Goal: Information Seeking & Learning: Learn about a topic

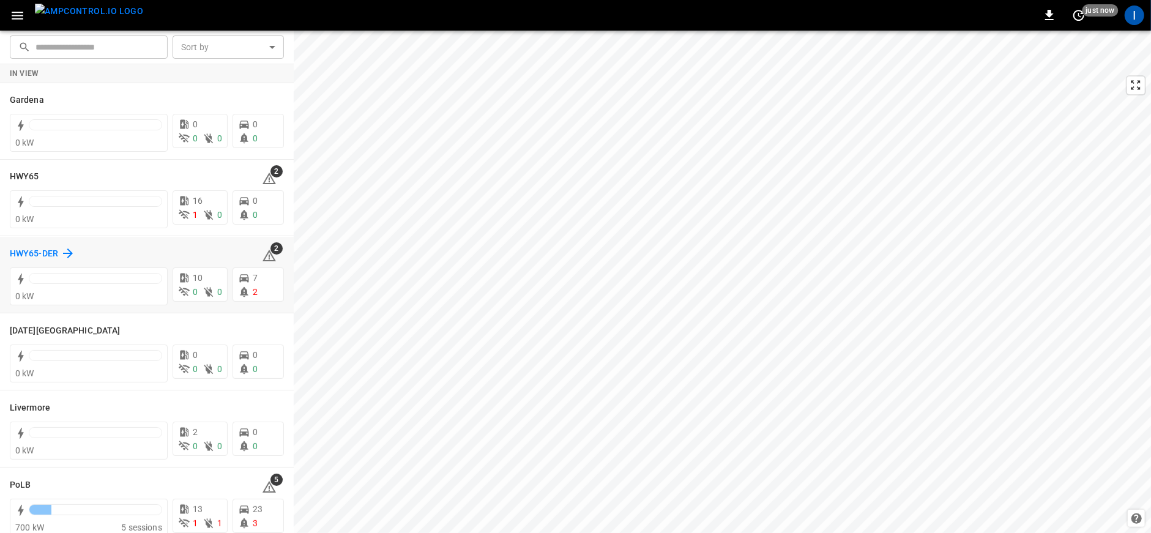
click at [62, 252] on icon at bounding box center [68, 253] width 15 height 15
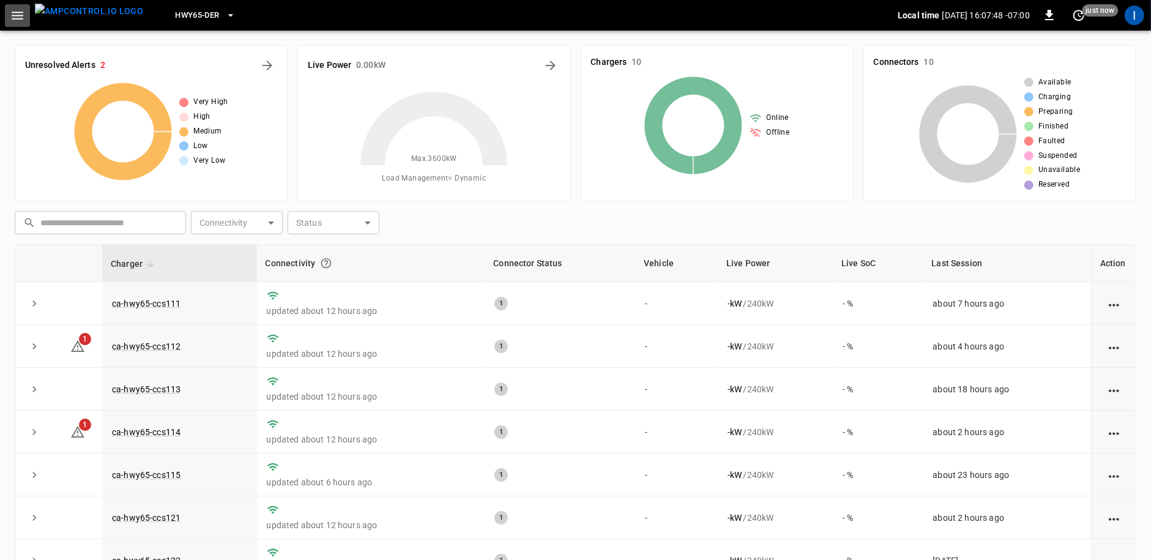
click at [20, 12] on icon "button" at bounding box center [18, 16] width 12 height 8
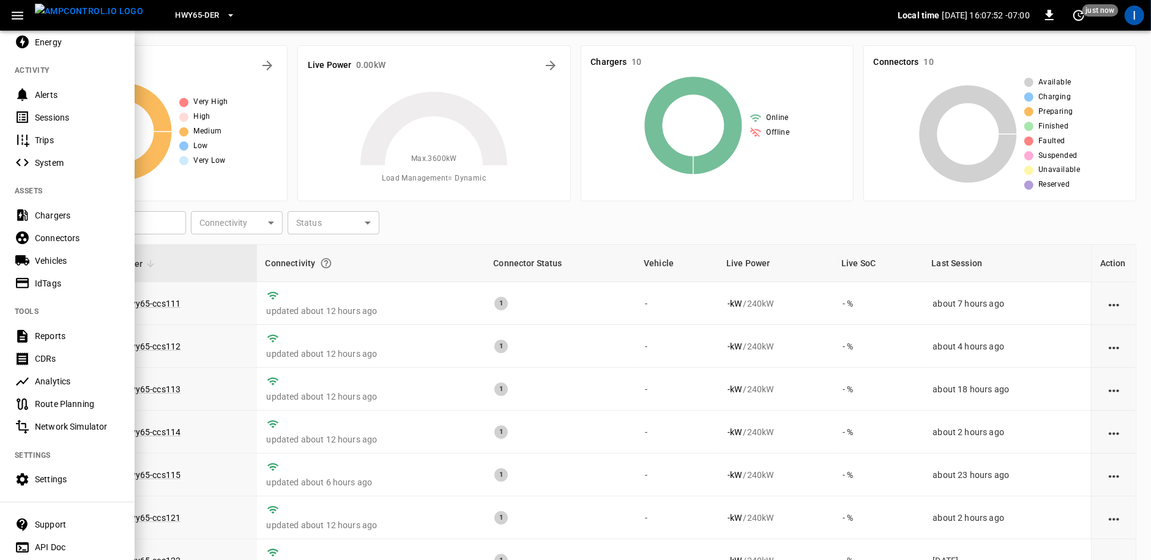
scroll to position [113, 0]
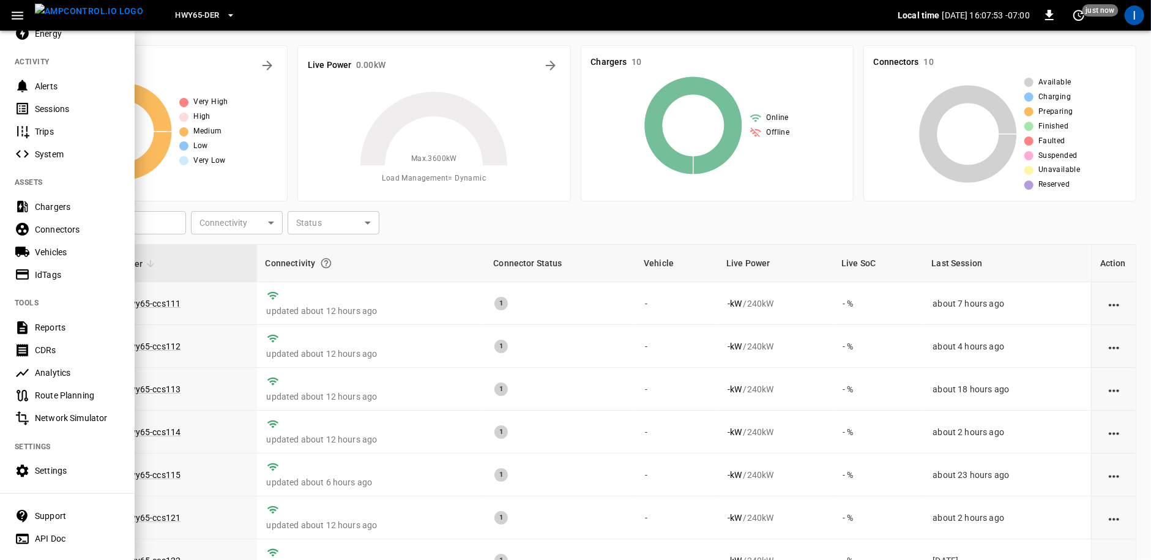
click at [63, 463] on div "Settings" at bounding box center [67, 471] width 135 height 23
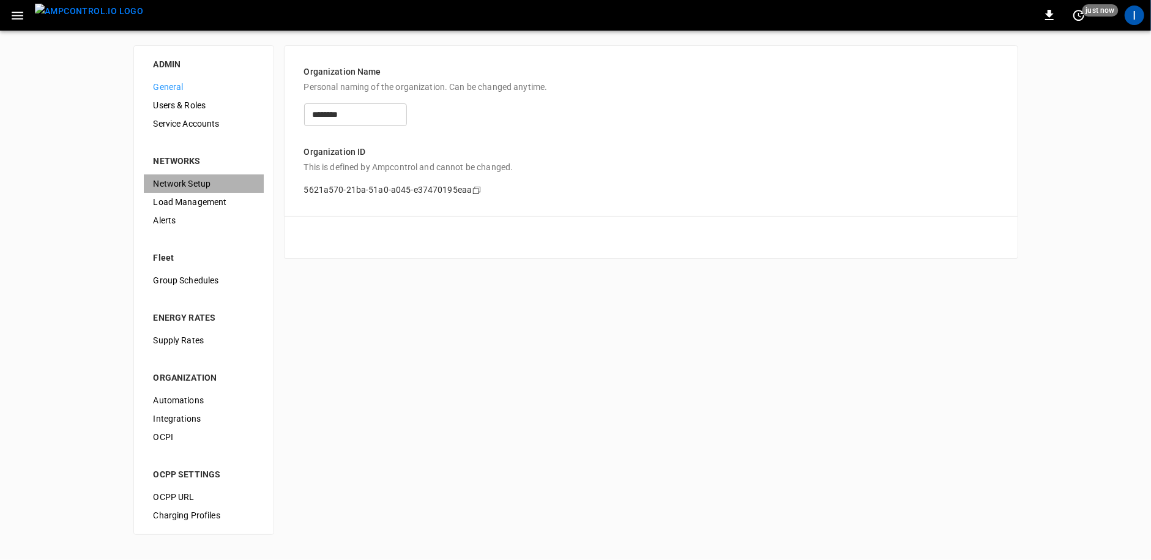
click at [198, 185] on span "Network Setup" at bounding box center [204, 184] width 100 height 13
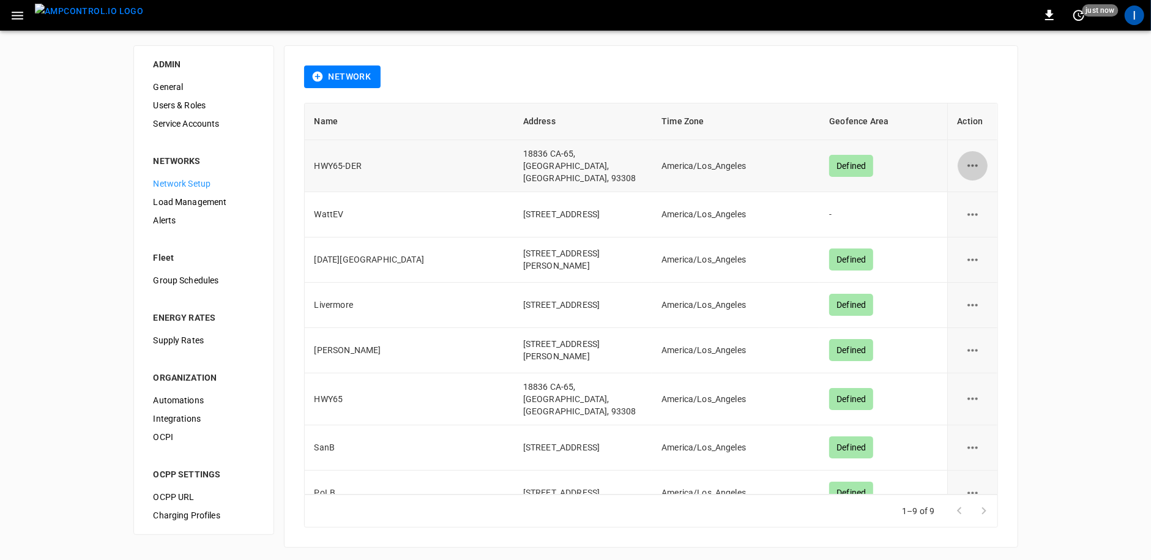
click at [974, 160] on icon "network options" at bounding box center [972, 165] width 15 height 15
click at [979, 189] on li "Edit" at bounding box center [979, 192] width 43 height 20
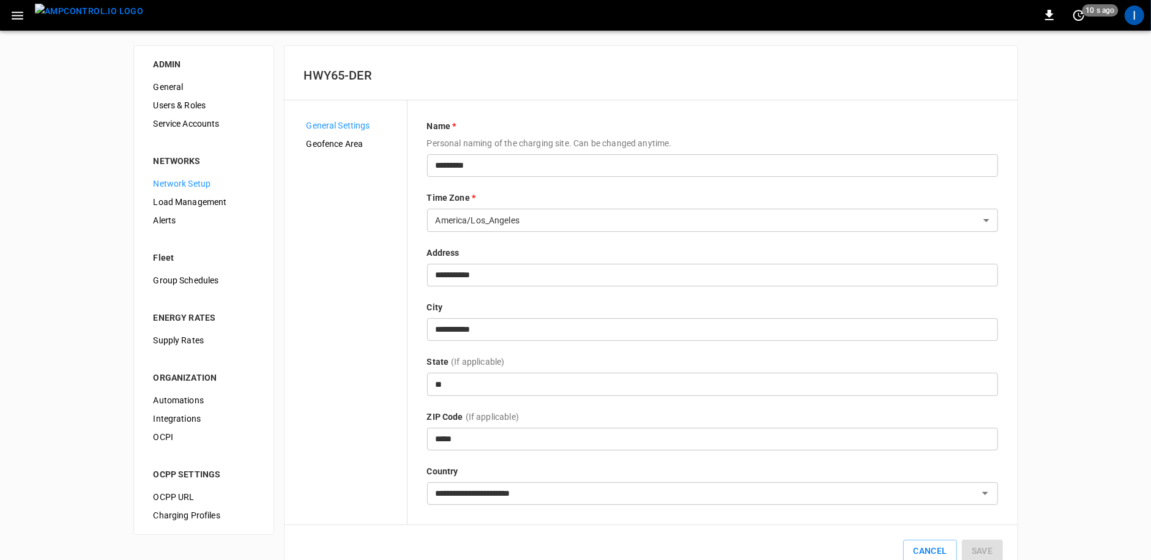
click at [202, 209] on div "Load Management" at bounding box center [204, 202] width 120 height 18
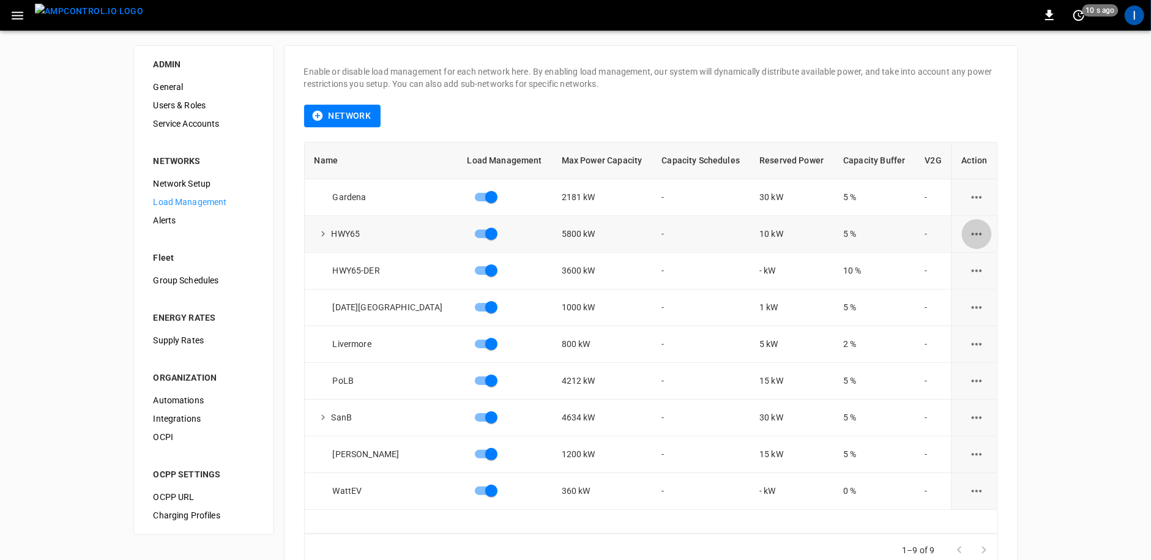
click at [972, 233] on icon "load management options" at bounding box center [977, 234] width 10 height 2
click at [982, 255] on li "Edit" at bounding box center [999, 263] width 87 height 20
click at [973, 264] on icon "load management options" at bounding box center [977, 270] width 15 height 15
click at [976, 295] on li "Edit" at bounding box center [999, 300] width 87 height 20
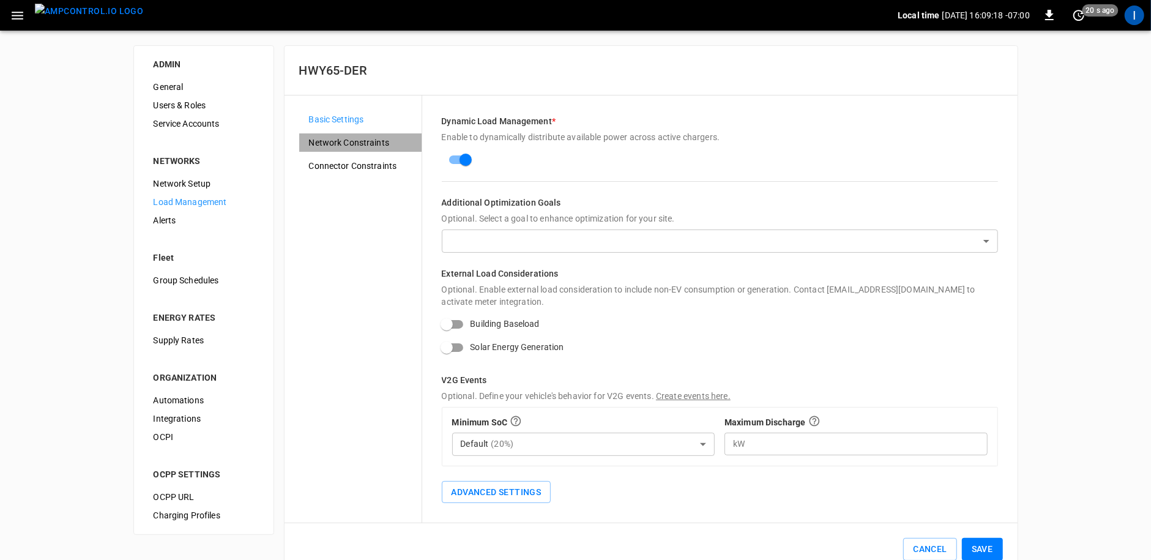
click at [362, 142] on span "Network Constraints" at bounding box center [360, 143] width 103 height 13
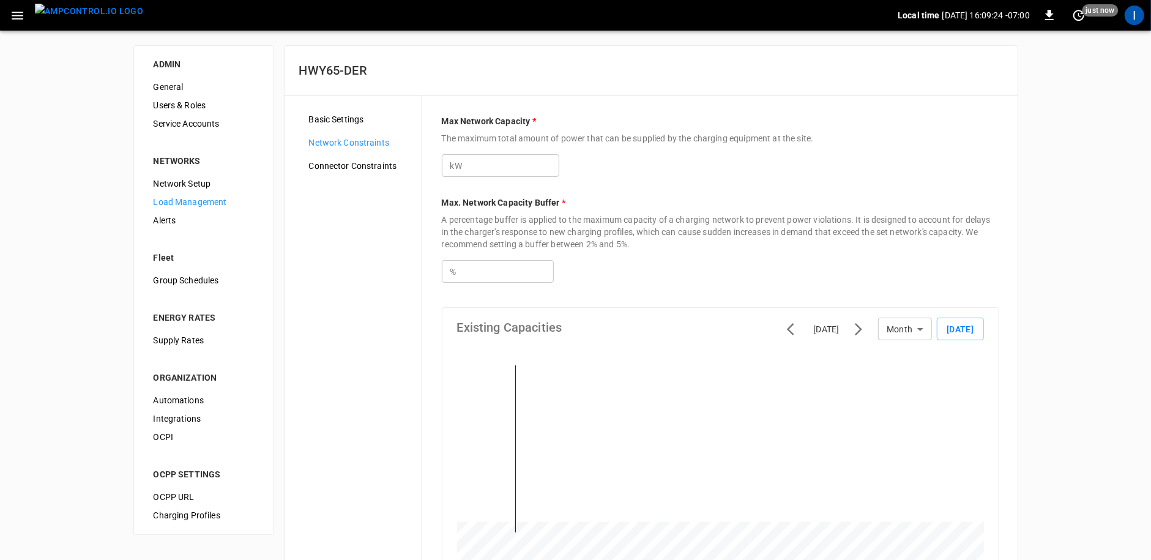
click at [343, 116] on span "Basic Settings" at bounding box center [360, 119] width 103 height 13
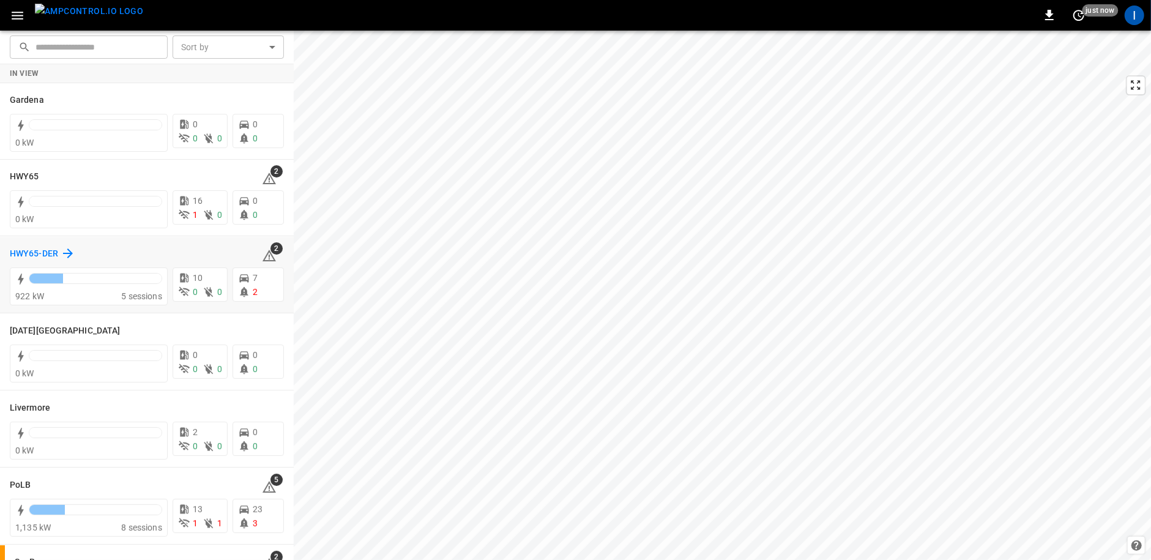
click at [67, 257] on icon at bounding box center [68, 254] width 10 height 10
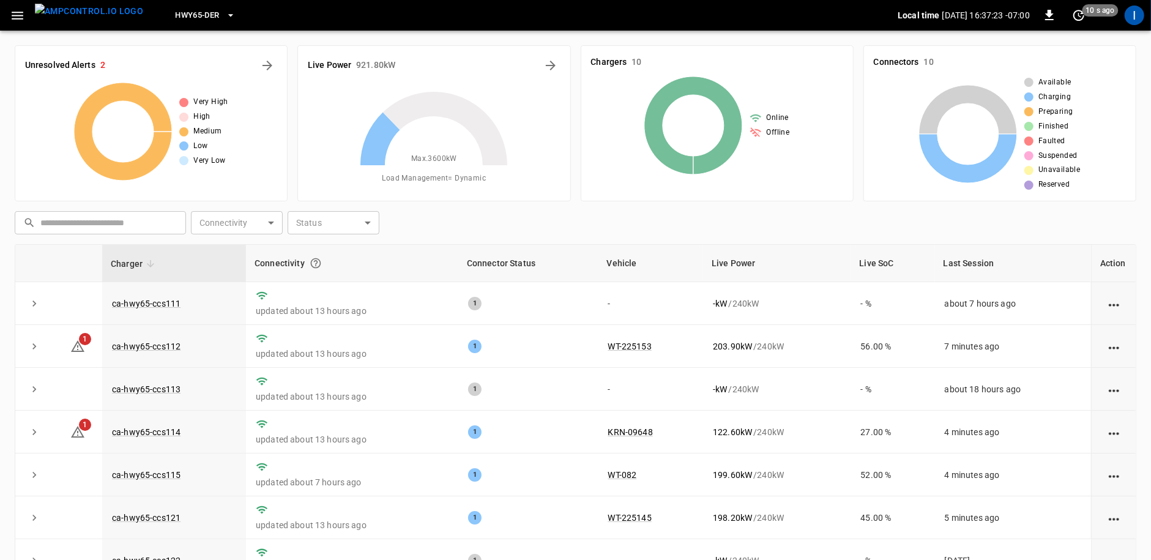
click at [342, 225] on body "HWY65-DER Local time [DATE] 16:37:23 -07:00 0 10 s ago I Unresolved Alerts 2 Ve…" at bounding box center [575, 342] width 1151 height 684
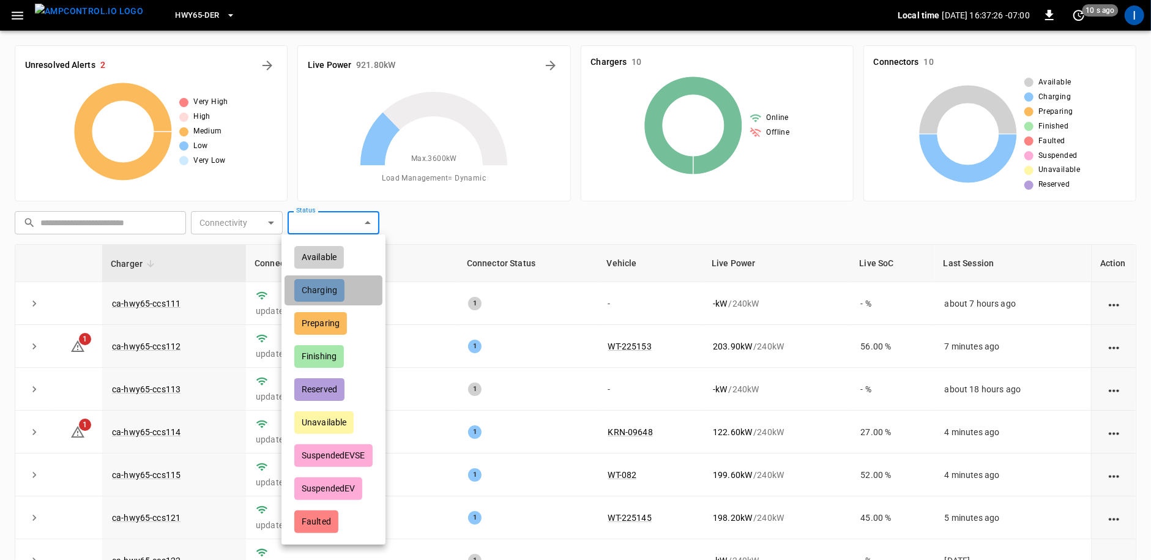
click at [327, 293] on div "Charging" at bounding box center [319, 290] width 50 height 23
type input "********"
click at [537, 224] on div at bounding box center [575, 280] width 1151 height 560
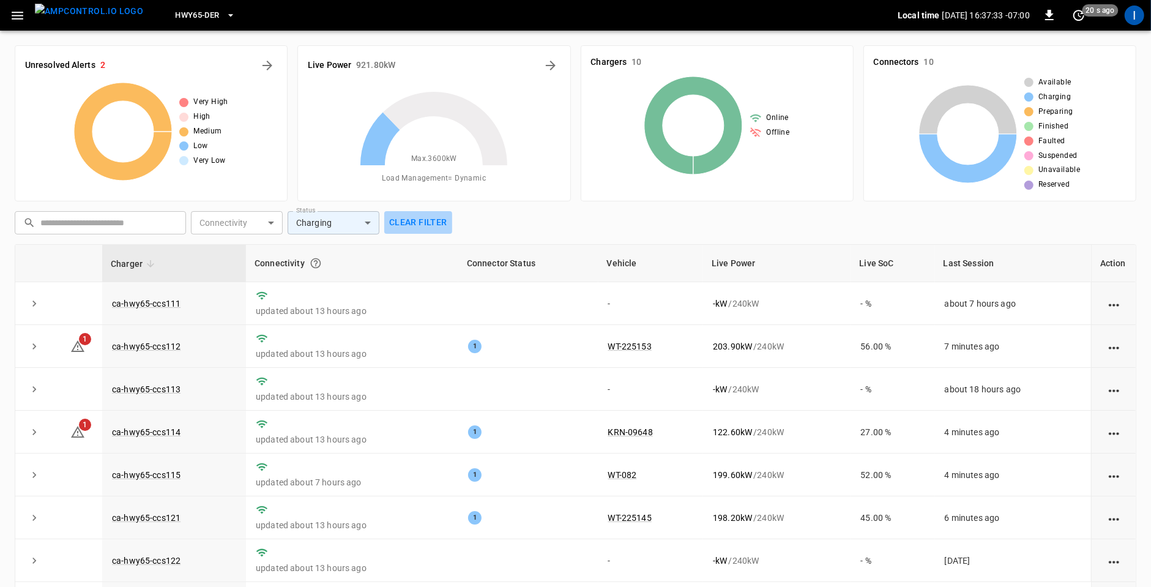
click at [417, 225] on button "Clear filter" at bounding box center [418, 222] width 68 height 23
click at [372, 221] on body "HWY65-DER Local time 2025-09-03 16:37:34 -07:00 0 20 s ago I Unresolved Alerts …" at bounding box center [575, 351] width 1151 height 703
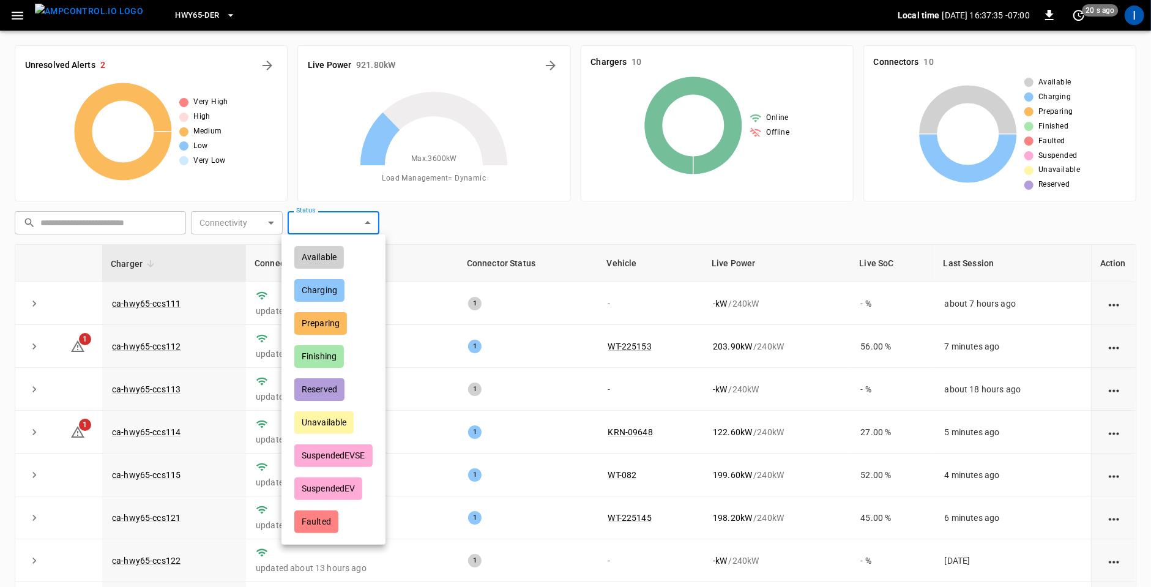
click at [326, 292] on div "Charging" at bounding box center [319, 290] width 50 height 23
type input "********"
click at [370, 222] on div at bounding box center [575, 293] width 1151 height 587
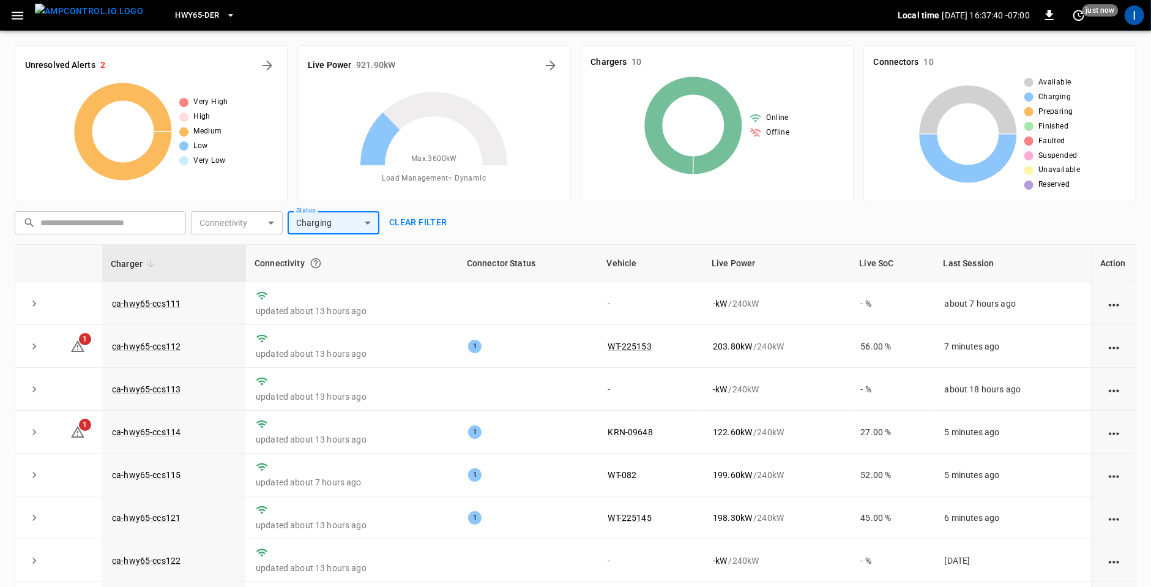
click at [256, 226] on body "HWY65-DER Local time 2025-09-03 16:37:40 -07:00 0 just now I Unresolved Alerts …" at bounding box center [575, 351] width 1151 height 703
click at [489, 222] on div at bounding box center [575, 293] width 1151 height 587
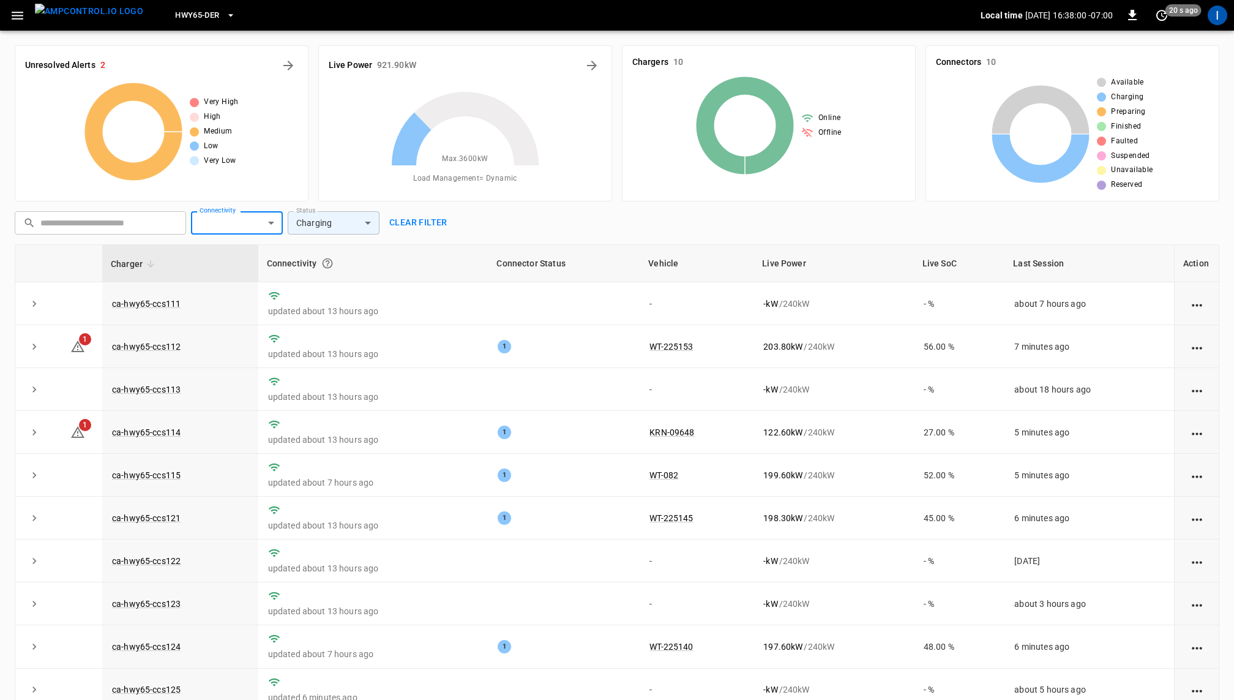
click at [18, 13] on icon "button" at bounding box center [17, 15] width 15 height 15
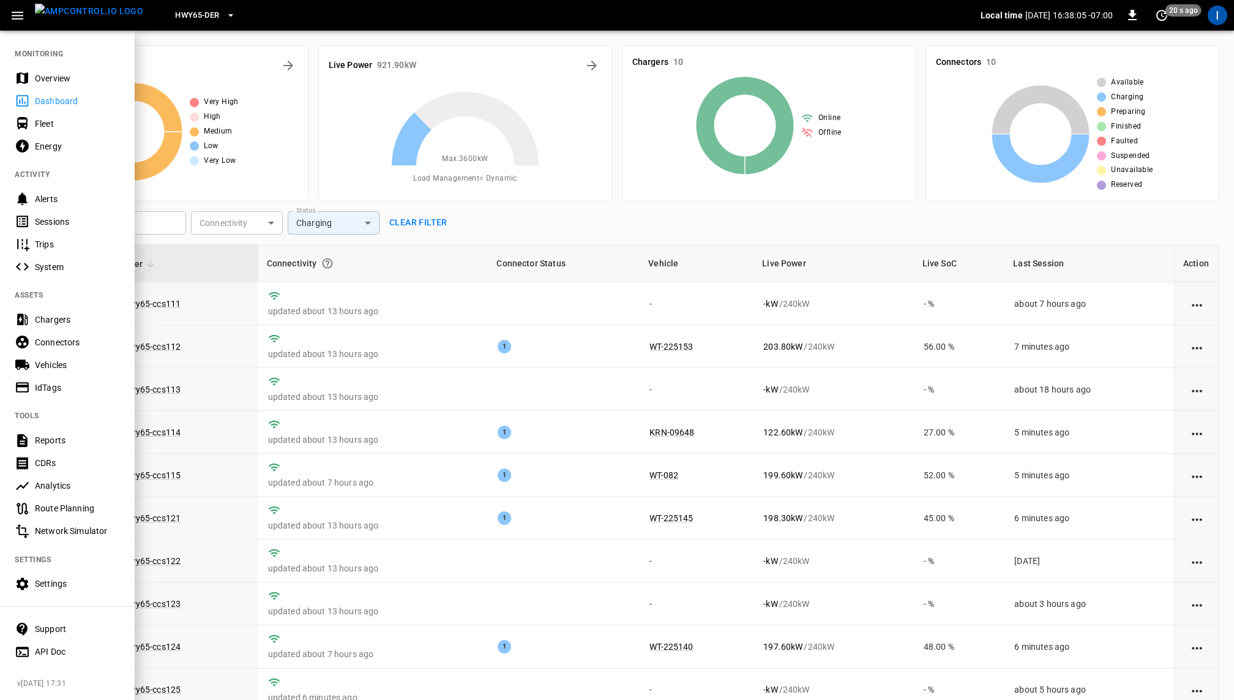
click at [59, 221] on div "Sessions" at bounding box center [77, 221] width 85 height 12
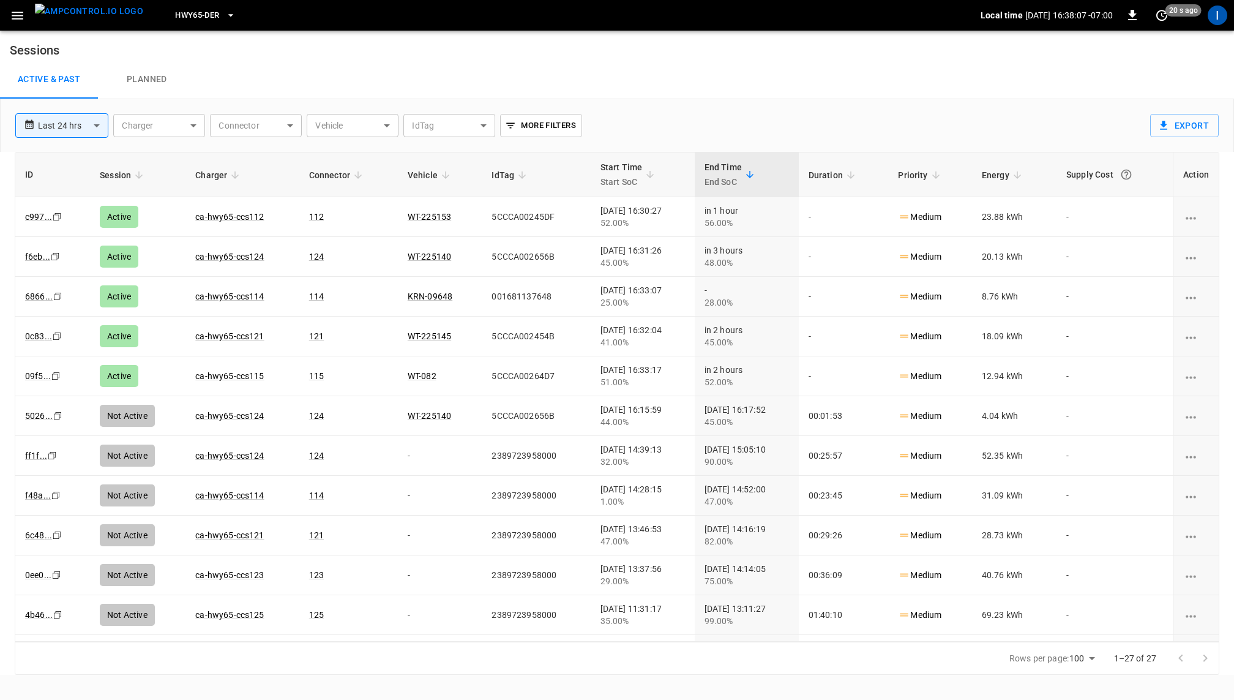
click at [84, 125] on body "**********" at bounding box center [617, 337] width 1234 height 675
click at [77, 151] on li "Last 4 hrs" at bounding box center [61, 153] width 93 height 20
type input "**********"
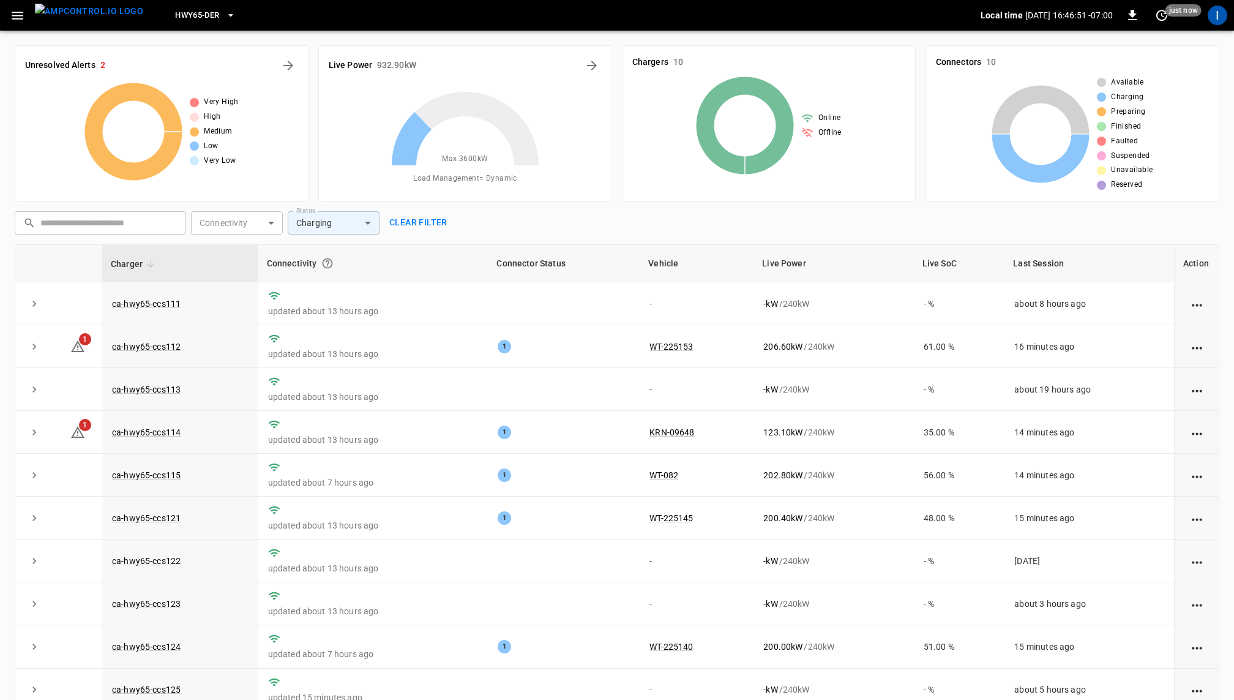
drag, startPoint x: 377, startPoint y: 65, endPoint x: 419, endPoint y: 65, distance: 41.6
click at [419, 65] on div "Live Power 932.90 kW" at bounding box center [465, 66] width 273 height 20
click at [18, 9] on icon "button" at bounding box center [17, 15] width 15 height 15
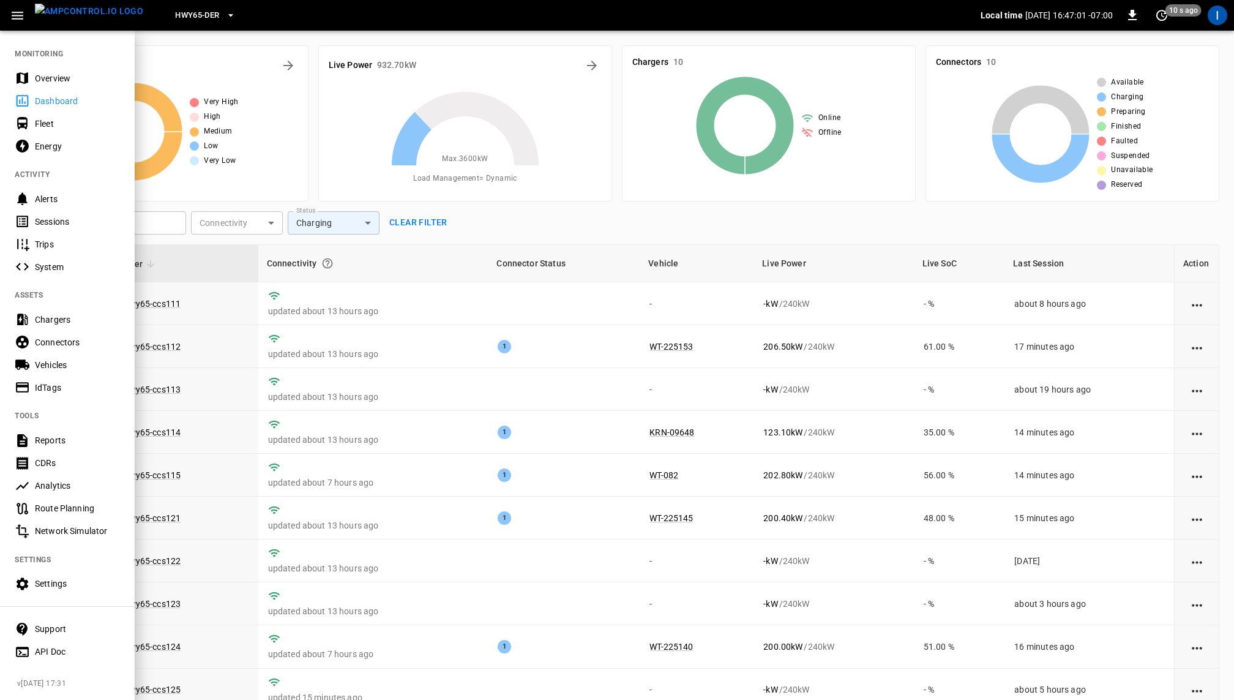
click at [66, 528] on div "Network Simulator" at bounding box center [77, 531] width 85 height 12
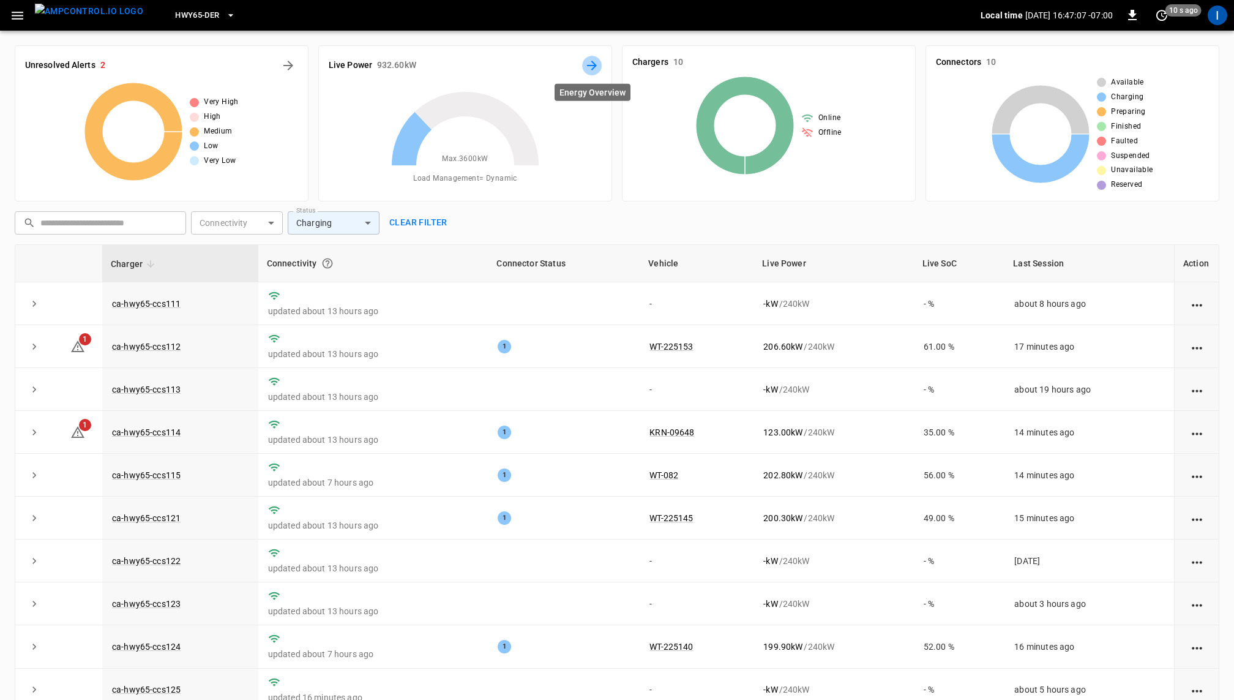
click at [593, 64] on icon "Energy Overview" at bounding box center [592, 66] width 10 height 10
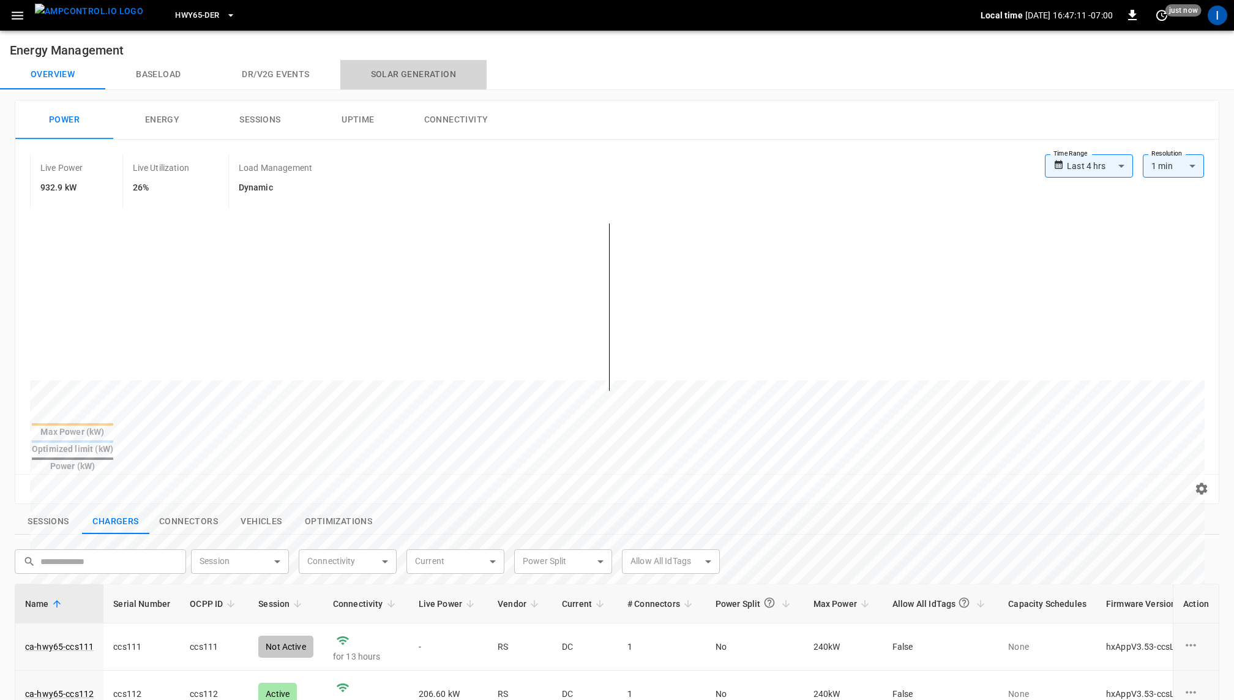
click at [397, 72] on button "Solar generation" at bounding box center [413, 74] width 146 height 29
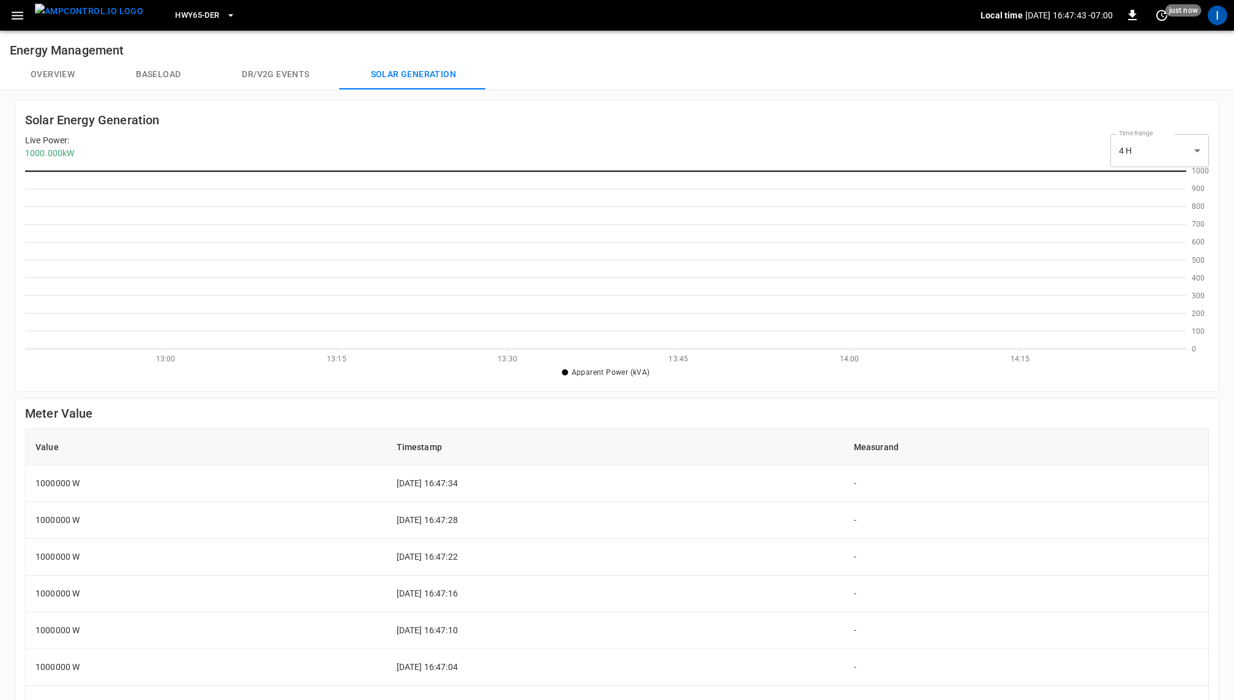
click at [13, 9] on icon "button" at bounding box center [17, 15] width 15 height 15
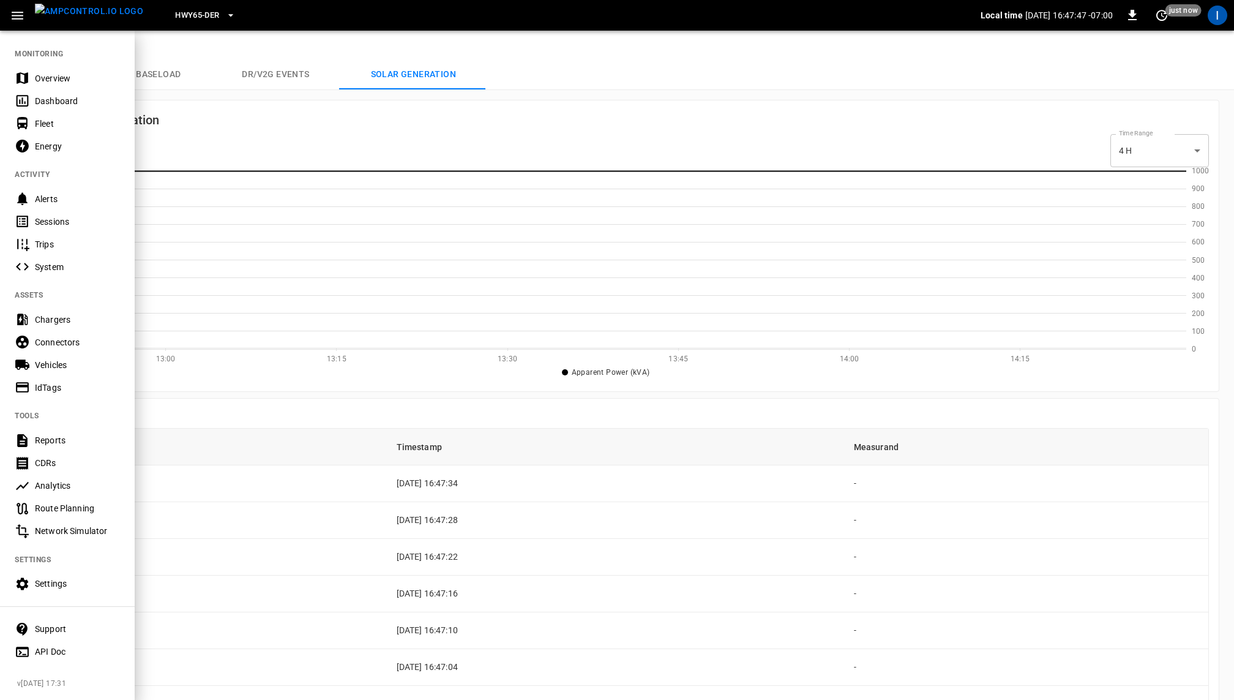
click at [68, 559] on div "Settings" at bounding box center [77, 583] width 85 height 12
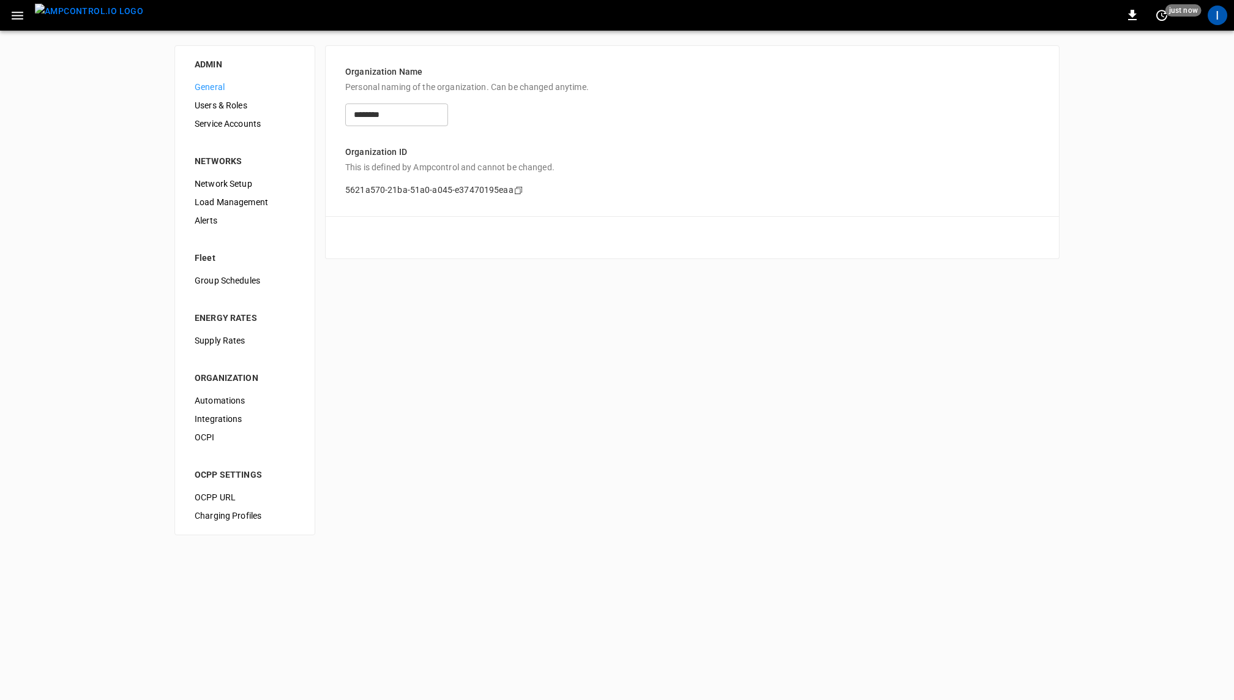
click at [250, 196] on span "Load Management" at bounding box center [245, 202] width 100 height 13
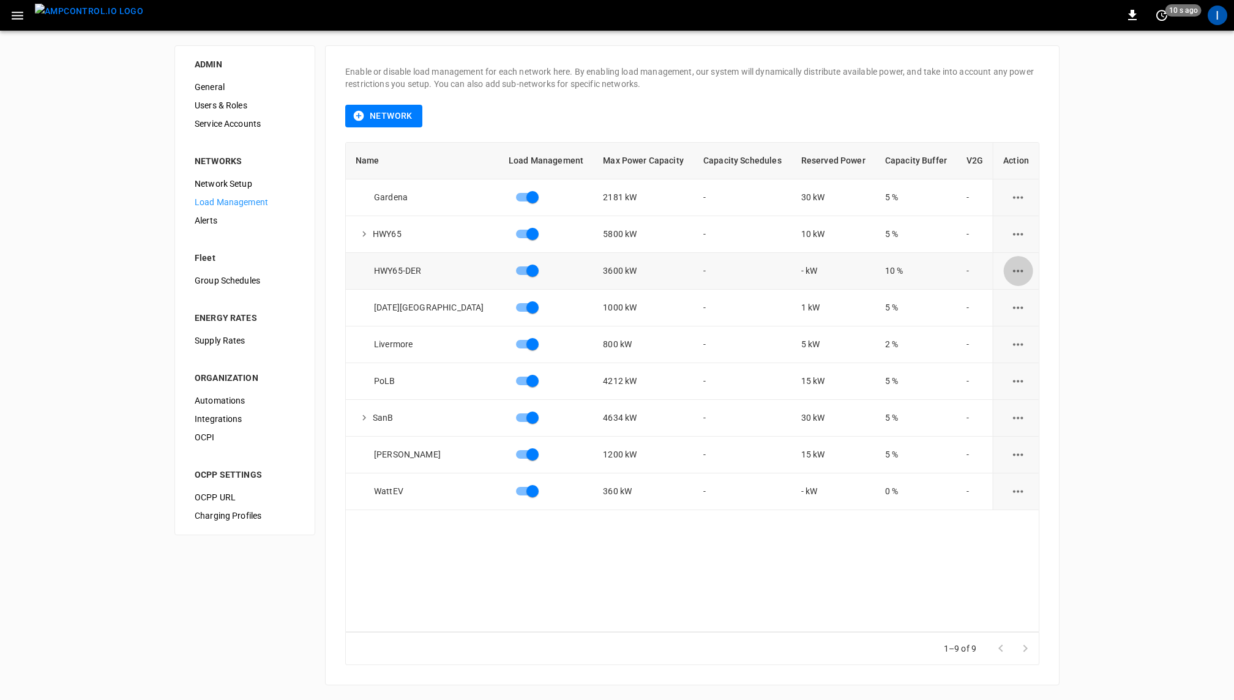
click at [1011, 264] on icon "load management options" at bounding box center [1018, 270] width 15 height 15
click at [1018, 298] on li "Edit" at bounding box center [1040, 300] width 87 height 20
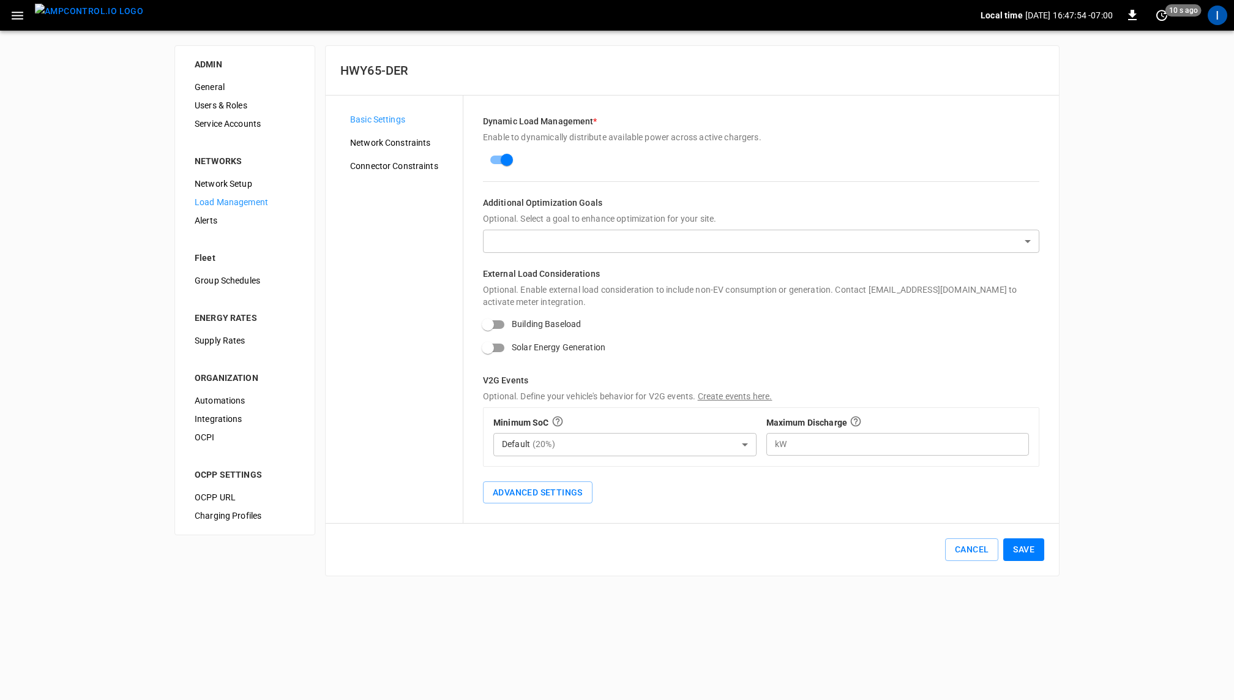
click at [383, 144] on span "Network Constraints" at bounding box center [401, 143] width 103 height 13
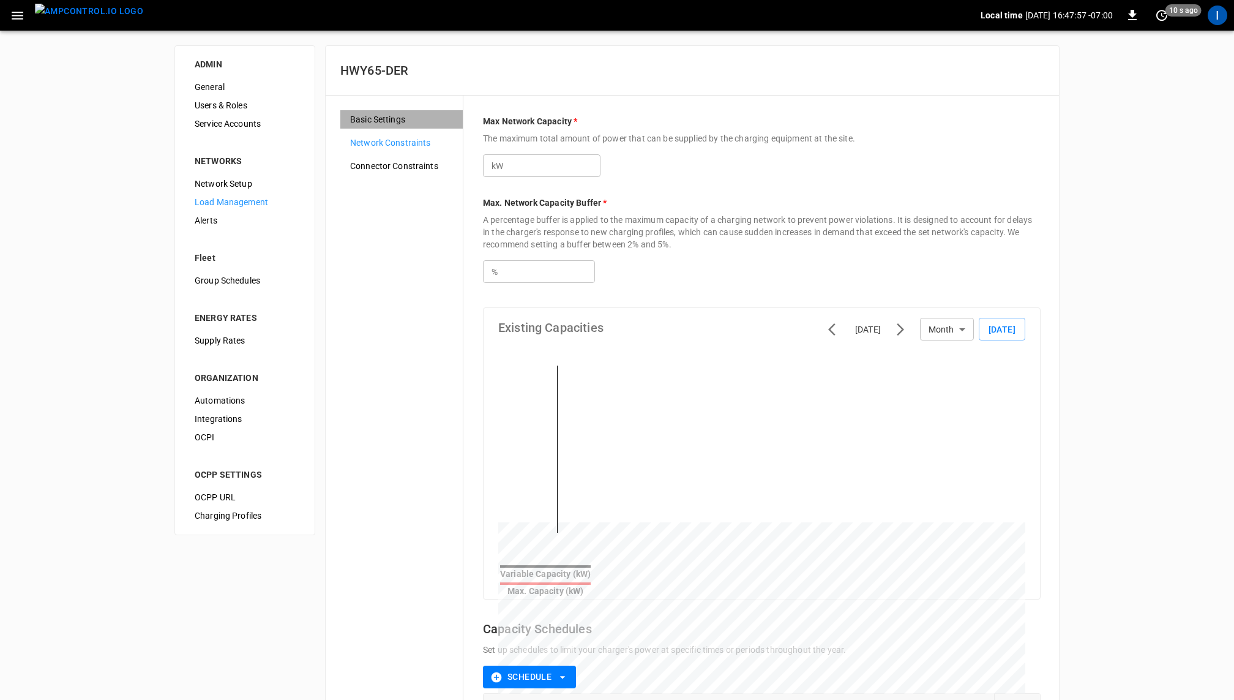
click at [405, 119] on span "Basic Settings" at bounding box center [401, 119] width 103 height 13
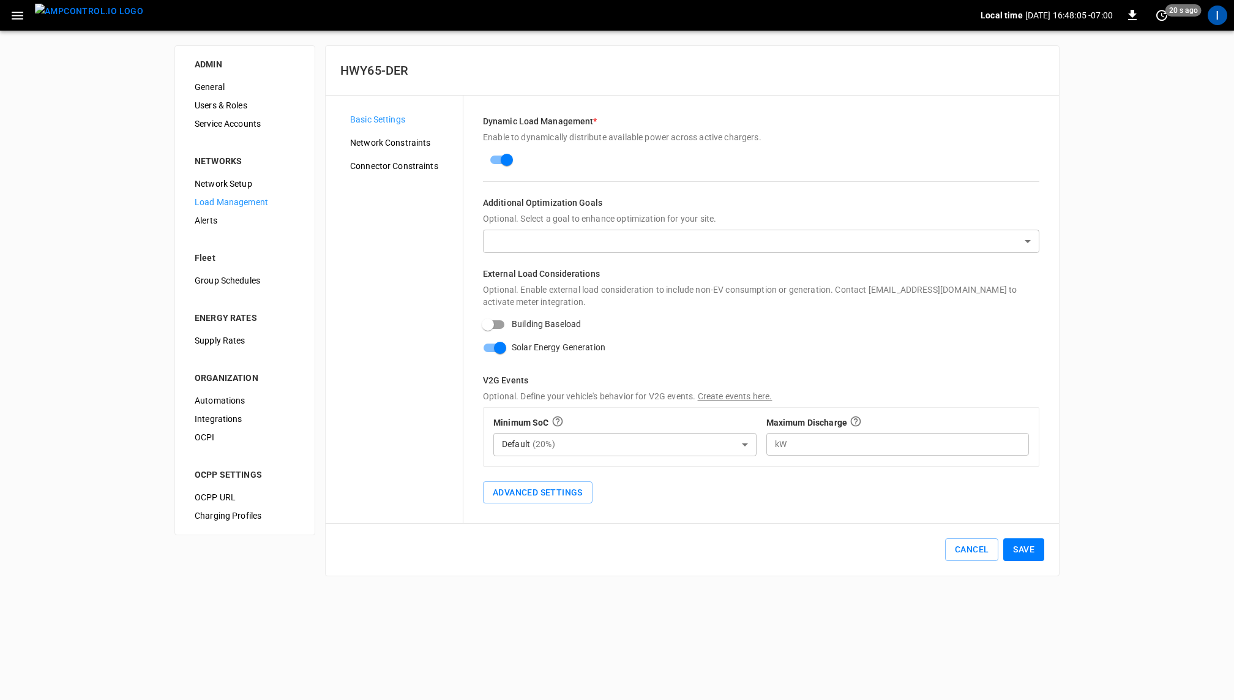
click at [1028, 554] on button "Save" at bounding box center [1023, 549] width 41 height 23
click at [407, 137] on span "Network Constraints" at bounding box center [401, 143] width 103 height 13
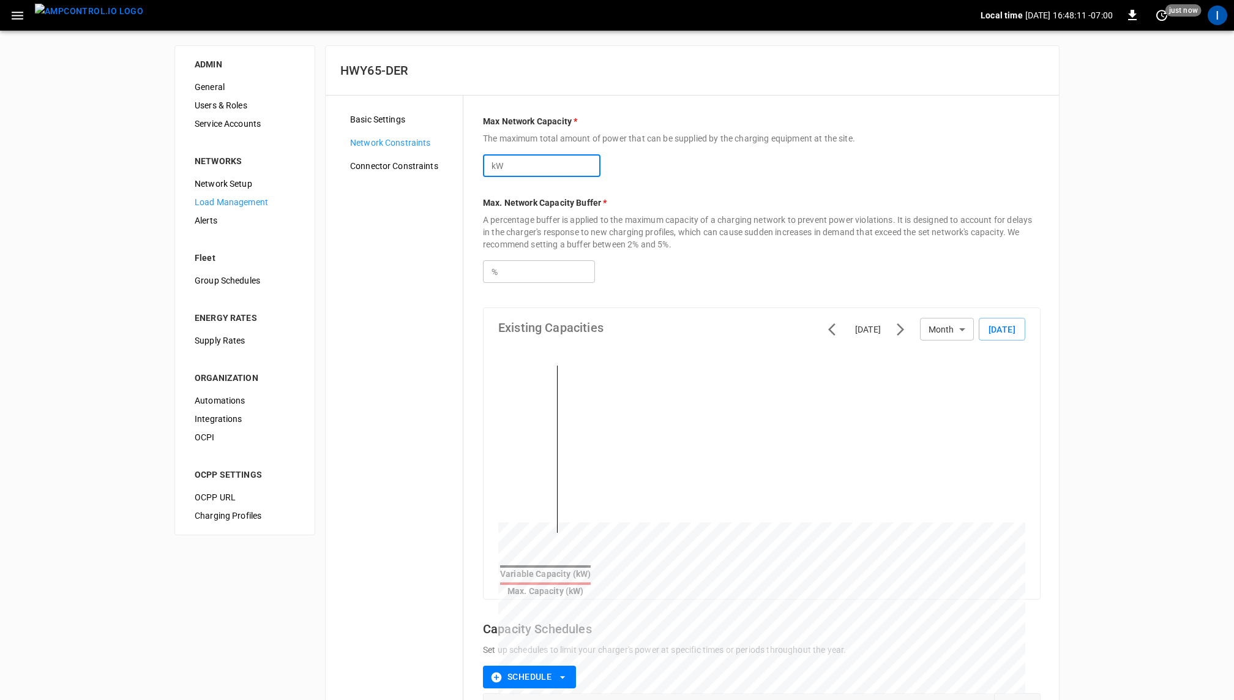
drag, startPoint x: 543, startPoint y: 164, endPoint x: 496, endPoint y: 164, distance: 46.5
click at [496, 164] on div "kW **** ​" at bounding box center [542, 165] width 118 height 23
type input "*"
click at [725, 209] on div "Max. Network Capacity Buffer * A percentage buffer is applied to the maximum ca…" at bounding box center [762, 239] width 558 height 86
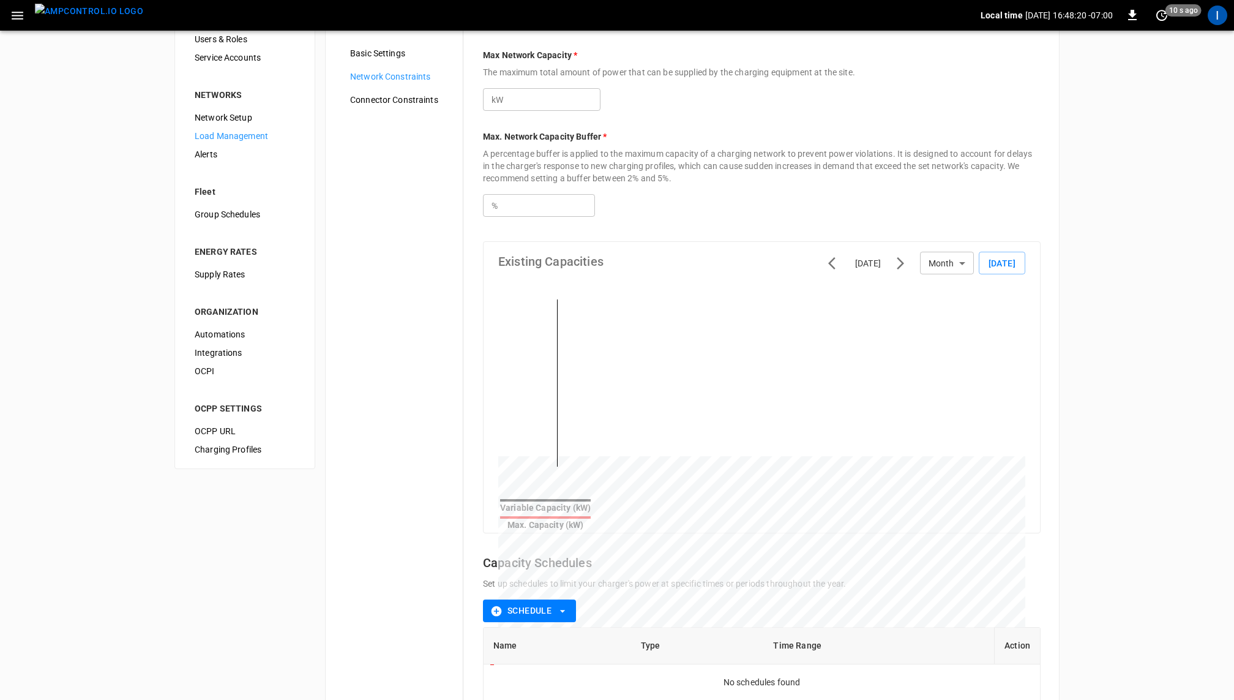
scroll to position [179, 0]
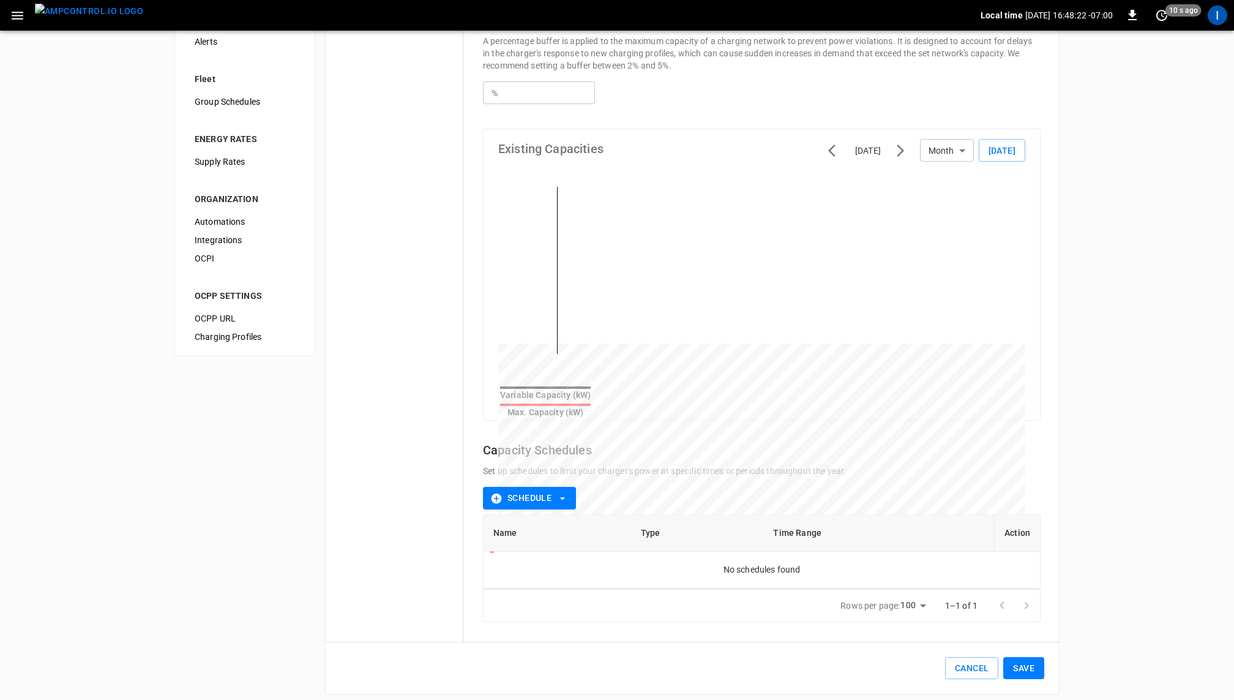
click at [1031, 559] on button "Save" at bounding box center [1023, 668] width 41 height 23
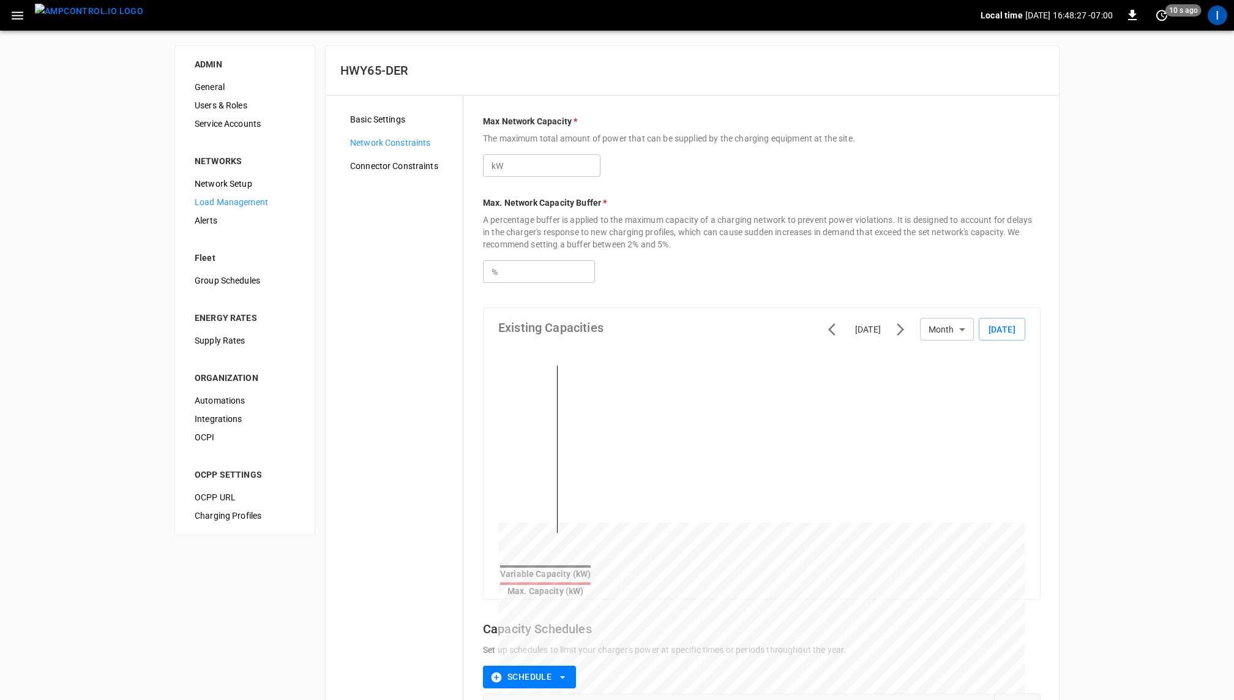
click at [18, 14] on icon "button" at bounding box center [17, 15] width 15 height 15
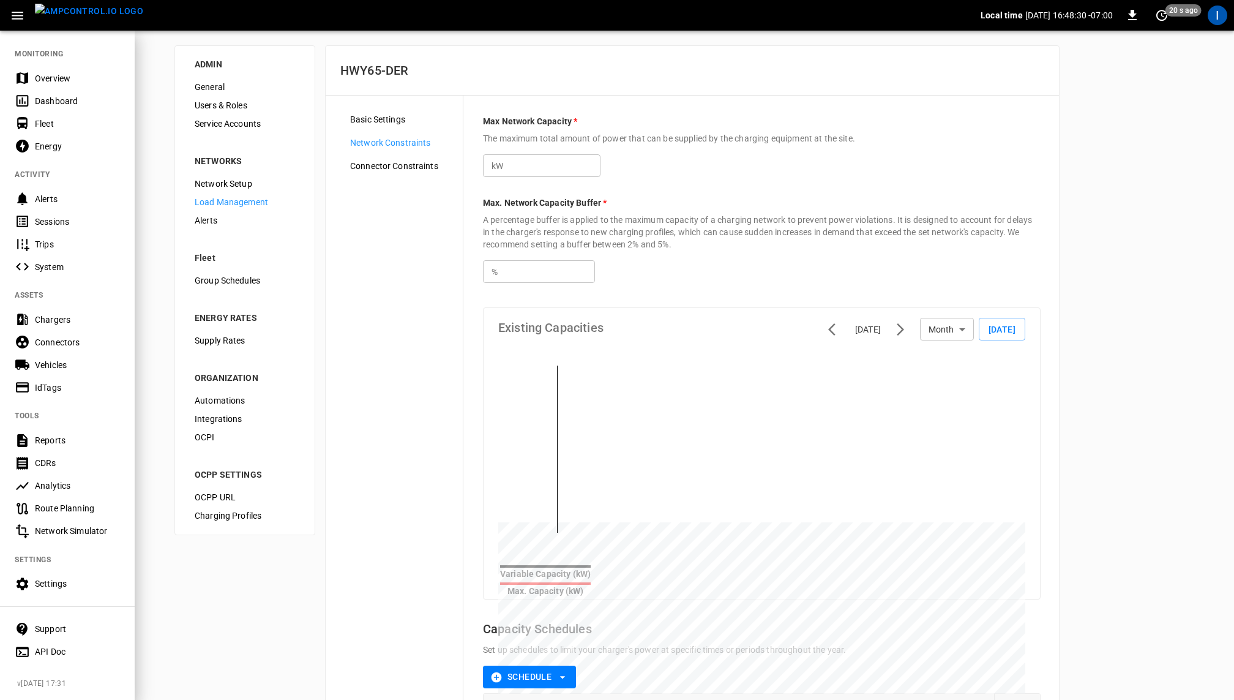
click at [65, 321] on div "Chargers" at bounding box center [77, 319] width 85 height 12
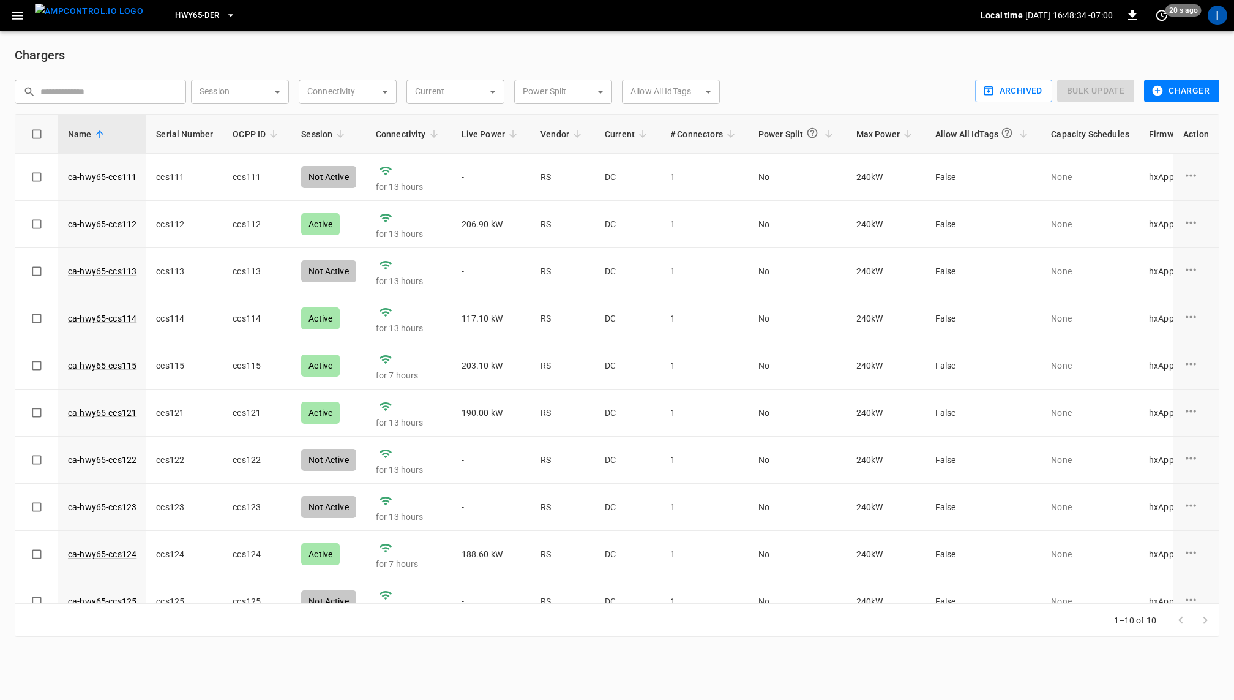
click at [23, 10] on icon "button" at bounding box center [17, 15] width 15 height 15
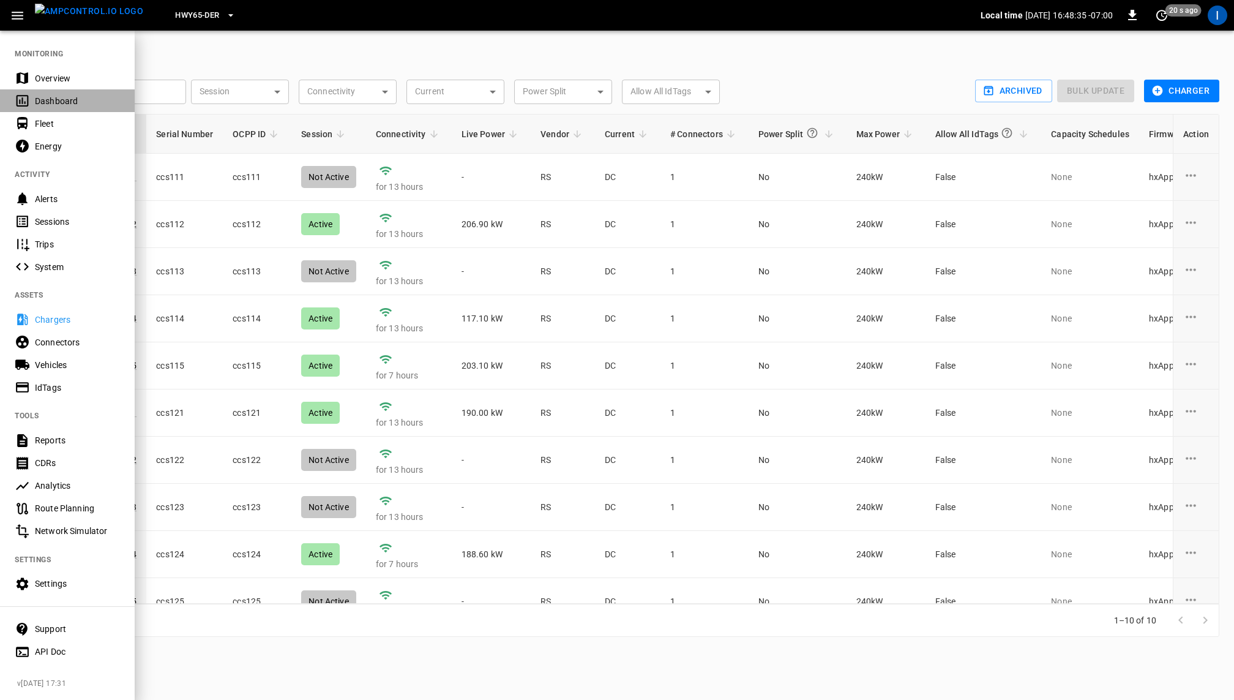
click at [46, 100] on div "Dashboard" at bounding box center [77, 101] width 85 height 12
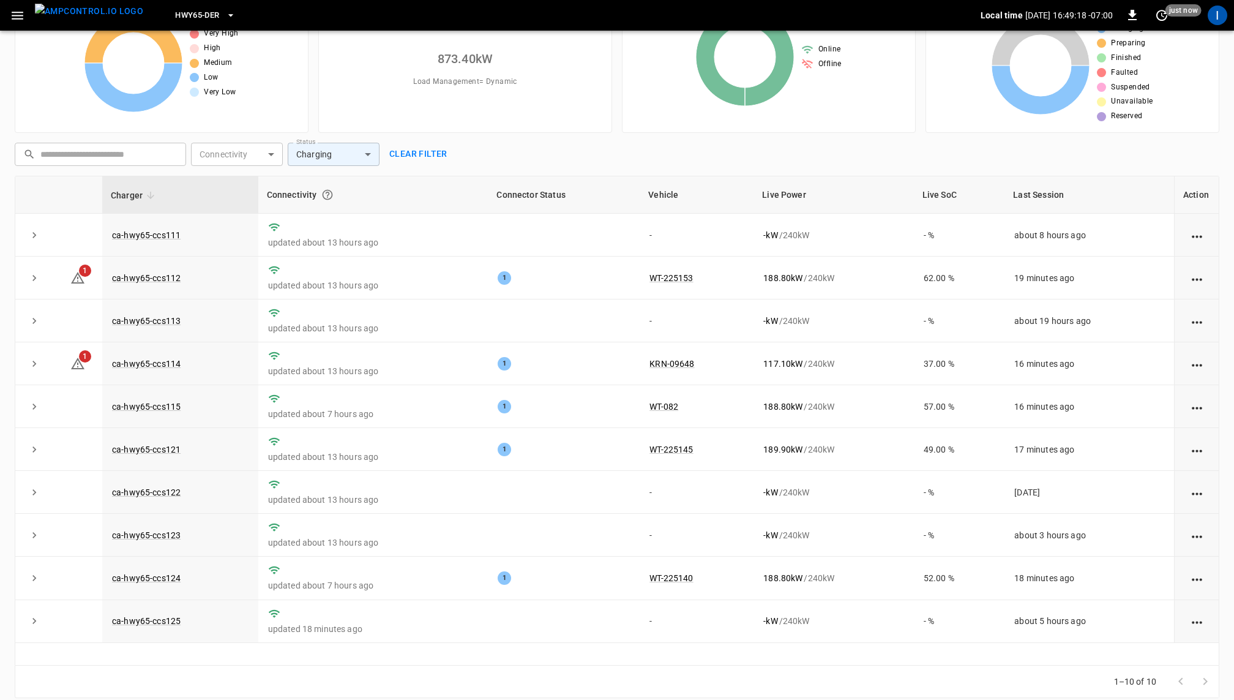
scroll to position [81, 0]
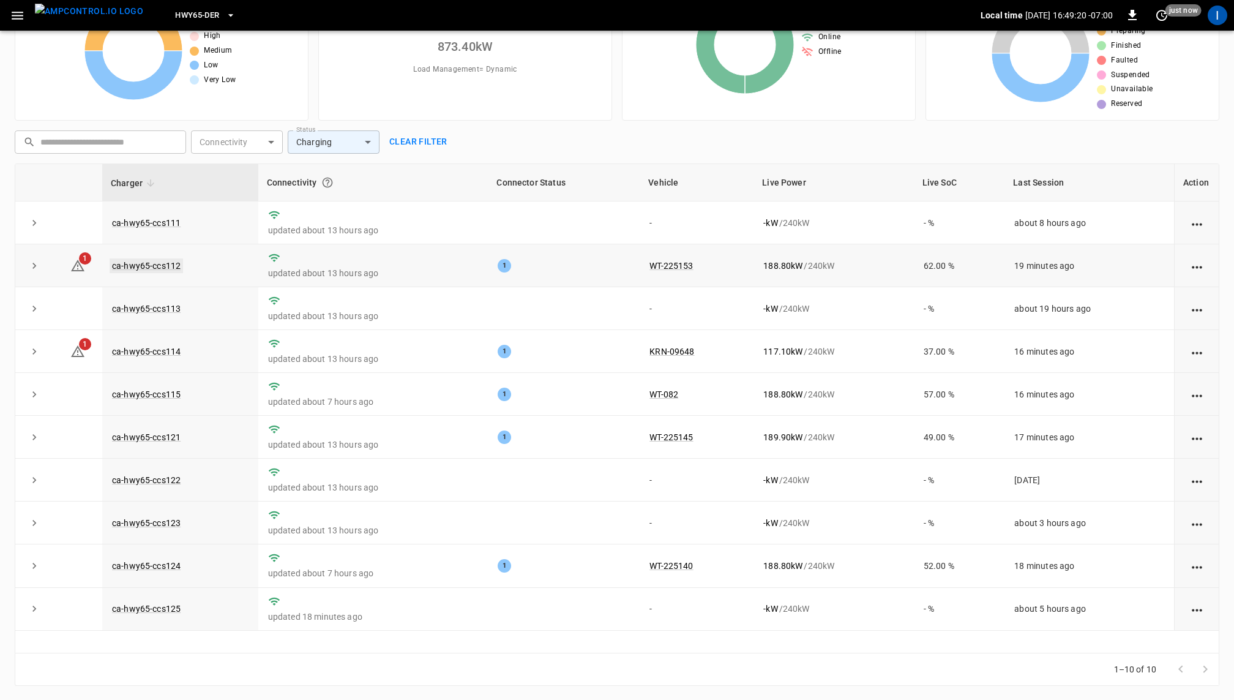
click at [146, 264] on link "ca-hwy65-ccs112" at bounding box center [146, 265] width 73 height 15
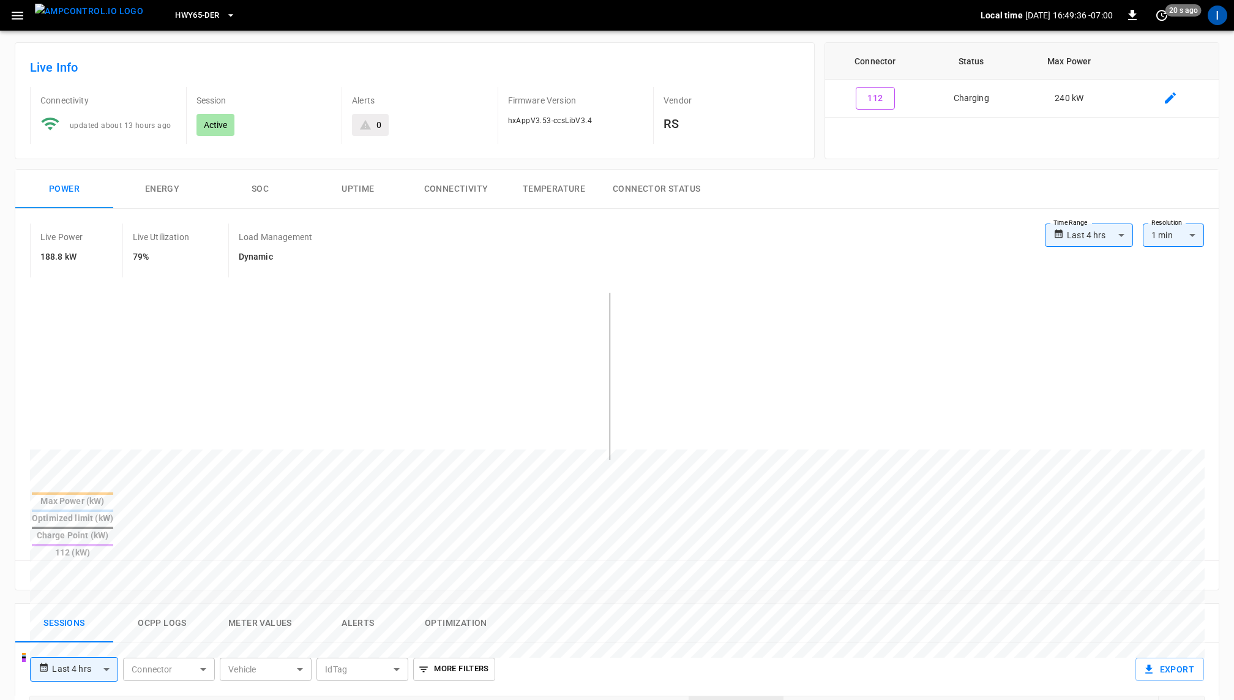
scroll to position [54, 0]
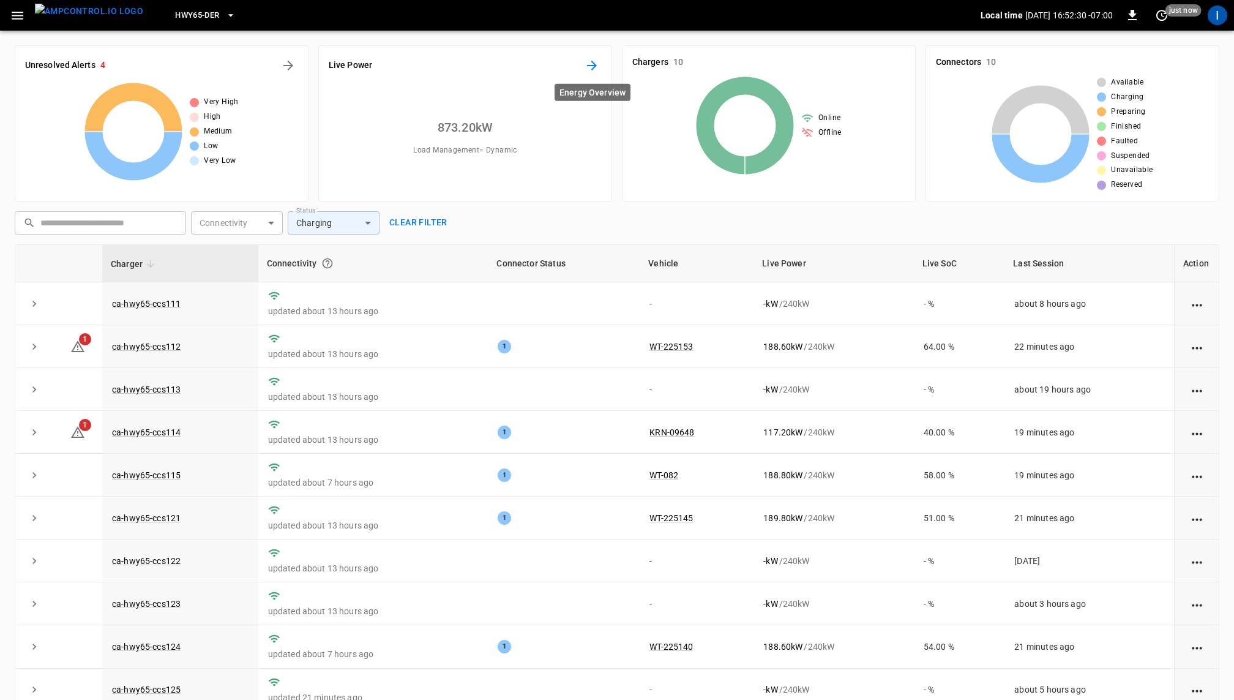
click at [593, 66] on icon "Energy Overview" at bounding box center [592, 65] width 15 height 15
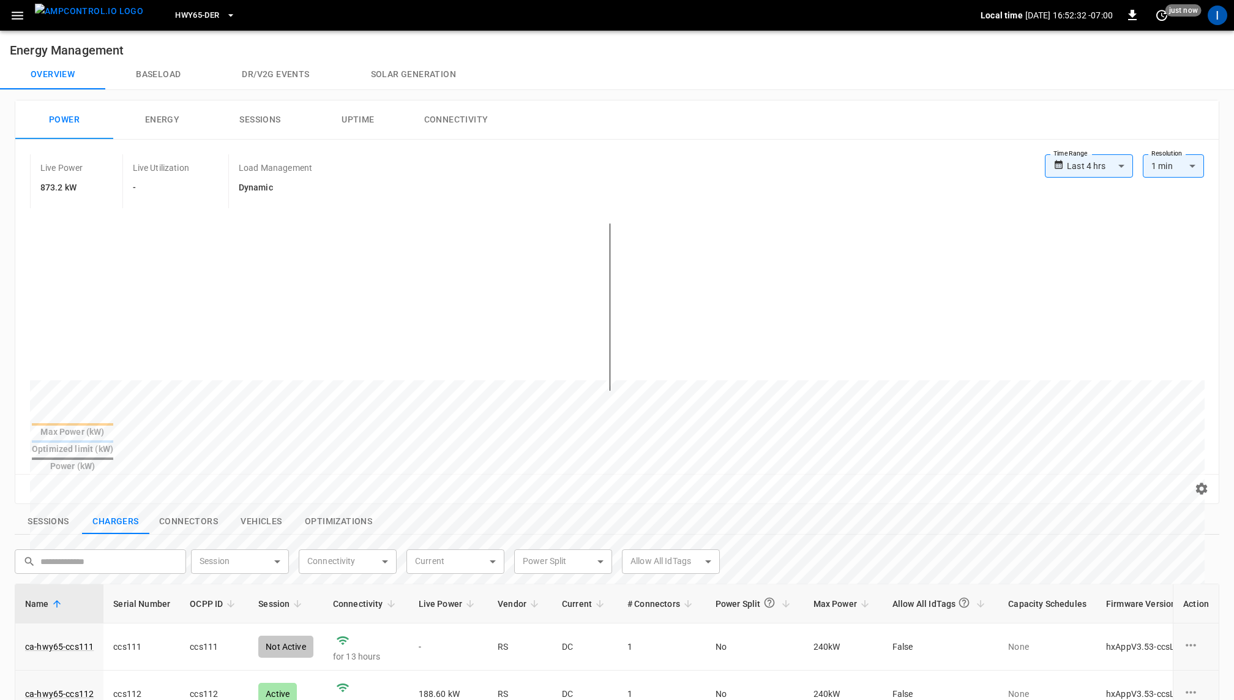
click at [411, 72] on button "Solar generation" at bounding box center [413, 74] width 146 height 29
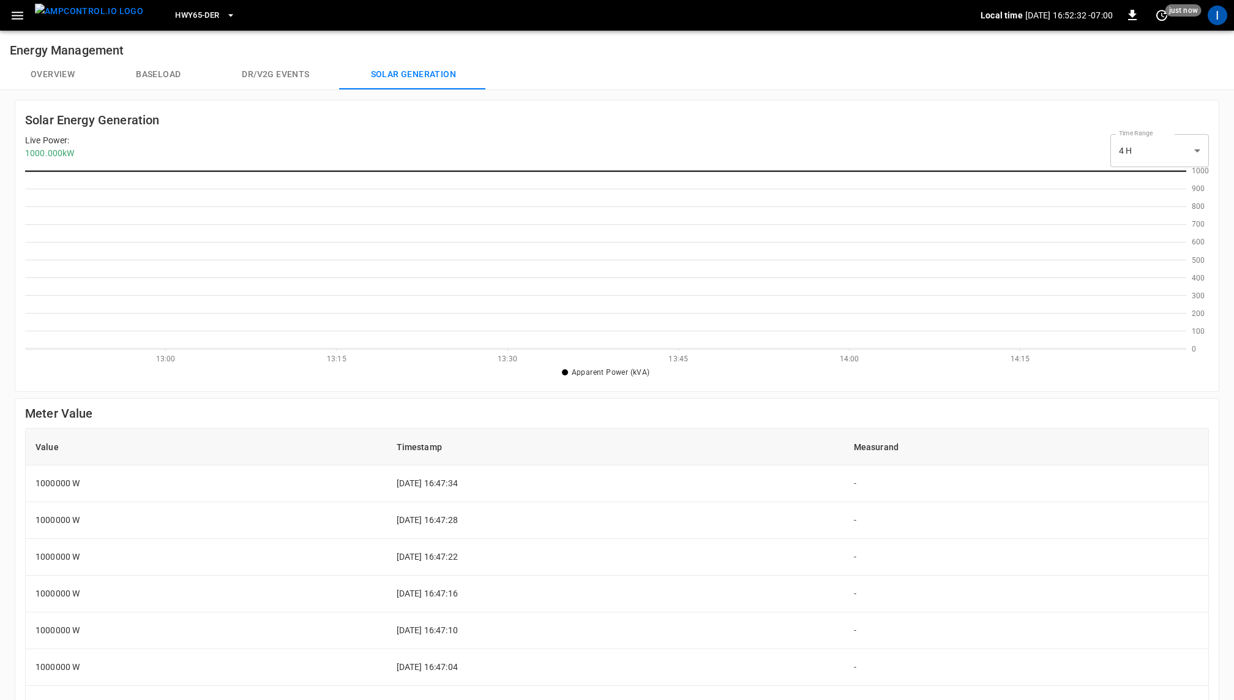
scroll to position [178, 1161]
click at [56, 70] on button "Overview" at bounding box center [52, 74] width 105 height 29
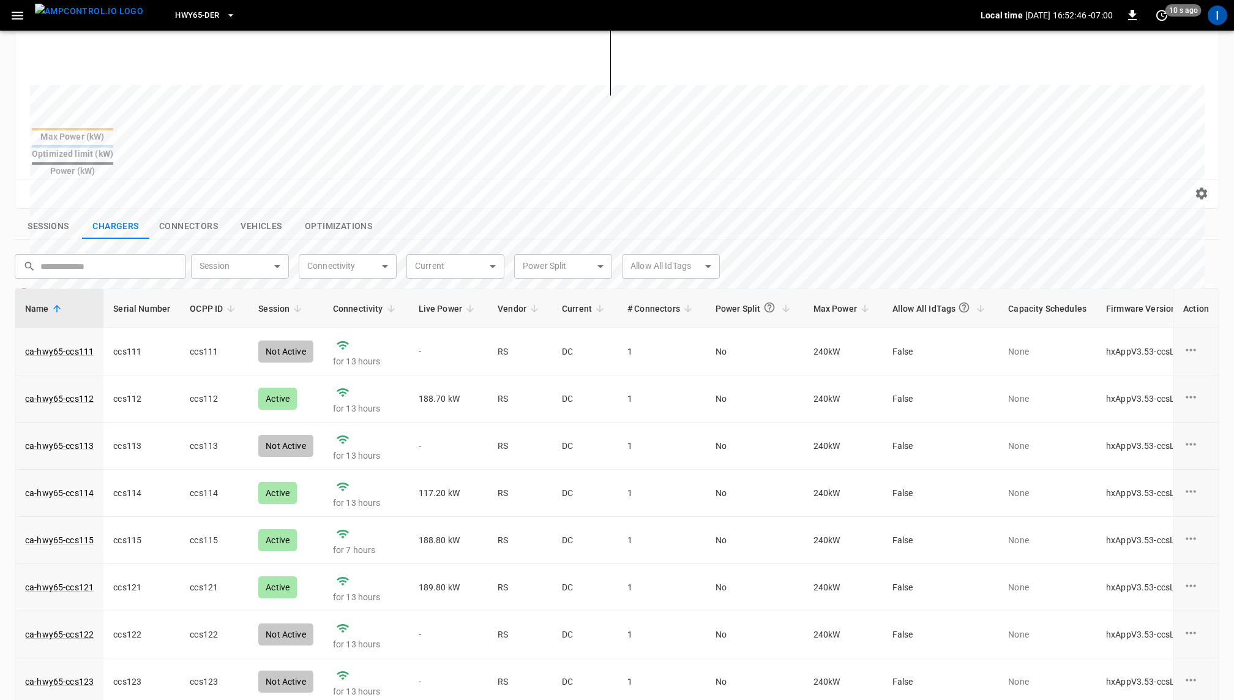
scroll to position [297, 0]
click at [253, 239] on body "**********" at bounding box center [617, 261] width 1234 height 1116
click at [228, 263] on div "Active" at bounding box center [220, 271] width 39 height 23
type input "******"
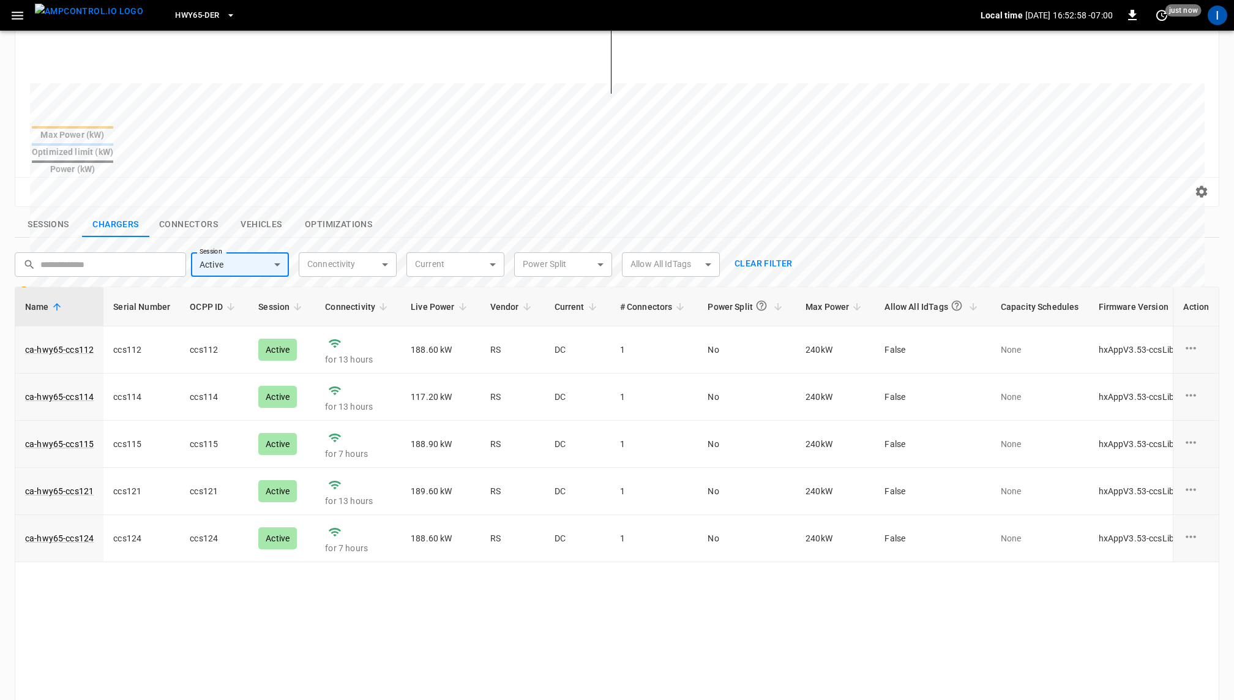
click at [892, 242] on div "​ ​ Session Active ****** Session Connectivity ​ Connectivity Current ​ Current…" at bounding box center [610, 259] width 1210 height 34
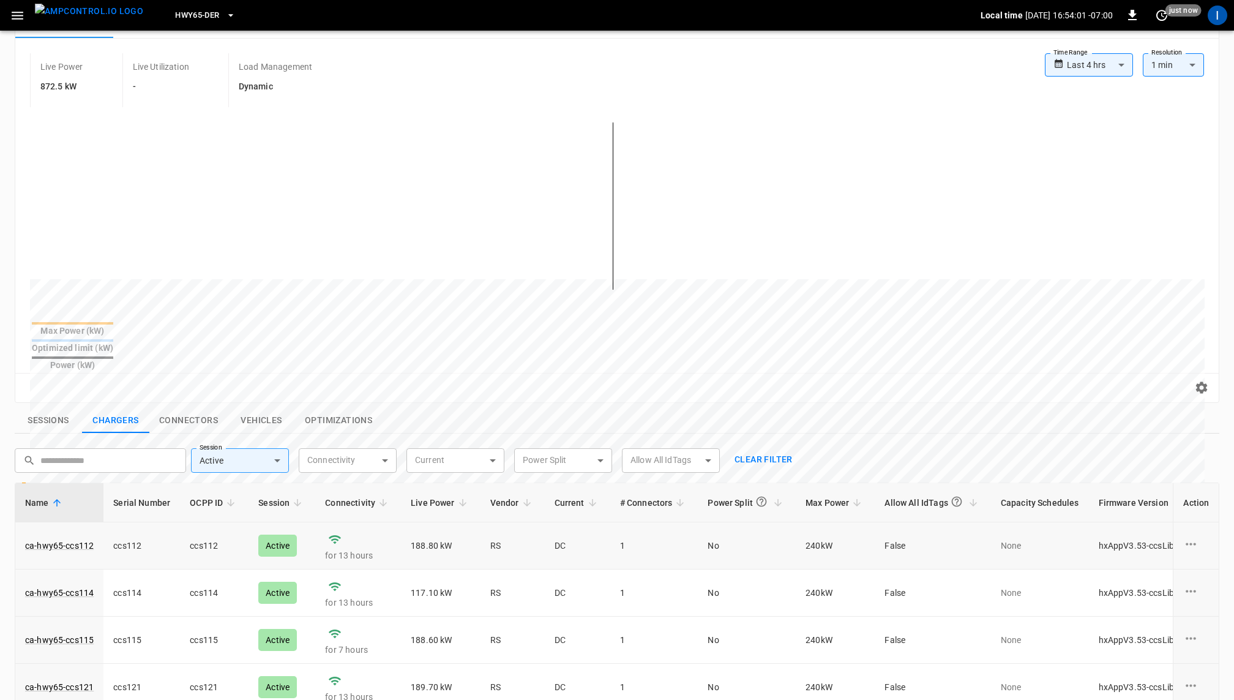
scroll to position [0, 0]
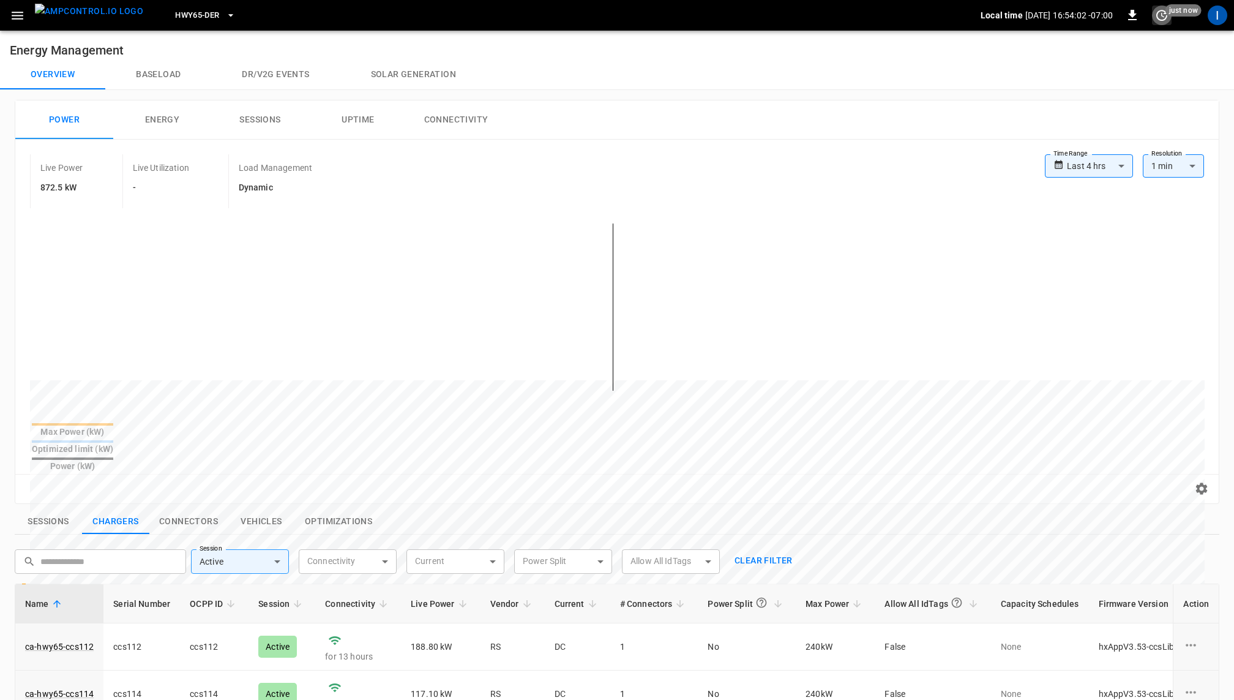
click at [1151, 20] on icon "set refresh interval" at bounding box center [1161, 15] width 15 height 15
click at [1126, 60] on li "Update every 5 sec" at bounding box center [1122, 60] width 97 height 20
click at [170, 78] on button "Baseload" at bounding box center [158, 74] width 106 height 29
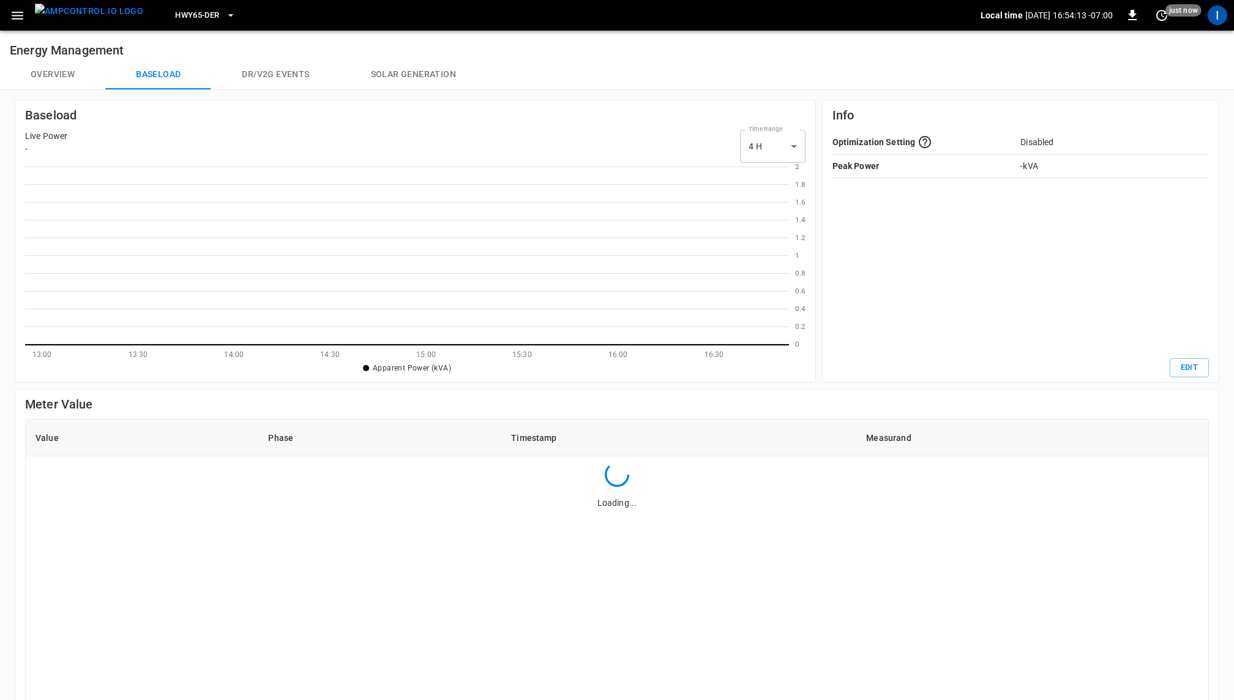
scroll to position [178, 764]
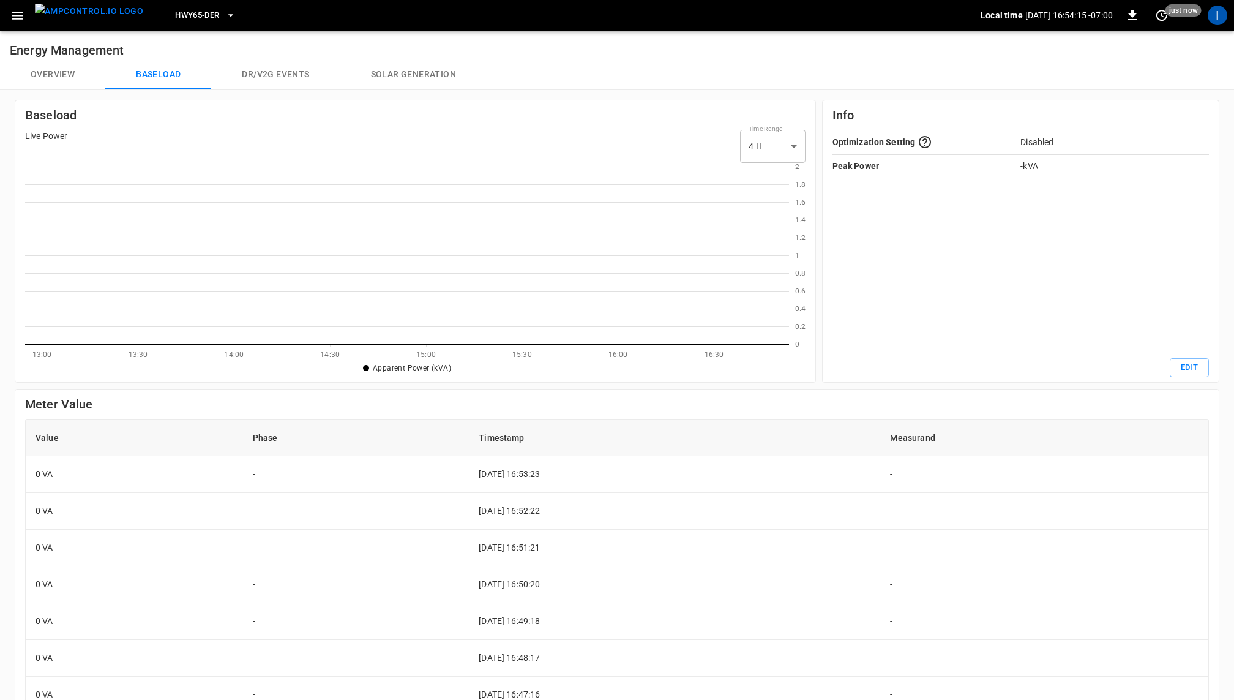
click at [62, 76] on button "Overview" at bounding box center [52, 74] width 105 height 29
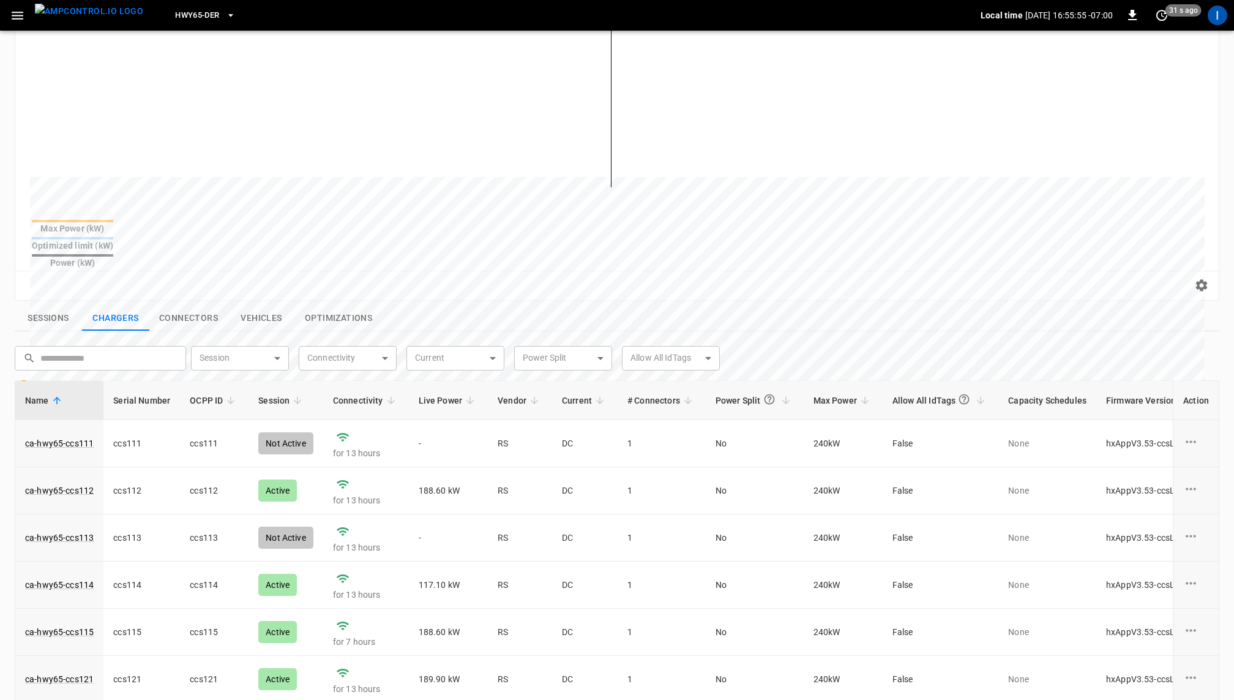
scroll to position [104, 0]
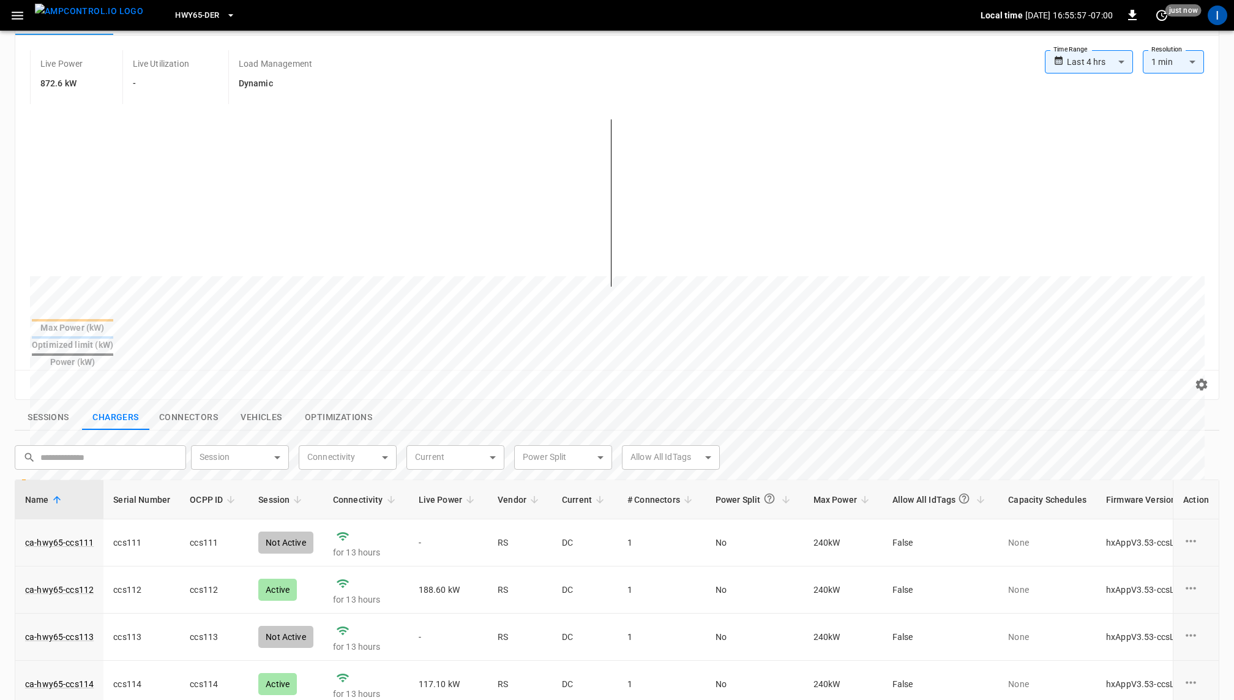
click at [278, 429] on body "**********" at bounding box center [617, 454] width 1234 height 1116
click at [239, 465] on li "Active" at bounding box center [240, 463] width 98 height 30
type input "******"
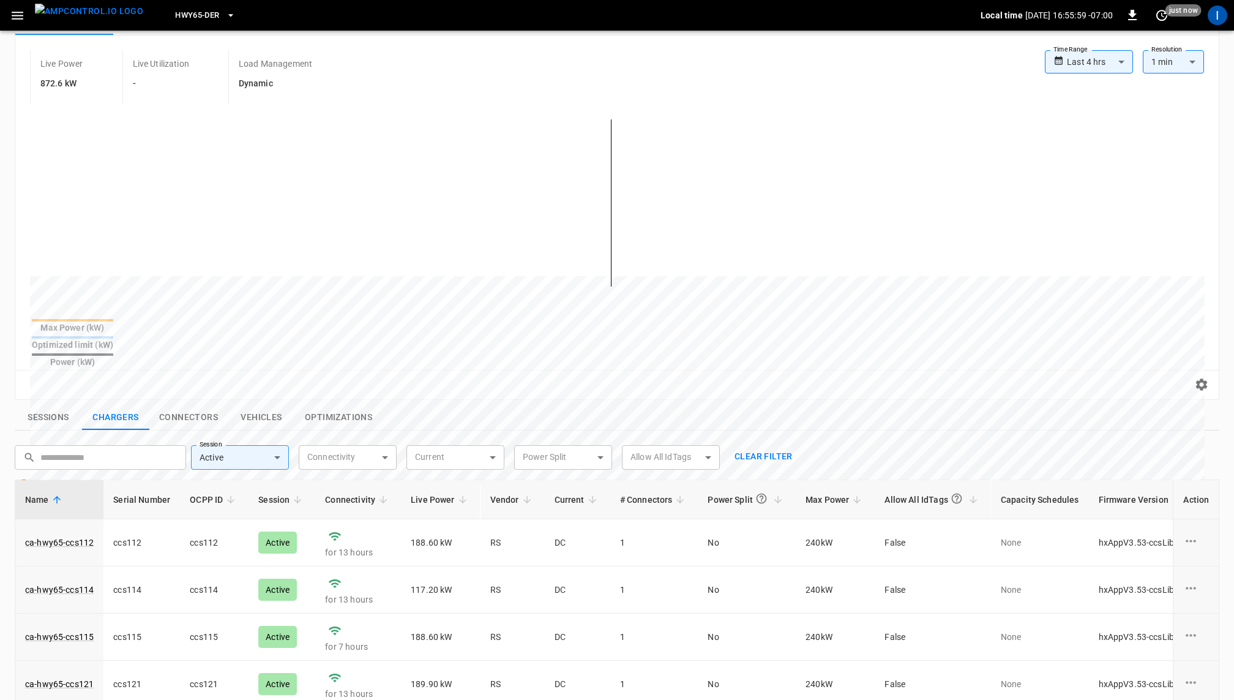
click at [987, 405] on div "Sessions Chargers Connectors Vehicles Optimizations" at bounding box center [617, 418] width 1205 height 26
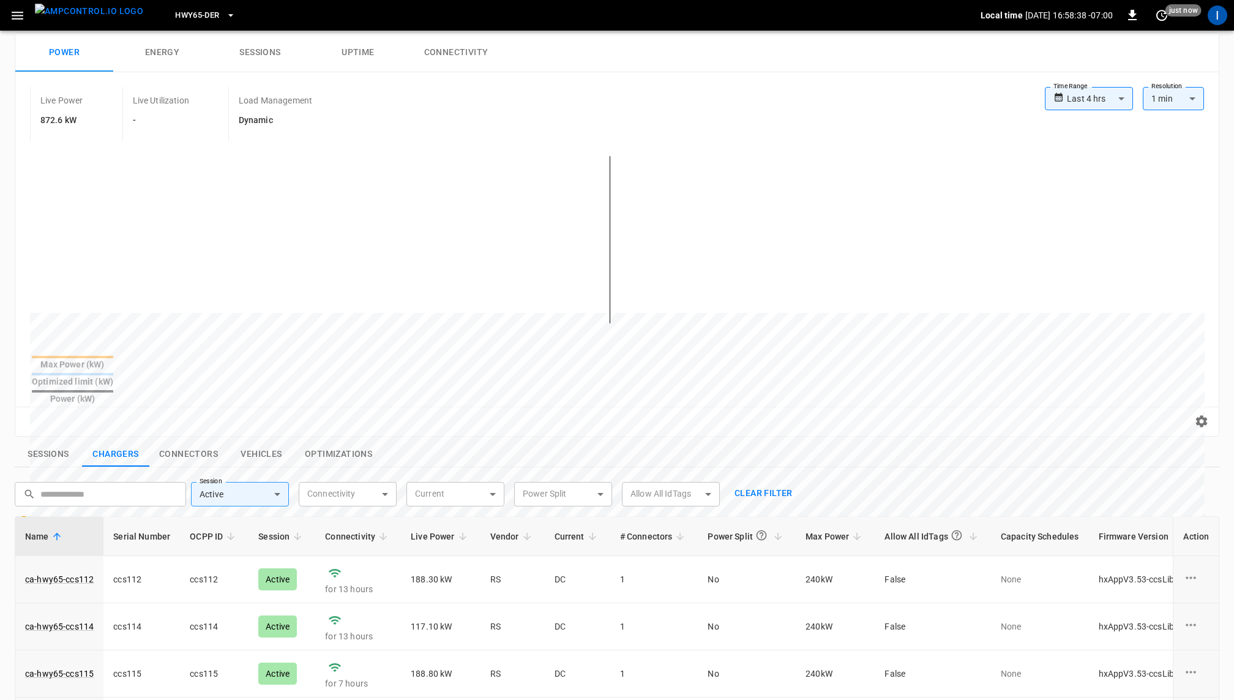
scroll to position [0, 0]
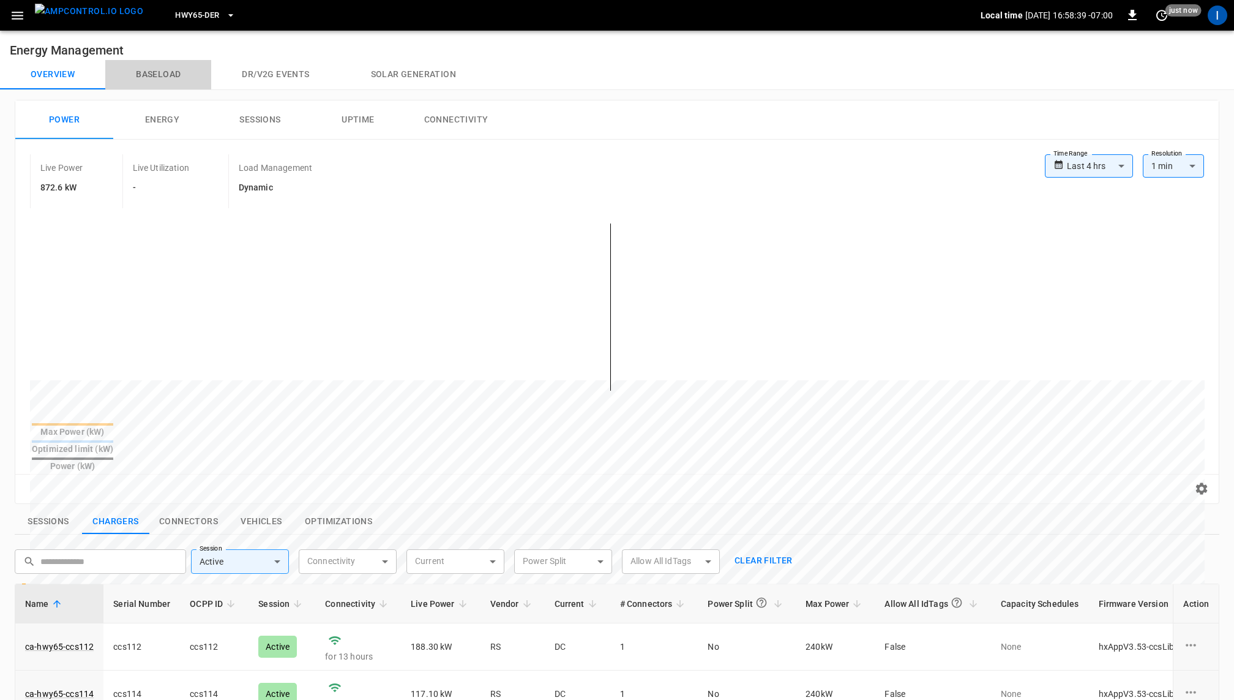
click at [166, 76] on button "Baseload" at bounding box center [158, 74] width 106 height 29
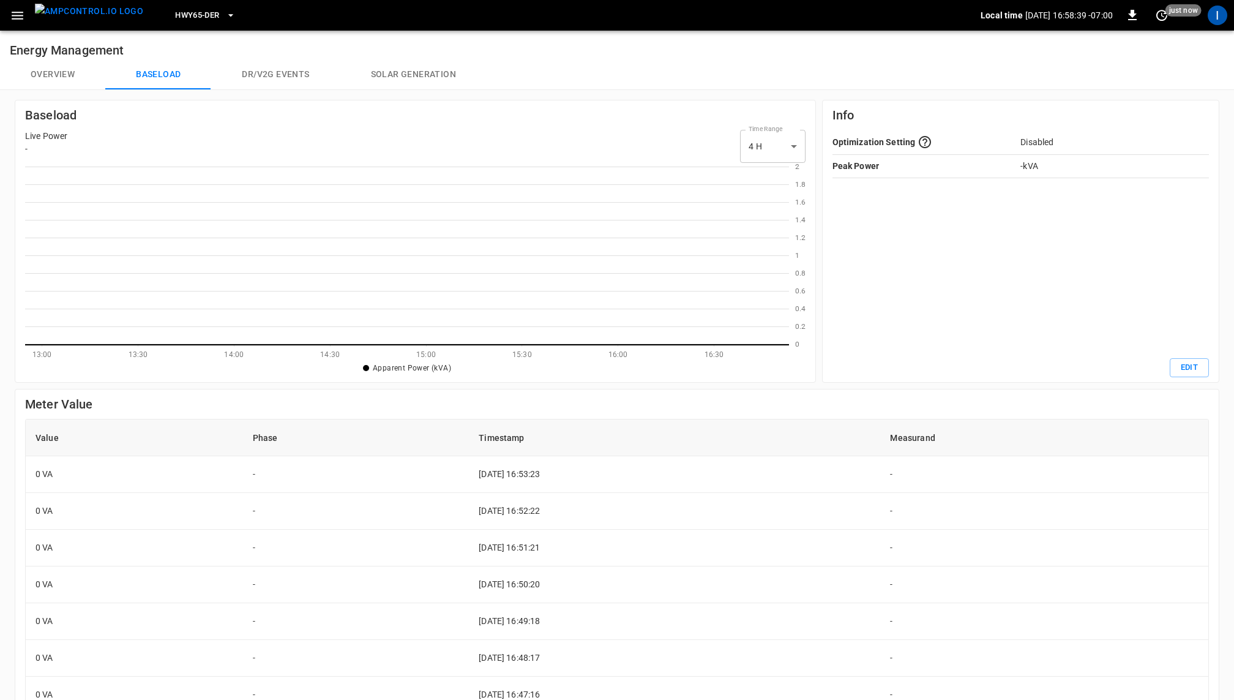
scroll to position [178, 764]
click at [414, 79] on button "Solar generation" at bounding box center [413, 74] width 146 height 29
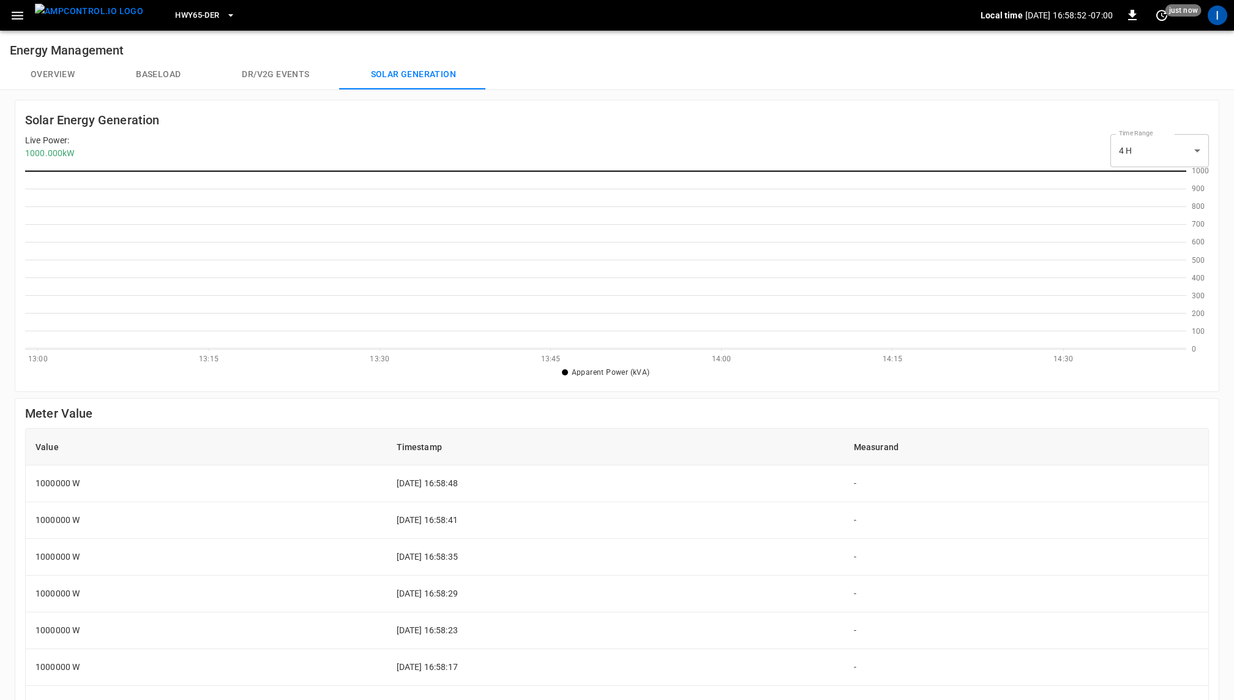
click at [62, 72] on button "Overview" at bounding box center [52, 74] width 105 height 29
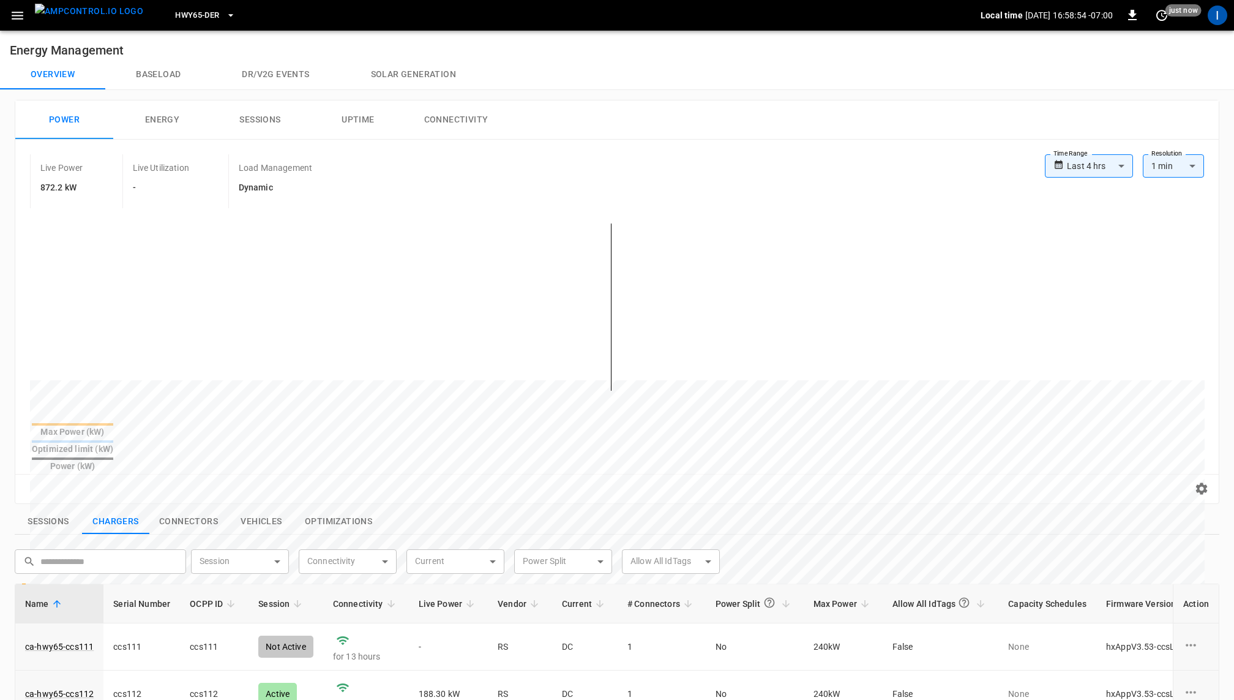
click at [257, 536] on body "**********" at bounding box center [617, 558] width 1234 height 1116
click at [226, 559] on div "Active" at bounding box center [220, 567] width 39 height 23
type input "******"
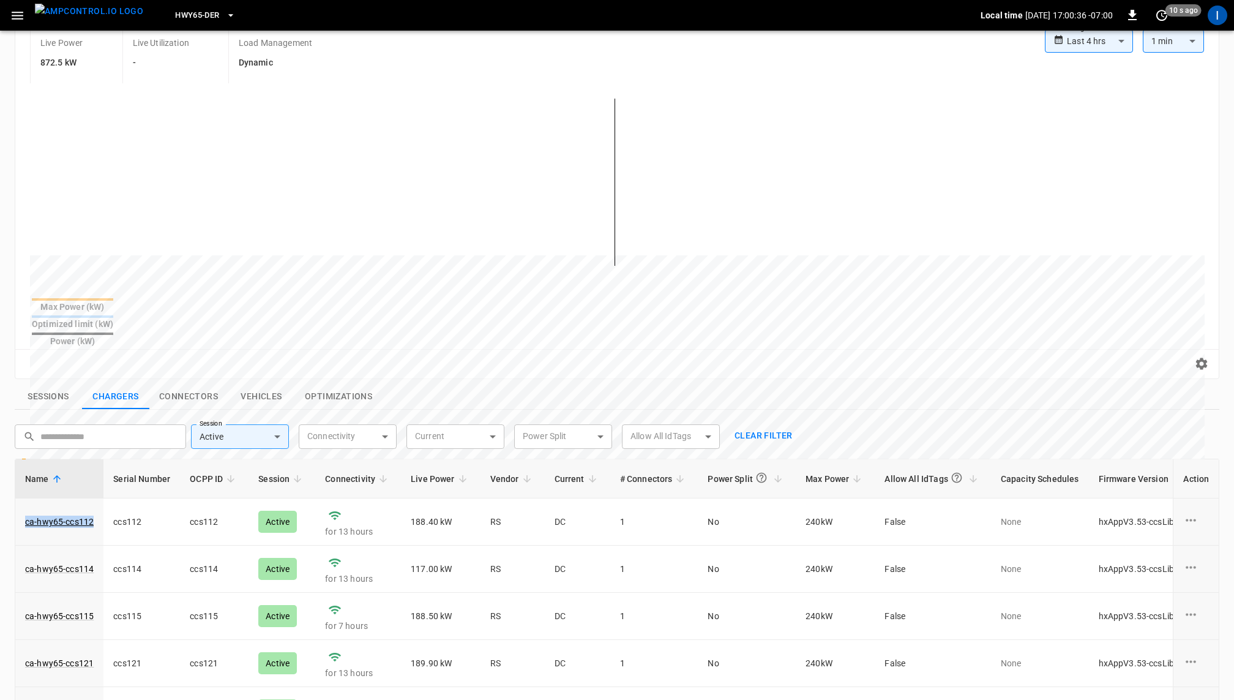
scroll to position [122, 0]
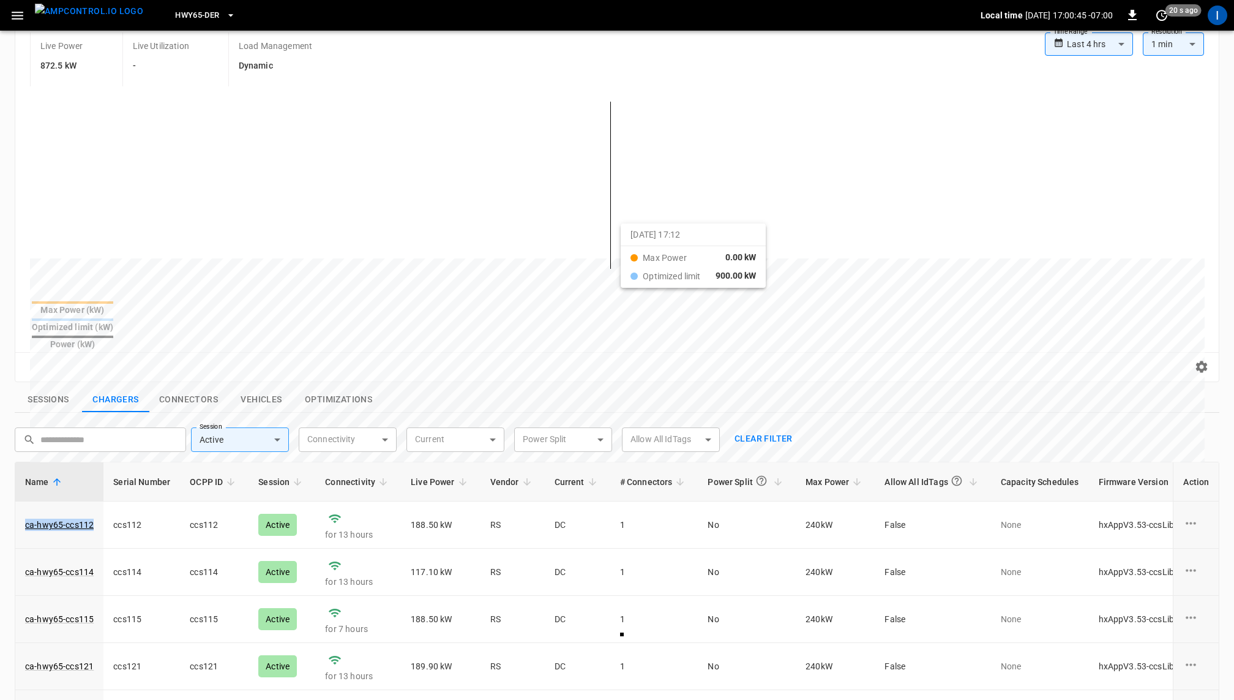
drag, startPoint x: 506, startPoint y: 222, endPoint x: 635, endPoint y: 233, distance: 129.7
click at [635, 470] on div at bounding box center [594, 553] width 1129 height 167
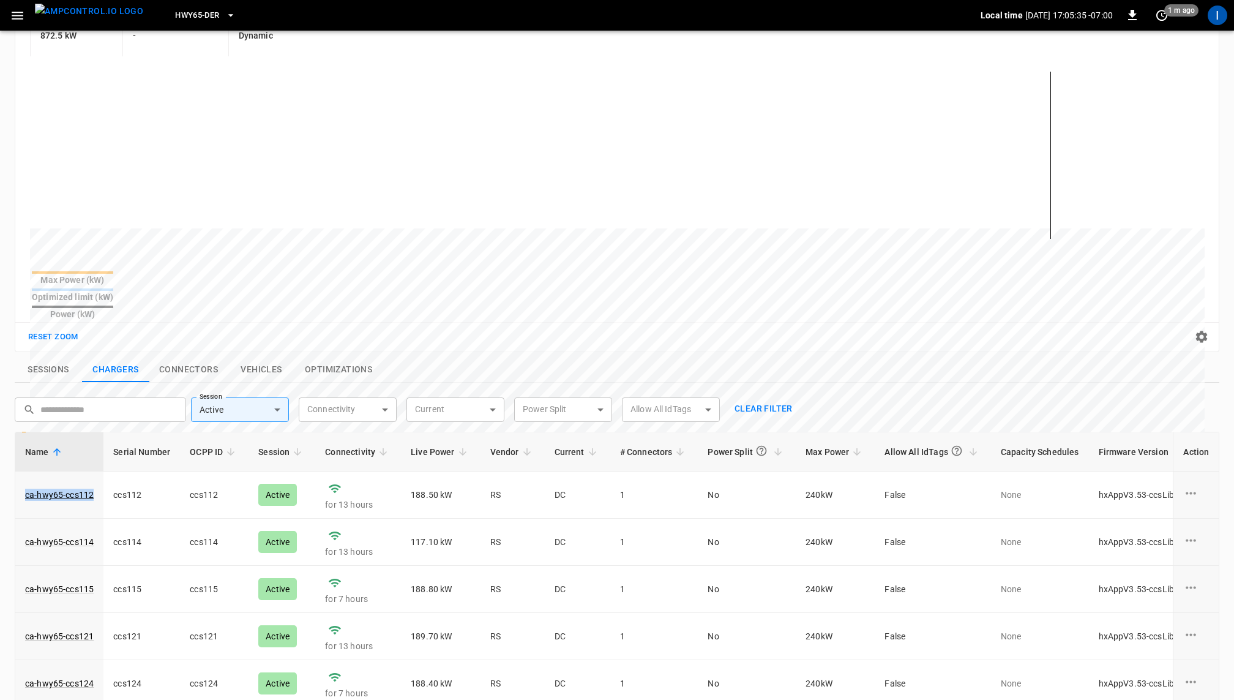
scroll to position [151, 0]
click at [1151, 14] on icon "set refresh interval" at bounding box center [1161, 15] width 15 height 15
click at [1151, 13] on div at bounding box center [617, 350] width 1234 height 700
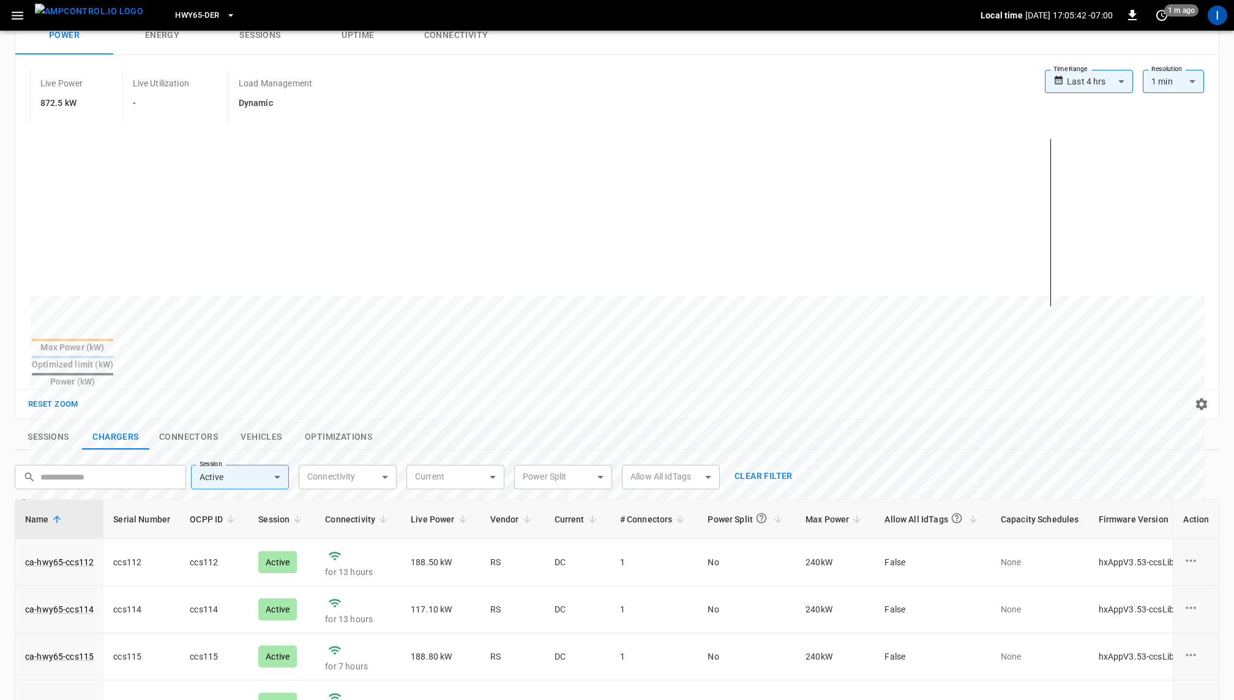
scroll to position [0, 0]
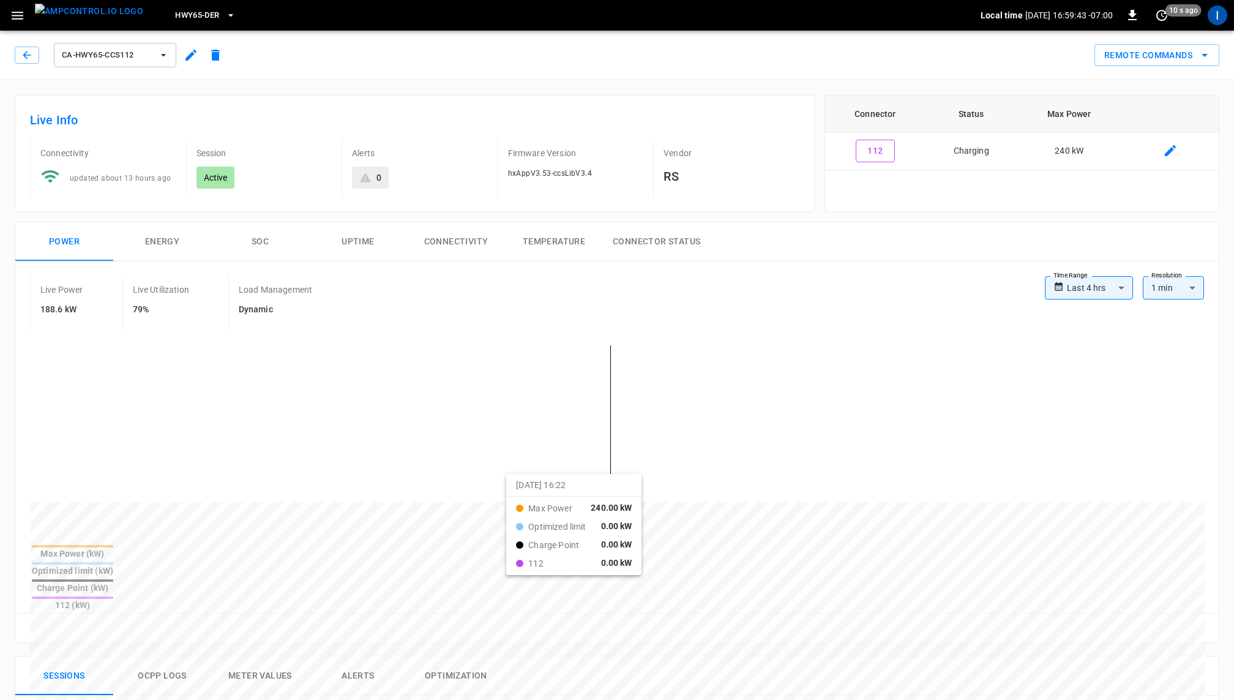
drag, startPoint x: 632, startPoint y: 488, endPoint x: 523, endPoint y: 485, distance: 109.0
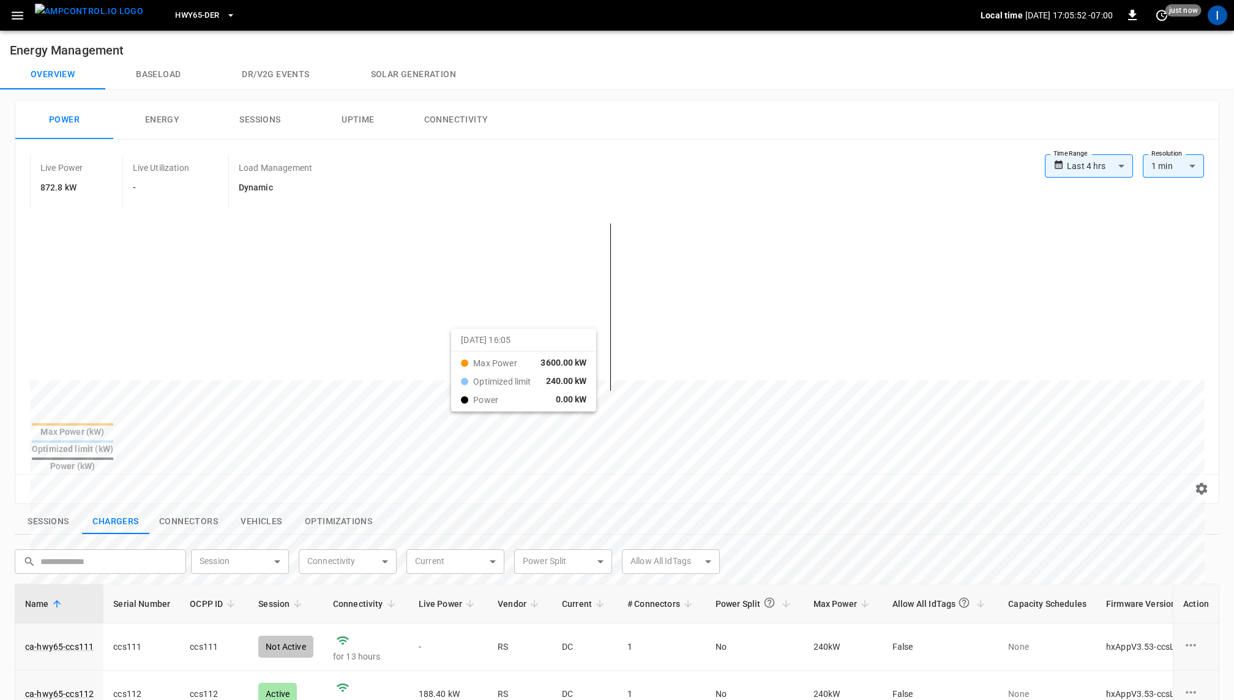
drag, startPoint x: 666, startPoint y: 346, endPoint x: 467, endPoint y: 339, distance: 199.1
click at [466, 591] on div at bounding box center [594, 674] width 1129 height 167
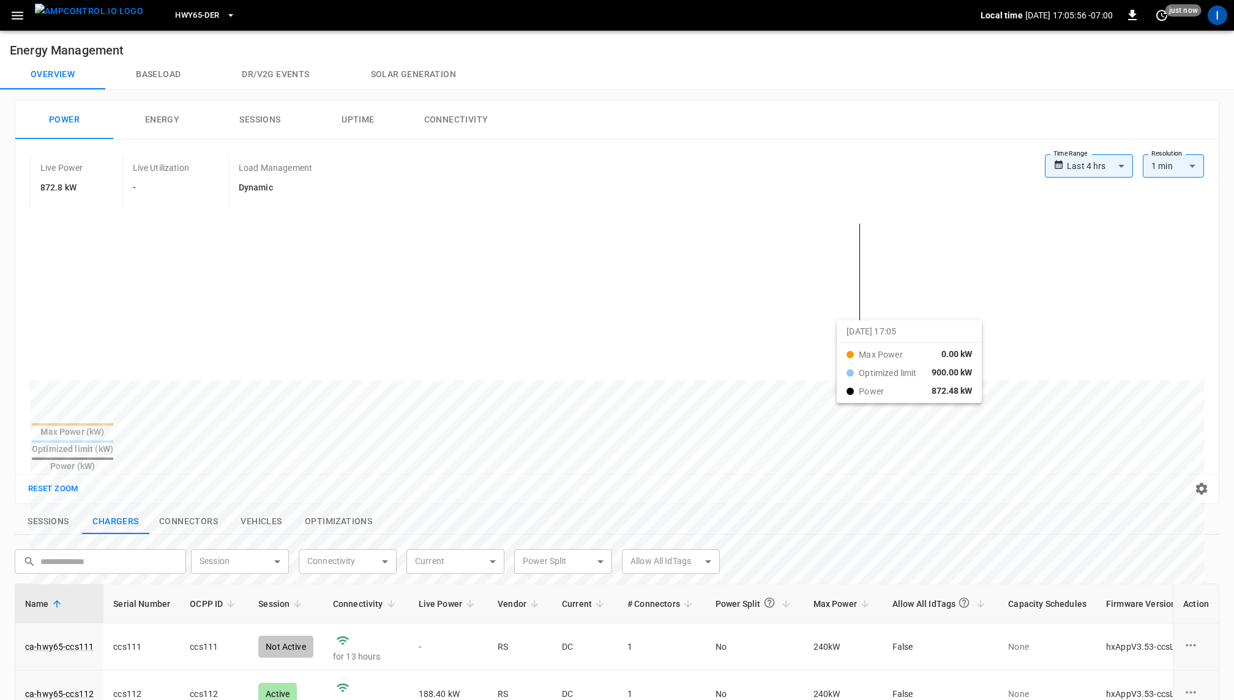
drag, startPoint x: 335, startPoint y: 282, endPoint x: 930, endPoint y: 357, distance: 599.1
click at [930, 591] on div at bounding box center [594, 674] width 1129 height 167
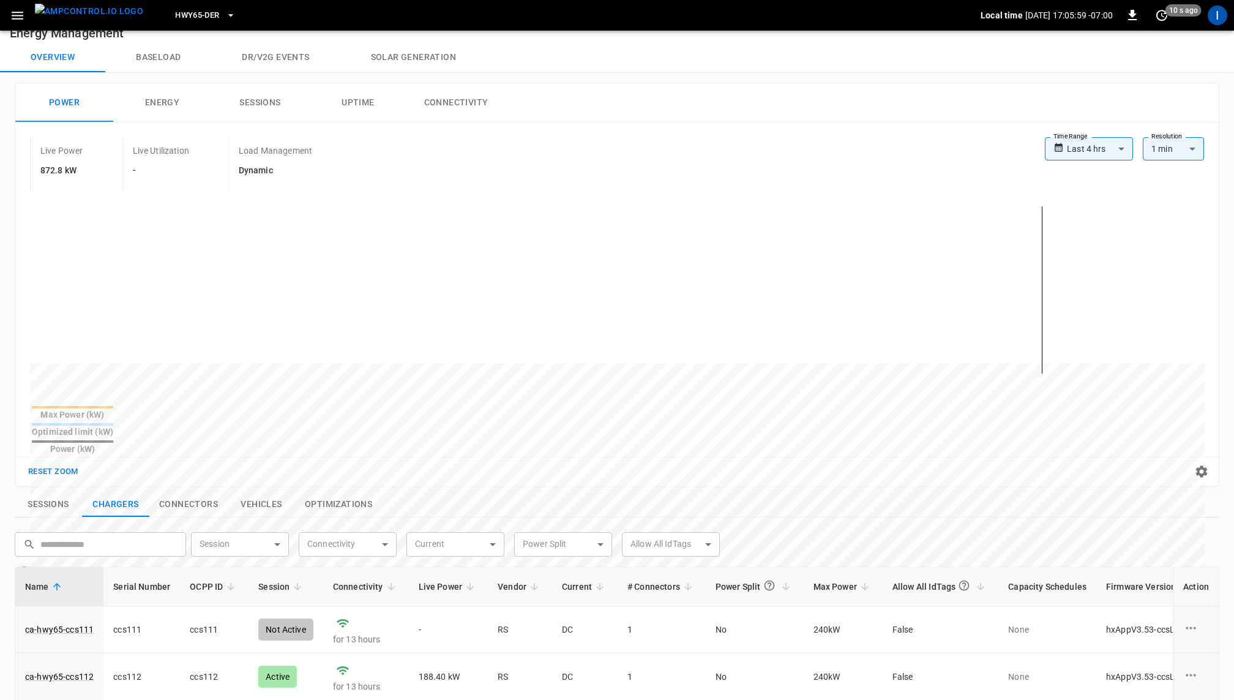
scroll to position [17, 0]
click at [247, 511] on body "**********" at bounding box center [617, 541] width 1234 height 1116
click at [228, 543] on div "Active" at bounding box center [220, 550] width 39 height 23
type input "******"
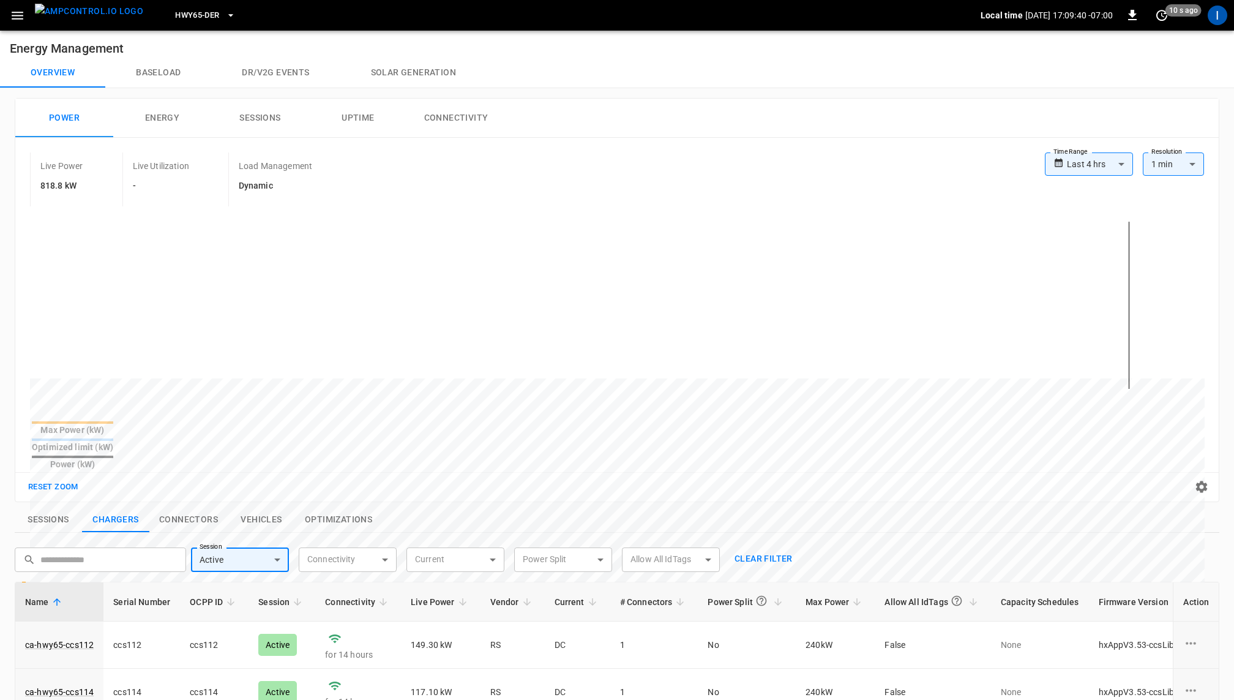
scroll to position [0, 0]
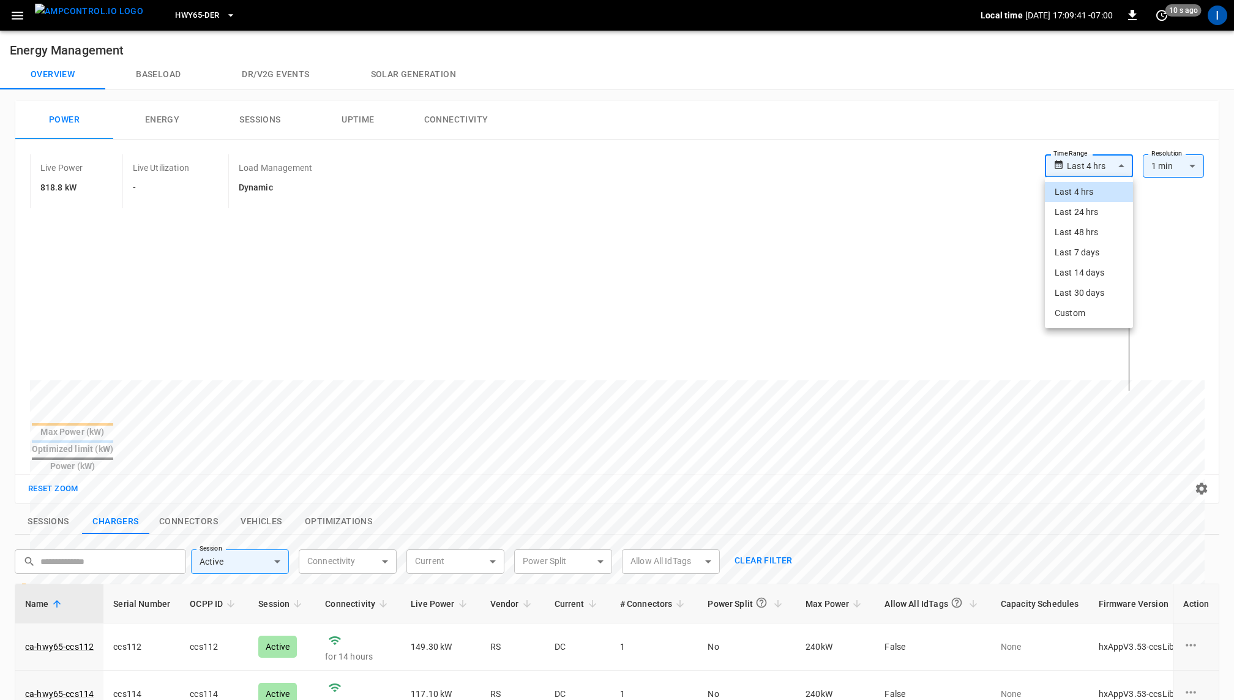
click at [1081, 171] on body "**********" at bounding box center [617, 558] width 1234 height 1116
click at [1082, 196] on li "Last 4 hrs" at bounding box center [1089, 192] width 88 height 20
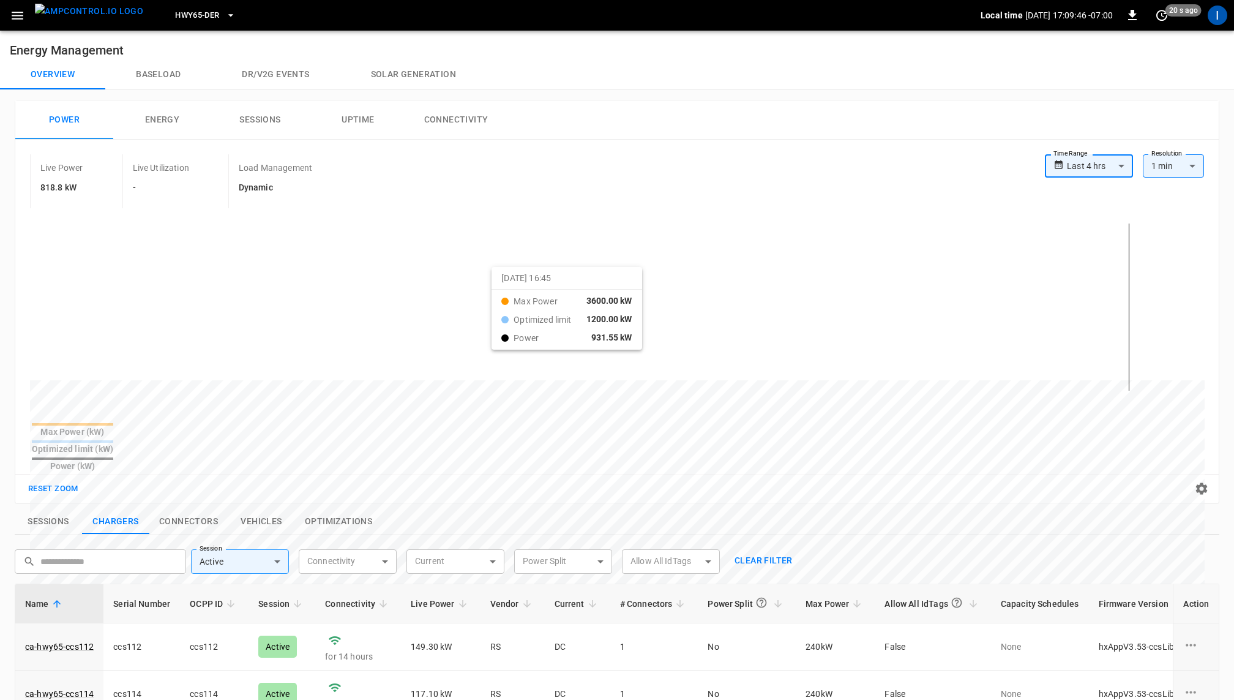
click at [513, 589] on div at bounding box center [594, 672] width 1129 height 167
click at [72, 479] on button "Reset zoom" at bounding box center [53, 488] width 56 height 19
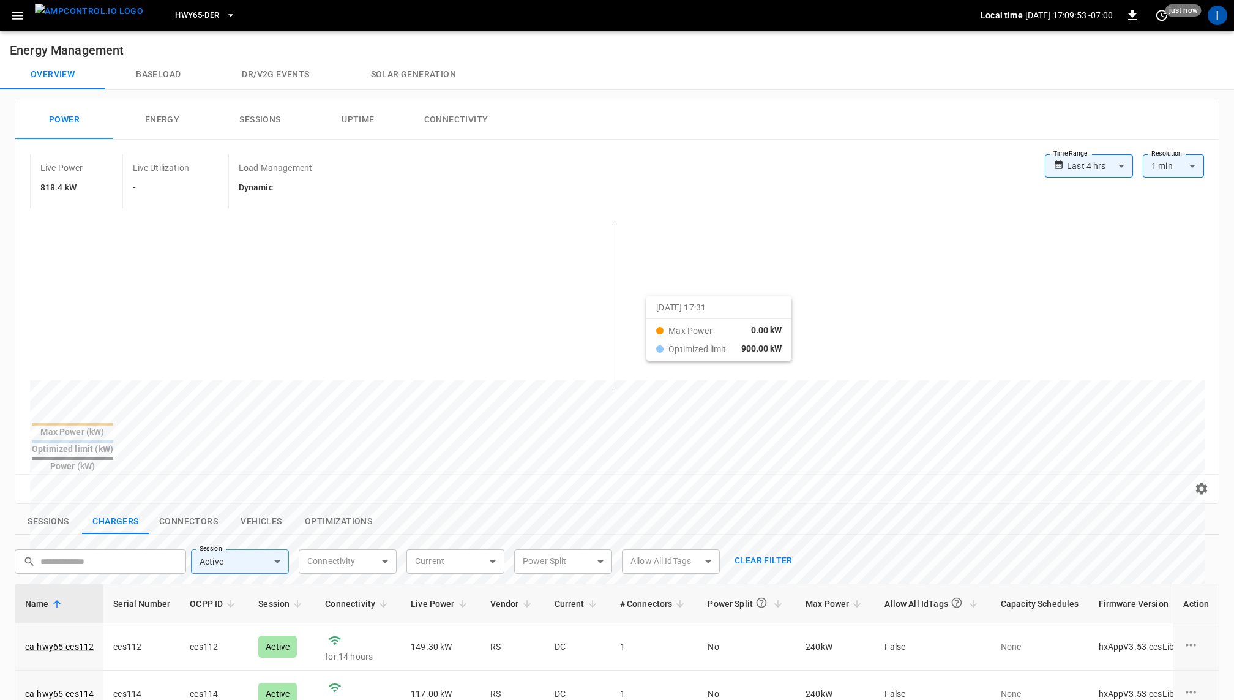
drag, startPoint x: 497, startPoint y: 284, endPoint x: 662, endPoint y: 306, distance: 166.1
click at [662, 591] on div at bounding box center [594, 674] width 1129 height 167
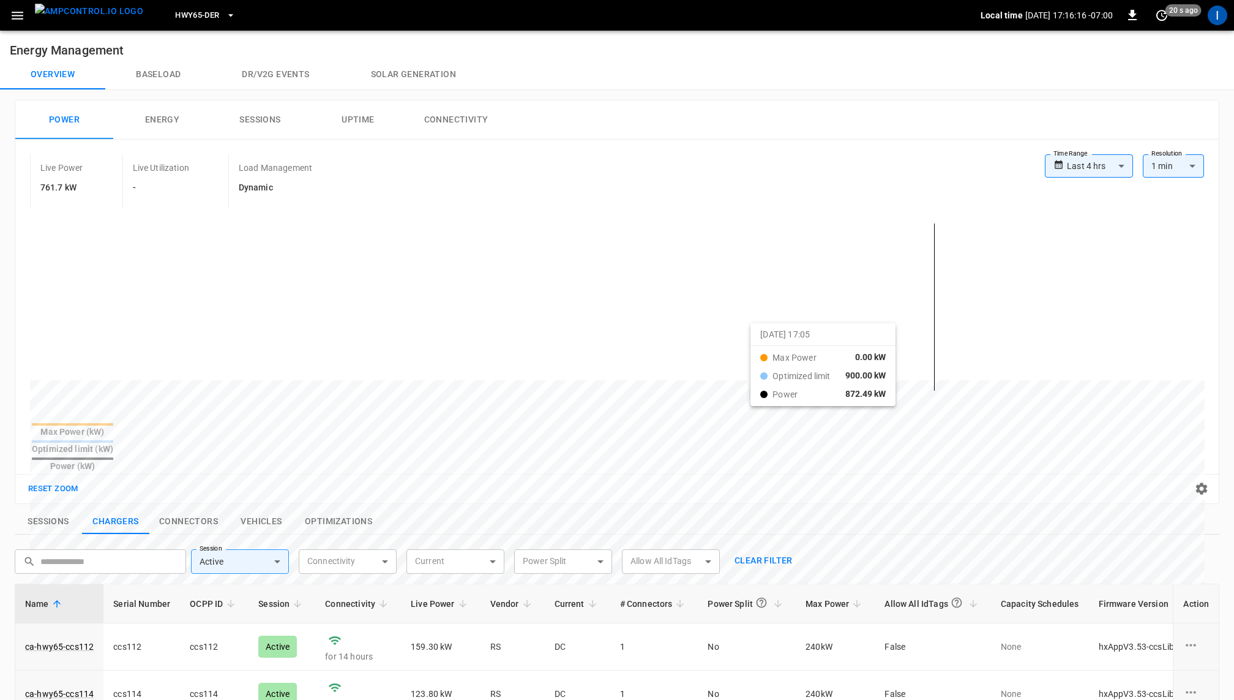
drag, startPoint x: 981, startPoint y: 417, endPoint x: 766, endPoint y: 333, distance: 230.9
click at [766, 333] on div at bounding box center [617, 317] width 1175 height 208
drag, startPoint x: 766, startPoint y: 333, endPoint x: 1078, endPoint y: 380, distance: 315.6
click at [1079, 591] on div at bounding box center [594, 674] width 1129 height 167
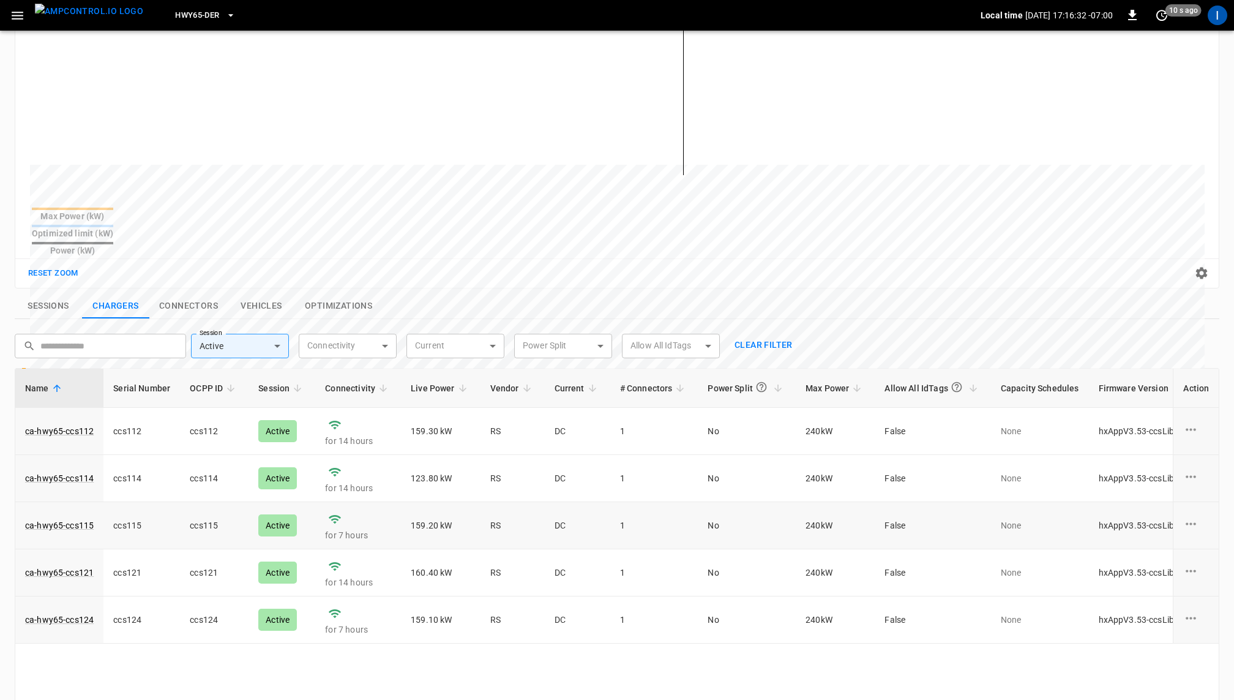
scroll to position [218, 0]
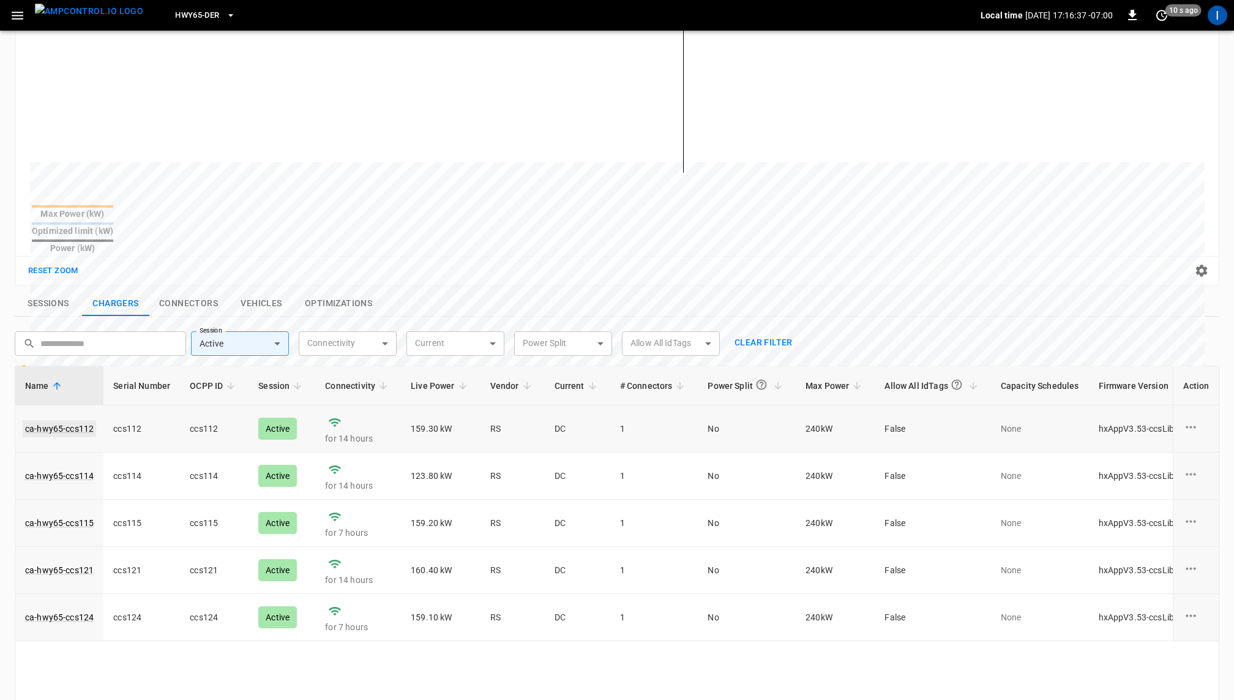
click at [67, 420] on link "ca-hwy65-ccs112" at bounding box center [59, 428] width 73 height 17
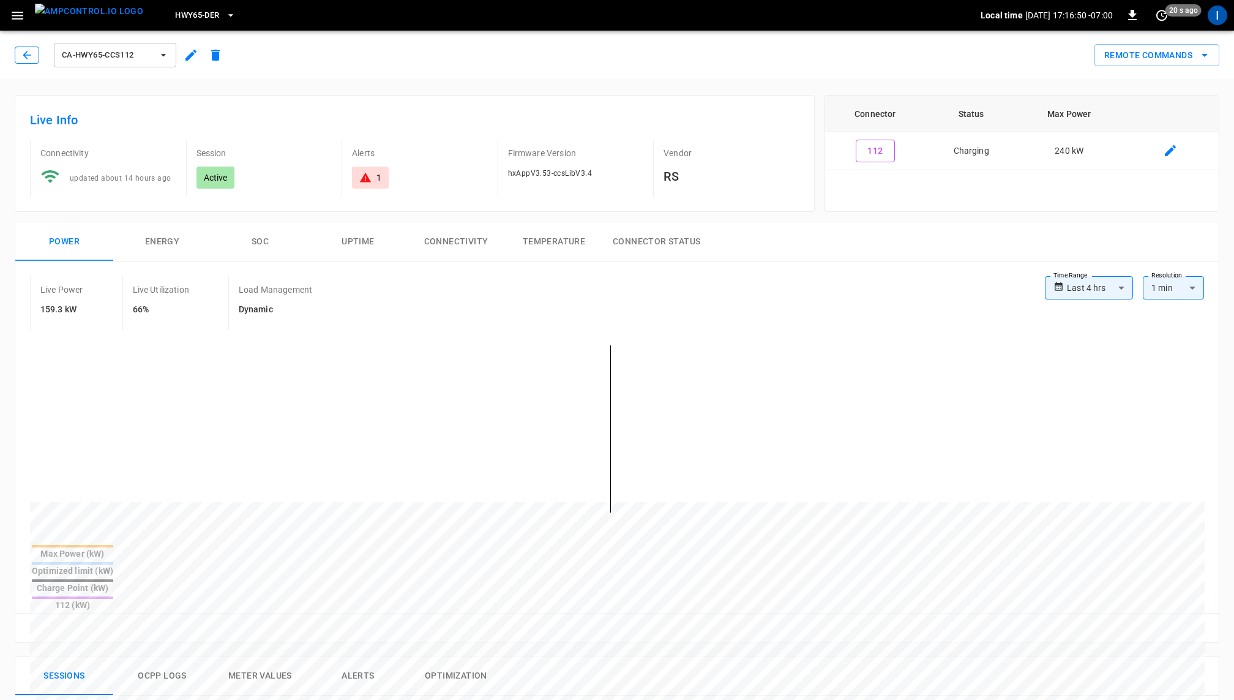
click at [31, 56] on icon "button" at bounding box center [27, 55] width 12 height 12
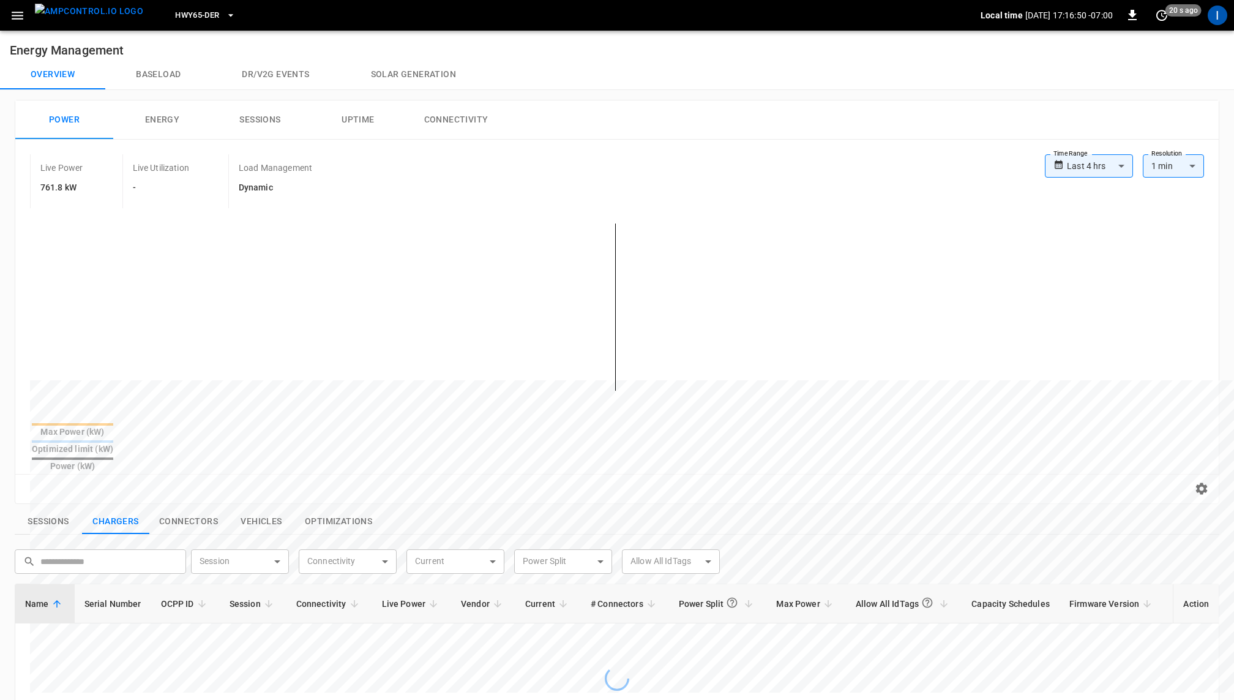
scroll to position [218, 0]
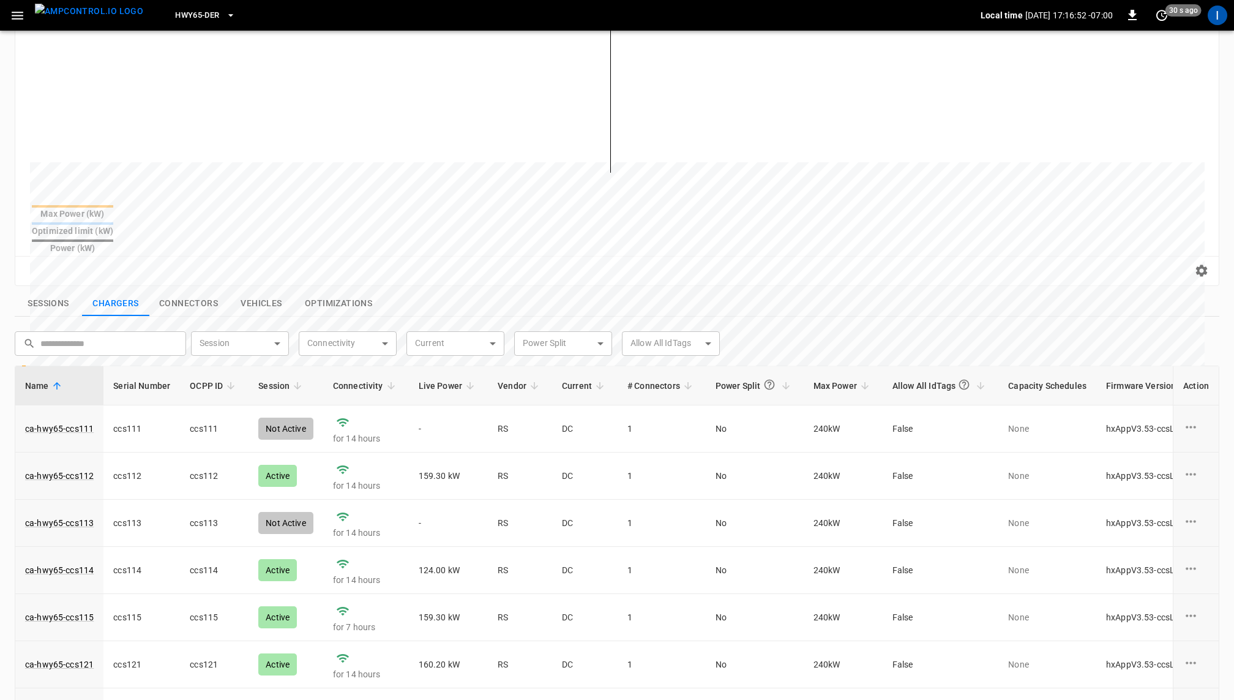
click at [265, 322] on body "**********" at bounding box center [617, 340] width 1234 height 1116
click at [255, 342] on li "Active" at bounding box center [240, 350] width 98 height 30
type input "******"
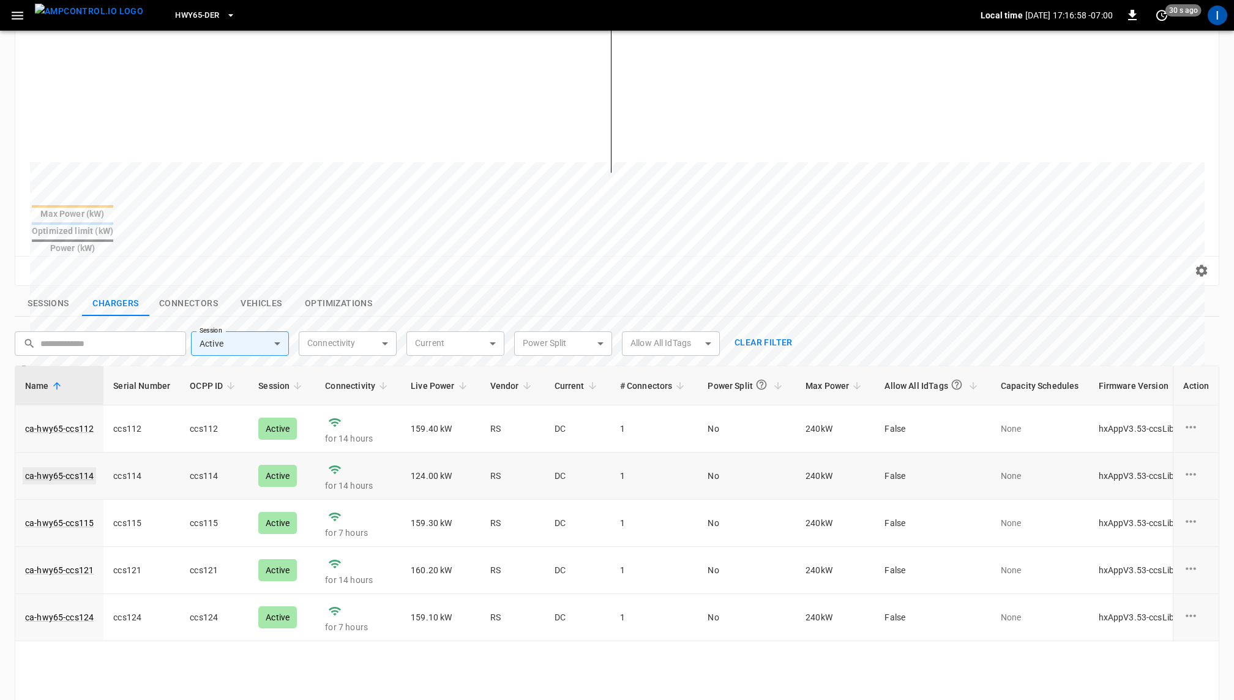
click at [62, 467] on link "ca-hwy65-ccs114" at bounding box center [59, 475] width 73 height 17
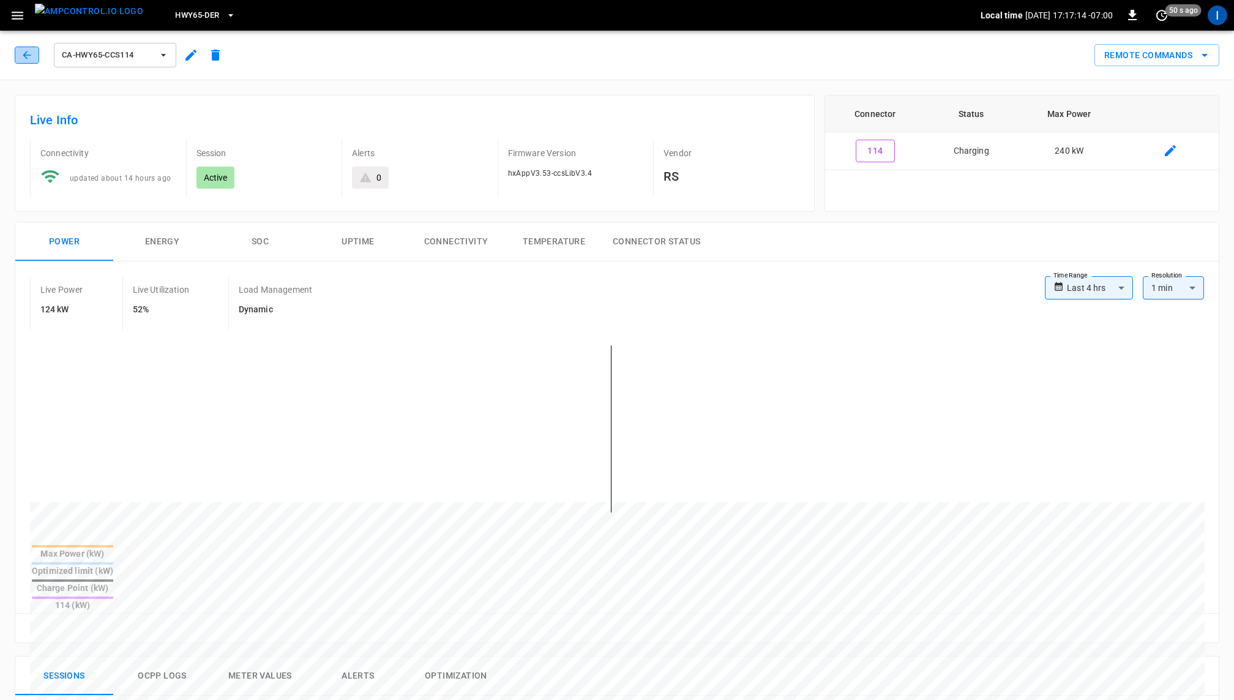
click at [31, 51] on icon "button" at bounding box center [27, 55] width 12 height 12
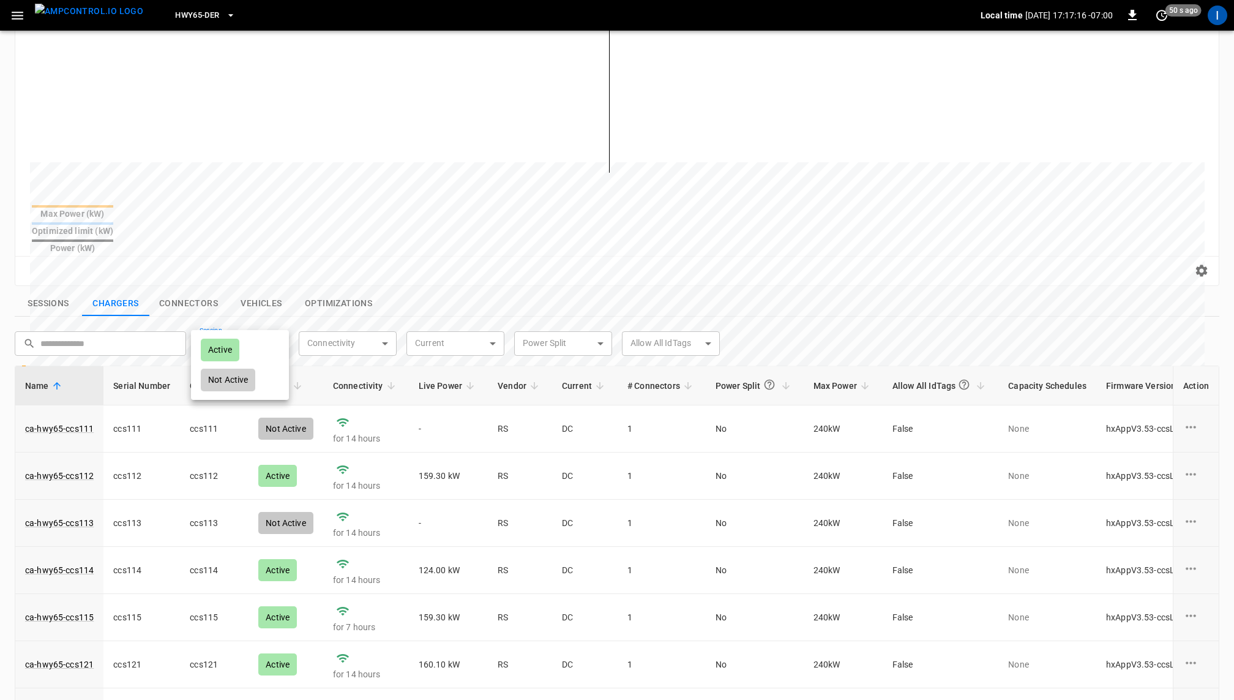
click at [256, 322] on body "**********" at bounding box center [617, 340] width 1234 height 1116
click at [250, 346] on li "Active" at bounding box center [240, 350] width 98 height 30
type input "******"
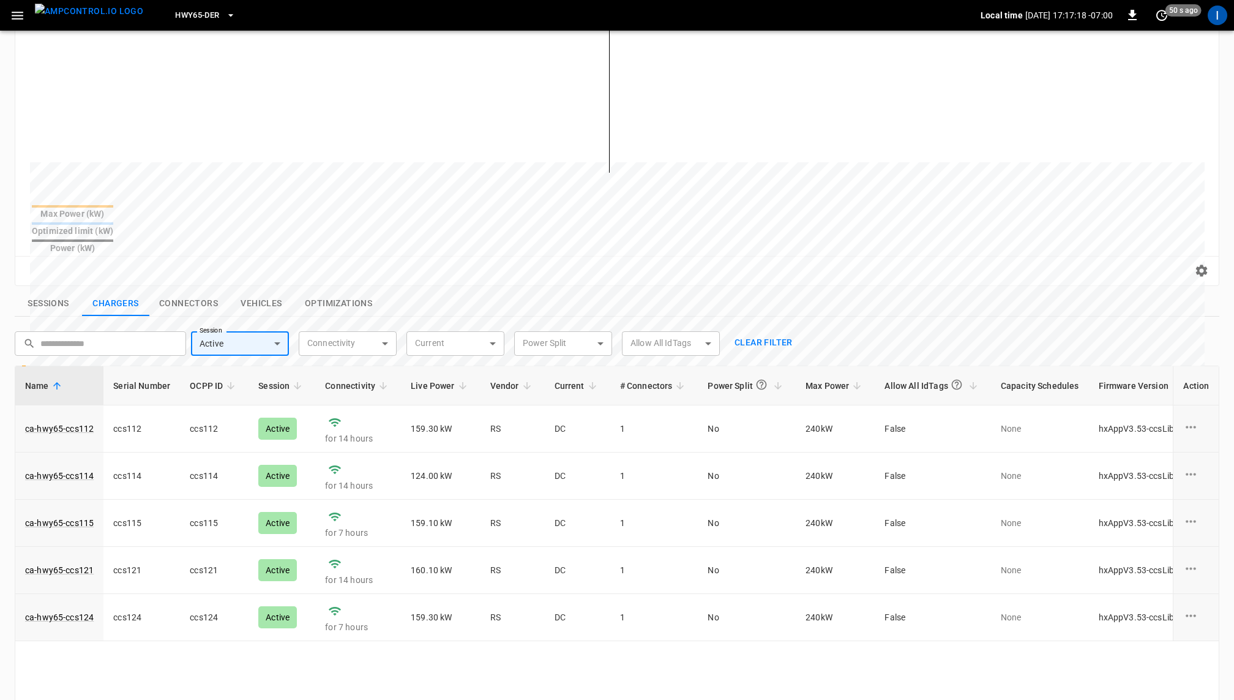
click at [400, 642] on div "Name Serial Number OCPP ID Session Connectivity Live Power Vendor Current # Con…" at bounding box center [617, 610] width 1205 height 490
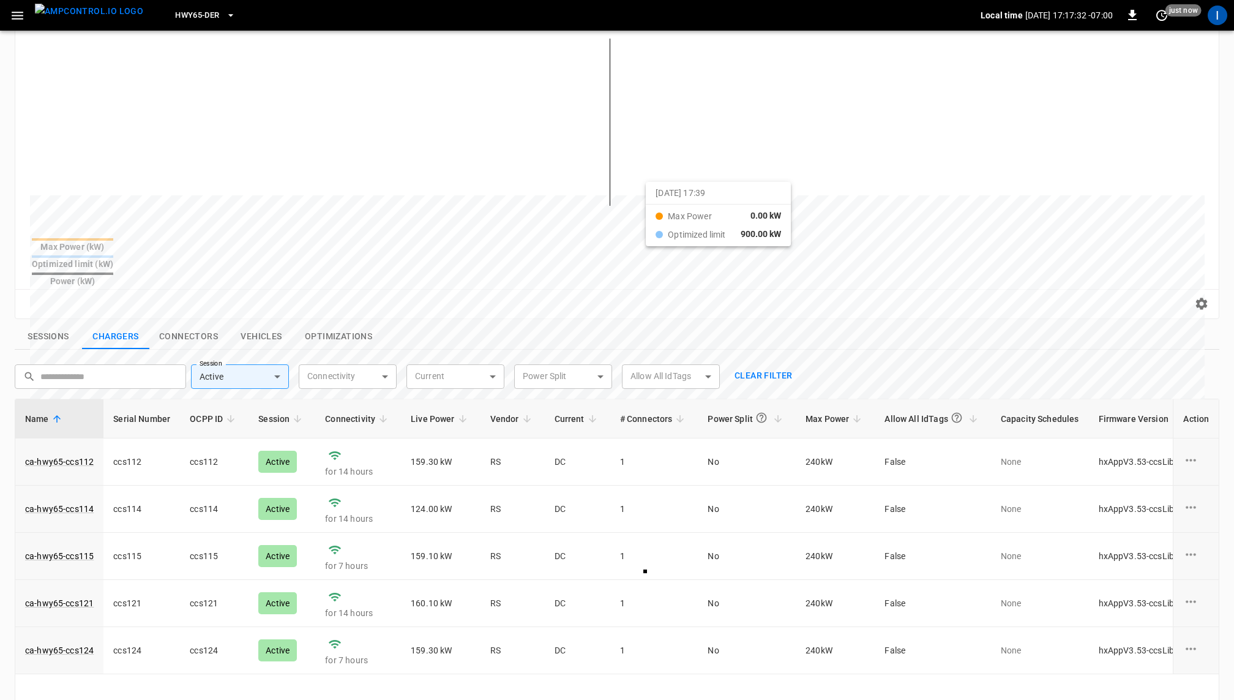
drag, startPoint x: 555, startPoint y: 140, endPoint x: 662, endPoint y: 192, distance: 119.4
click at [662, 406] on div at bounding box center [594, 489] width 1129 height 167
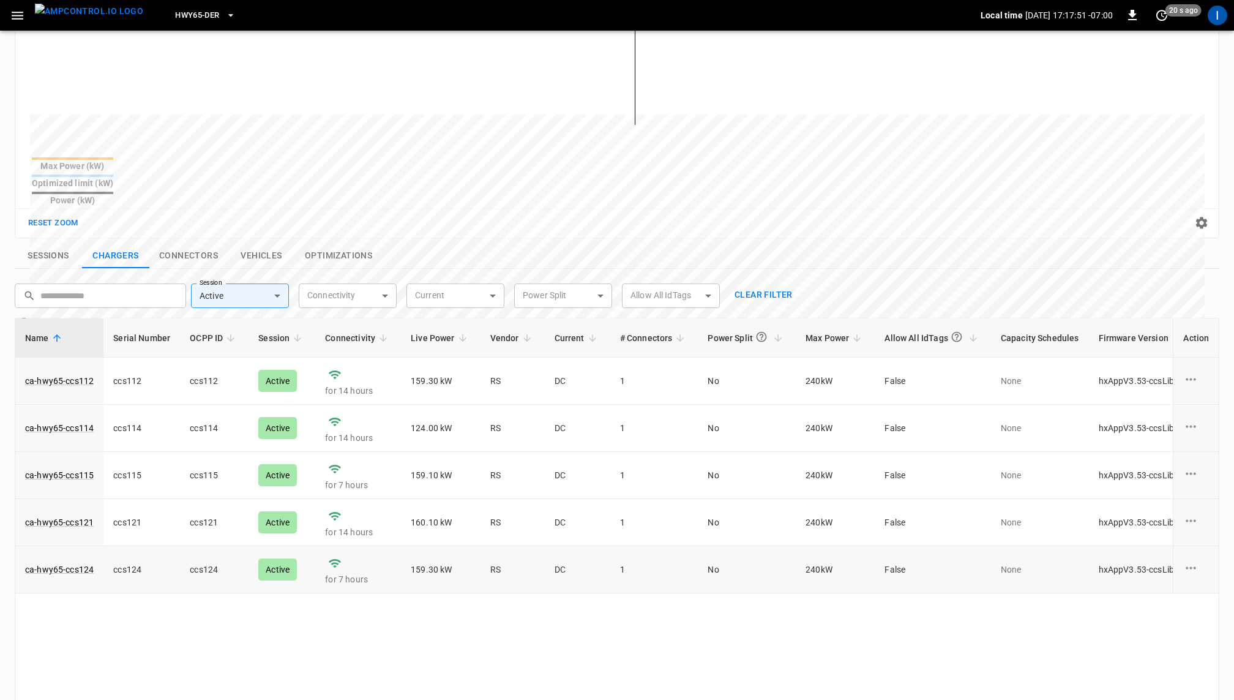
scroll to position [272, 0]
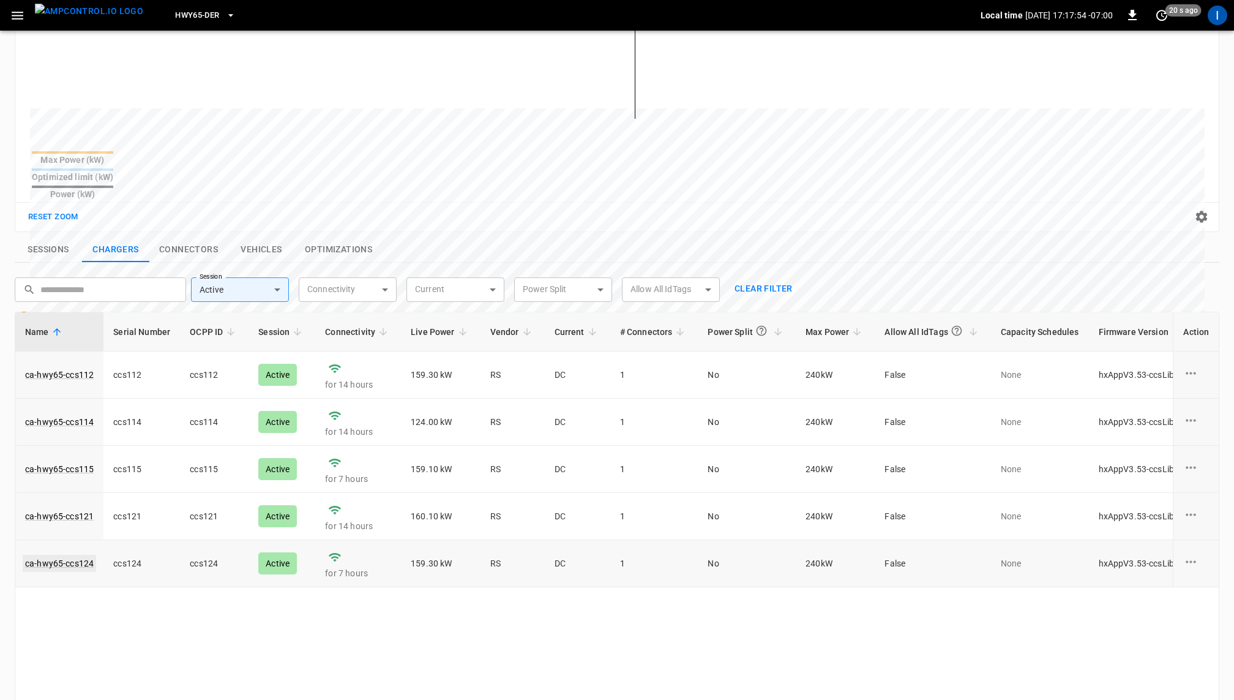
click at [79, 555] on link "ca-hwy65-ccs124" at bounding box center [59, 563] width 73 height 17
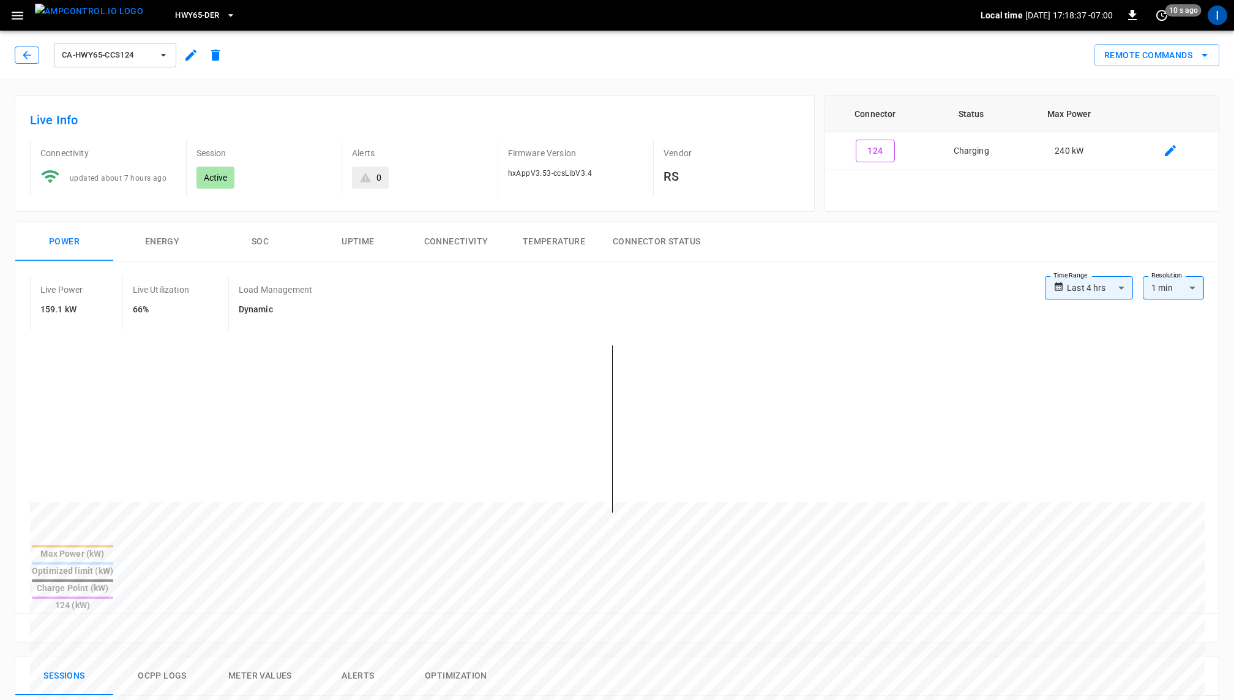
click at [29, 54] on icon "button" at bounding box center [27, 55] width 8 height 8
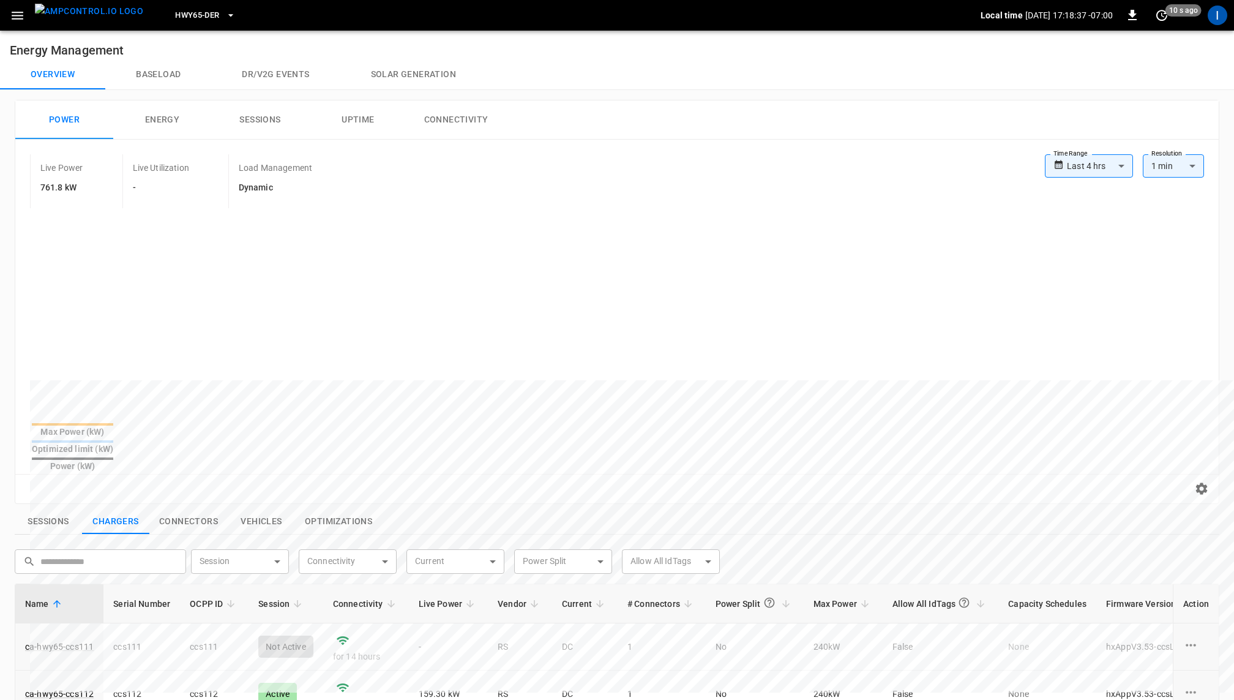
scroll to position [272, 0]
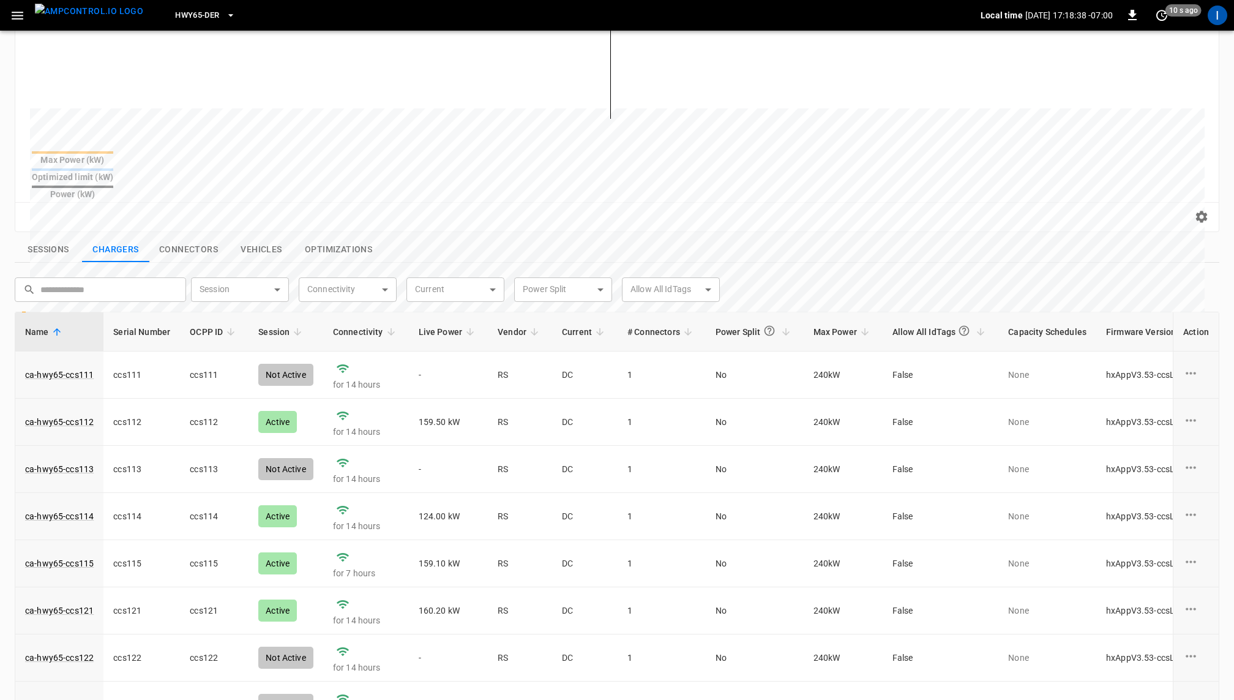
click at [241, 264] on body "**********" at bounding box center [617, 286] width 1234 height 1116
click at [231, 293] on div "Active" at bounding box center [220, 296] width 39 height 23
type input "******"
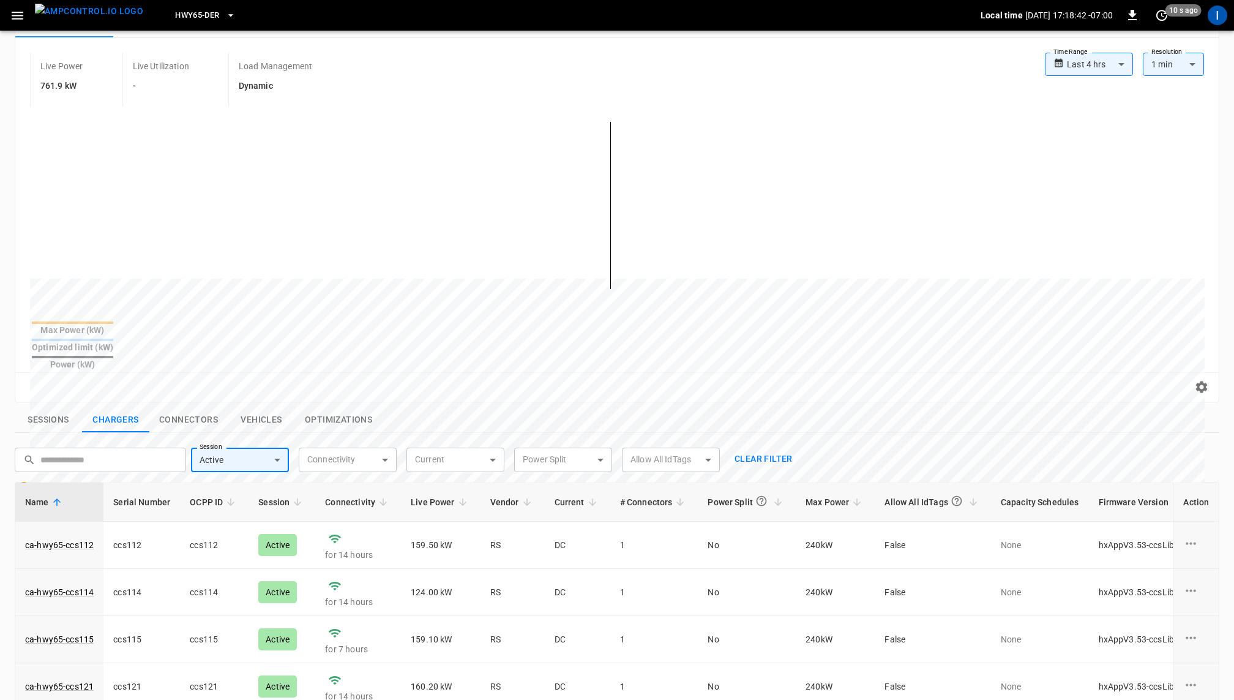
scroll to position [100, 0]
drag, startPoint x: 673, startPoint y: 205, endPoint x: 550, endPoint y: 293, distance: 151.4
click at [550, 293] on div at bounding box center [617, 217] width 1175 height 208
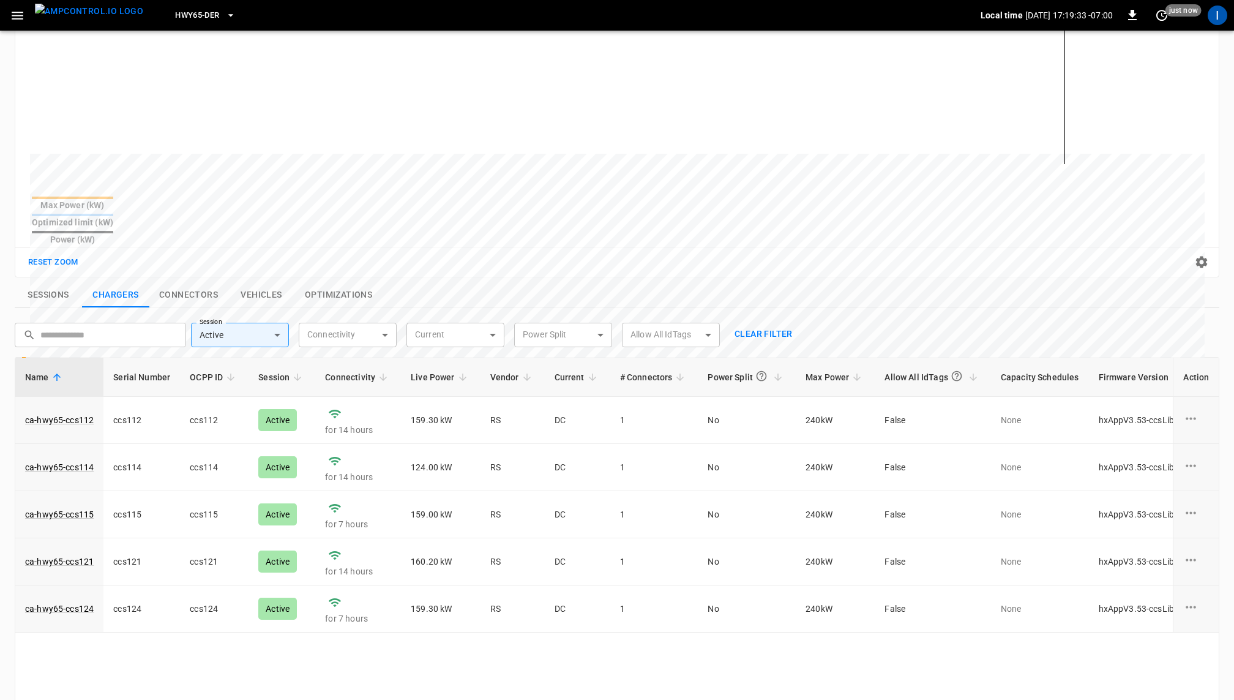
scroll to position [224, 0]
click at [77, 414] on link "ca-hwy65-ccs112" at bounding box center [59, 422] width 73 height 17
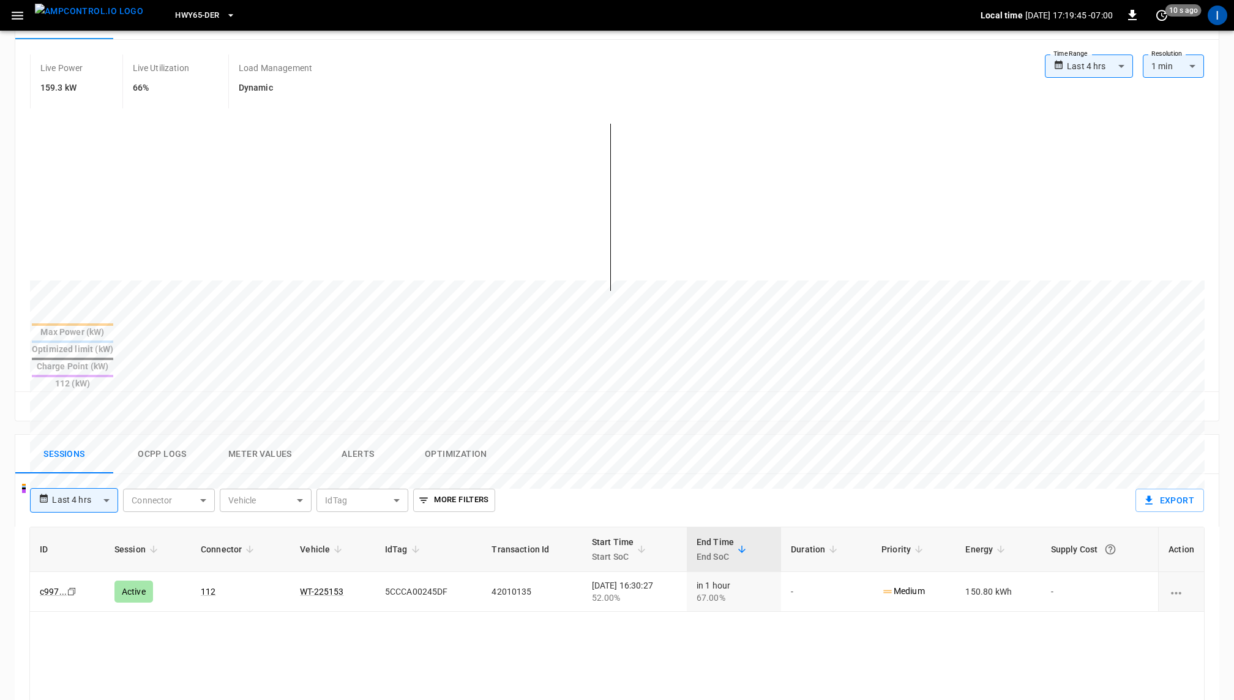
scroll to position [229, 0]
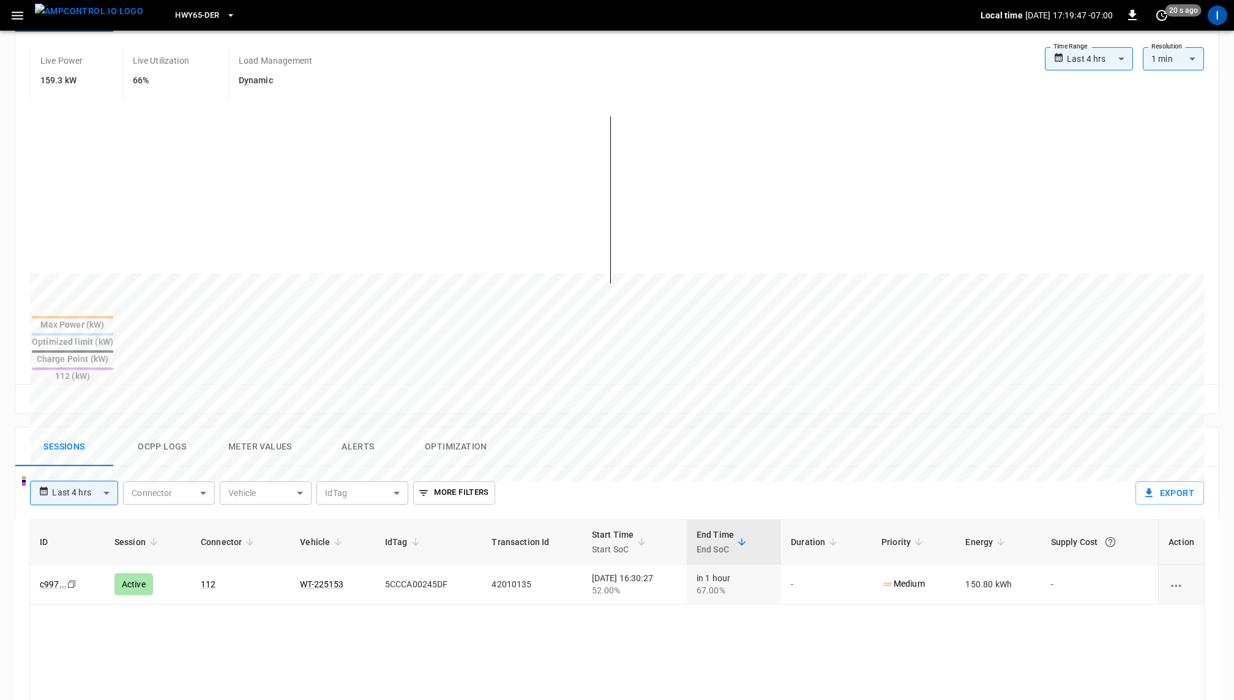
click at [176, 427] on button "Ocpp logs" at bounding box center [162, 446] width 98 height 39
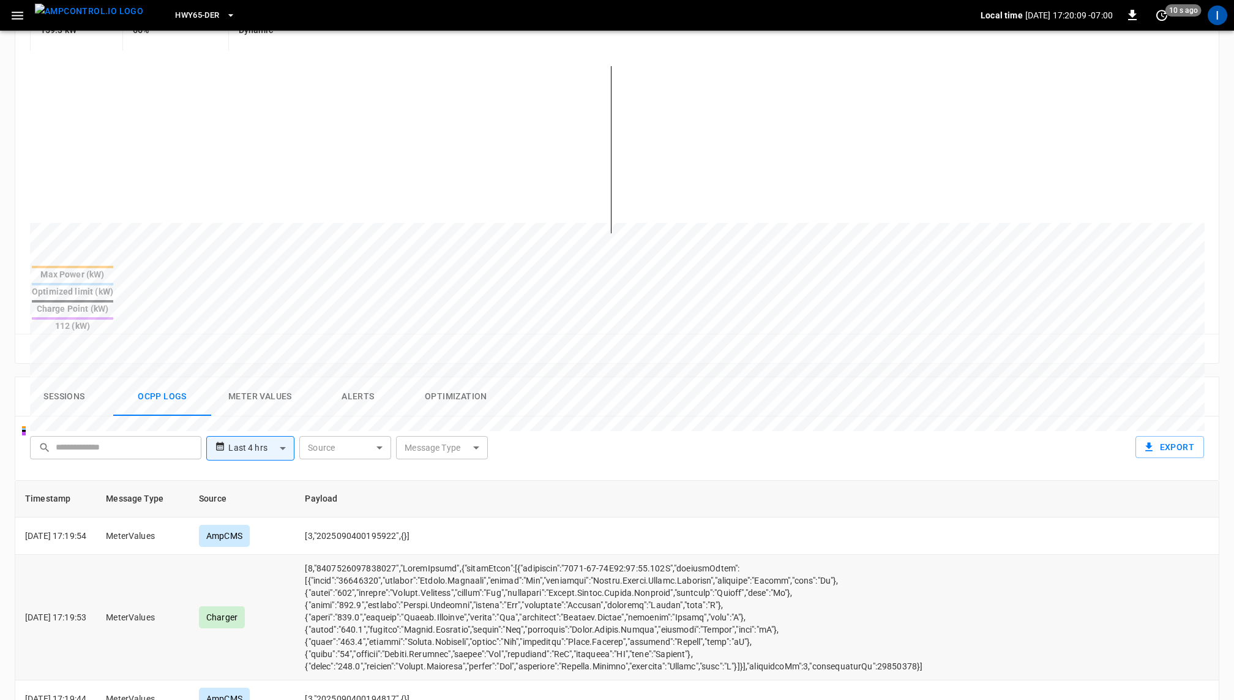
scroll to position [253, 0]
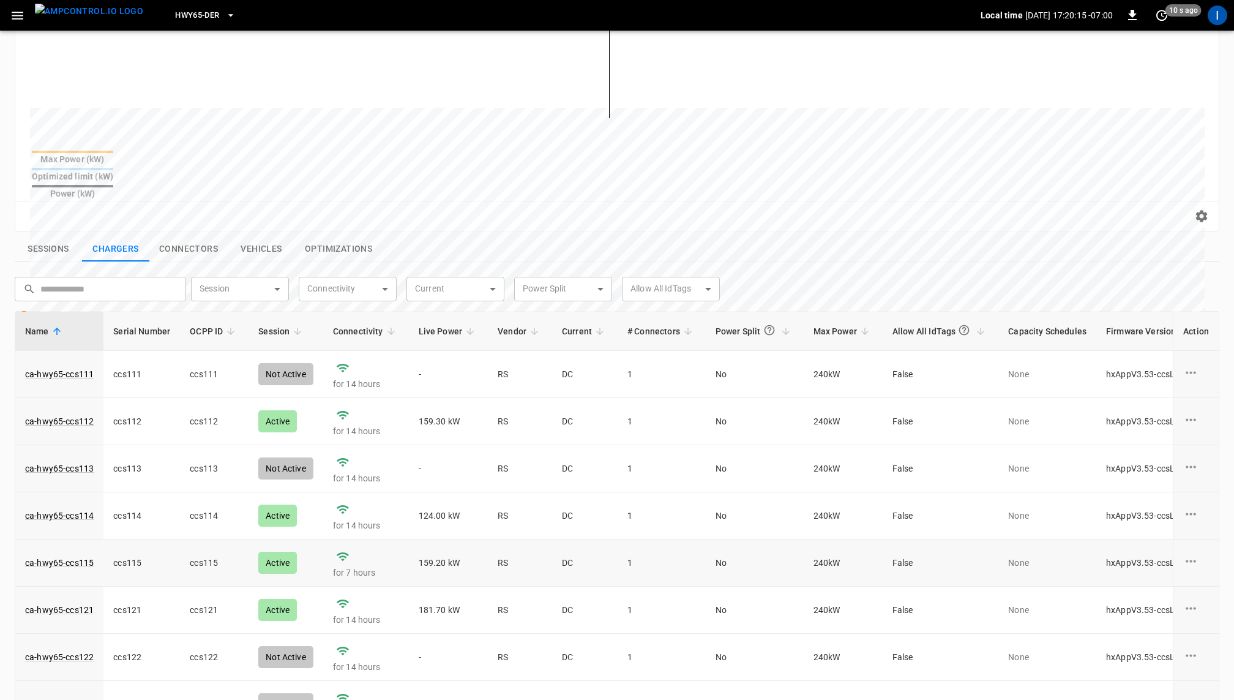
scroll to position [20, 0]
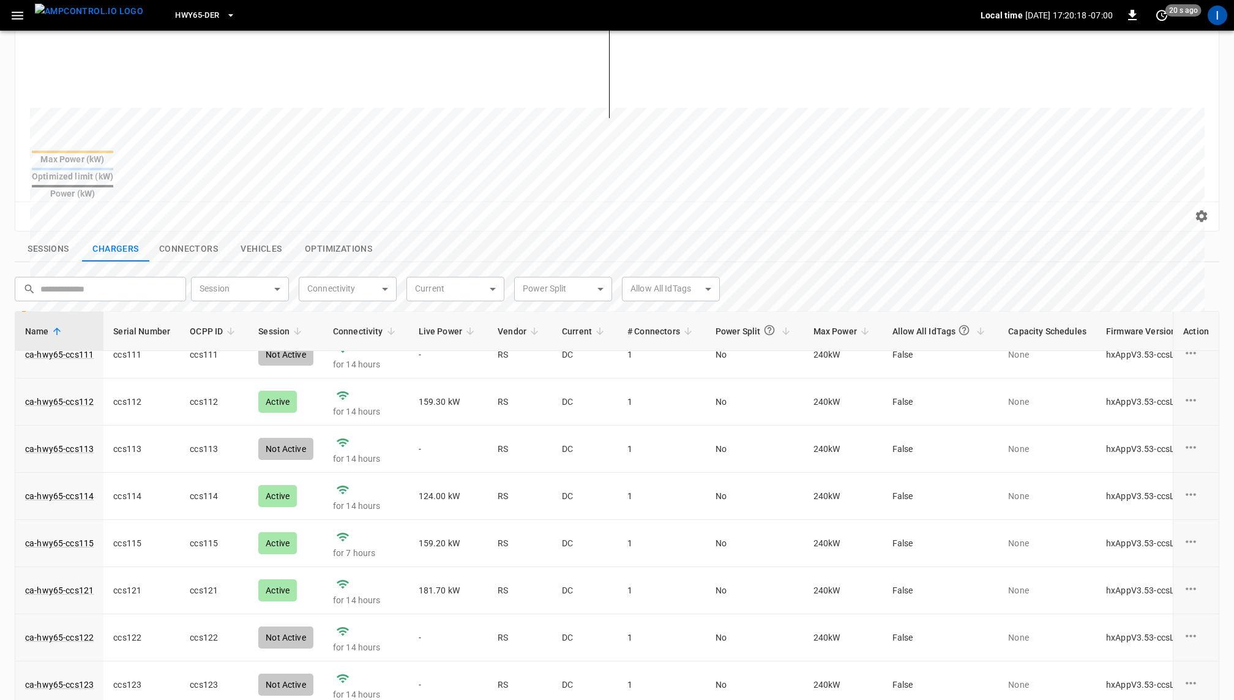
click at [263, 269] on body "**********" at bounding box center [617, 286] width 1234 height 1116
click at [235, 292] on div "Active" at bounding box center [220, 295] width 39 height 23
type input "******"
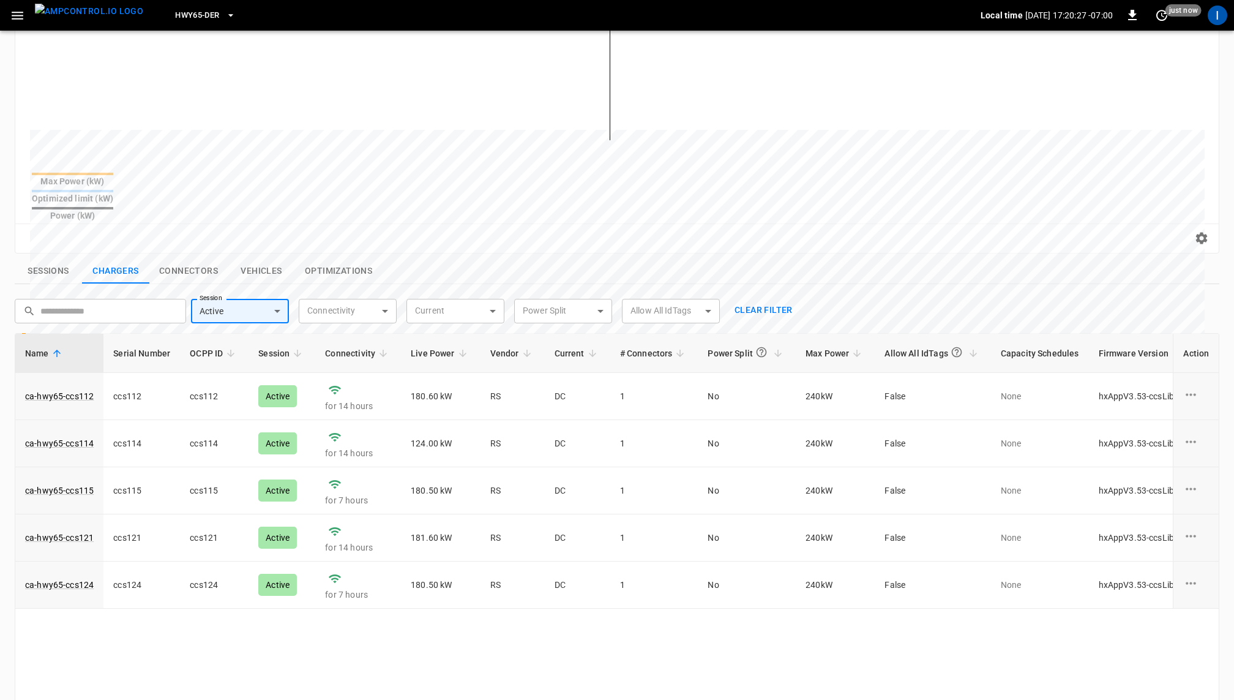
scroll to position [230, 0]
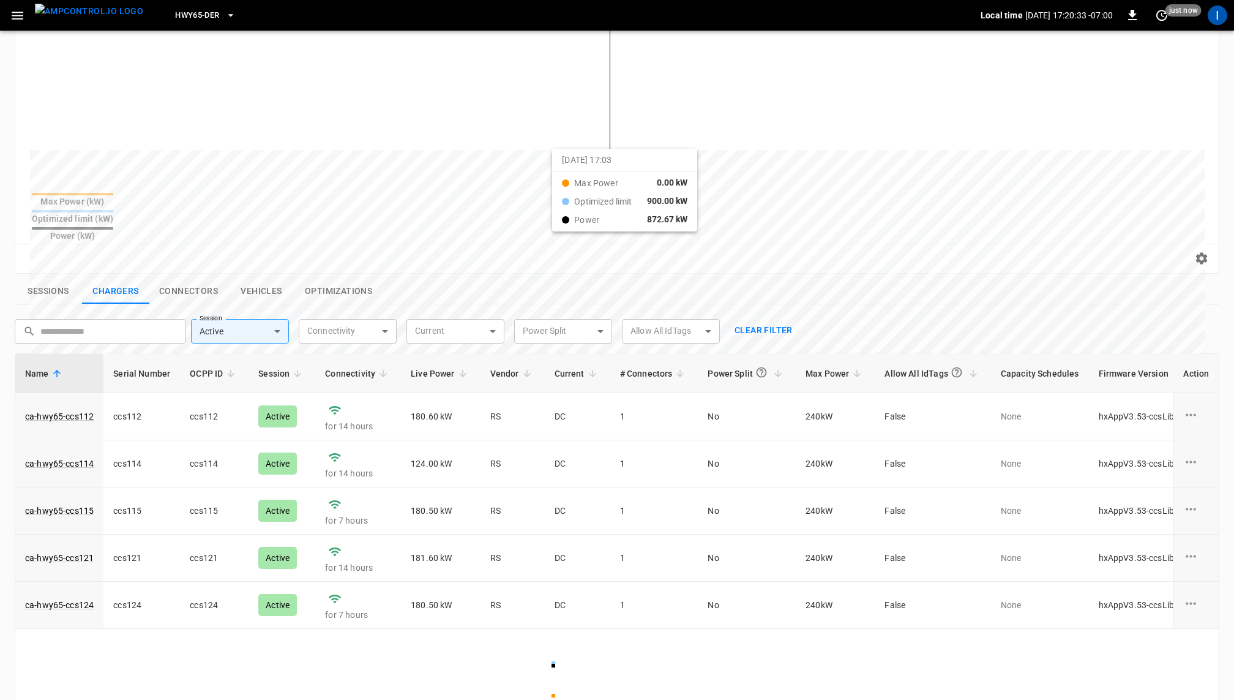
drag, startPoint x: 646, startPoint y: 105, endPoint x: 567, endPoint y: 159, distance: 95.1
click at [567, 361] on div at bounding box center [594, 444] width 1129 height 167
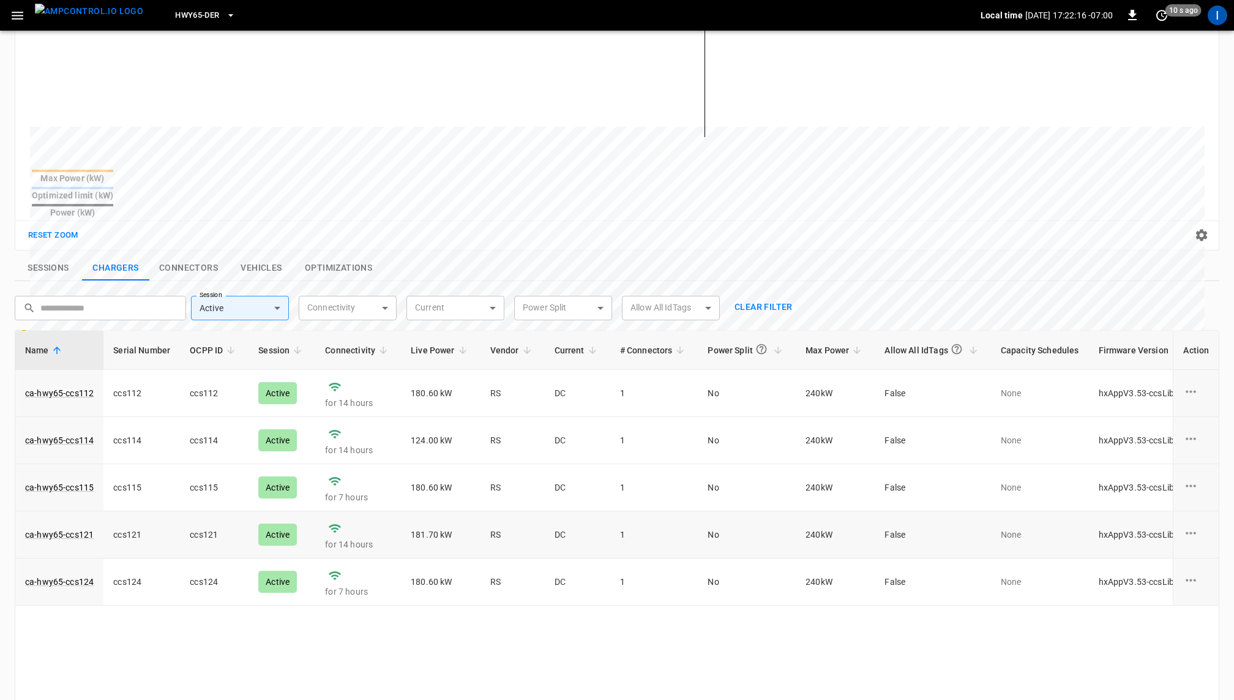
scroll to position [267, 0]
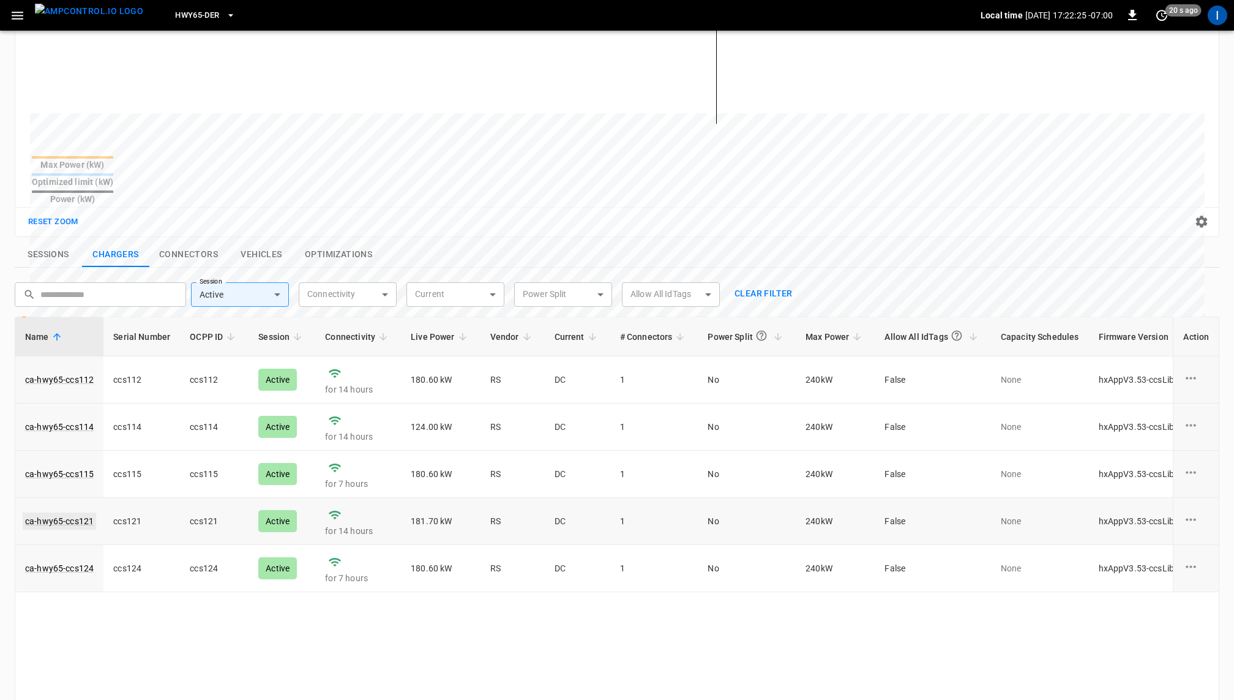
click at [69, 512] on link "ca-hwy65-ccs121" at bounding box center [59, 520] width 73 height 17
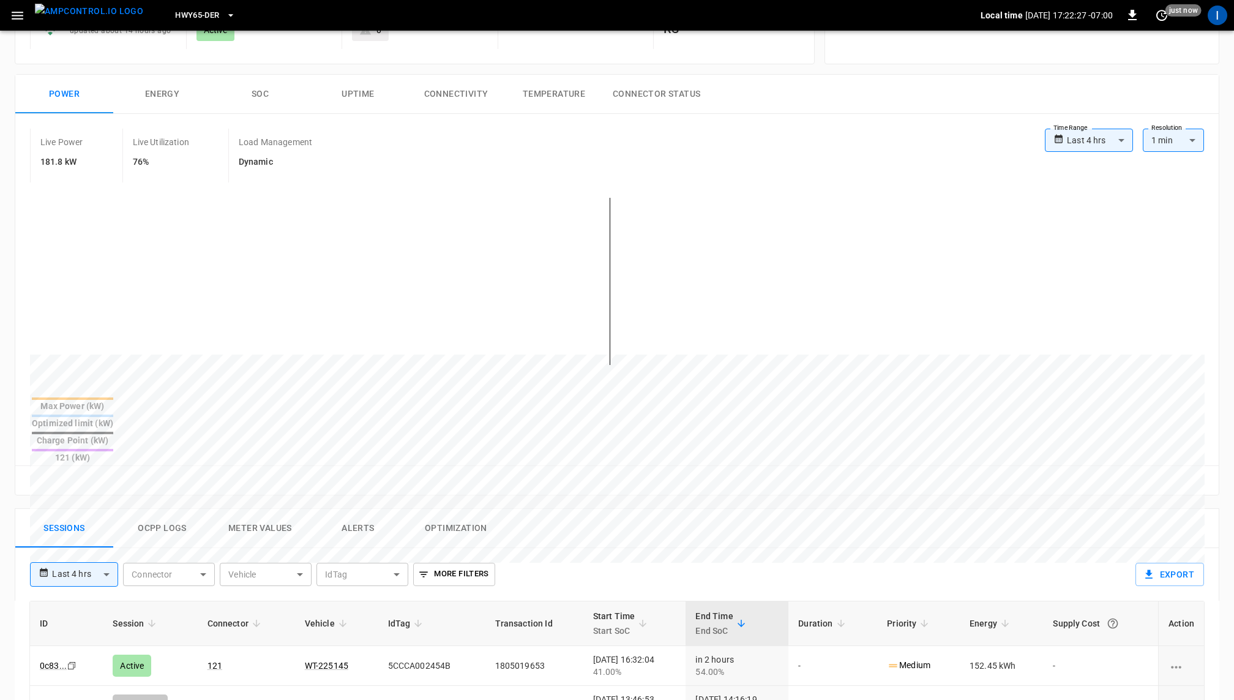
scroll to position [265, 0]
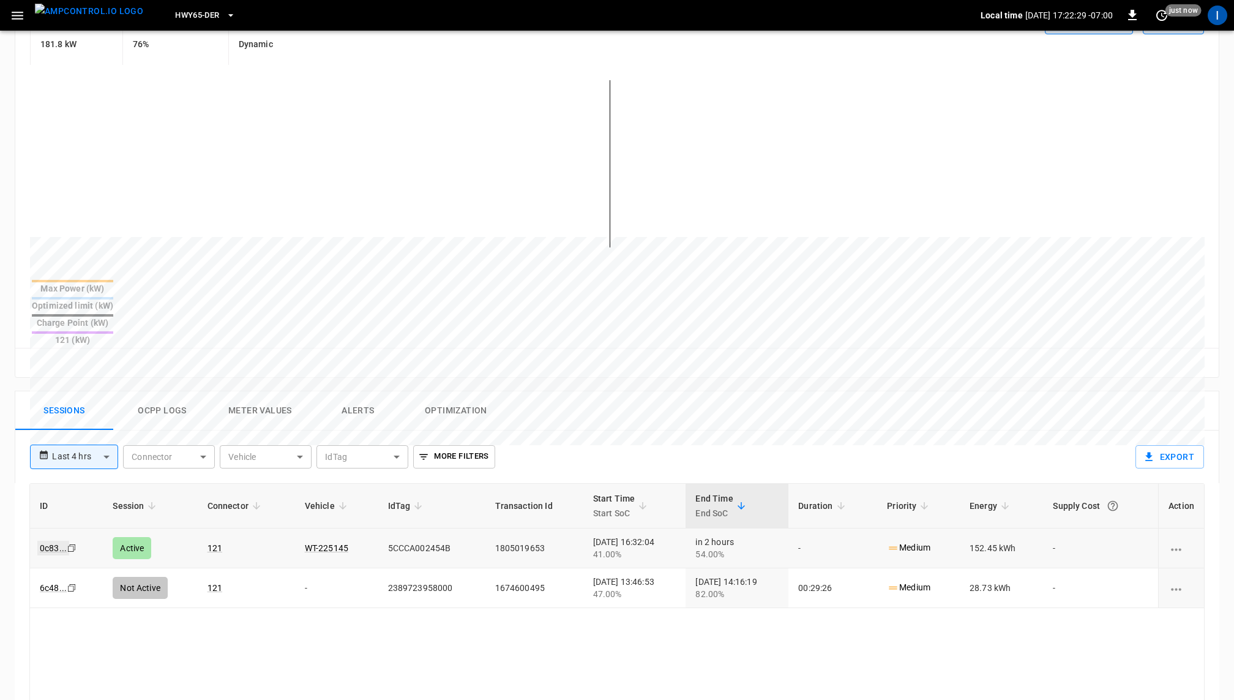
click at [58, 541] on link "0c83 ..." at bounding box center [53, 548] width 32 height 15
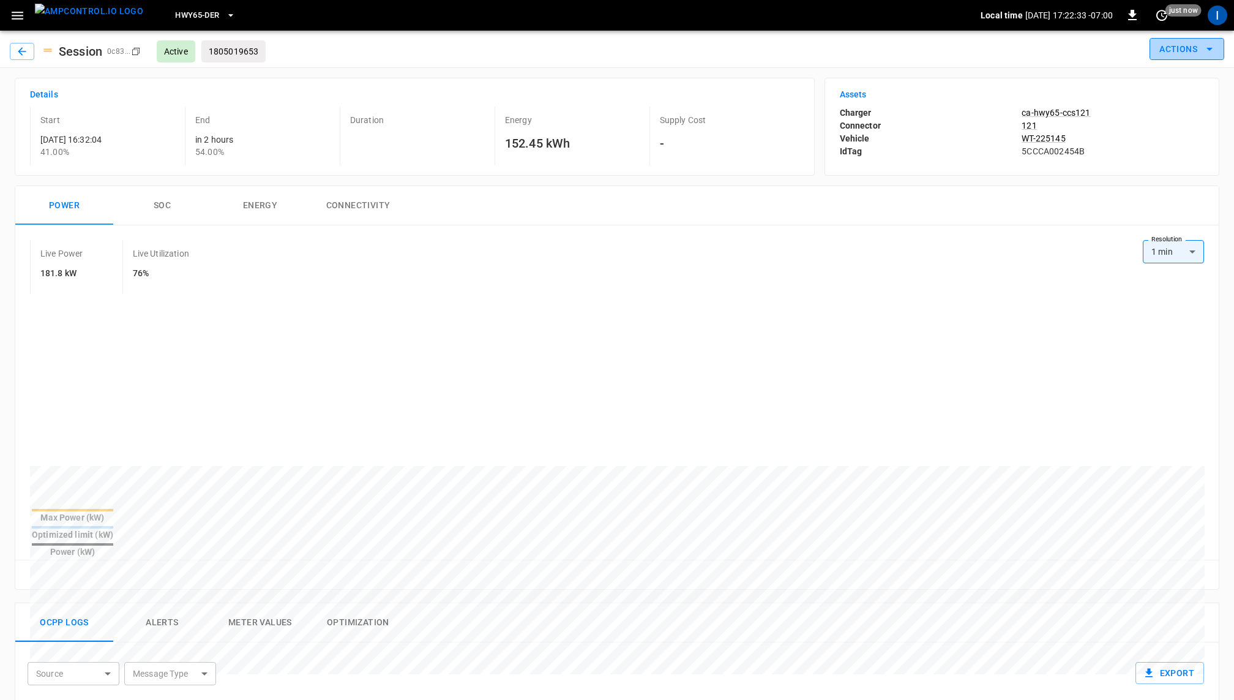
click at [1181, 45] on button "Actions" at bounding box center [1187, 49] width 75 height 23
click at [1183, 99] on li "Edit Priority" at bounding box center [1185, 95] width 75 height 20
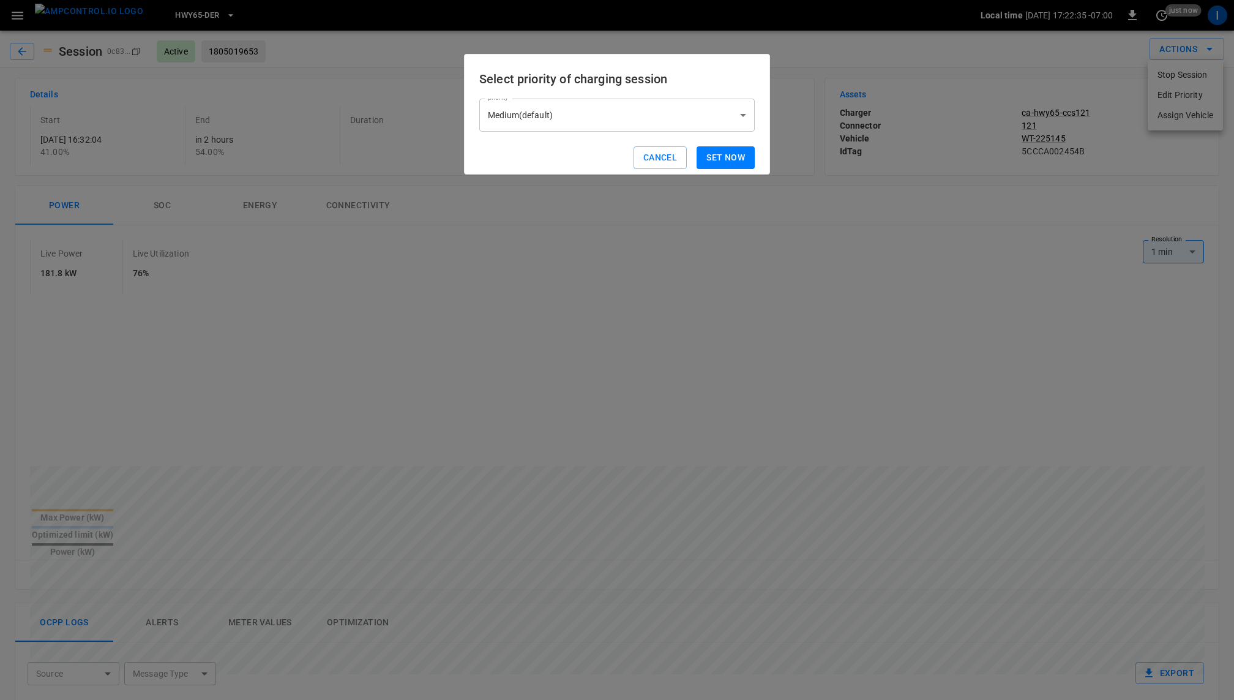
click at [684, 127] on body "HWY65-DER Local time 2025-09-03 17:22:35 -07:00 0 just now I Session 0c83 ... C…" at bounding box center [617, 621] width 1234 height 1242
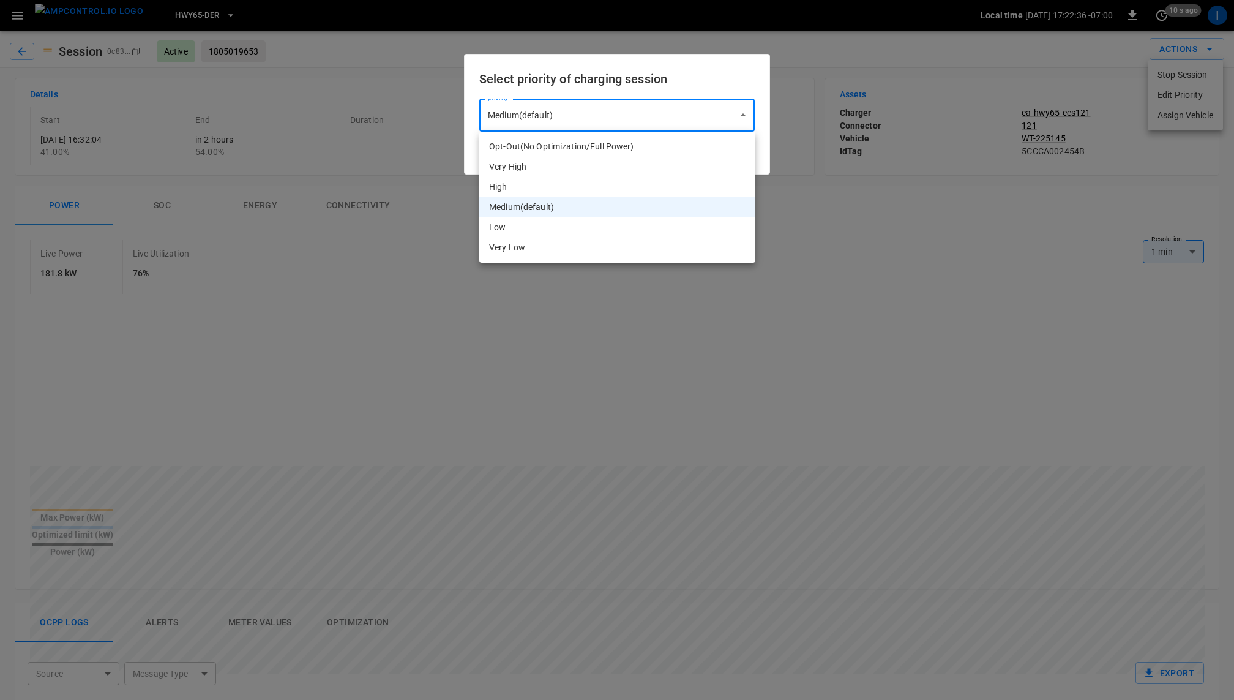
click at [615, 184] on li "High" at bounding box center [617, 187] width 276 height 20
type input "*"
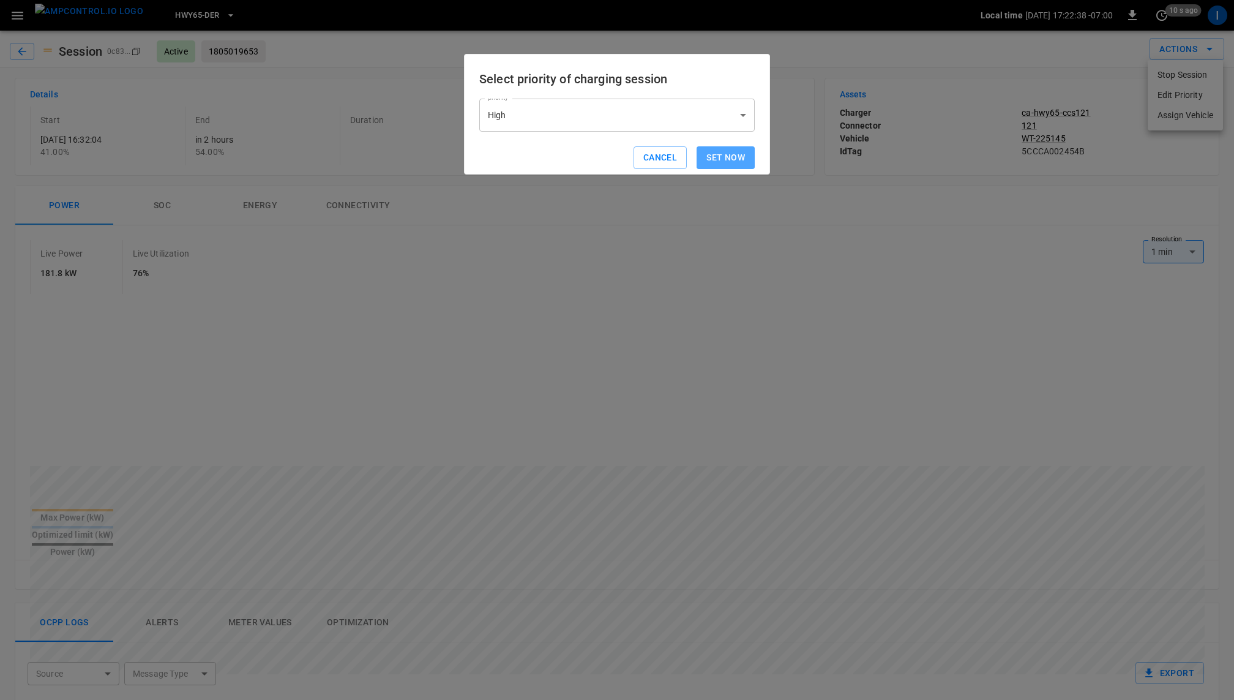
click at [735, 152] on button "Set now" at bounding box center [726, 157] width 58 height 23
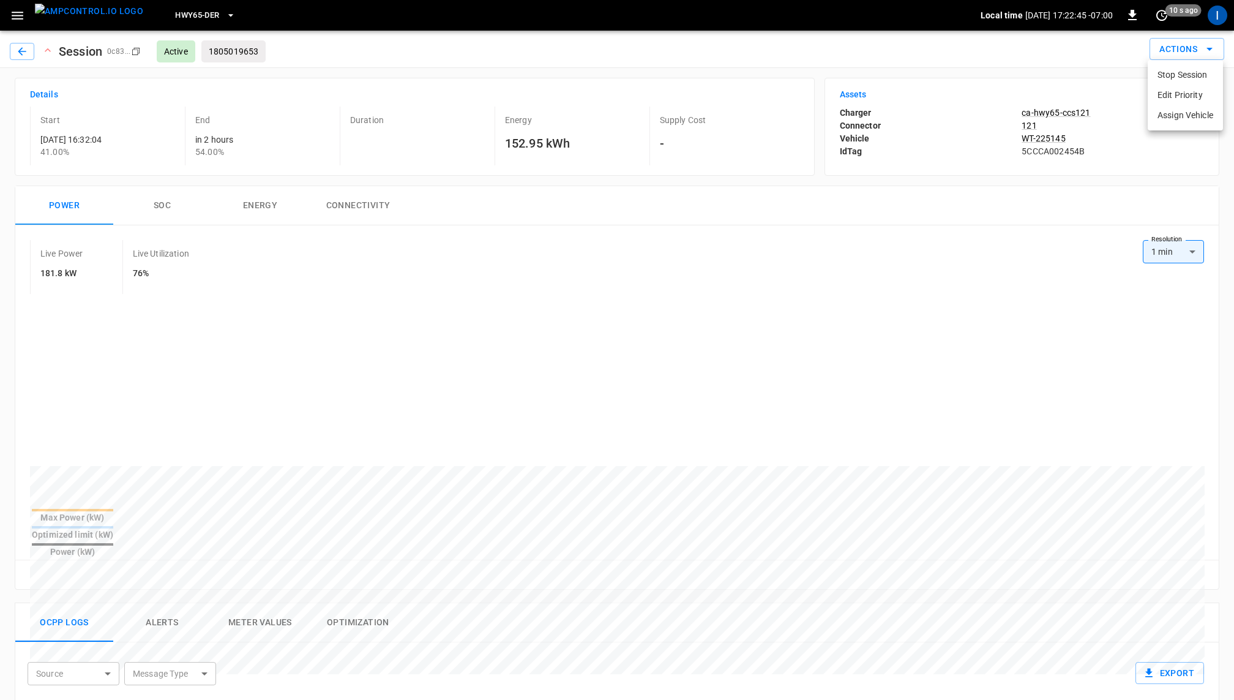
click at [443, 254] on div at bounding box center [617, 350] width 1234 height 700
click at [1184, 50] on button "Actions" at bounding box center [1187, 49] width 75 height 23
click at [1176, 88] on li "Edit Priority" at bounding box center [1185, 95] width 75 height 20
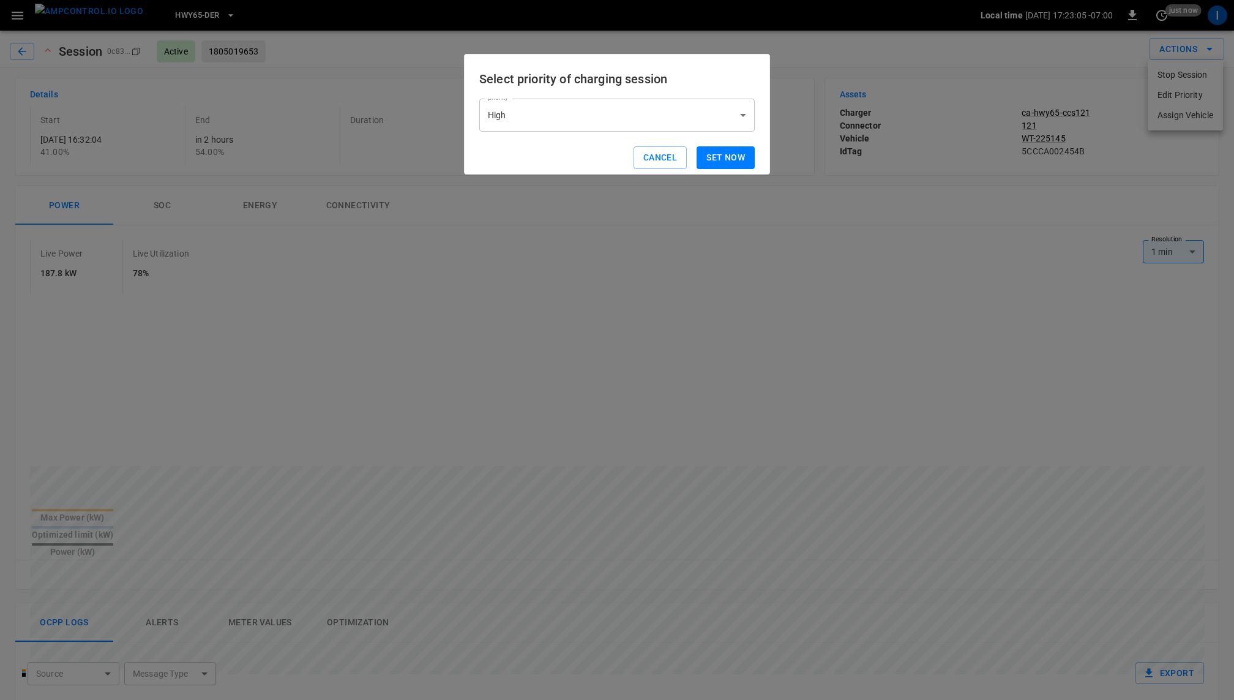
click at [678, 119] on body "HWY65-DER Local time 2025-09-03 17:23:05 -07:00 0 just now I Session 0c83 ... C…" at bounding box center [617, 621] width 1234 height 1242
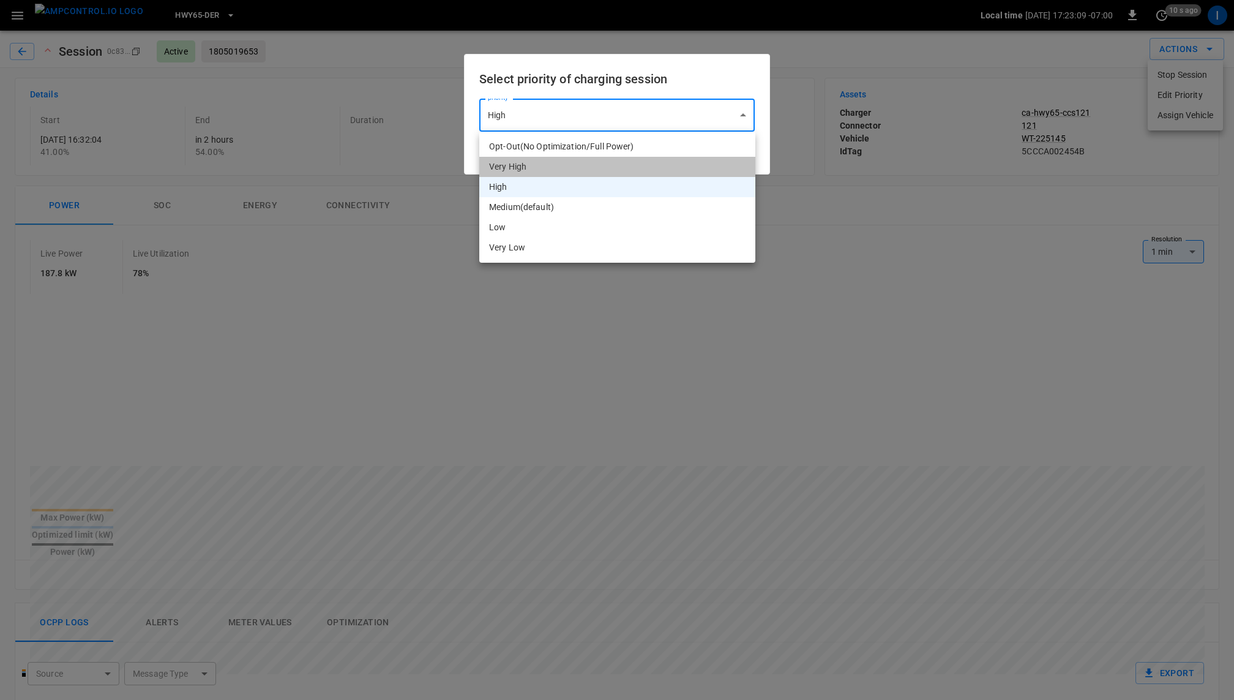
click at [594, 165] on li "Very High" at bounding box center [617, 167] width 276 height 20
type input "*"
click at [674, 117] on body "HWY65-DER Local time 2025-09-03 17:23:10 -07:00 0 10 s ago I Session 0c83 ... C…" at bounding box center [617, 621] width 1234 height 1242
click at [471, 146] on div at bounding box center [617, 350] width 1234 height 700
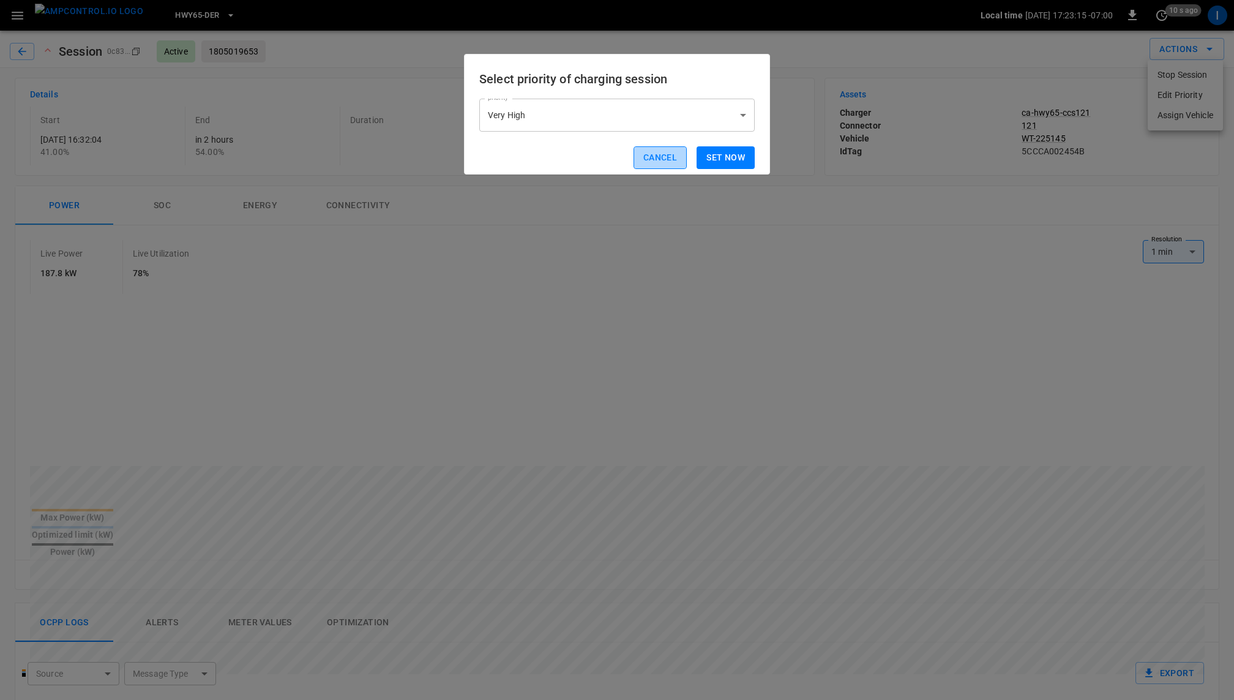
click at [653, 151] on button "Cancel" at bounding box center [660, 157] width 53 height 23
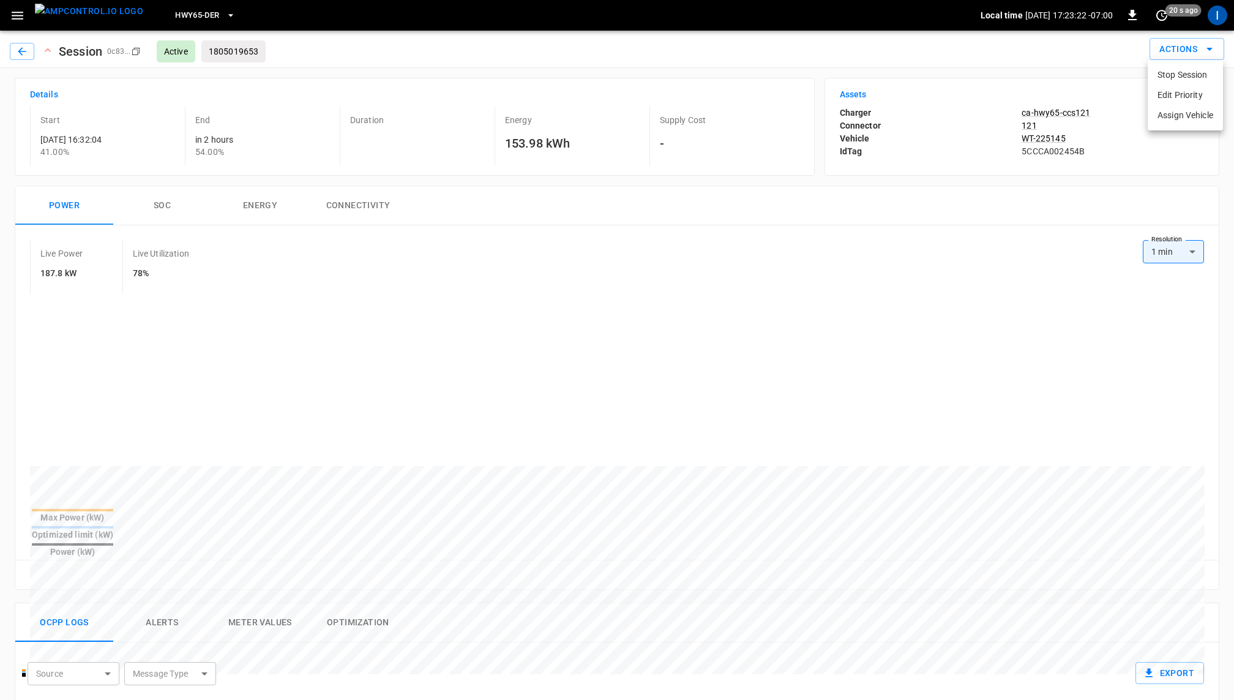
click at [1152, 493] on div at bounding box center [617, 350] width 1234 height 700
click at [1189, 50] on button "Actions" at bounding box center [1187, 49] width 75 height 23
click at [1178, 91] on li "Edit Priority" at bounding box center [1185, 95] width 75 height 20
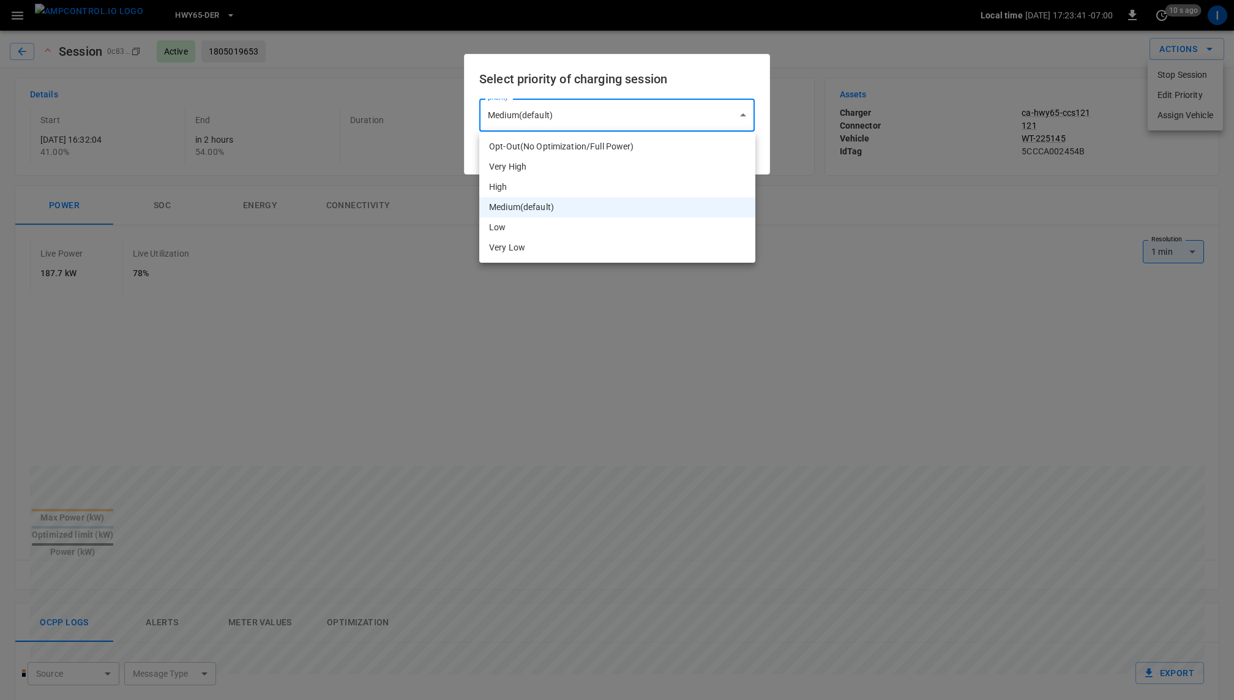
click at [708, 107] on body "HWY65-DER Local time 2025-09-03 17:23:41 -07:00 0 10 s ago I Session 0c83 ... C…" at bounding box center [617, 621] width 1234 height 1242
click at [615, 167] on li "Very High" at bounding box center [617, 167] width 276 height 20
type input "*"
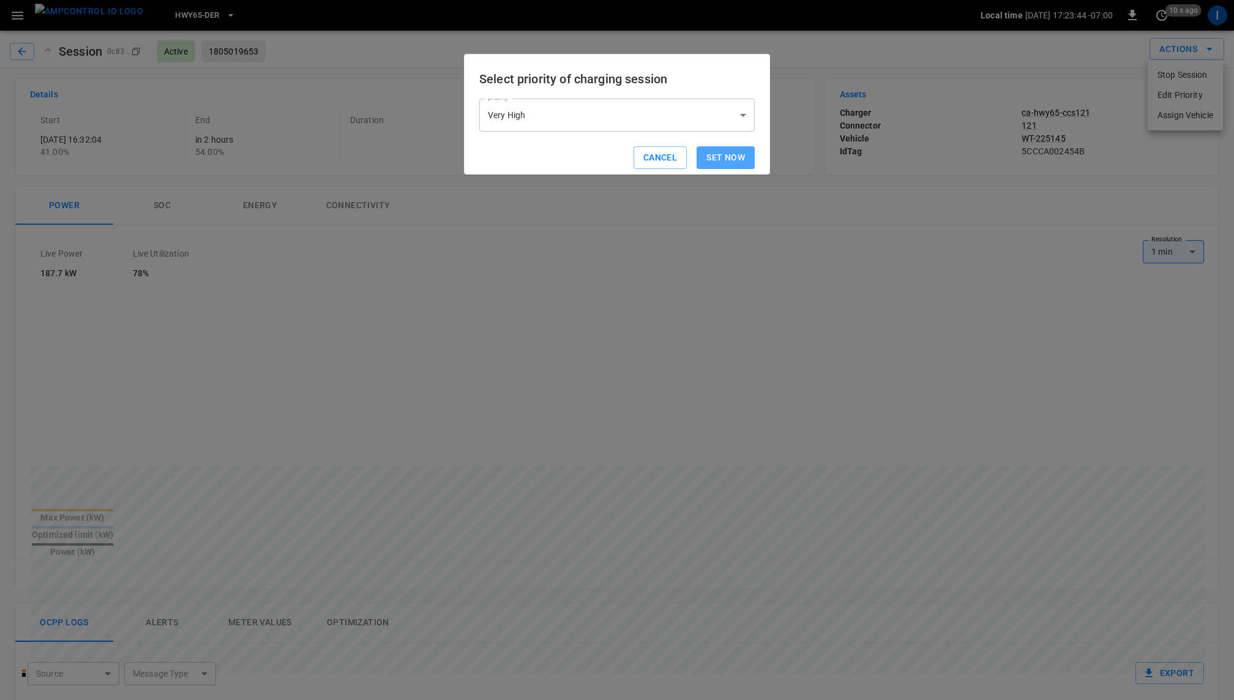
click at [730, 158] on button "Set now" at bounding box center [726, 157] width 58 height 23
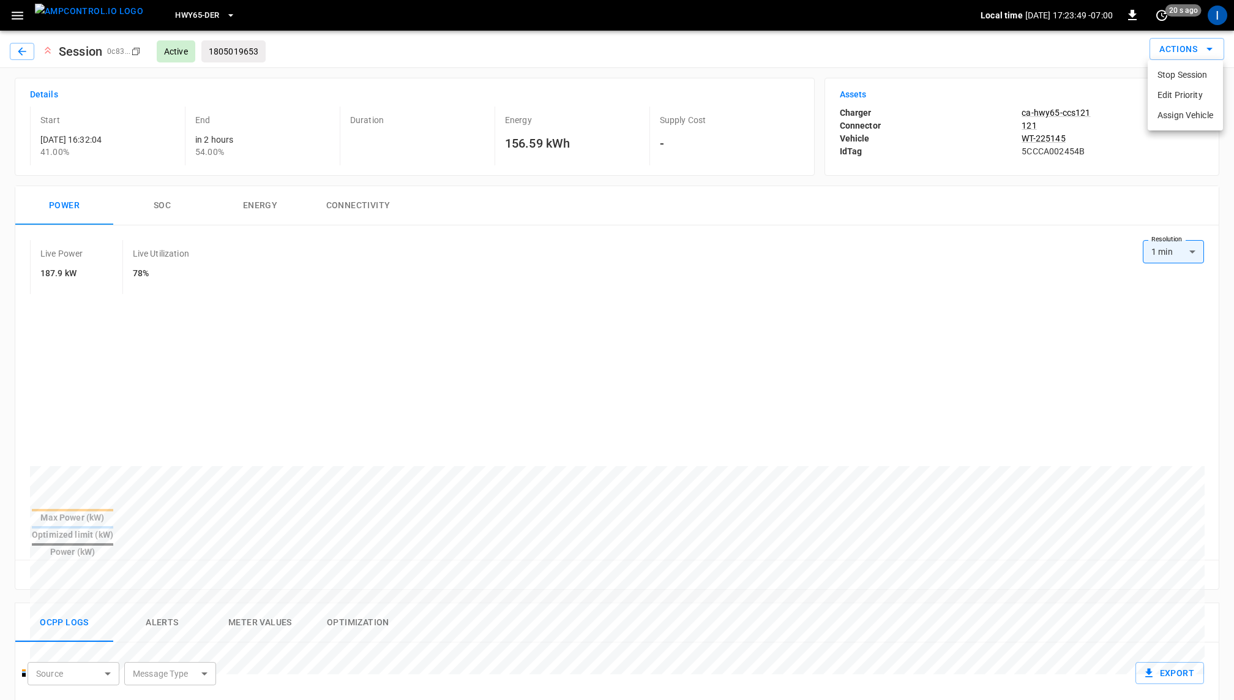
click at [963, 241] on div at bounding box center [617, 350] width 1234 height 700
click at [23, 51] on icon "button" at bounding box center [22, 51] width 8 height 8
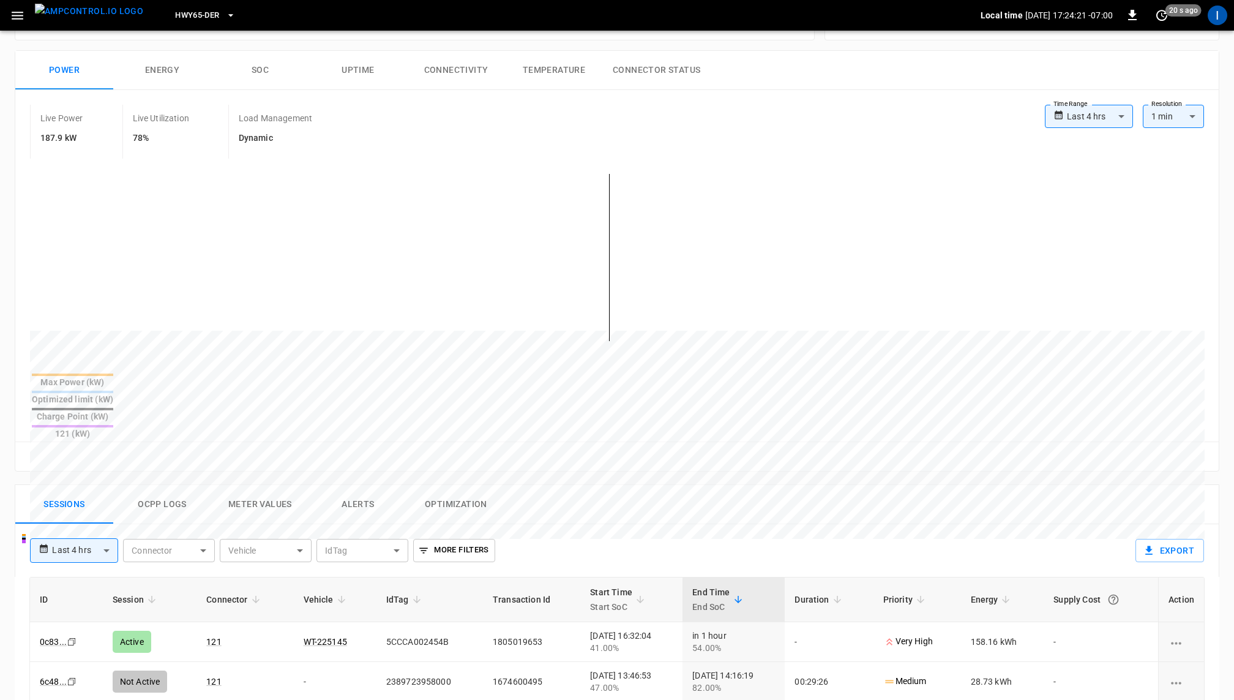
scroll to position [198, 0]
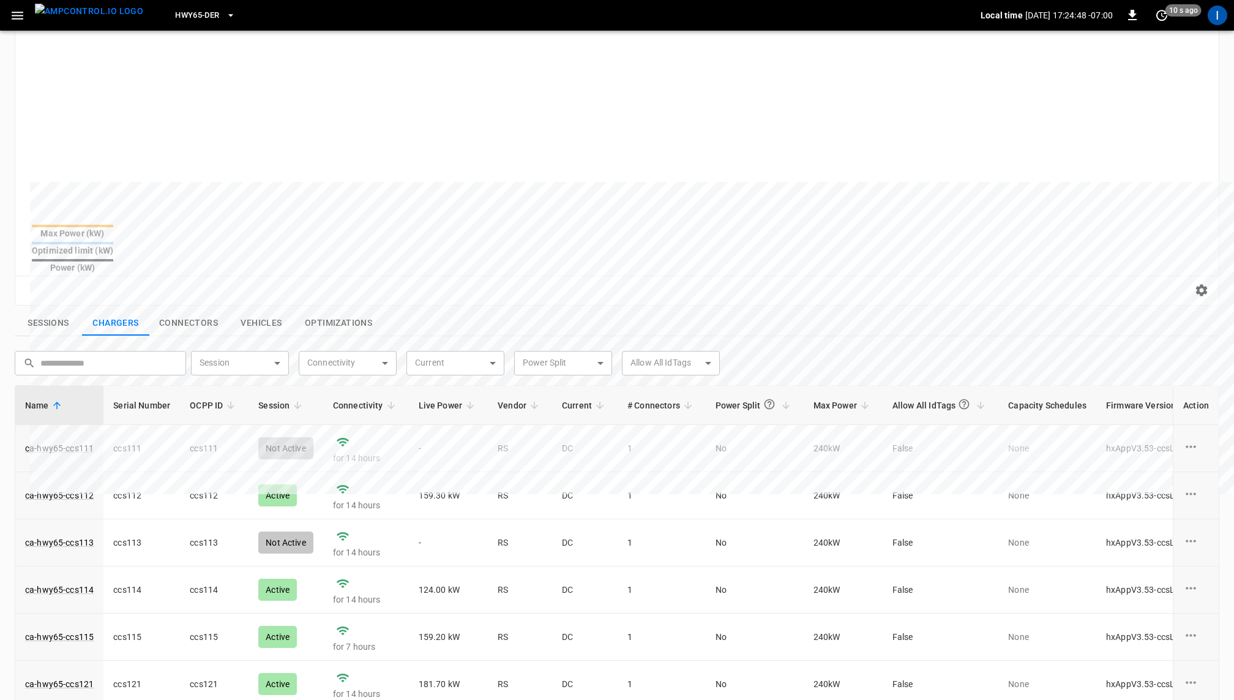
scroll to position [267, 0]
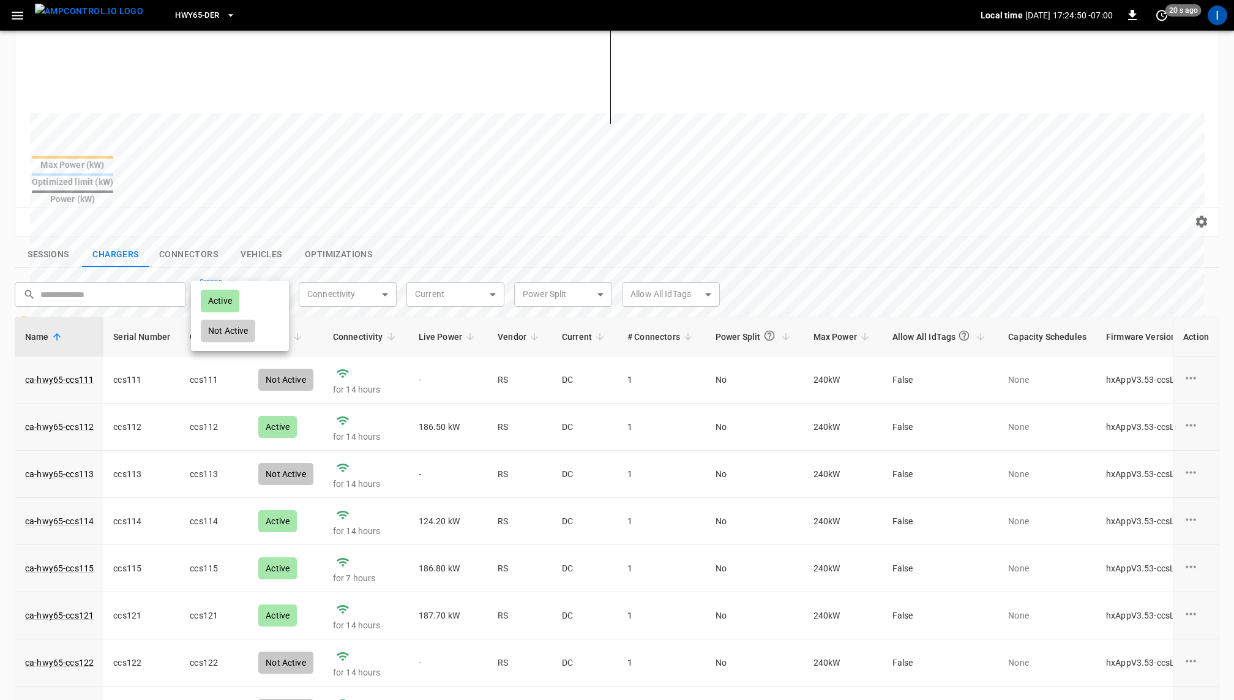
click at [248, 266] on body "**********" at bounding box center [617, 291] width 1234 height 1116
click at [247, 291] on li "Active" at bounding box center [240, 301] width 98 height 30
type input "******"
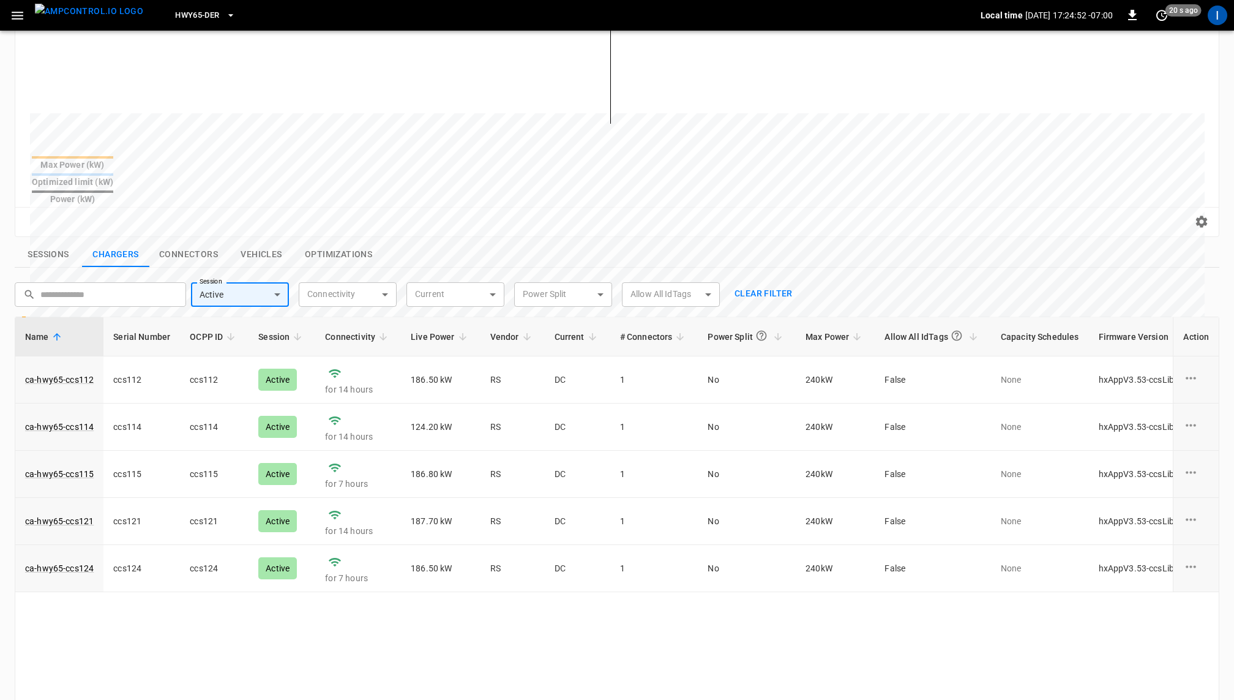
click at [613, 605] on div "Name Serial Number OCPP ID Session Connectivity Live Power Vendor Current # Con…" at bounding box center [617, 561] width 1205 height 490
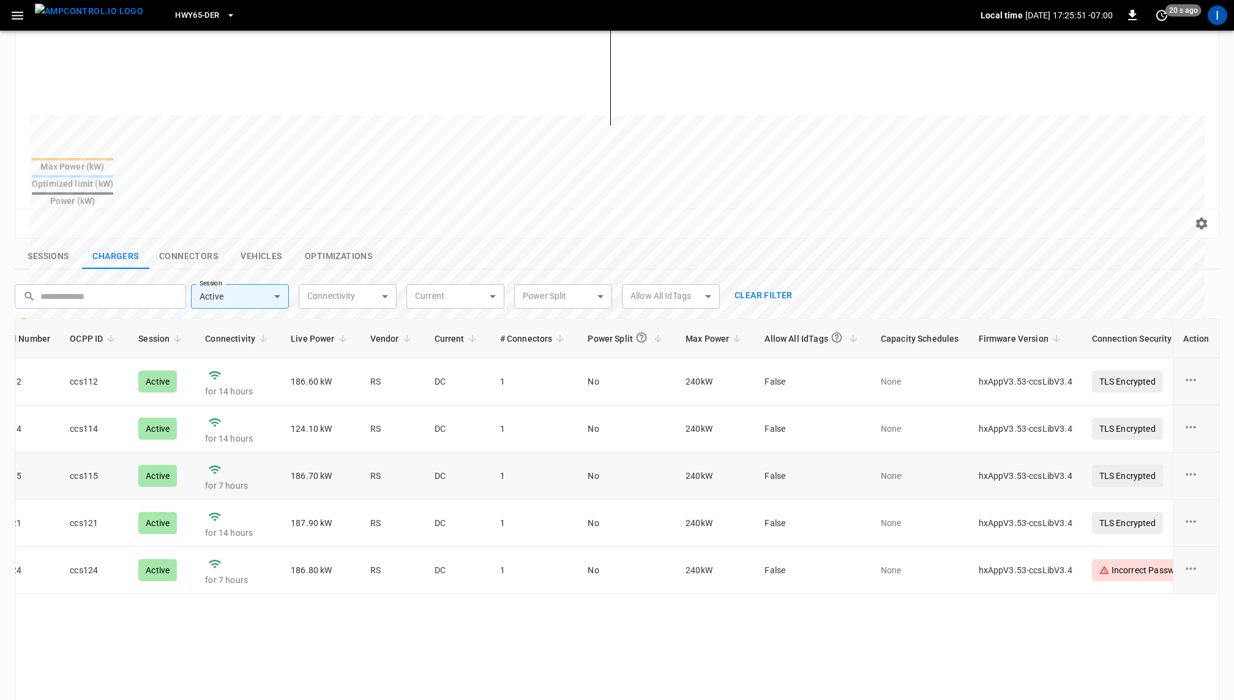
scroll to position [0, 0]
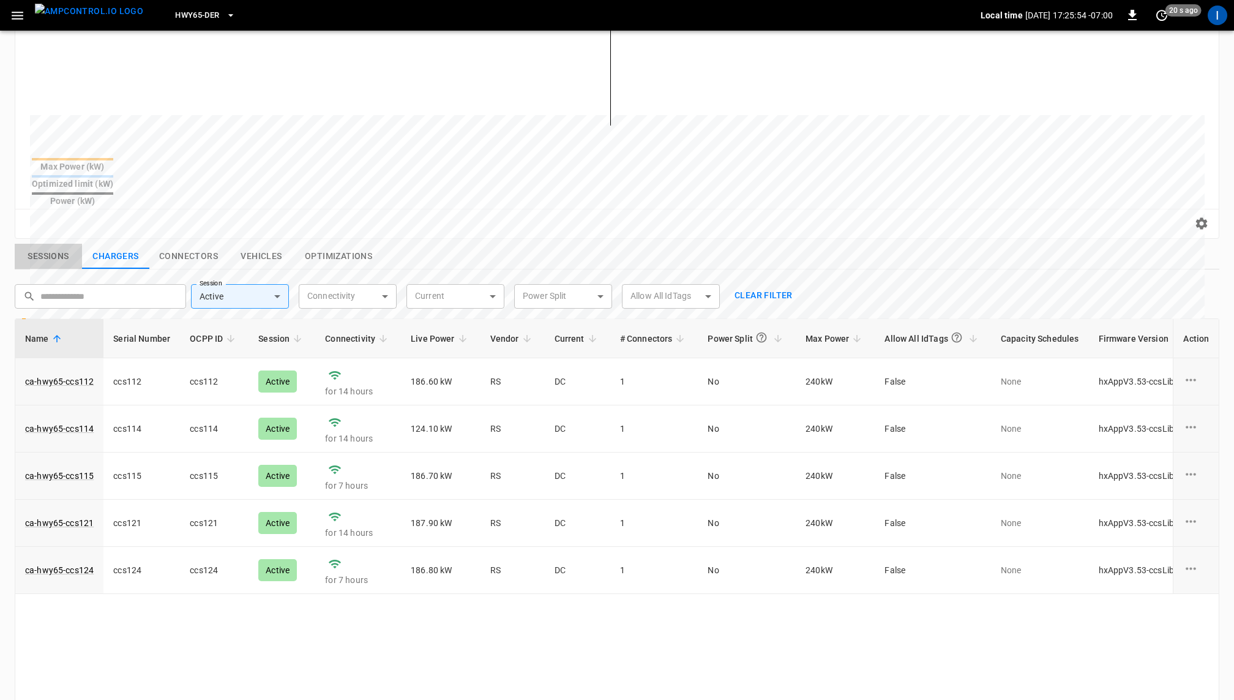
click at [43, 244] on button "Sessions" at bounding box center [48, 257] width 67 height 26
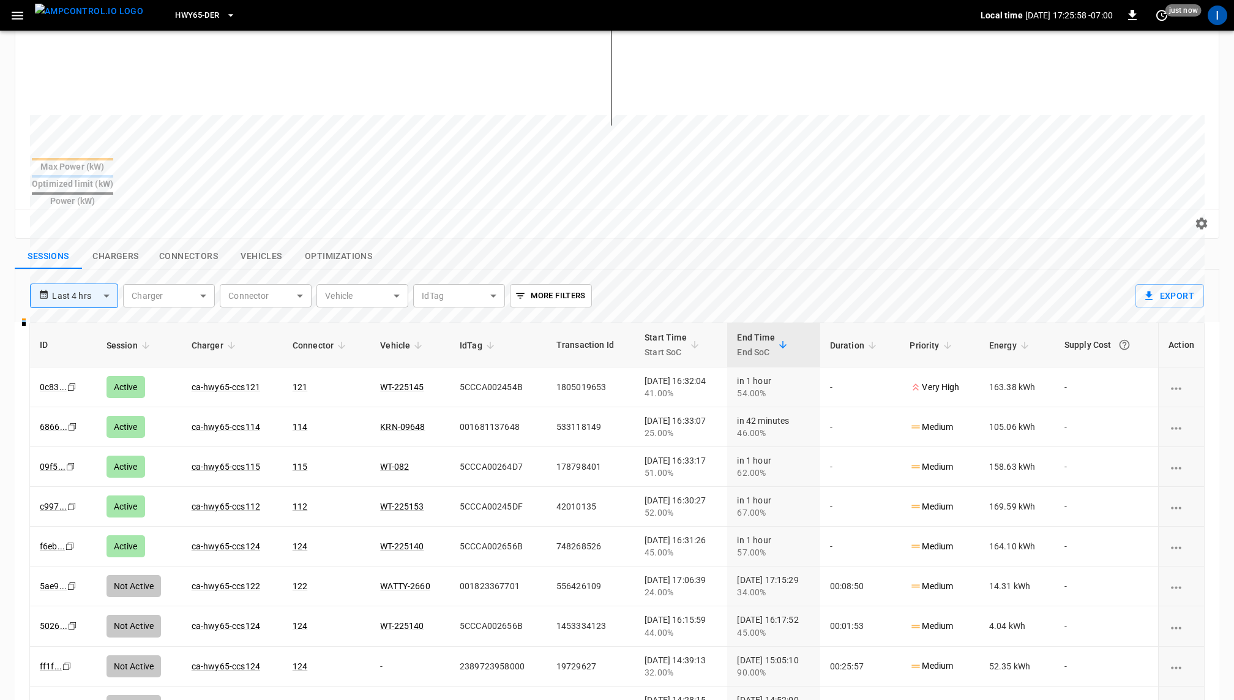
click at [526, 284] on button "More Filters" at bounding box center [550, 295] width 81 height 23
click at [582, 330] on body "**********" at bounding box center [617, 295] width 1234 height 1120
click at [539, 357] on div "Active" at bounding box center [534, 359] width 39 height 23
type input "******"
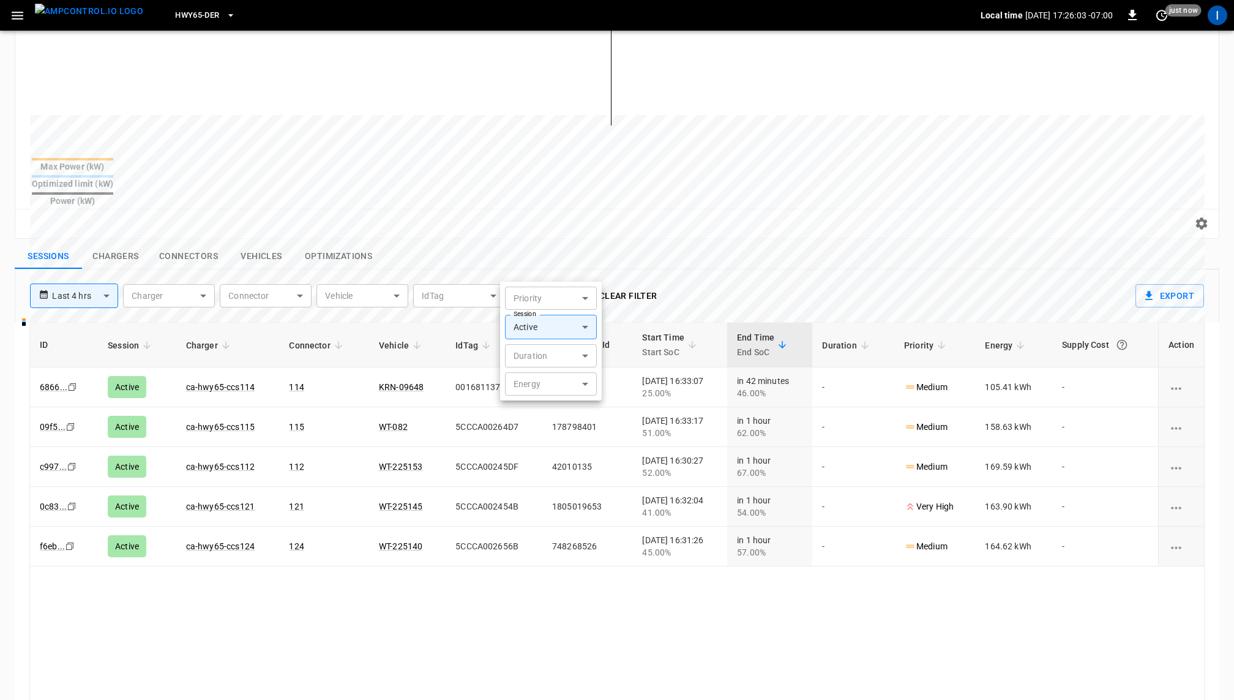
click at [605, 613] on div at bounding box center [617, 350] width 1234 height 700
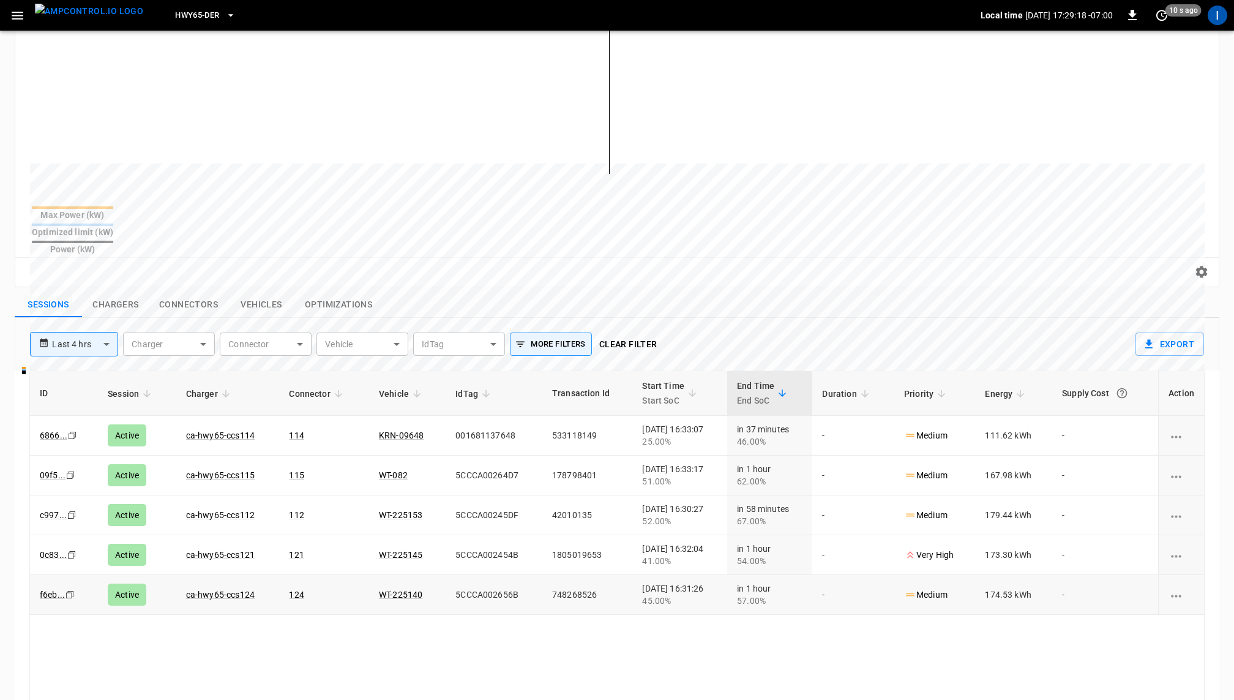
scroll to position [228, 0]
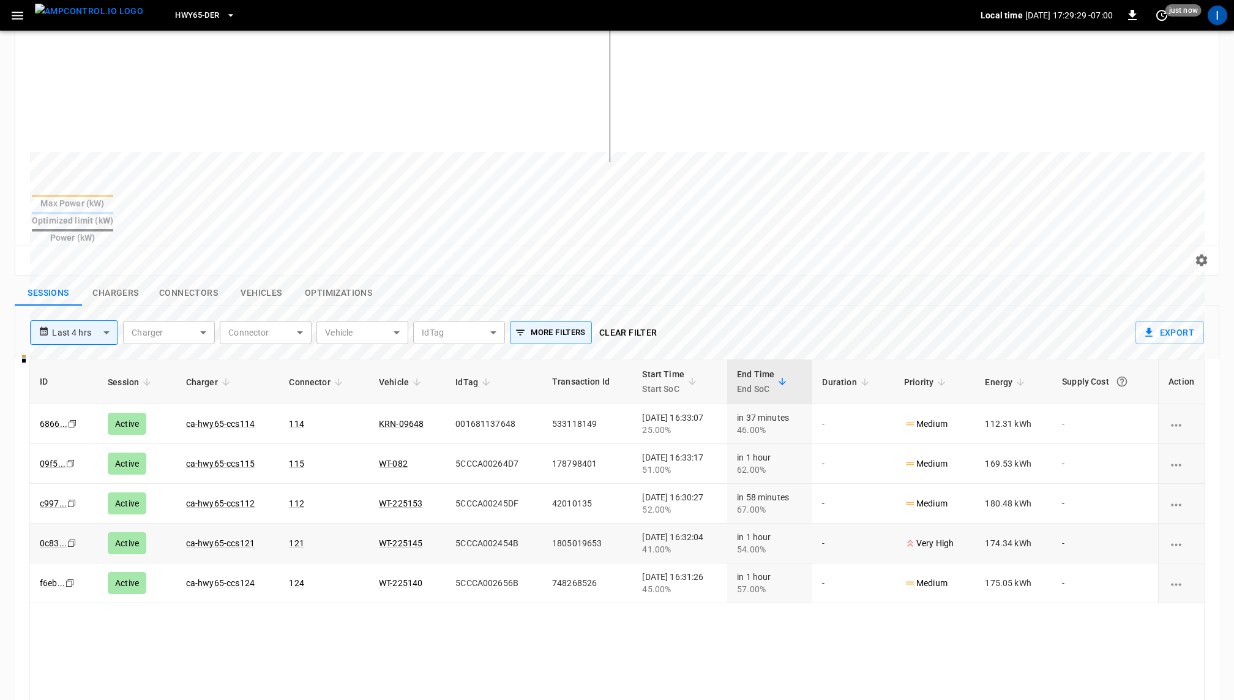
click at [1176, 537] on icon "charging session options" at bounding box center [1176, 544] width 15 height 15
click at [372, 604] on div "ID Session Charger Connector Vehicle IdTag Transaction Id Start Time Start SoC …" at bounding box center [616, 604] width 1175 height 490
click at [51, 536] on link "0c83 ..." at bounding box center [53, 543] width 32 height 15
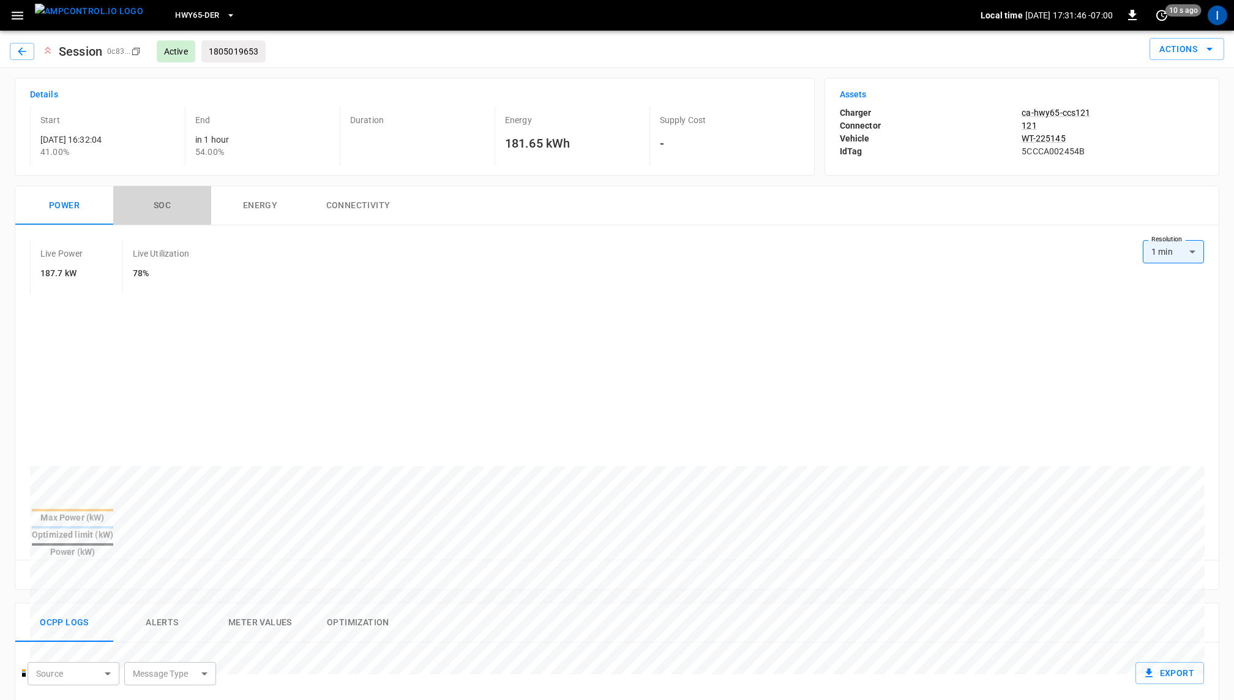
click at [168, 204] on button "SOC" at bounding box center [162, 205] width 98 height 39
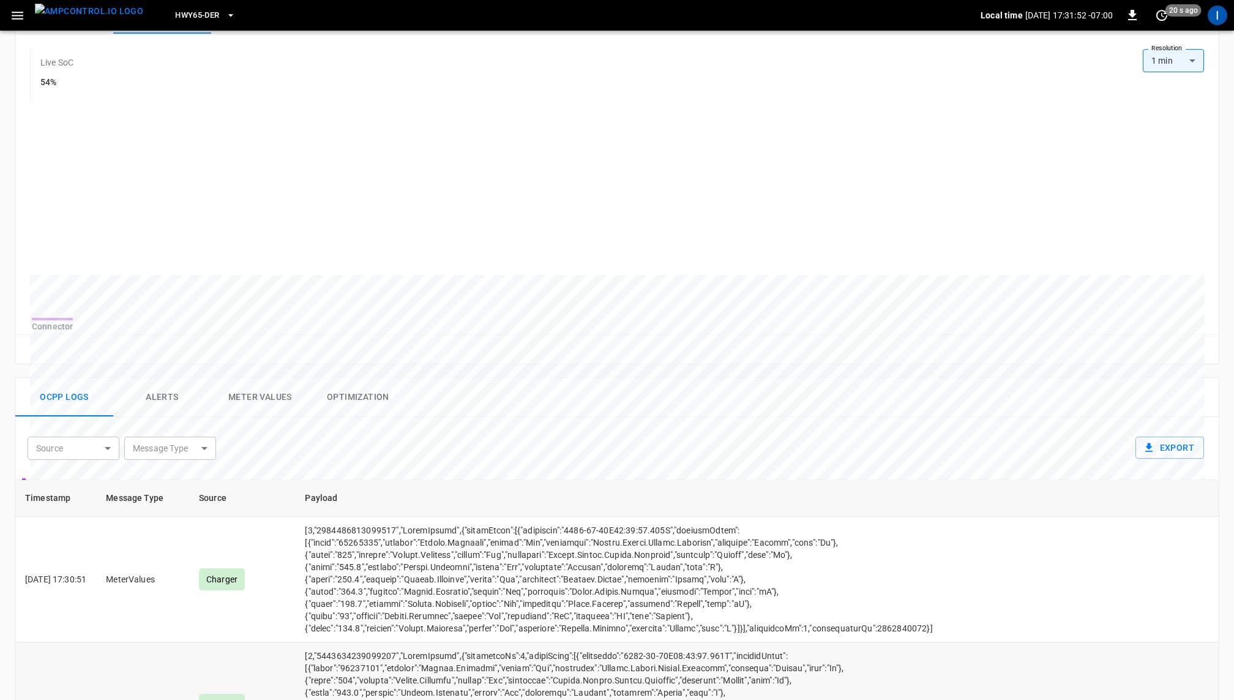
scroll to position [189, 0]
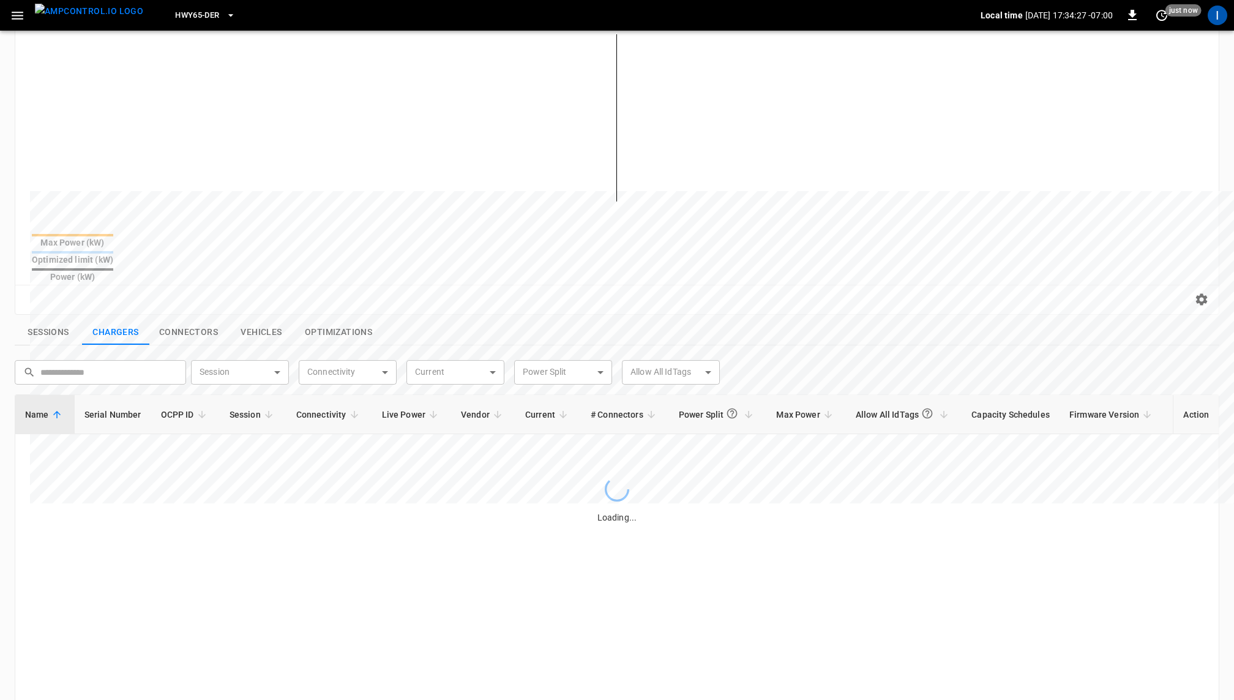
scroll to position [228, 0]
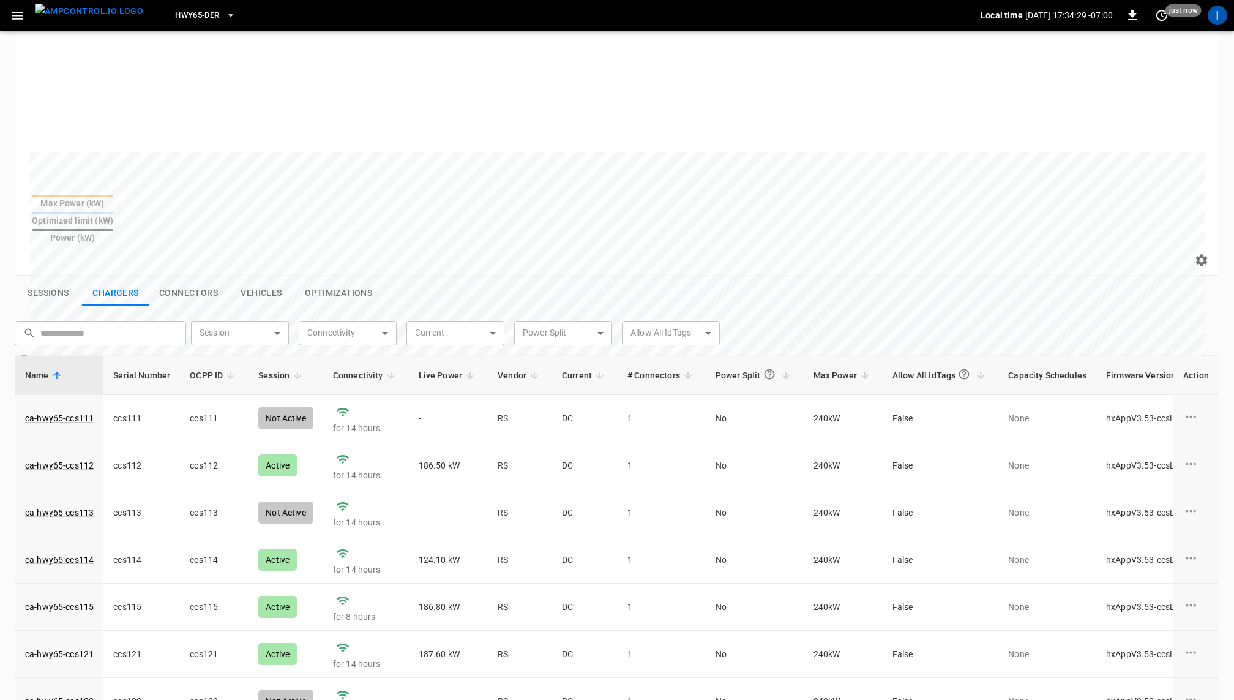
click at [62, 280] on button "Sessions" at bounding box center [48, 293] width 67 height 26
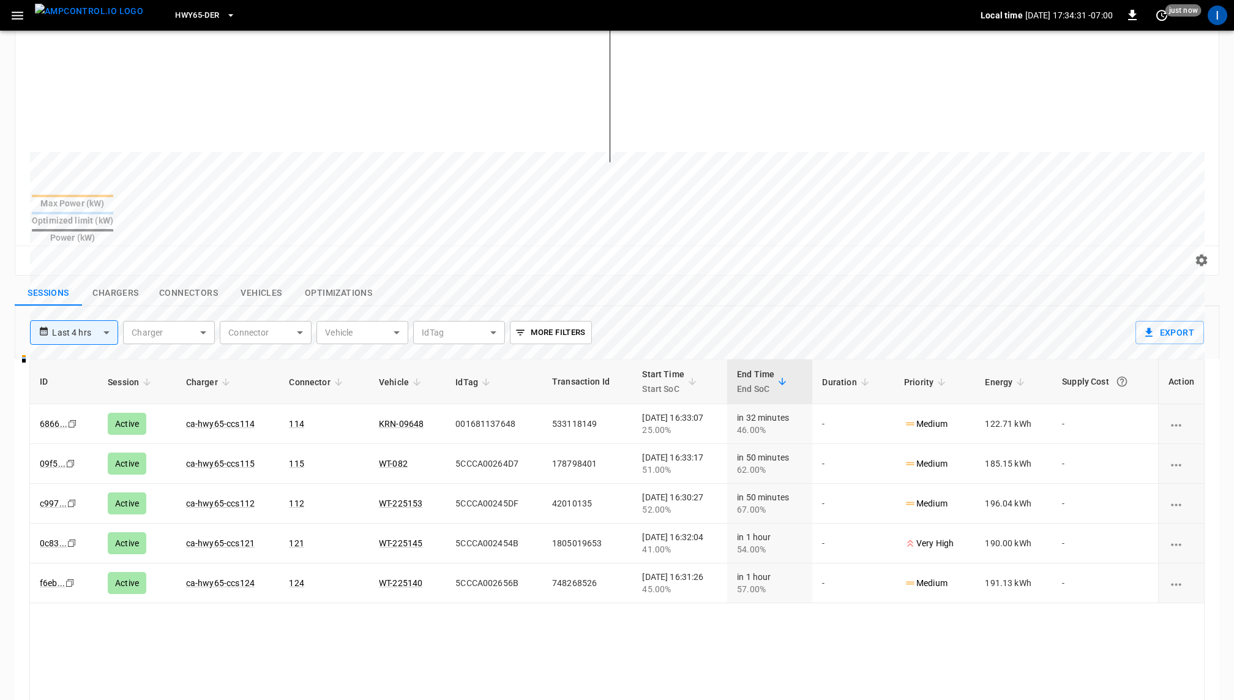
click at [570, 321] on button "More Filters" at bounding box center [550, 332] width 81 height 23
click at [549, 357] on body "**********" at bounding box center [617, 332] width 1234 height 1120
click at [536, 396] on div "Active" at bounding box center [534, 395] width 39 height 23
type input "******"
click at [727, 275] on div at bounding box center [617, 350] width 1234 height 700
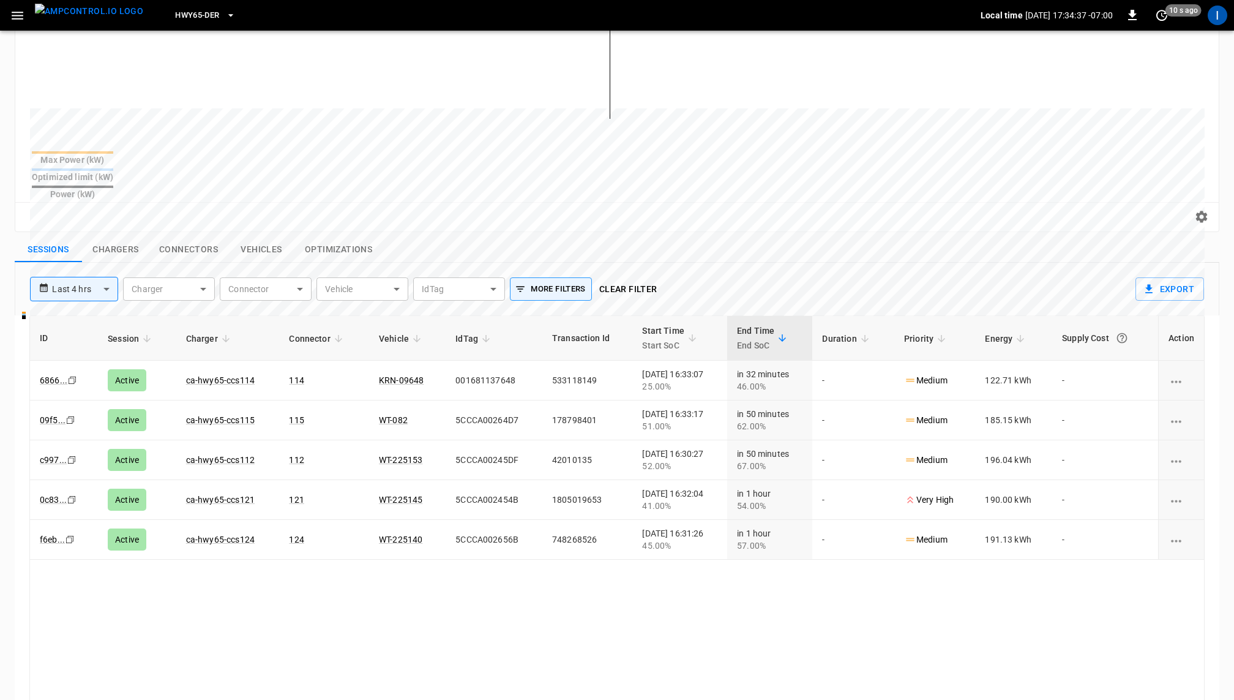
scroll to position [239, 0]
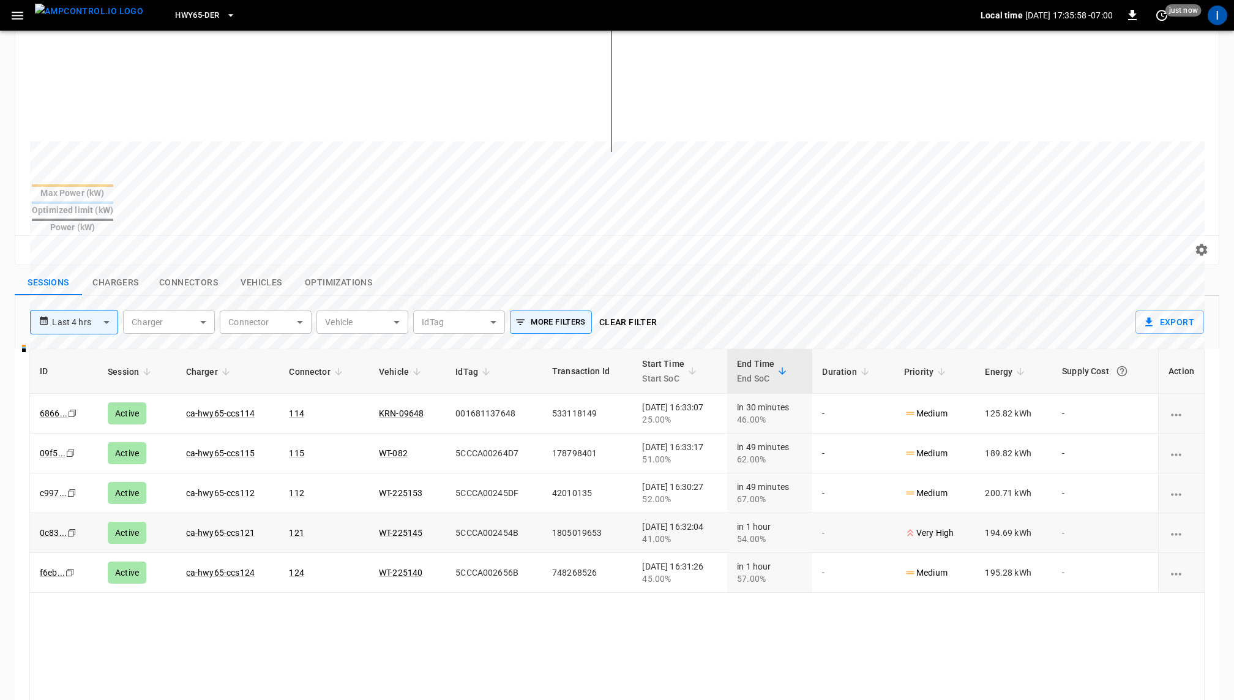
click at [21, 21] on icon "button" at bounding box center [17, 15] width 15 height 15
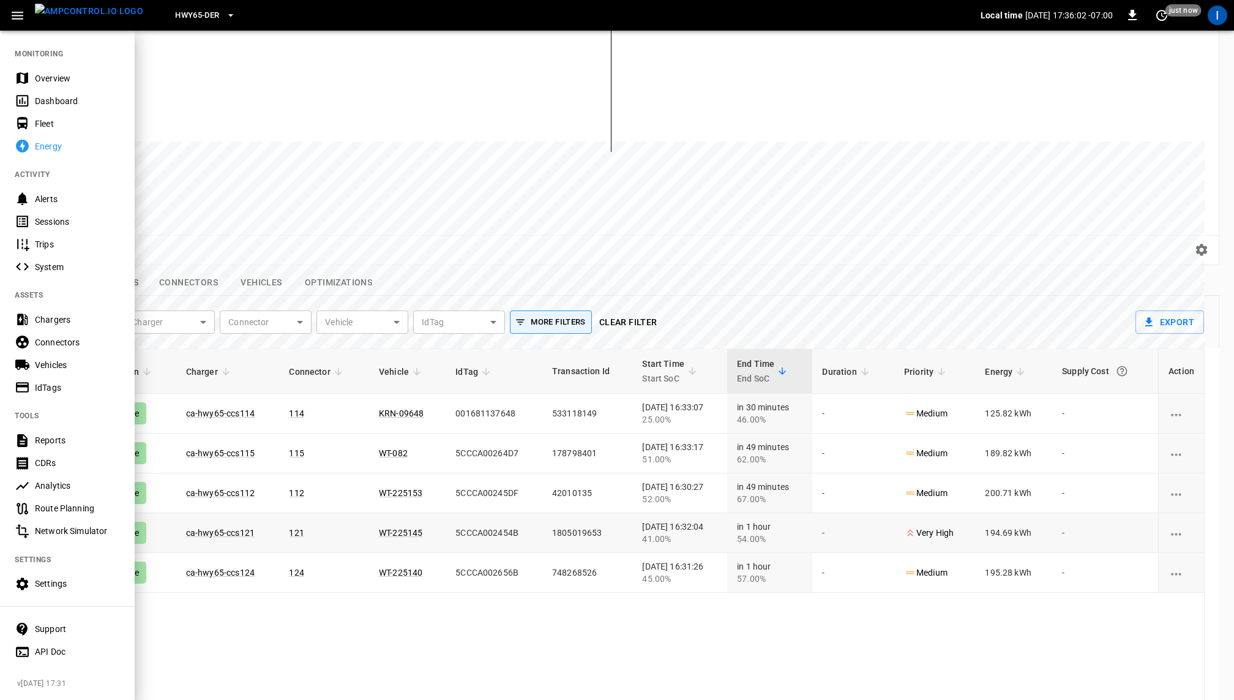
drag, startPoint x: 17, startPoint y: 679, endPoint x: 88, endPoint y: 679, distance: 71.0
click at [88, 679] on span "v 25-09-03 17:31" at bounding box center [71, 684] width 108 height 12
copy span "v 25-09-03 17:31"
click at [21, 8] on icon "button" at bounding box center [17, 15] width 15 height 15
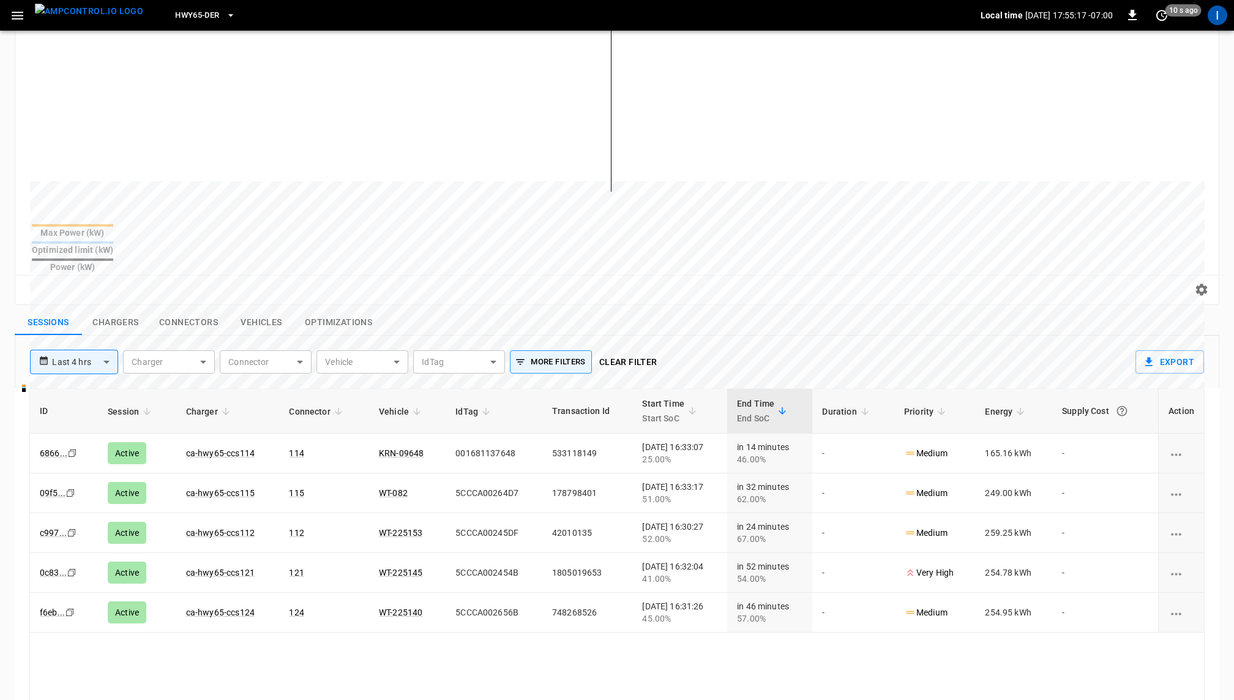
scroll to position [214, 0]
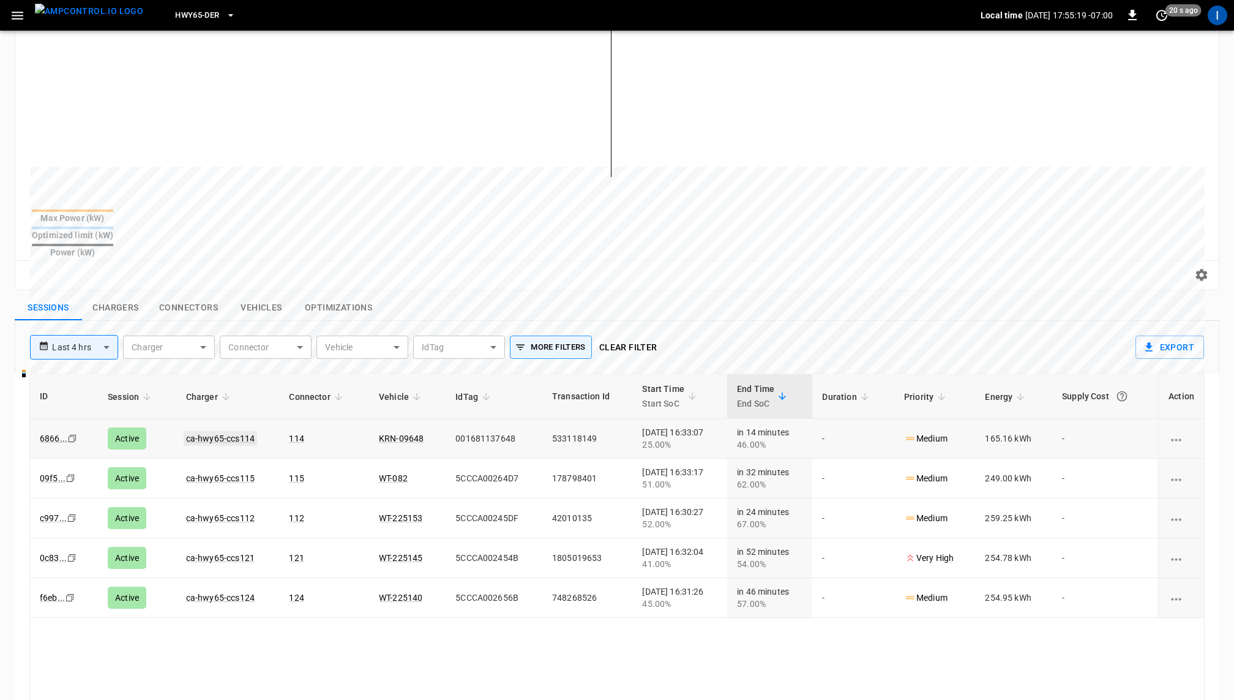
click at [225, 431] on link "ca-hwy65-ccs114" at bounding box center [220, 438] width 73 height 15
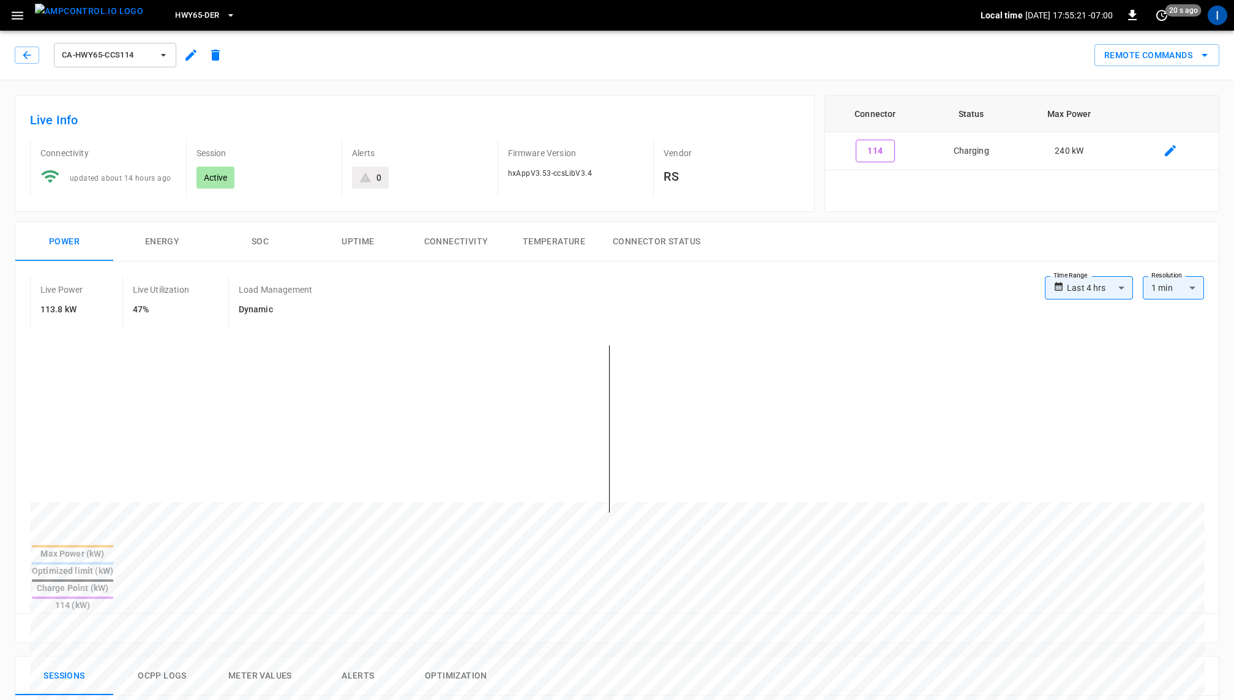
scroll to position [13, 0]
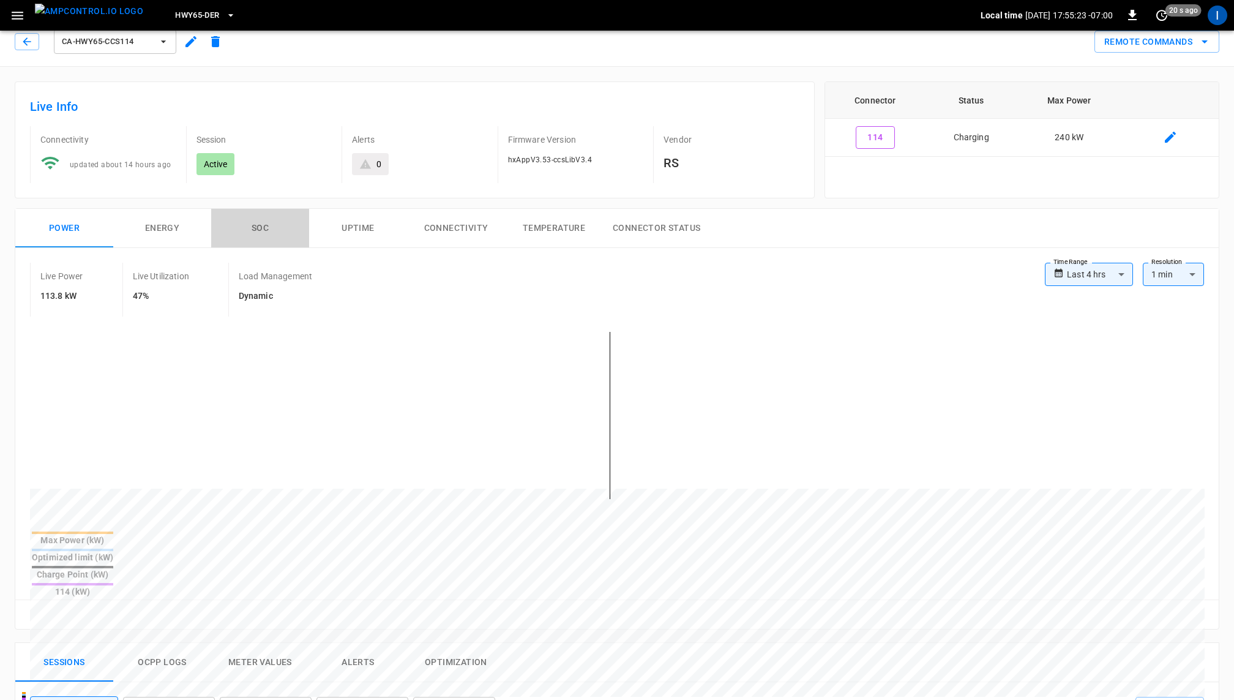
click at [260, 231] on button "SOC" at bounding box center [260, 228] width 98 height 39
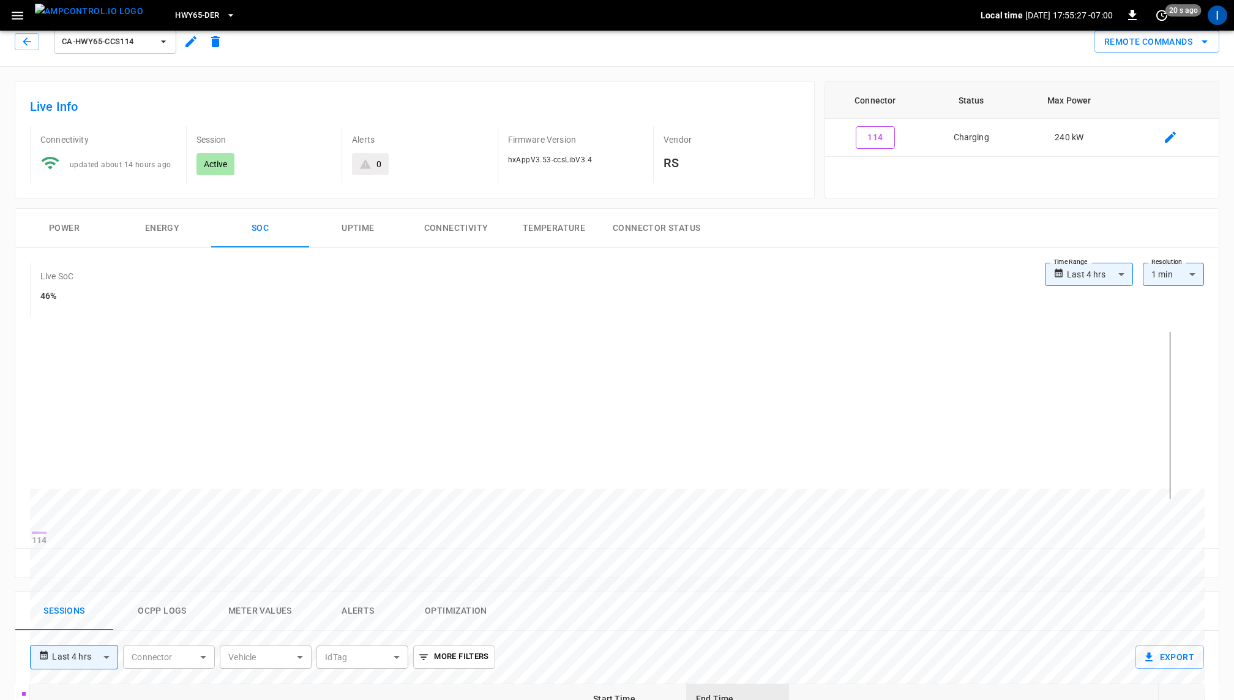
scroll to position [0, 0]
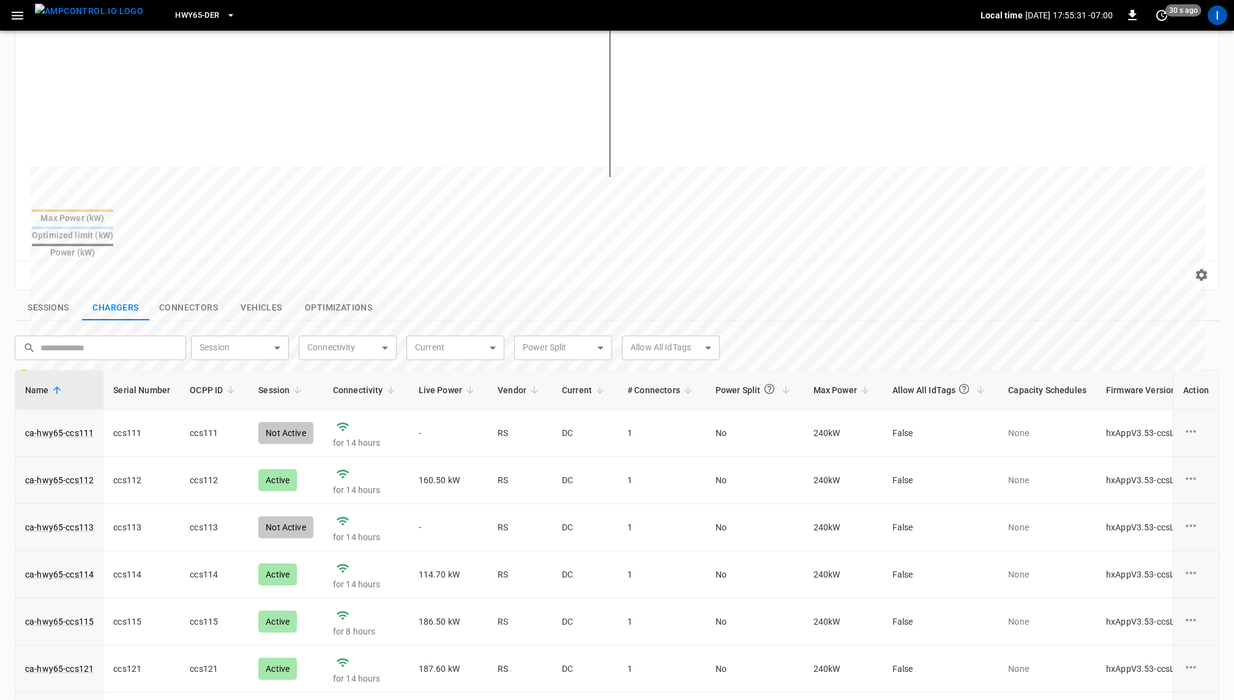
scroll to position [20, 0]
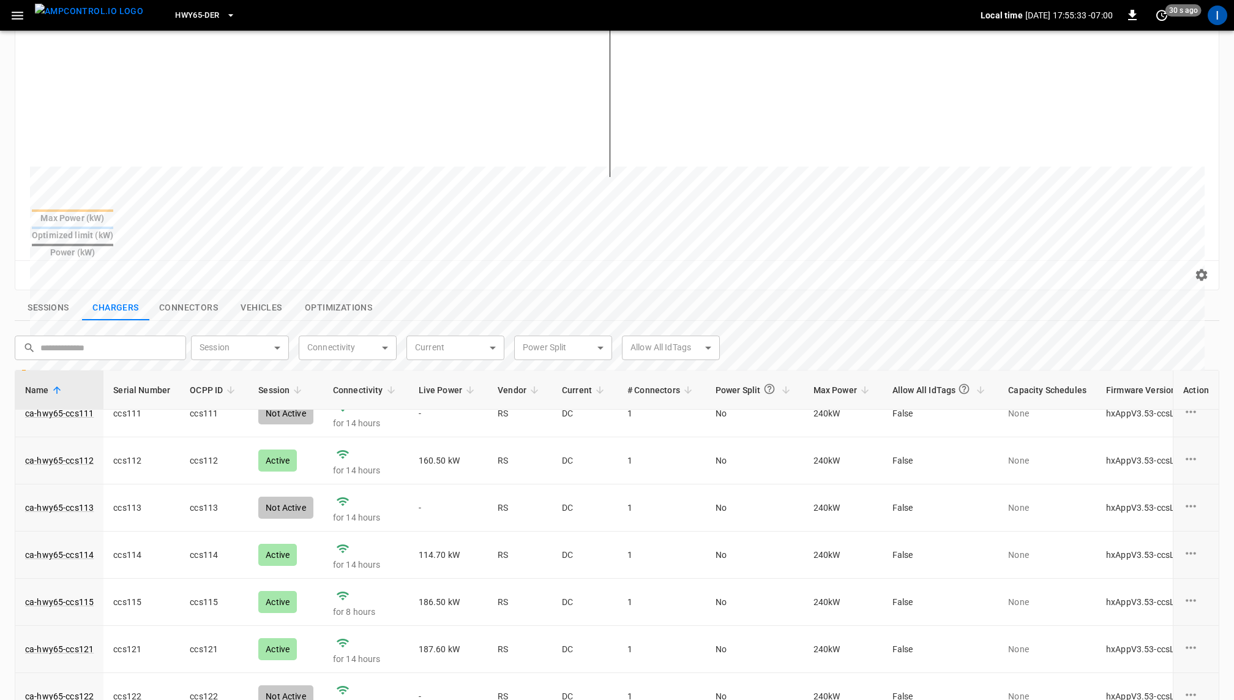
click at [242, 327] on body "**********" at bounding box center [617, 344] width 1234 height 1116
click at [233, 349] on div "Active" at bounding box center [220, 354] width 39 height 23
type input "******"
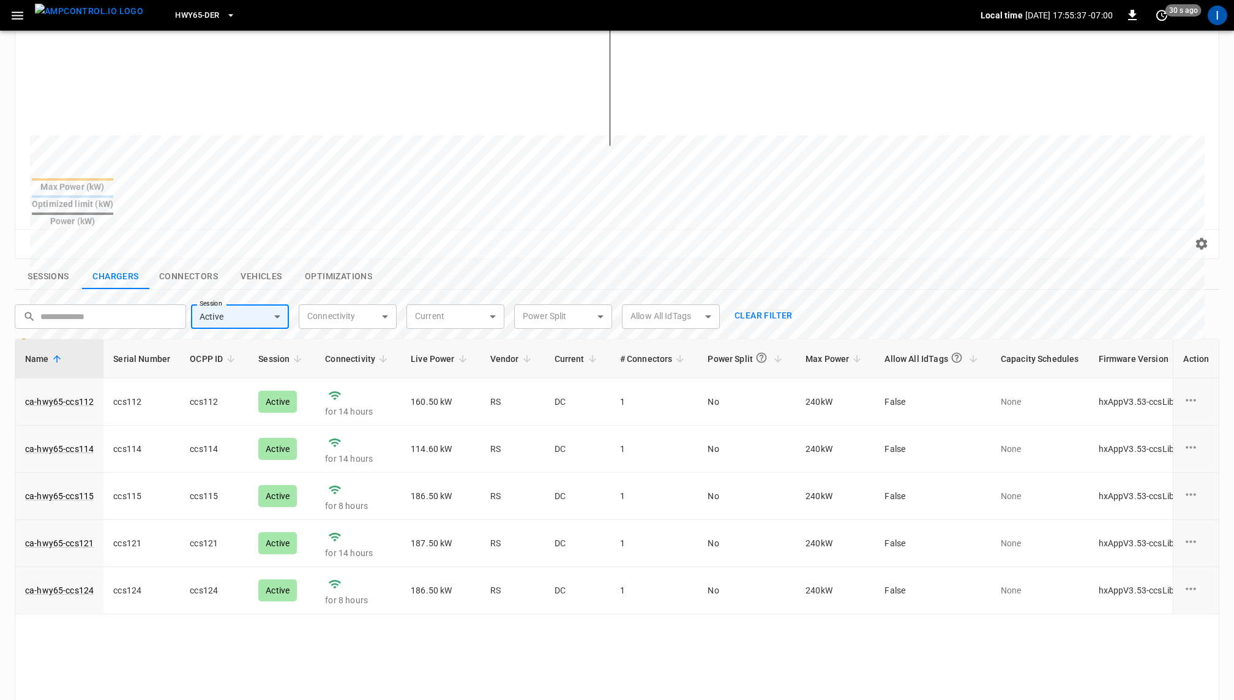
scroll to position [257, 0]
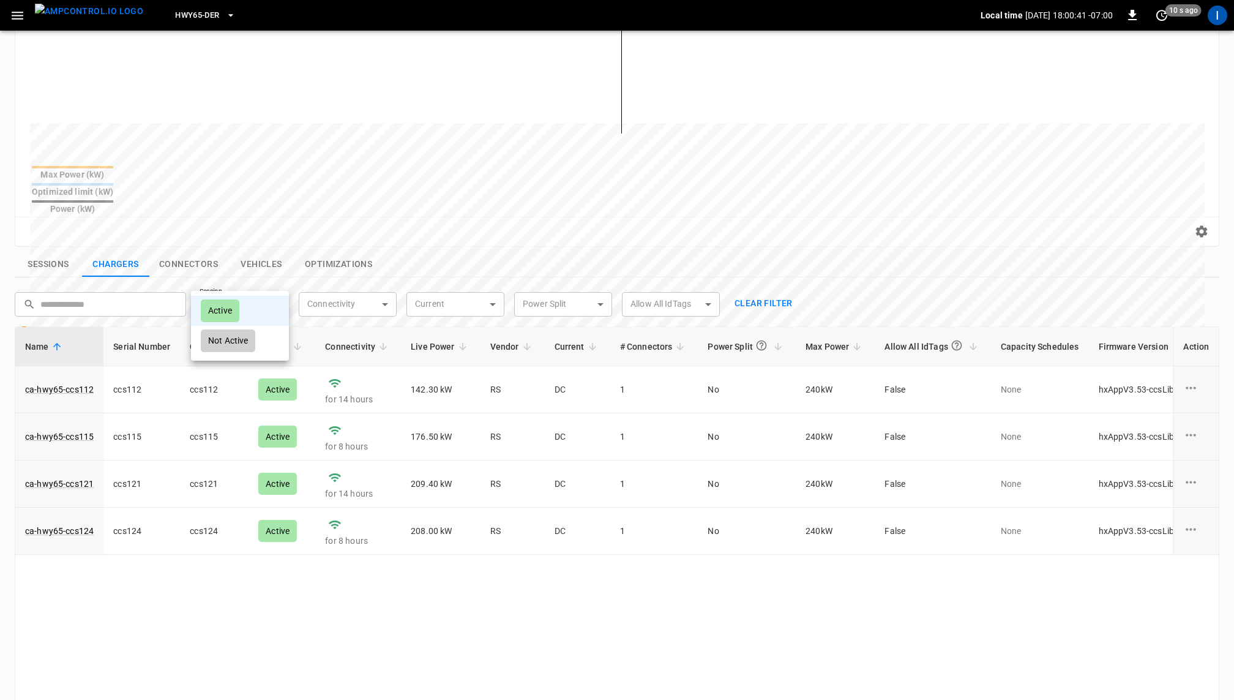
click at [297, 678] on div at bounding box center [617, 350] width 1234 height 700
click at [272, 272] on body "**********" at bounding box center [617, 301] width 1234 height 1116
click at [262, 279] on div at bounding box center [617, 350] width 1234 height 700
click at [758, 292] on button "Clear filter" at bounding box center [764, 303] width 68 height 23
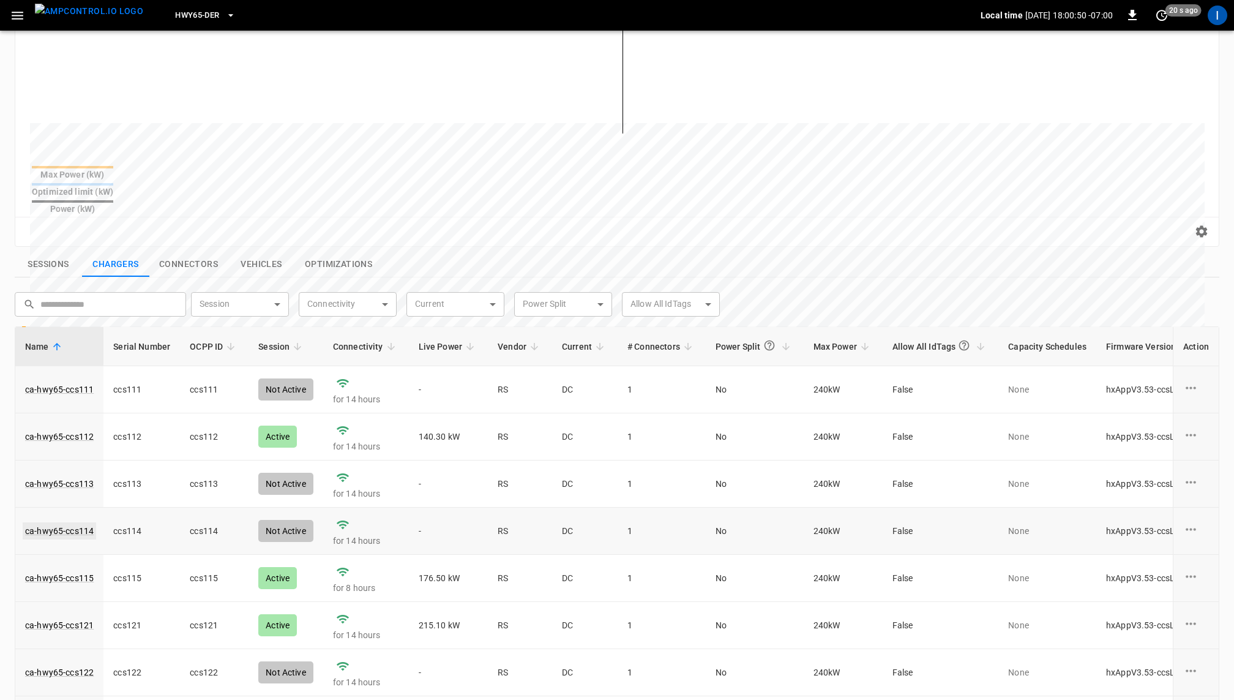
click at [64, 522] on link "ca-hwy65-ccs114" at bounding box center [59, 530] width 73 height 17
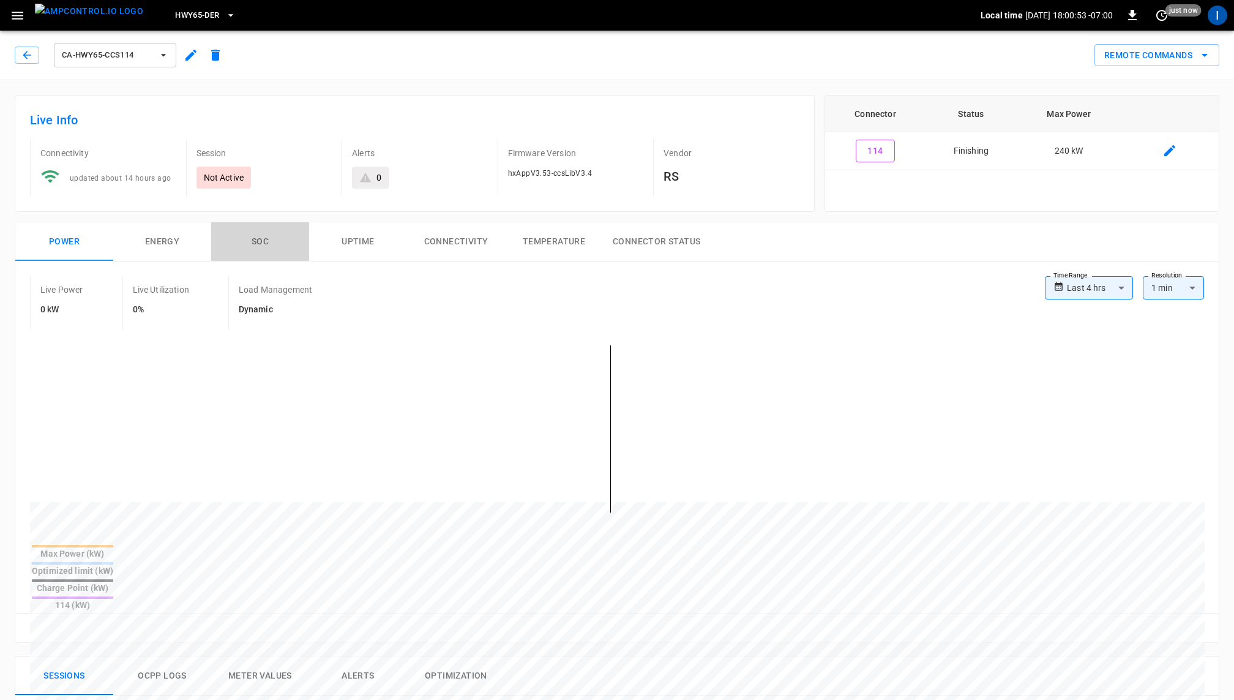
click at [260, 241] on button "SOC" at bounding box center [260, 241] width 98 height 39
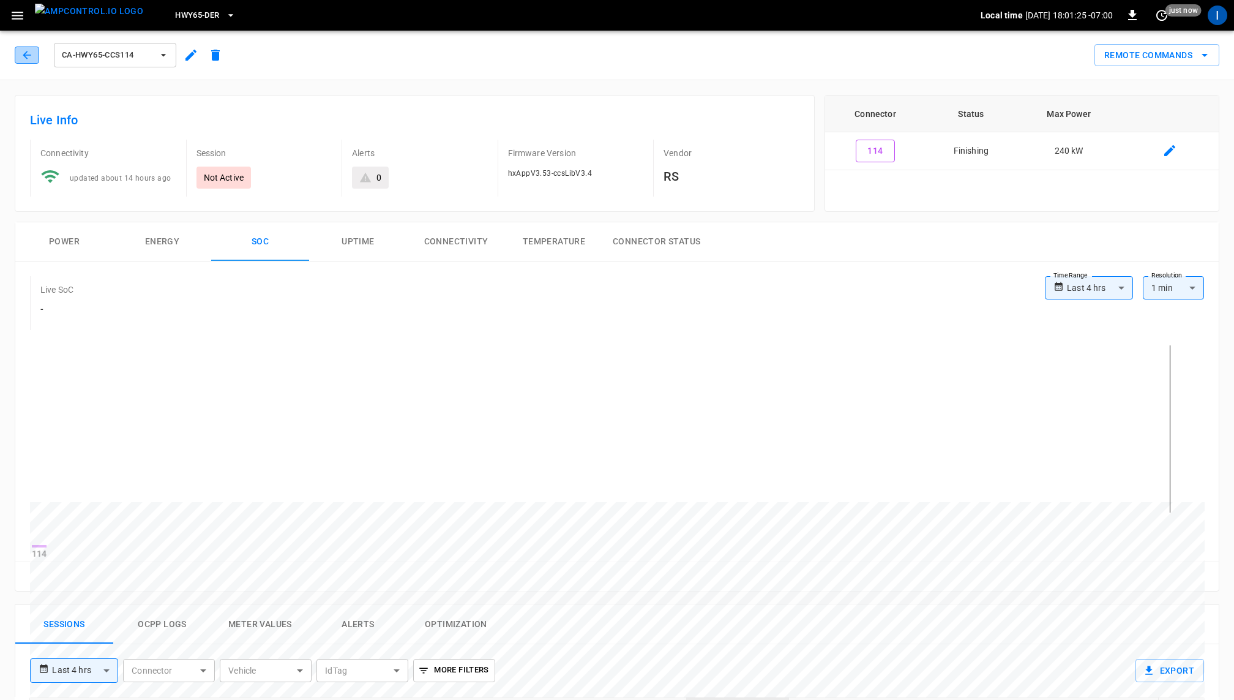
click at [21, 58] on icon "button" at bounding box center [27, 55] width 12 height 12
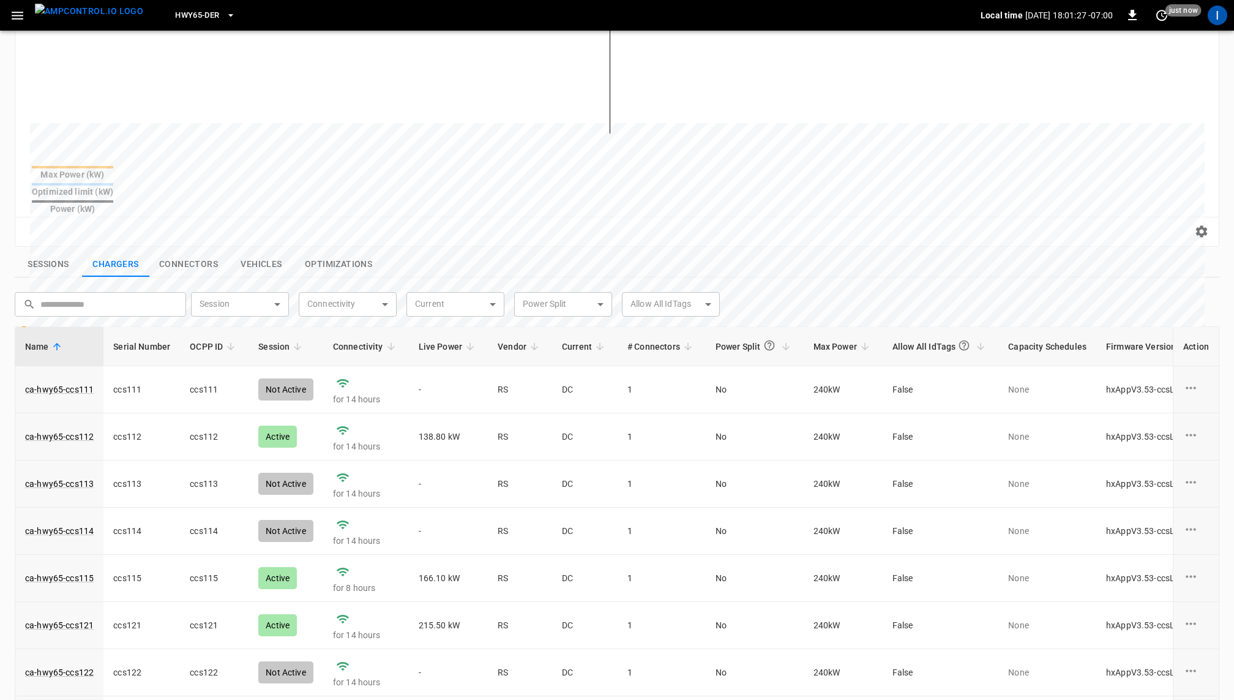
click at [277, 278] on body "**********" at bounding box center [617, 301] width 1234 height 1116
click at [247, 309] on li "Active" at bounding box center [240, 311] width 98 height 30
type input "******"
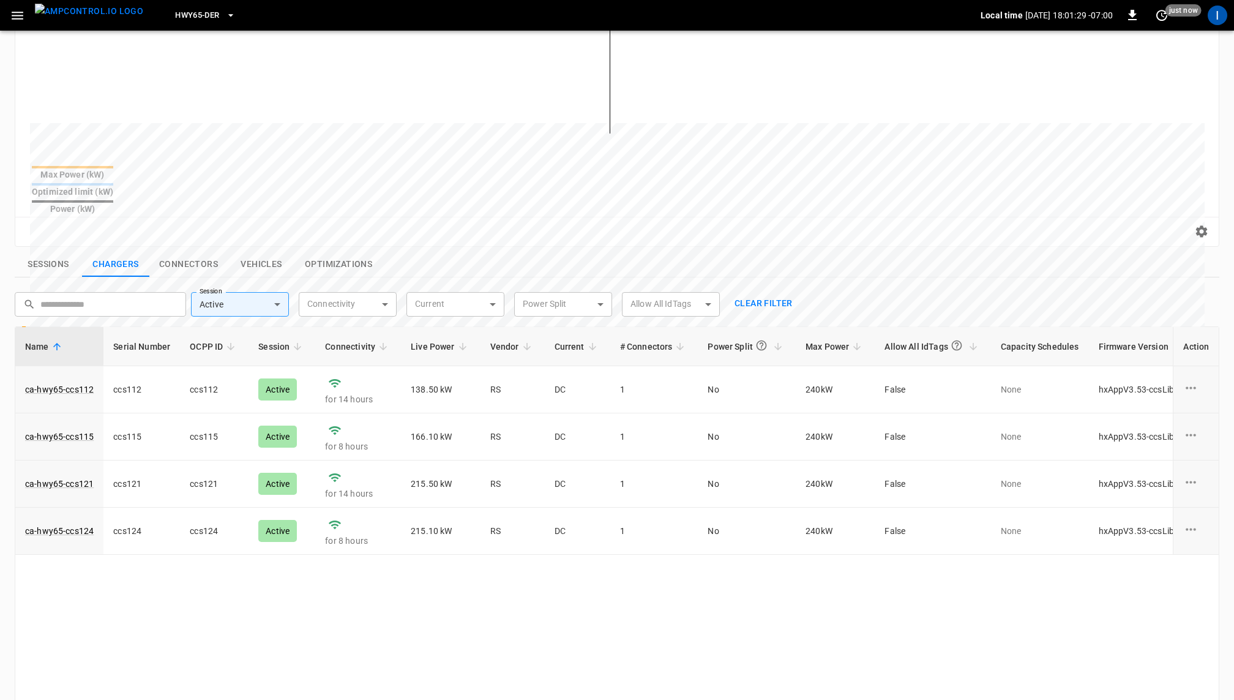
click at [585, 578] on div "Name Serial Number OCPP ID Session Connectivity Live Power Vendor Current # Con…" at bounding box center [617, 571] width 1205 height 490
click at [60, 252] on button "Sessions" at bounding box center [48, 265] width 67 height 26
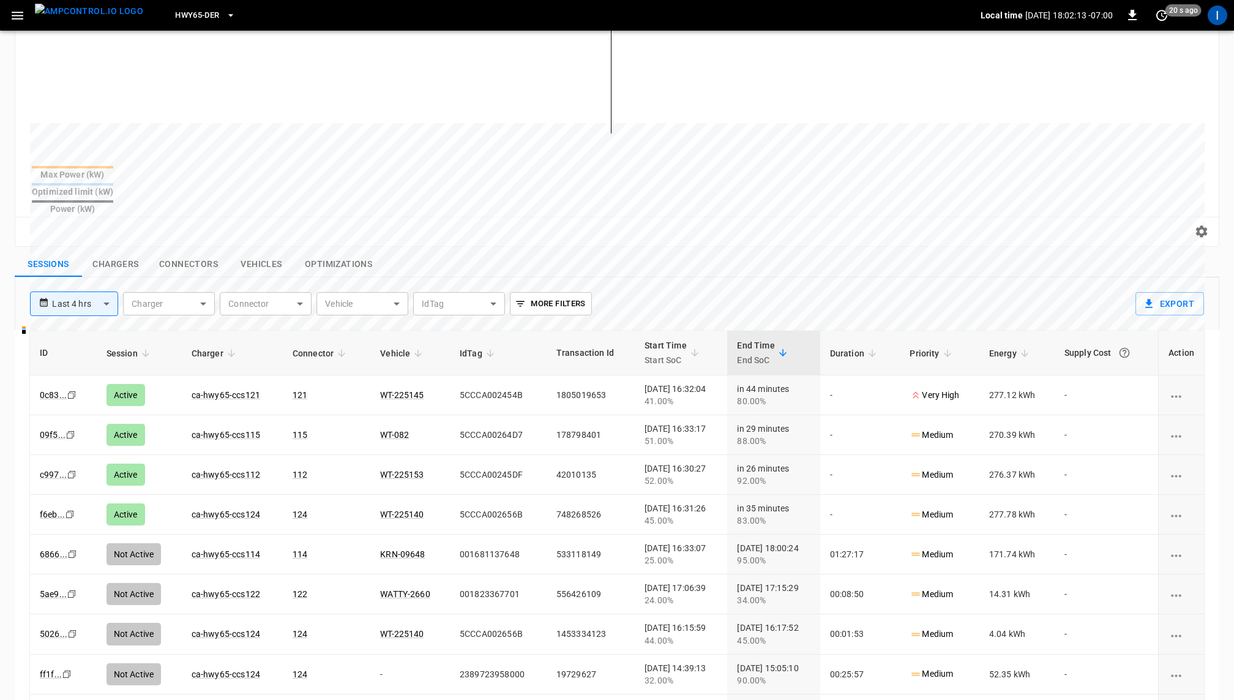
click at [541, 292] on button "More Filters" at bounding box center [550, 303] width 81 height 23
click at [565, 331] on body "**********" at bounding box center [617, 303] width 1234 height 1120
click at [534, 362] on div "Active" at bounding box center [534, 367] width 39 height 23
type input "******"
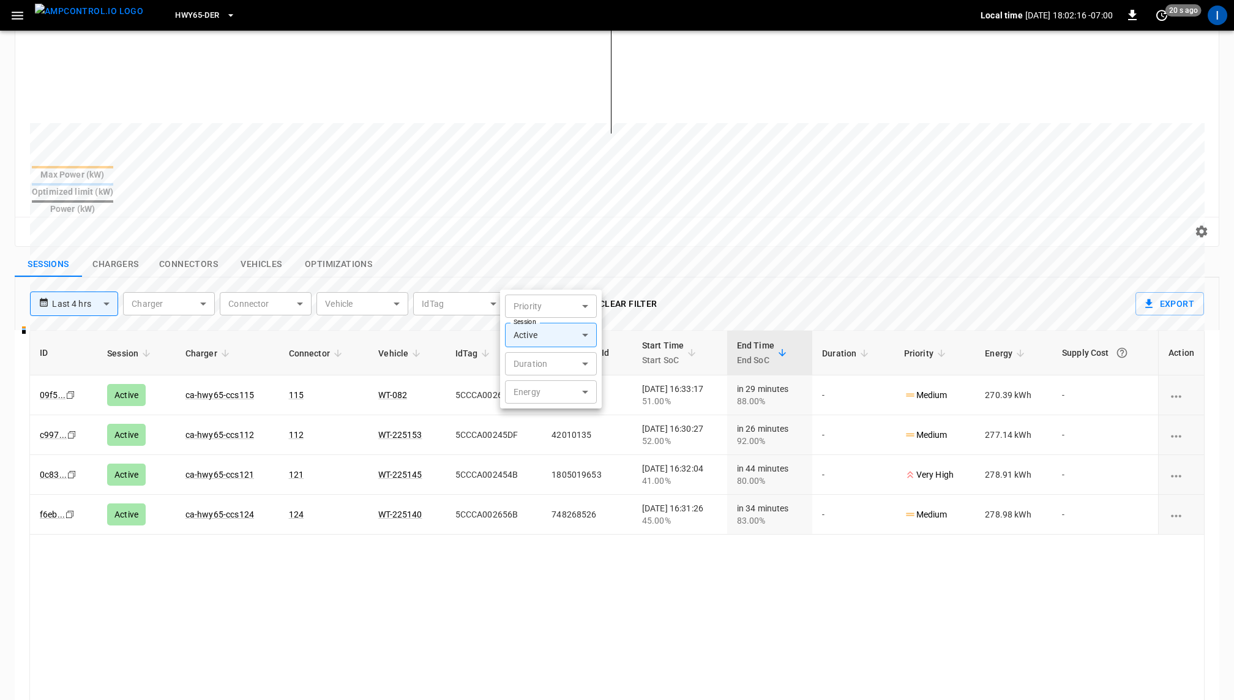
click at [743, 257] on div at bounding box center [617, 350] width 1234 height 700
click at [673, 561] on div "ID Session Charger Connector Vehicle IdTag Transaction Id Start Time Start SoC …" at bounding box center [616, 575] width 1175 height 490
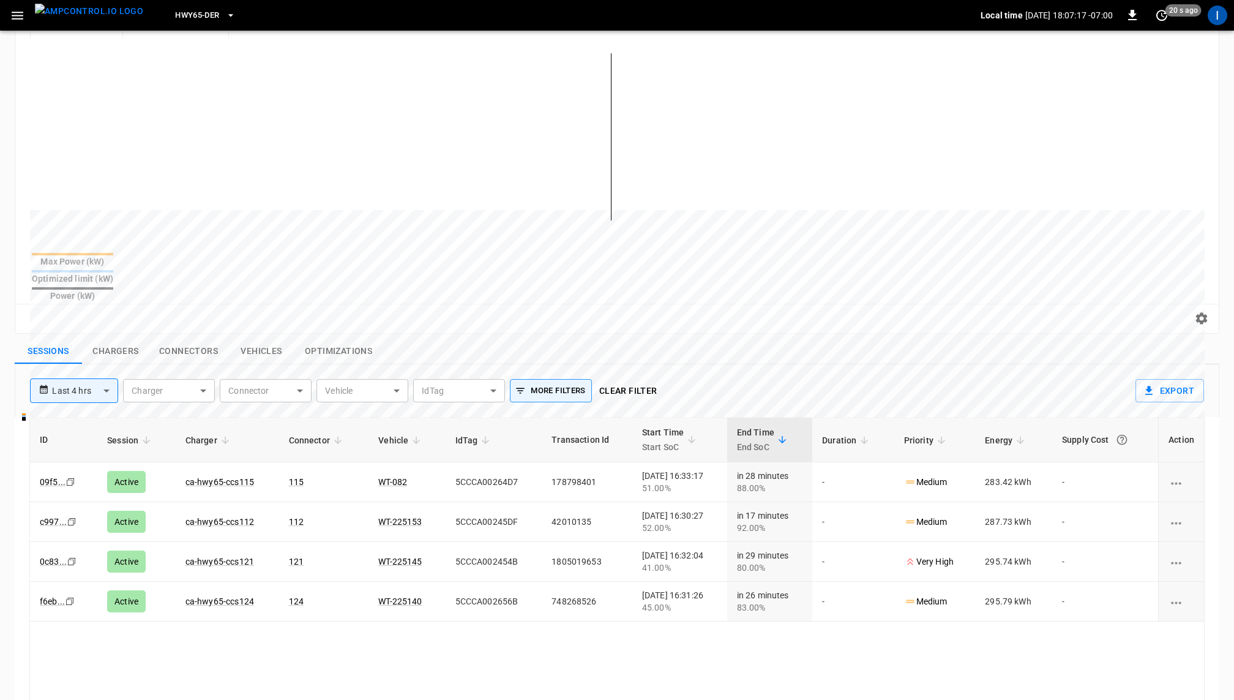
scroll to position [167, 0]
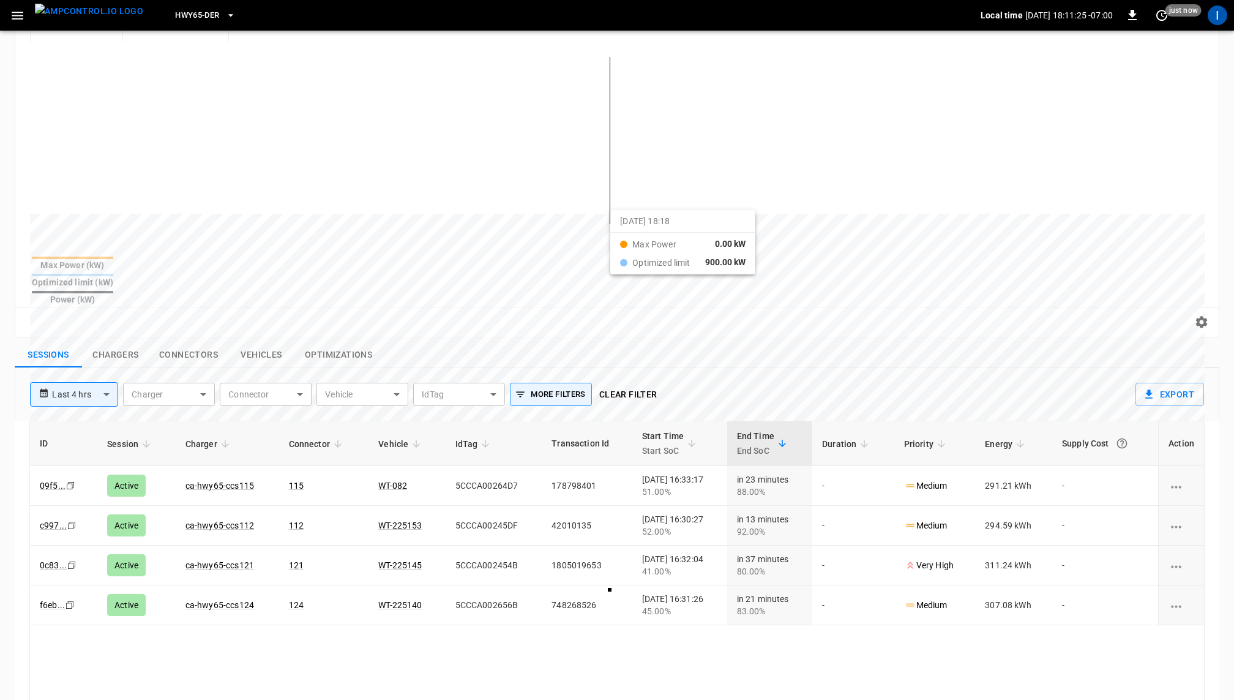
drag, startPoint x: 575, startPoint y: 178, endPoint x: 626, endPoint y: 220, distance: 65.6
click at [626, 425] on div at bounding box center [594, 508] width 1129 height 167
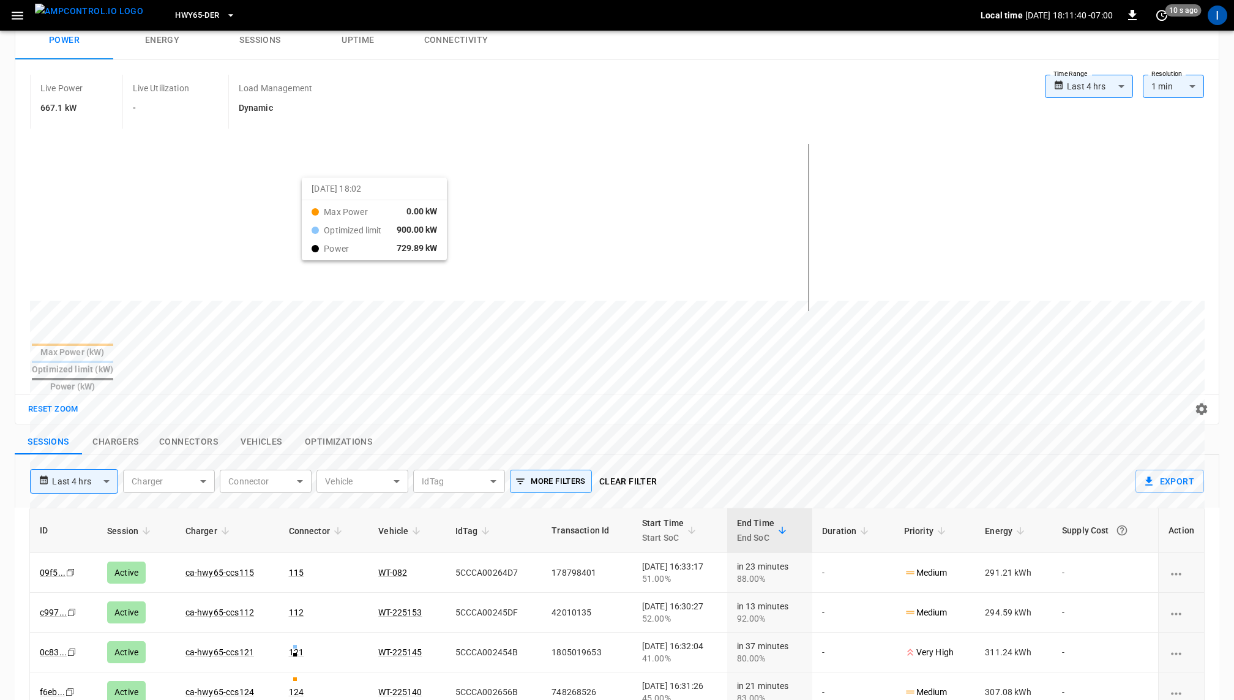
scroll to position [0, 0]
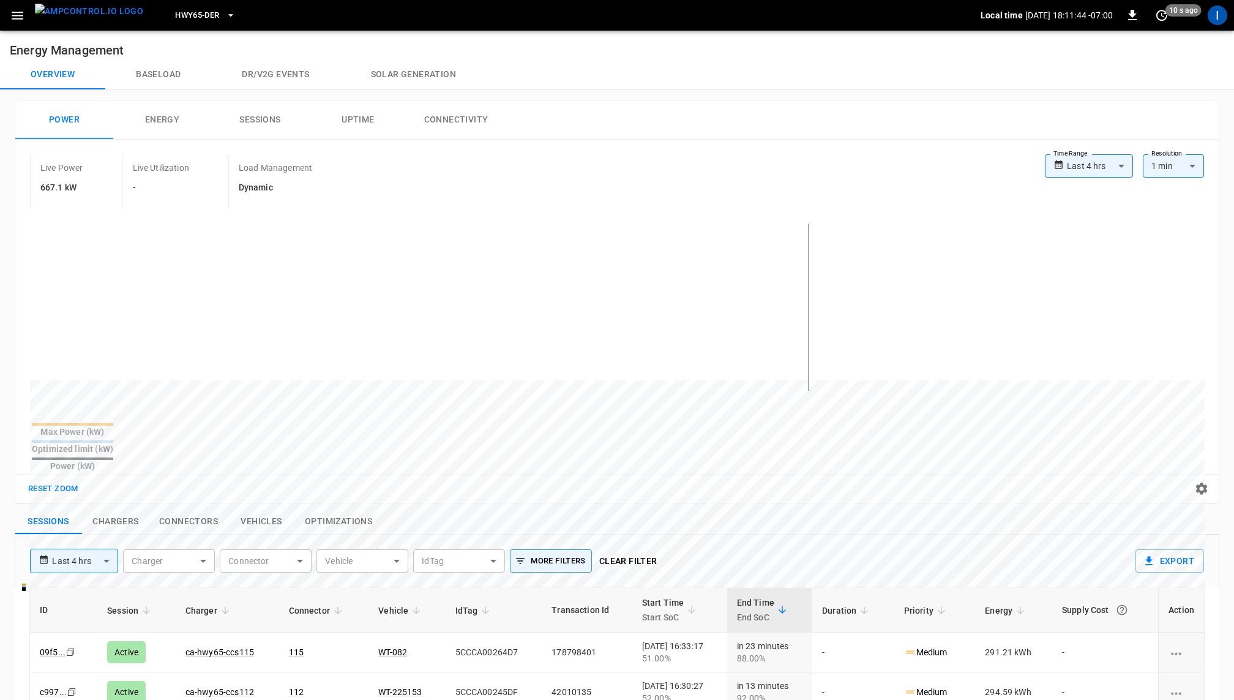
click at [395, 75] on button "Solar generation" at bounding box center [413, 74] width 146 height 29
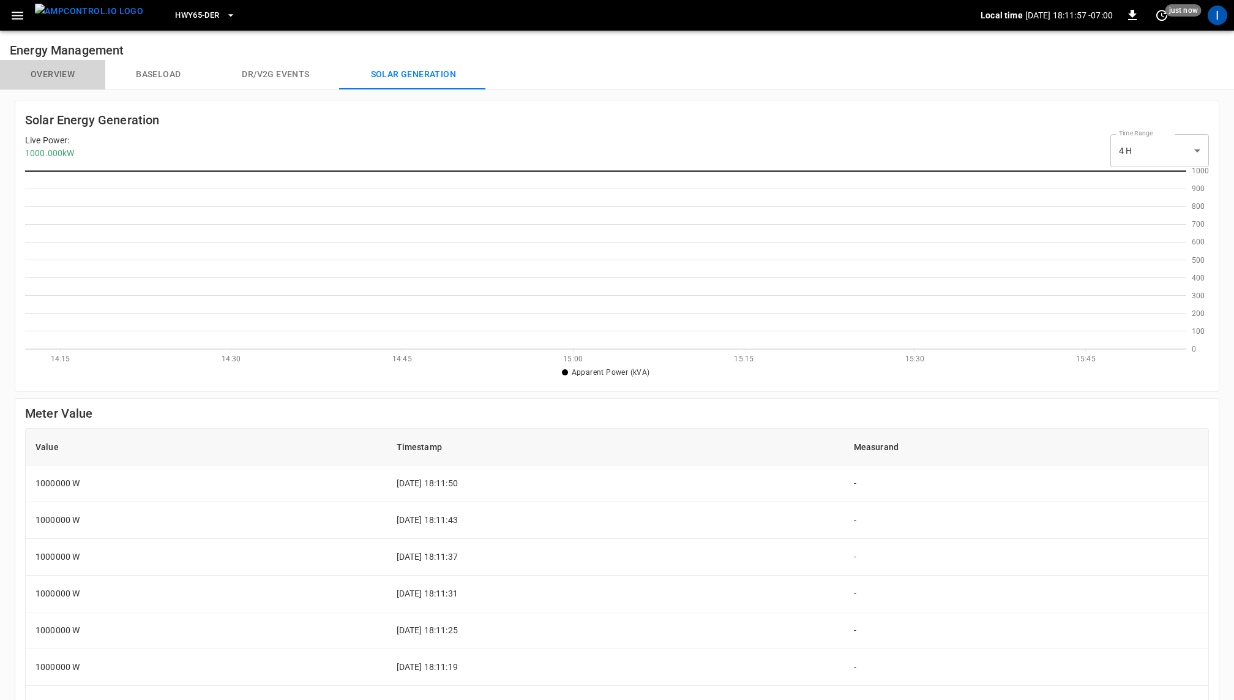
click at [62, 70] on button "Overview" at bounding box center [52, 74] width 105 height 29
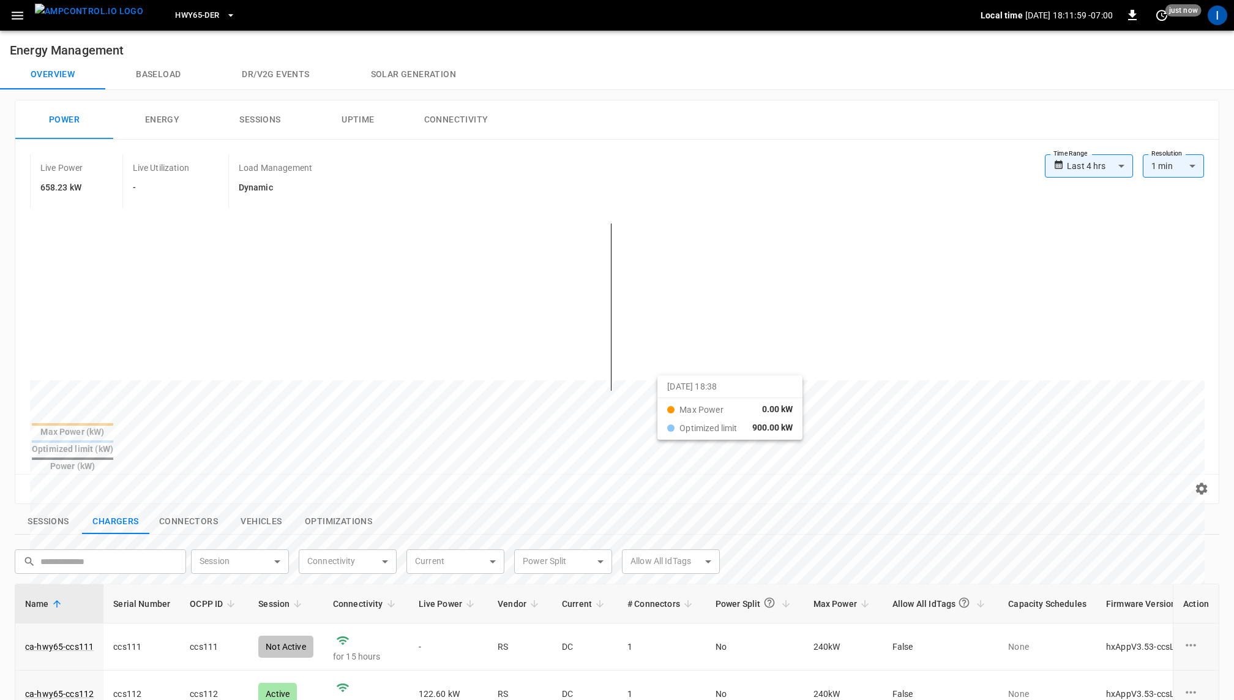
drag, startPoint x: 577, startPoint y: 339, endPoint x: 673, endPoint y: 385, distance: 106.2
click at [673, 591] on div at bounding box center [594, 674] width 1129 height 167
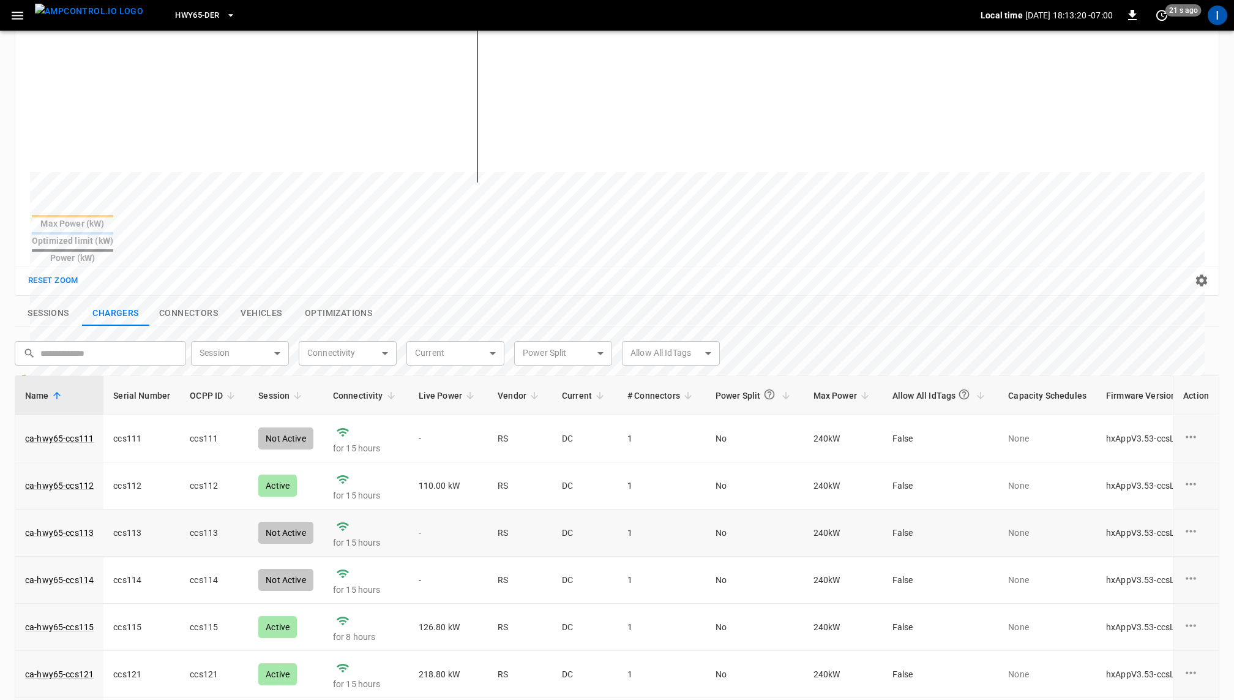
scroll to position [211, 0]
click at [58, 298] on button "Sessions" at bounding box center [48, 311] width 67 height 26
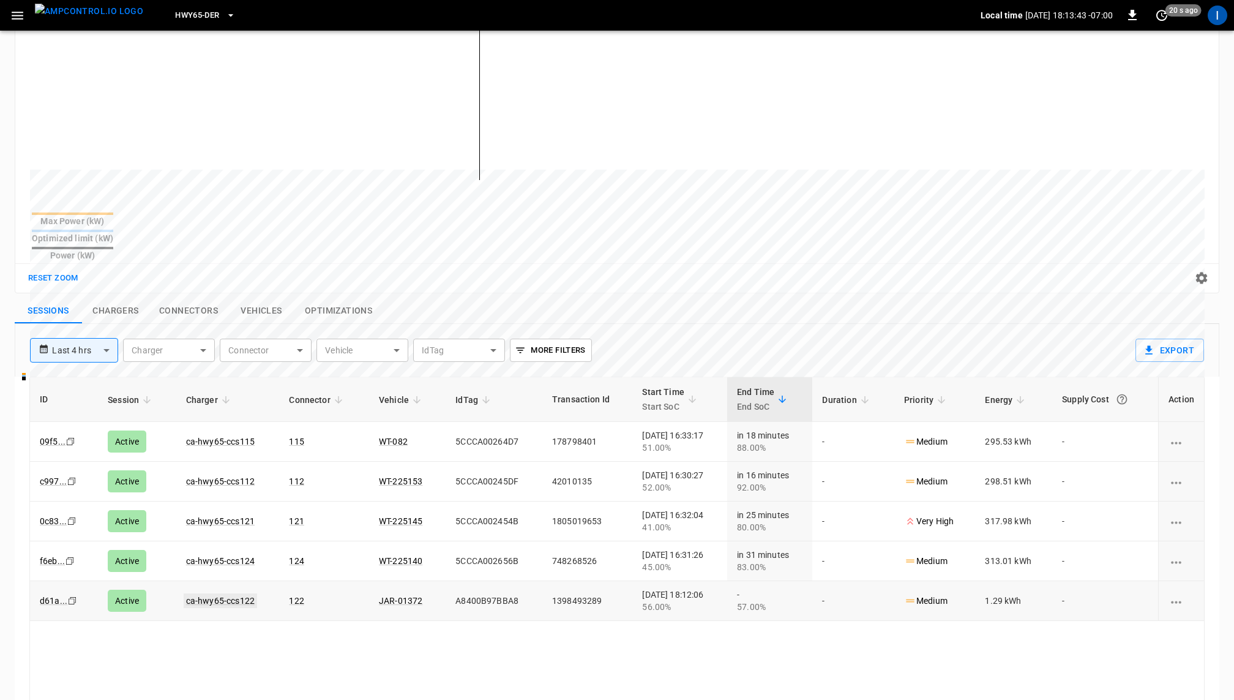
click at [210, 593] on link "ca-hwy65-ccs122" at bounding box center [220, 600] width 73 height 15
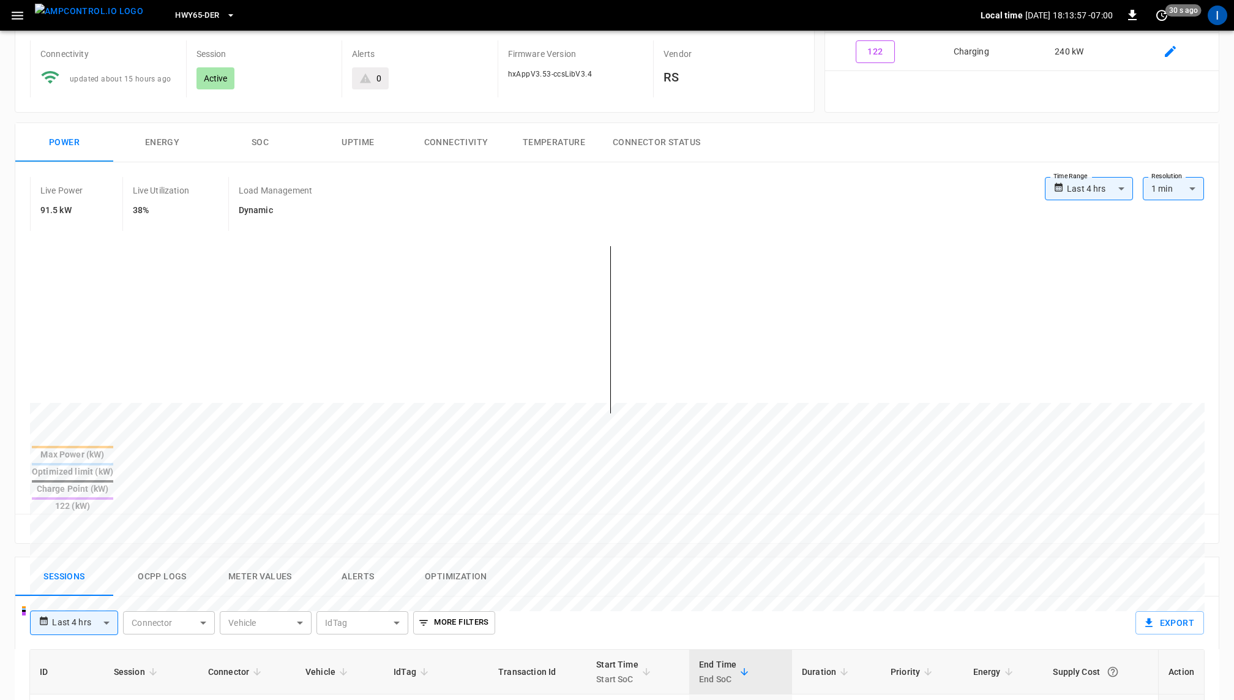
scroll to position [84, 0]
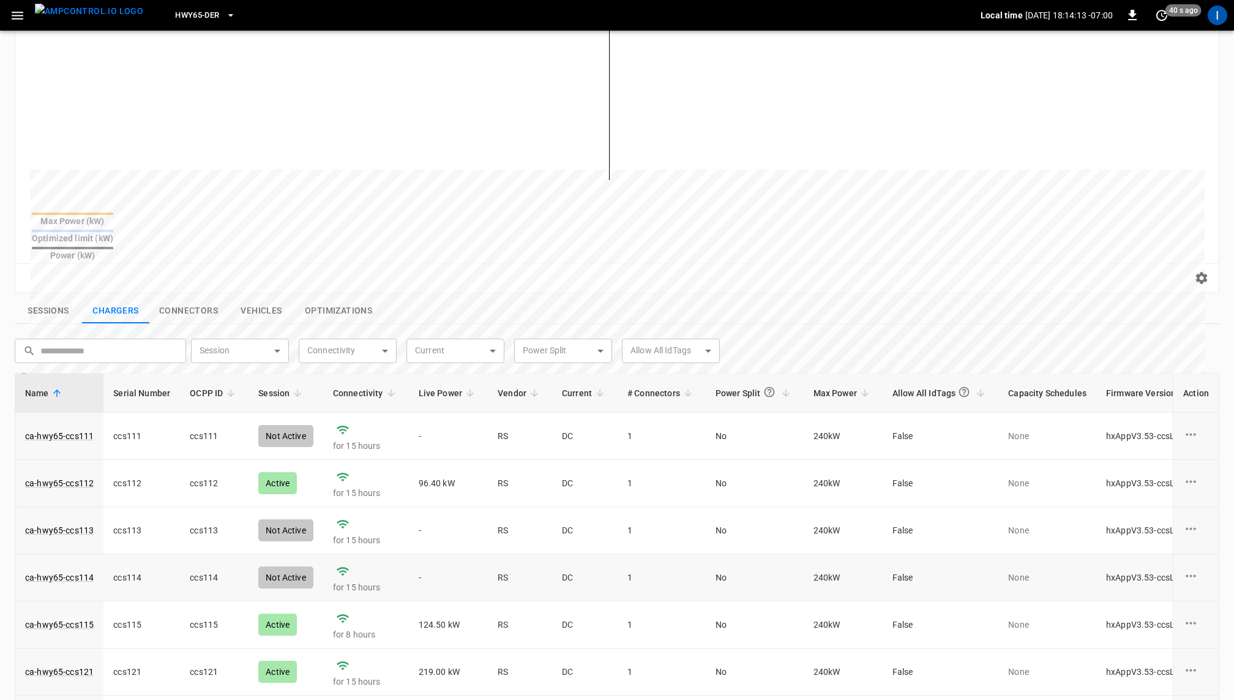
scroll to position [20, 0]
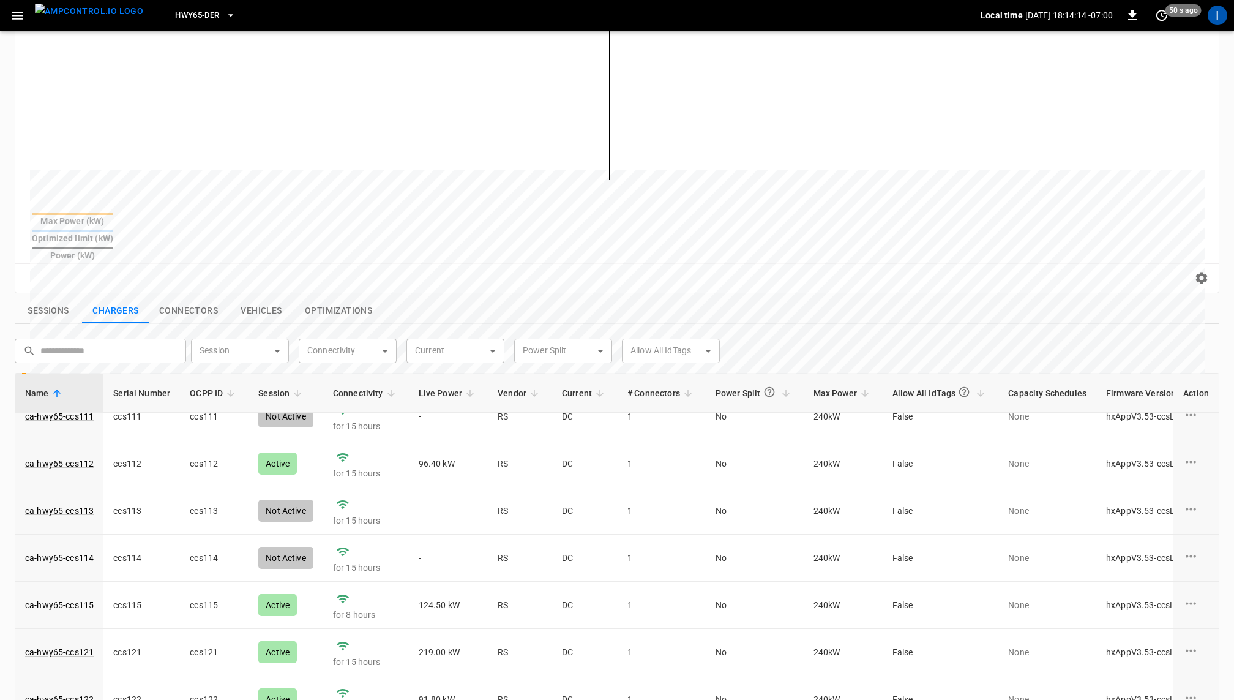
click at [677, 331] on body "**********" at bounding box center [617, 347] width 1234 height 1116
click at [569, 332] on div at bounding box center [617, 350] width 1234 height 700
click at [59, 298] on button "Sessions" at bounding box center [48, 311] width 67 height 26
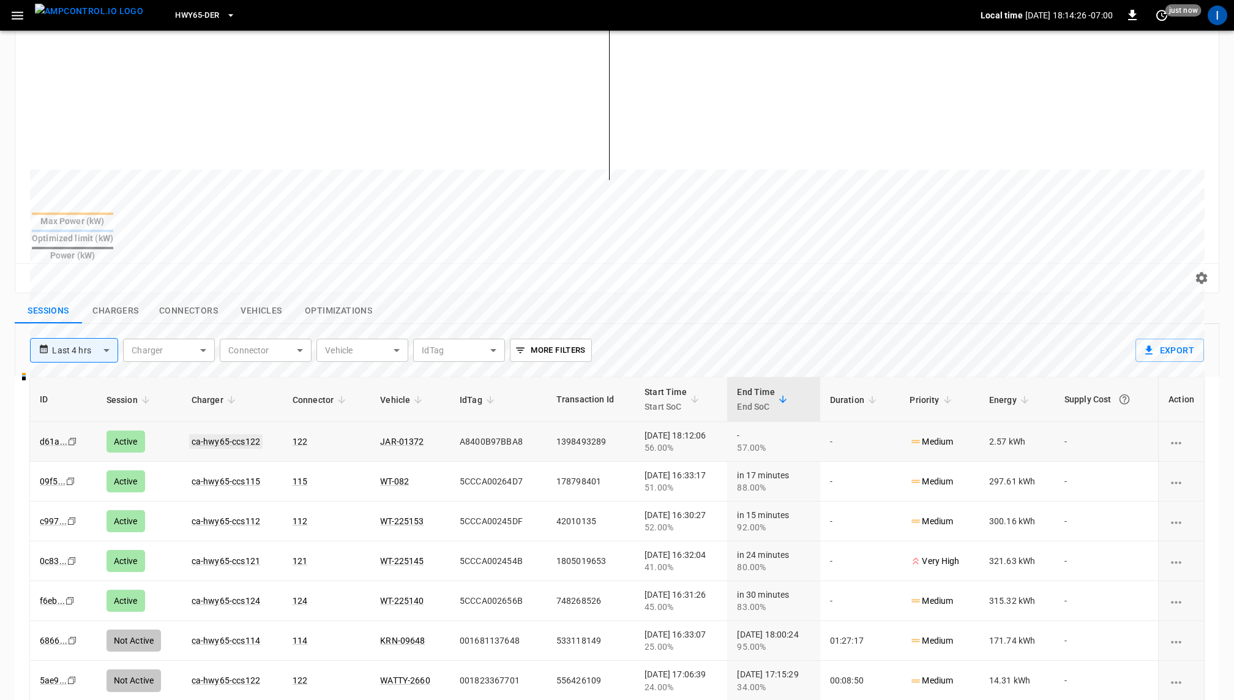
click at [228, 434] on link "ca-hwy65-ccs122" at bounding box center [225, 441] width 73 height 15
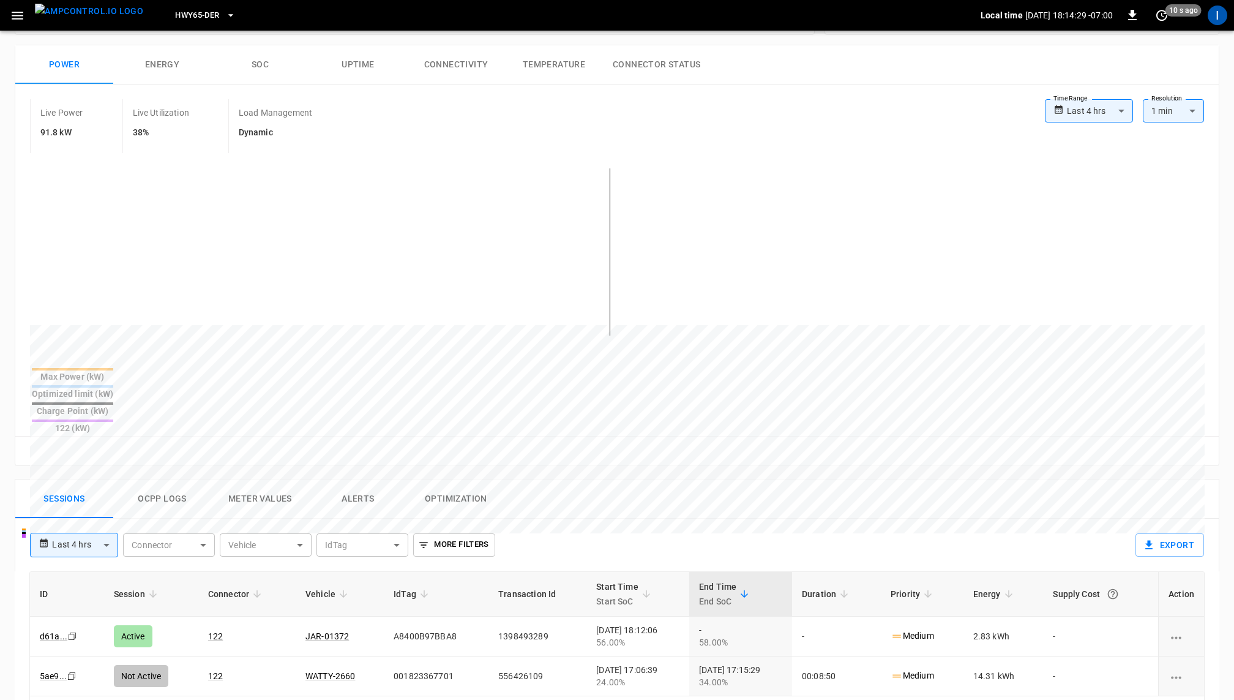
scroll to position [196, 0]
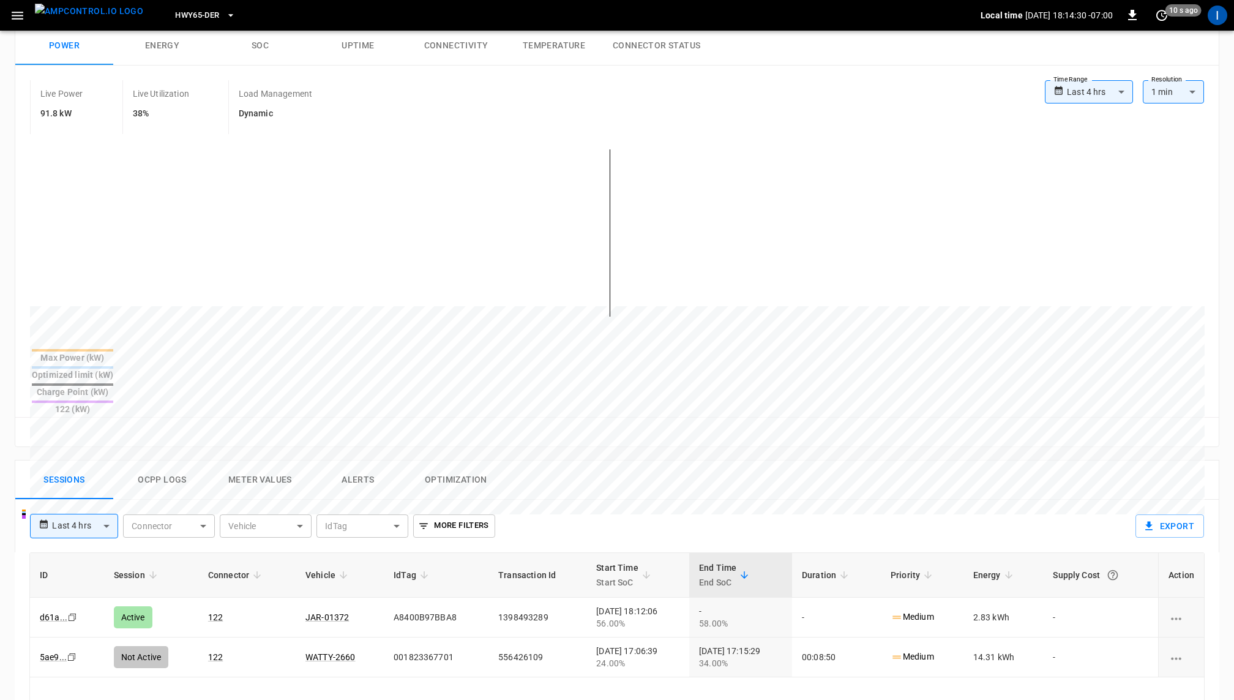
click at [269, 460] on button "Meter Values" at bounding box center [260, 479] width 98 height 39
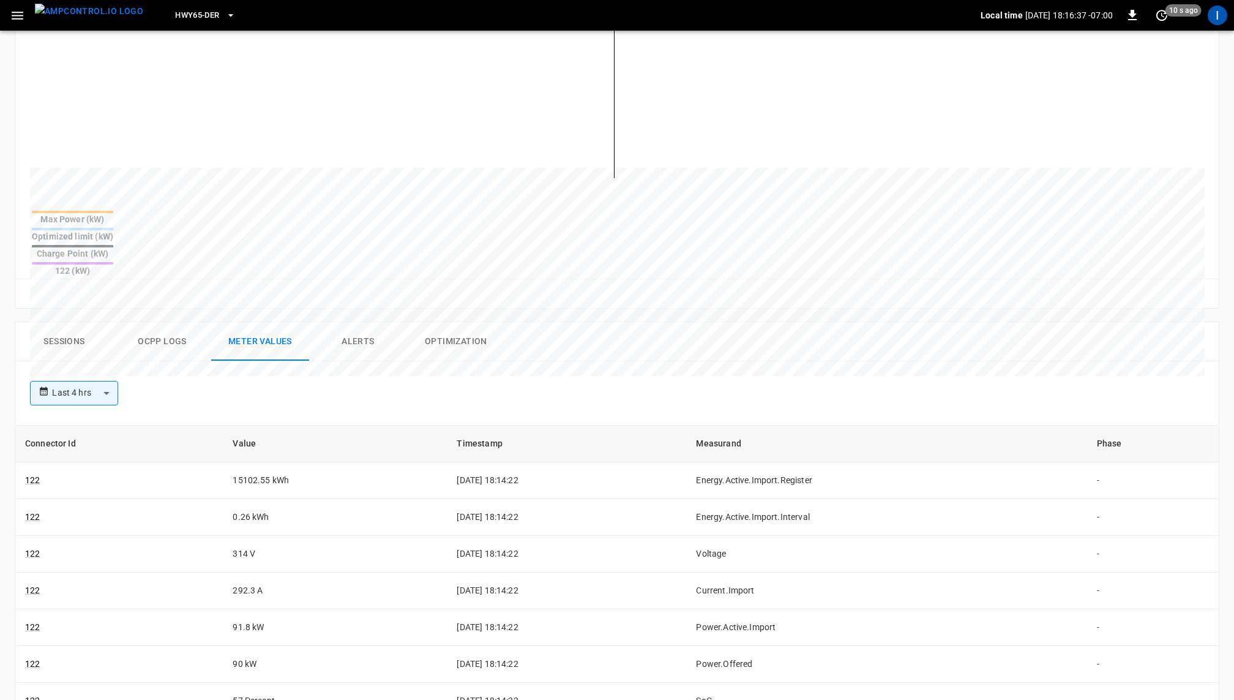
scroll to position [277, 0]
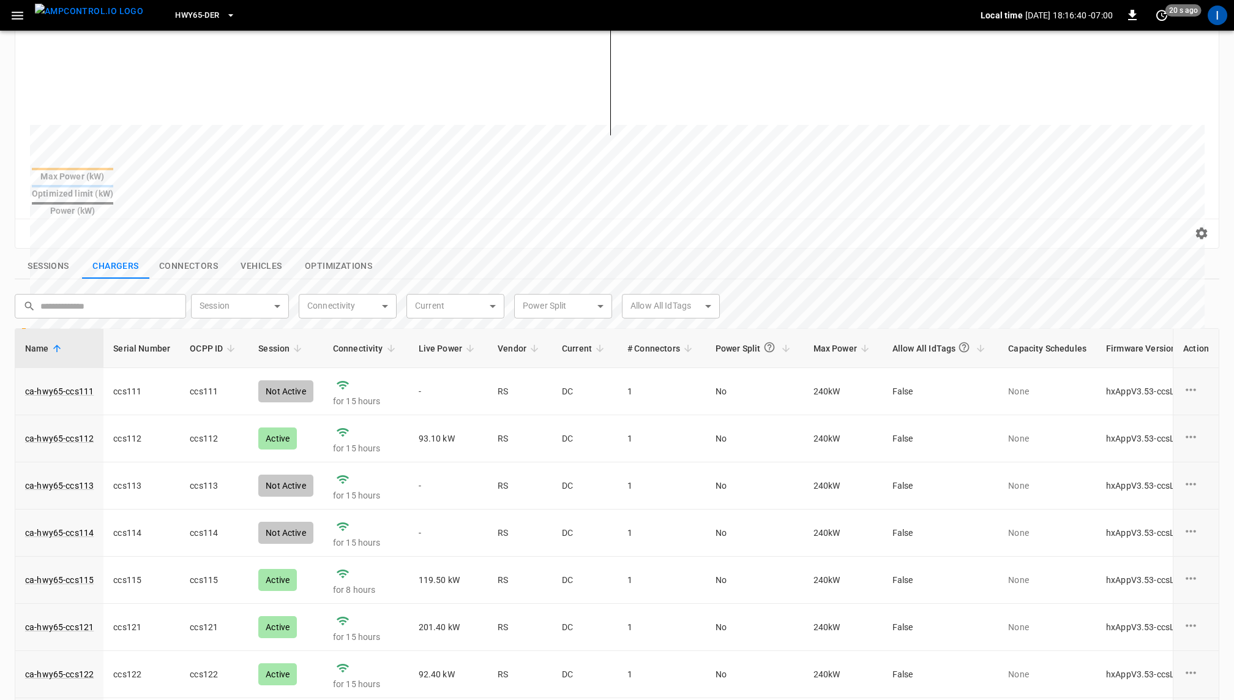
scroll to position [282, 0]
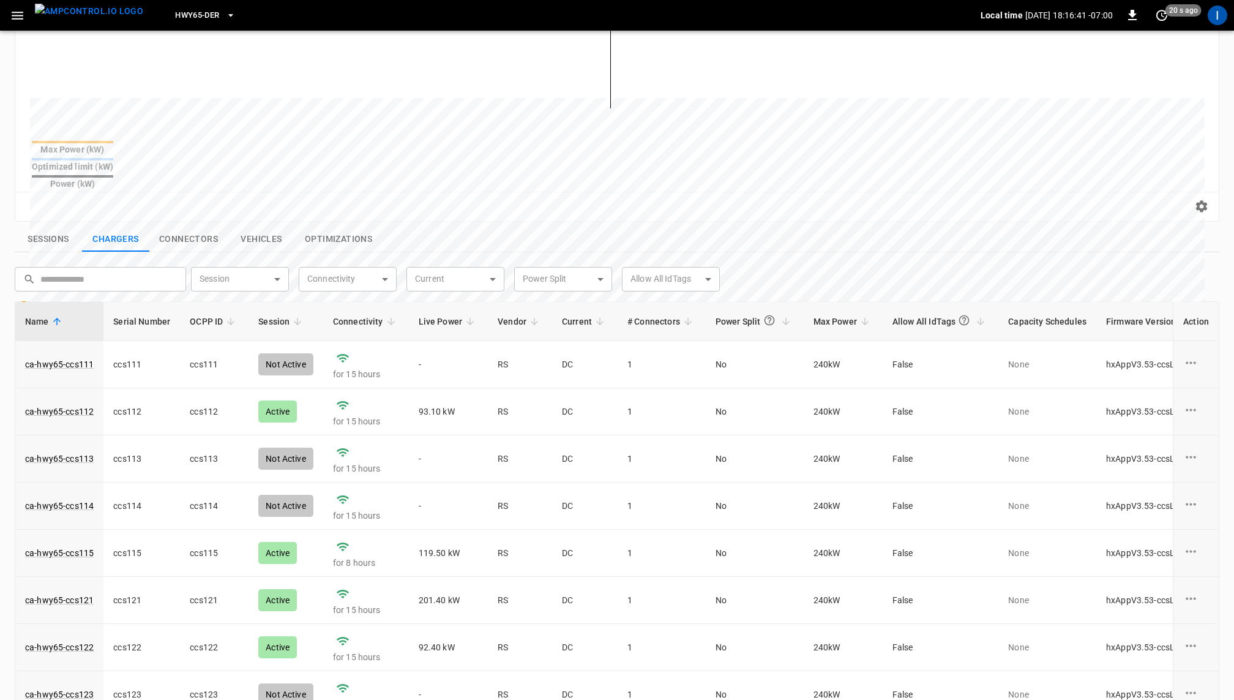
click at [53, 226] on button "Sessions" at bounding box center [48, 239] width 67 height 26
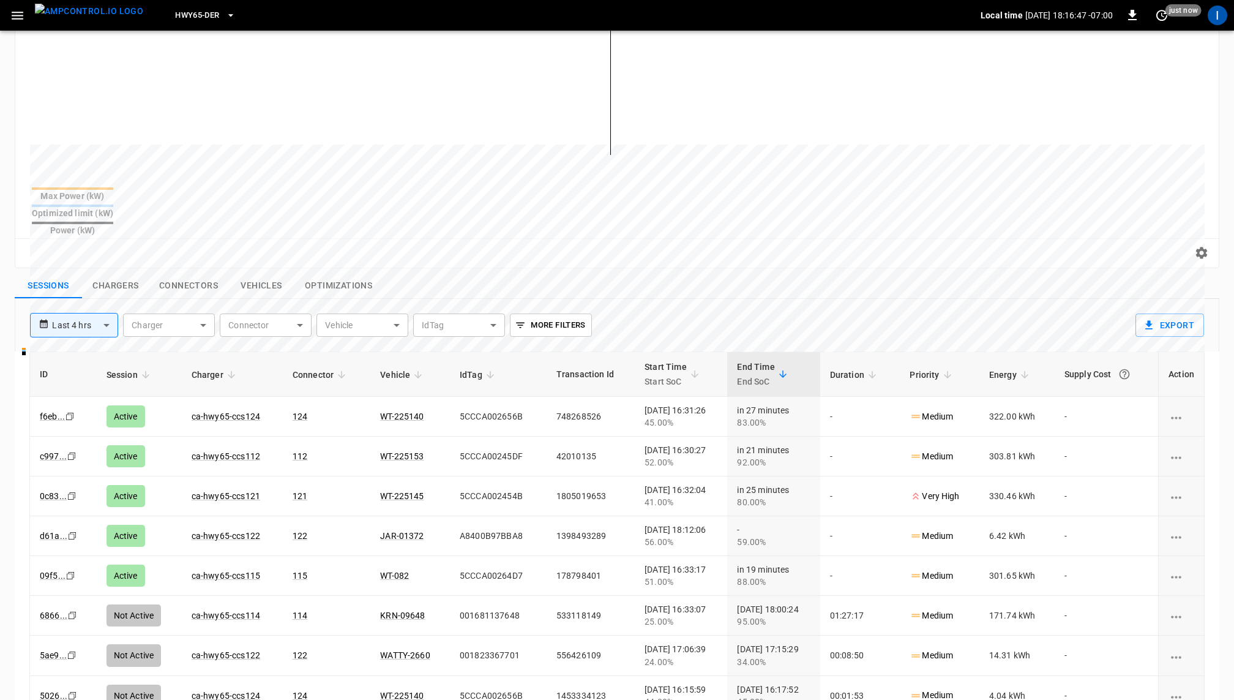
scroll to position [209, 0]
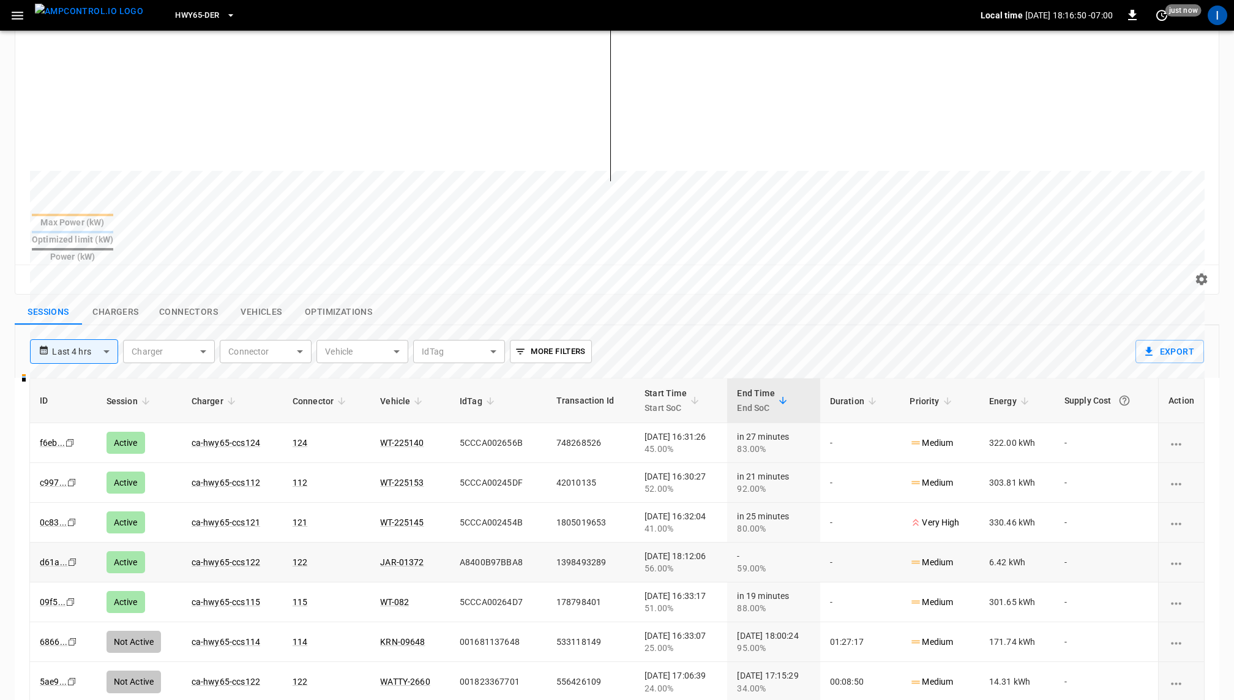
click at [69, 447] on icon "Copy" at bounding box center [70, 443] width 10 height 10
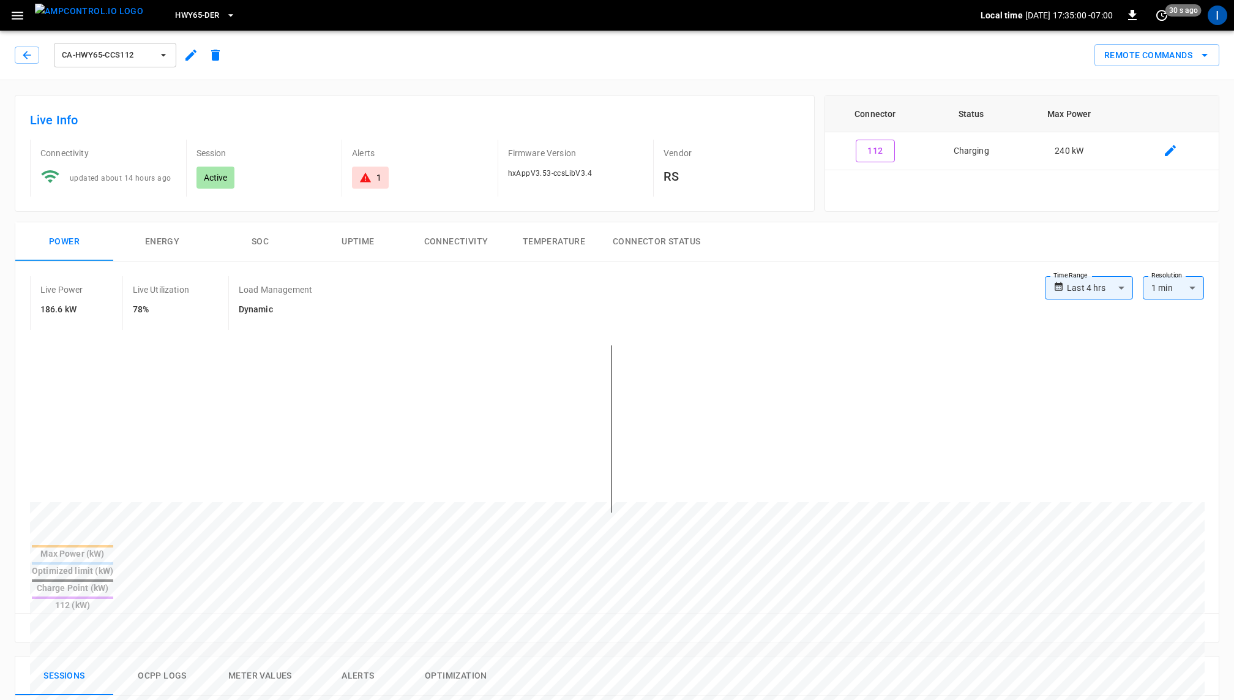
click at [136, 57] on span "ca-hwy65-ccs112" at bounding box center [107, 55] width 91 height 14
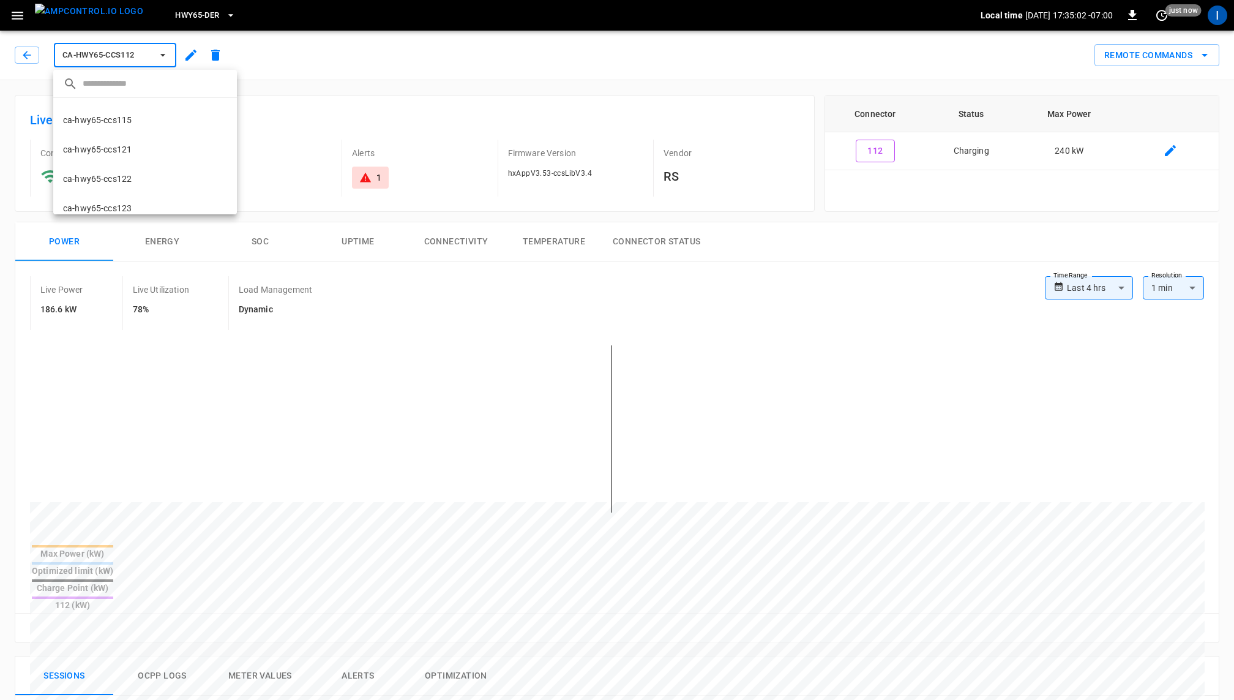
scroll to position [114, 0]
click at [130, 144] on p "ca-hwy65-ccs121" at bounding box center [97, 145] width 69 height 12
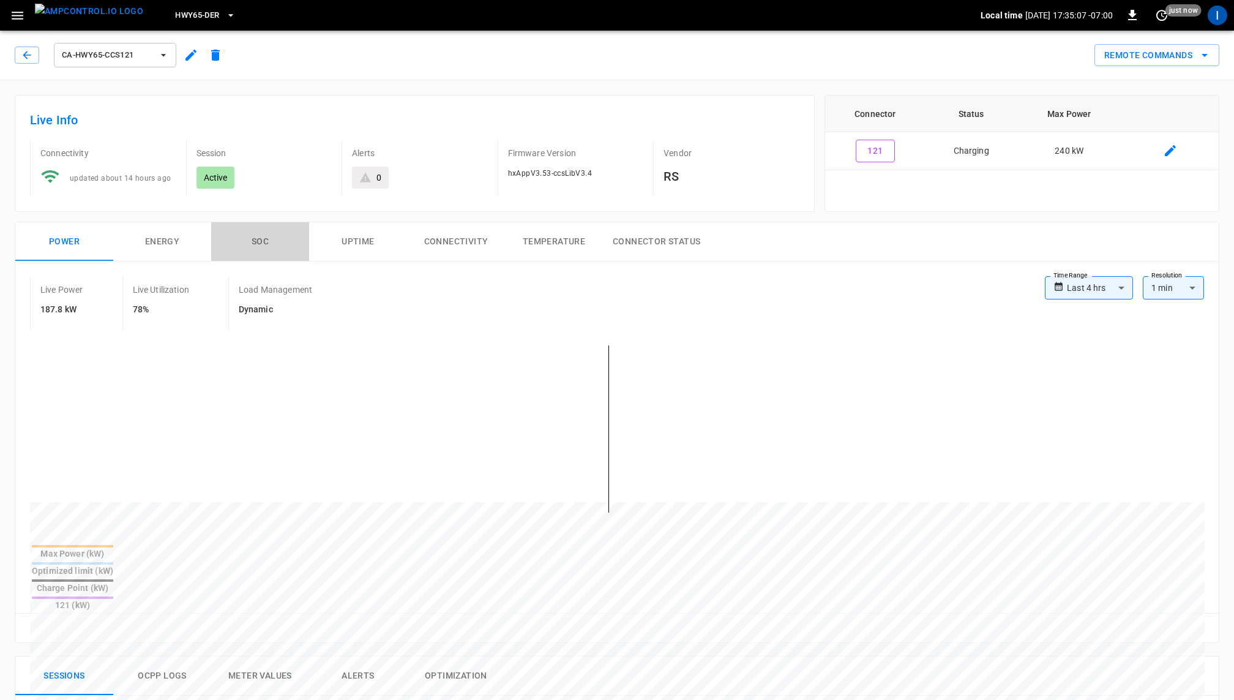
click at [259, 239] on button "SOC" at bounding box center [260, 241] width 98 height 39
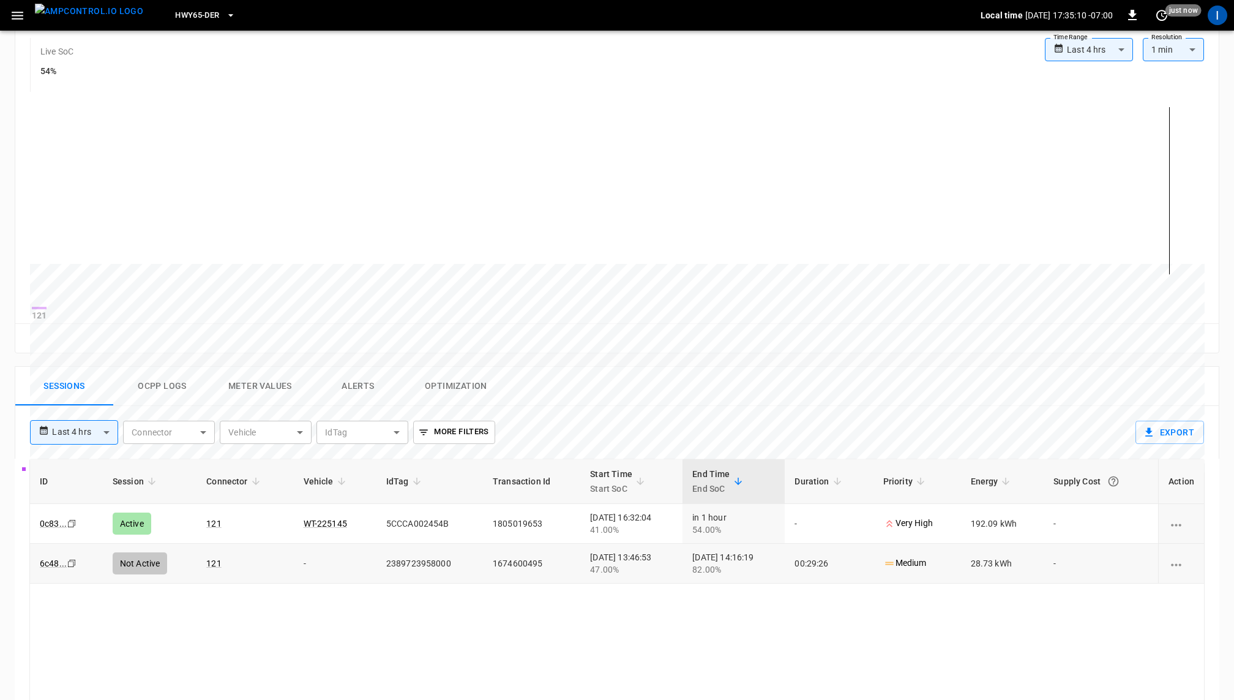
scroll to position [263, 0]
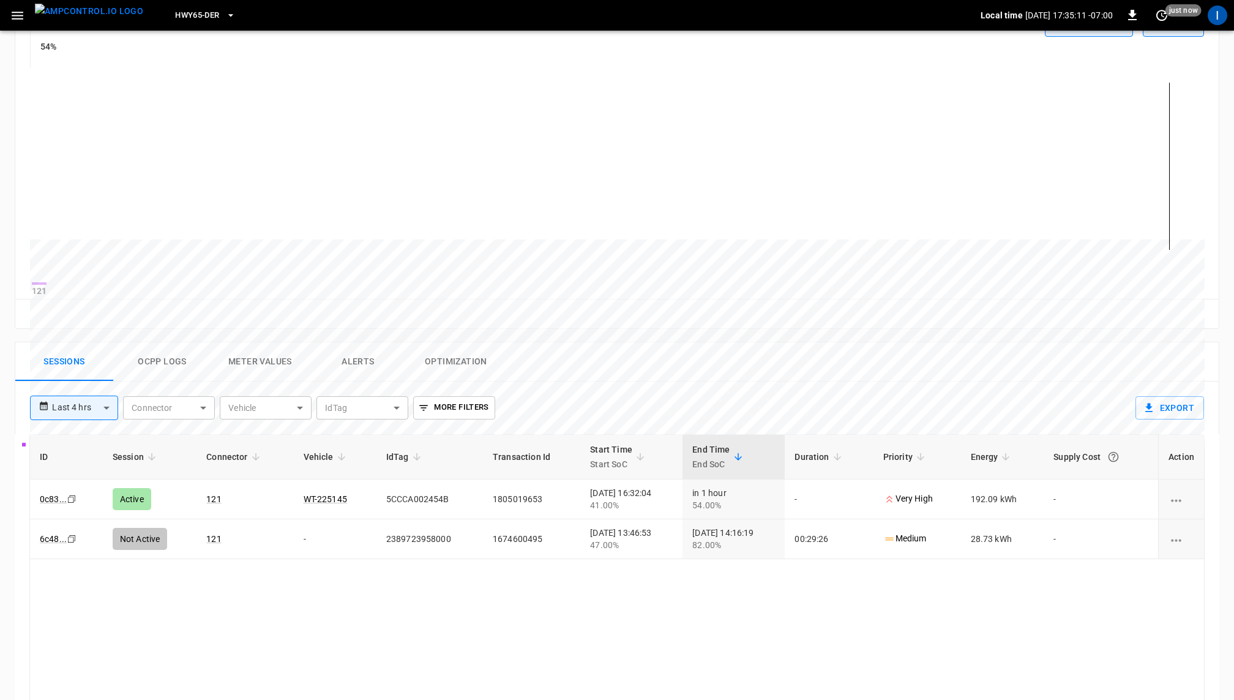
click at [288, 367] on button "Meter Values" at bounding box center [260, 361] width 98 height 39
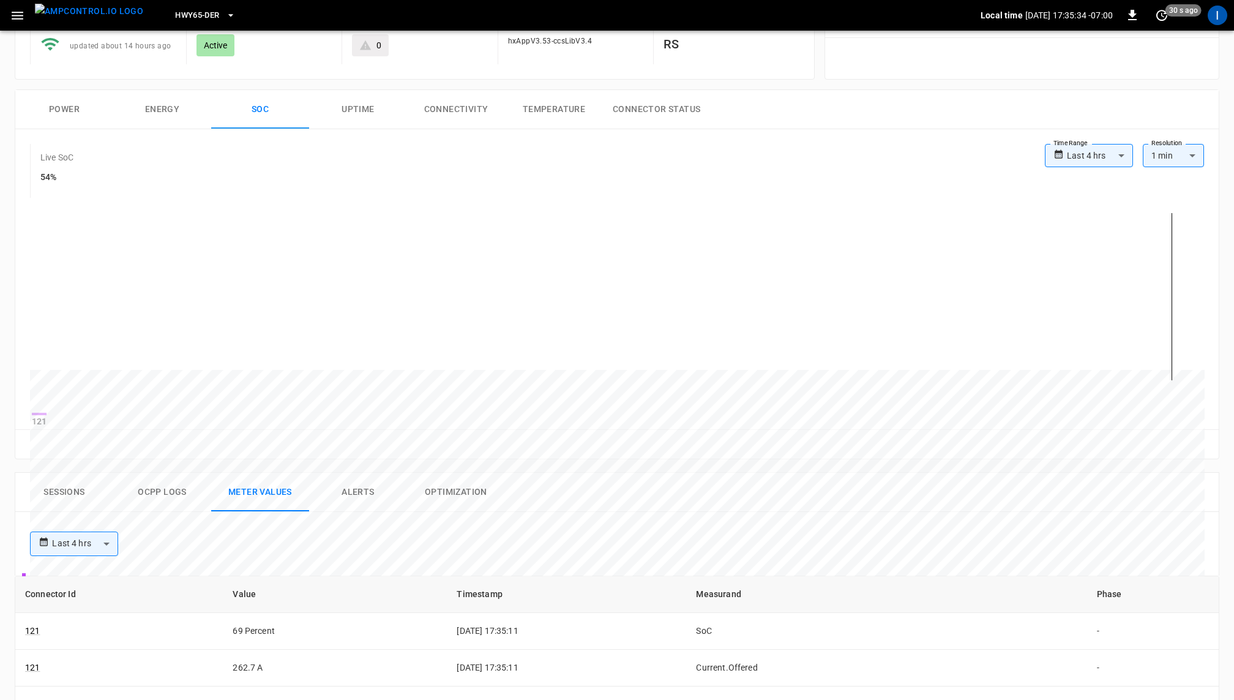
scroll to position [135, 0]
click at [15, 9] on icon "button" at bounding box center [17, 15] width 15 height 15
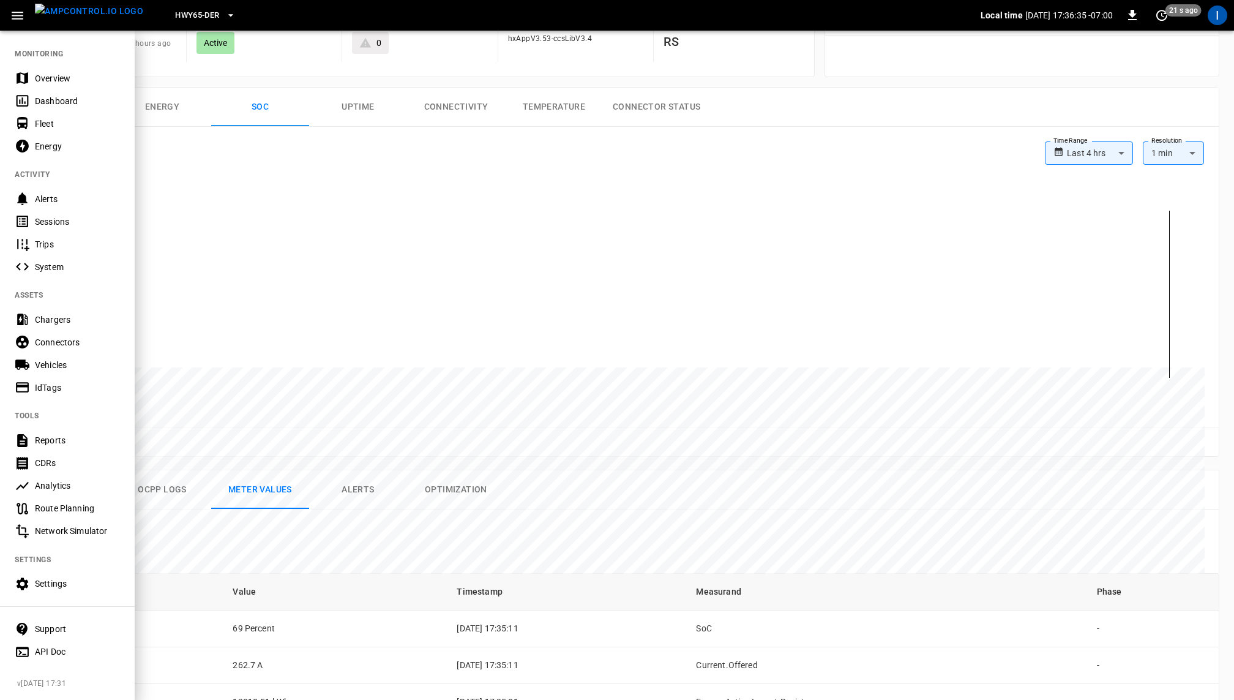
click at [462, 541] on div at bounding box center [617, 350] width 1234 height 700
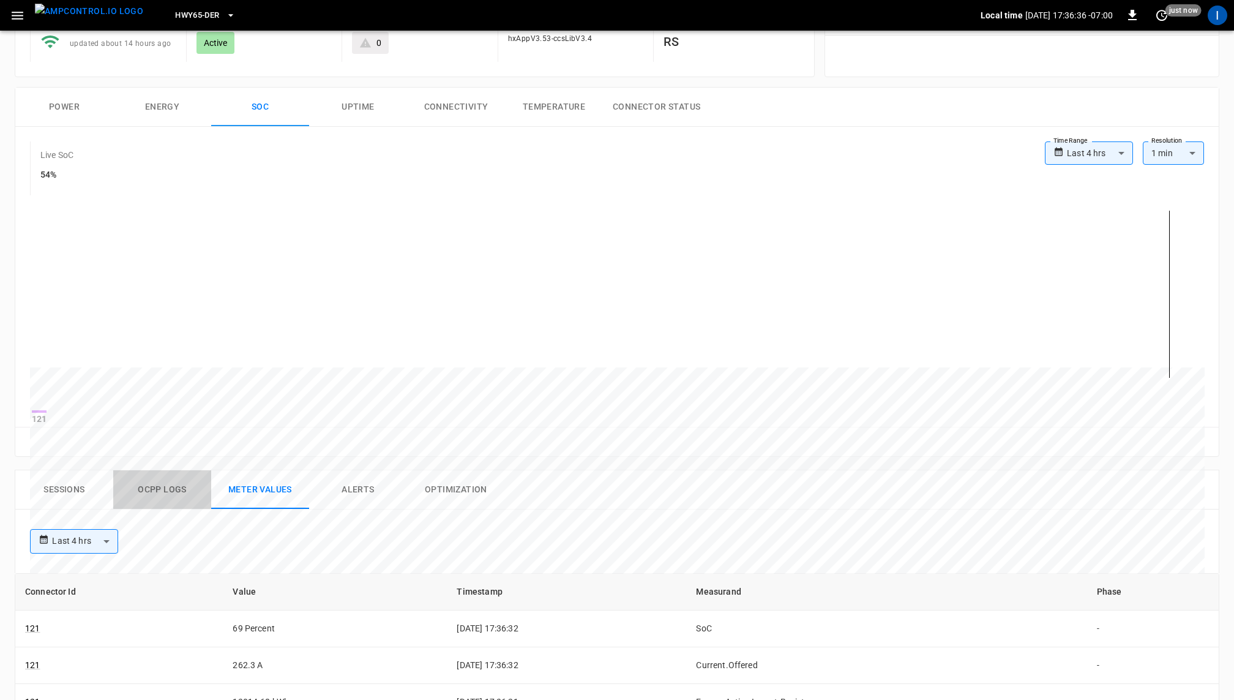
click at [155, 489] on button "Ocpp logs" at bounding box center [162, 489] width 98 height 39
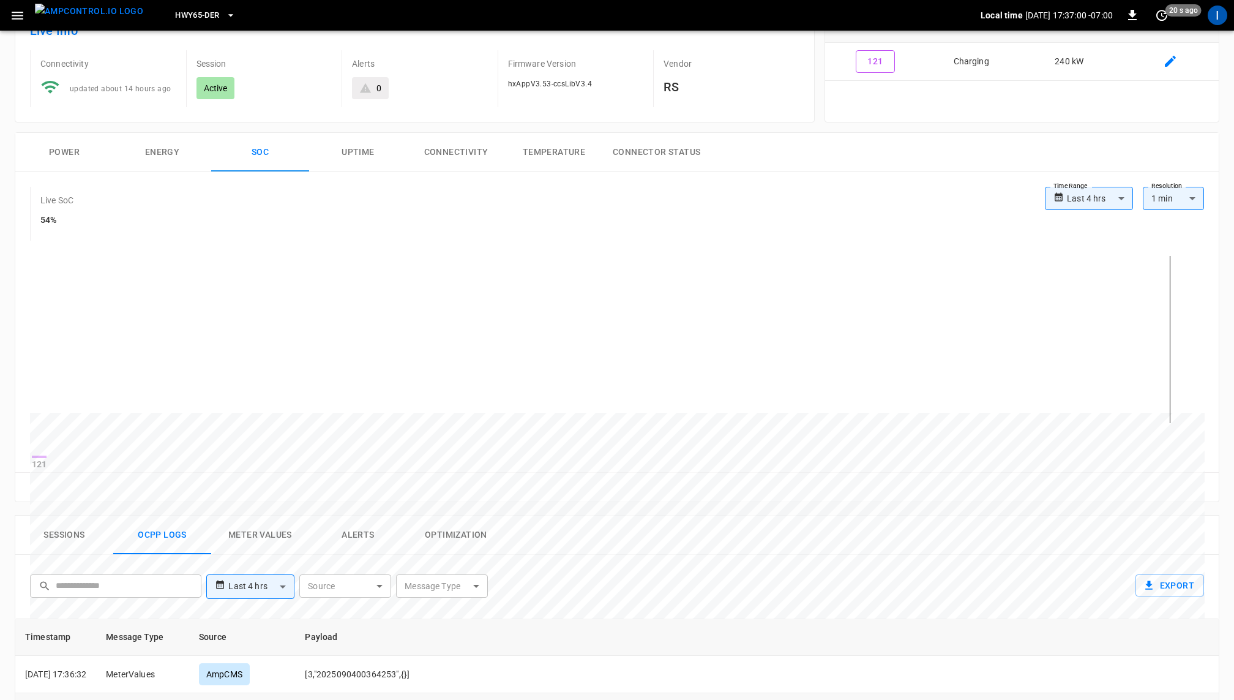
scroll to position [75, 0]
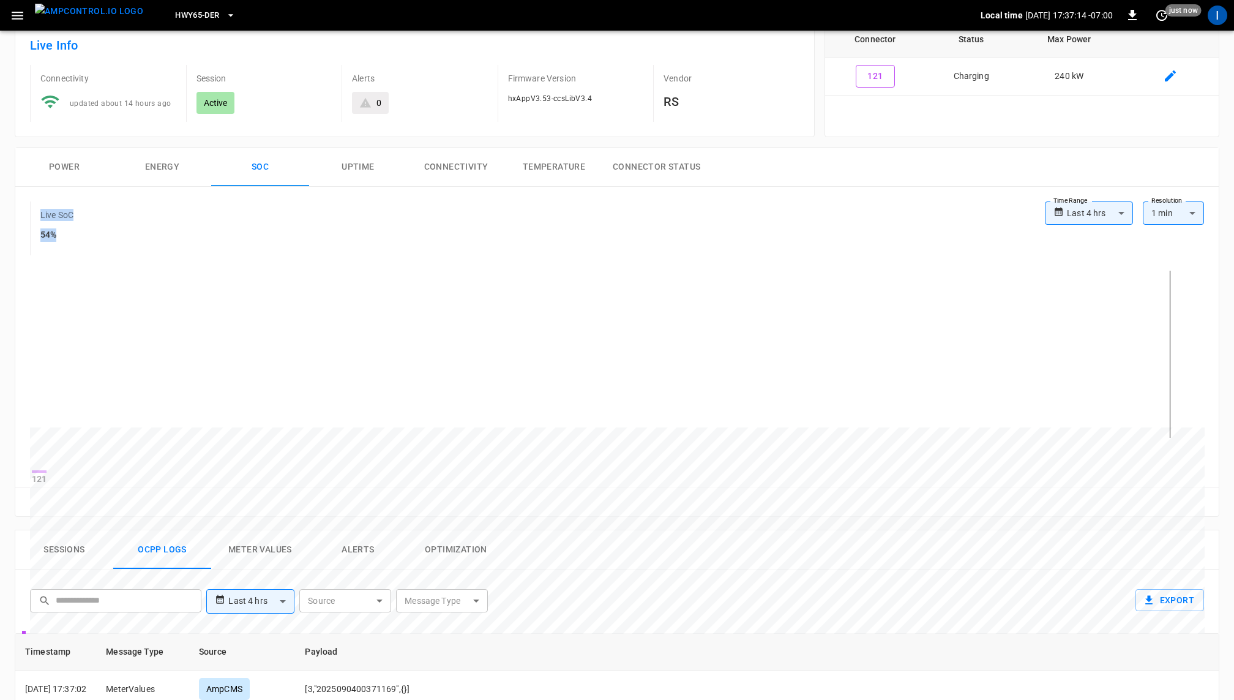
drag, startPoint x: 37, startPoint y: 210, endPoint x: 64, endPoint y: 233, distance: 35.6
click at [64, 233] on div "Live SoC 54%" at bounding box center [71, 228] width 83 height 54
copy div "Live SoC 54%"
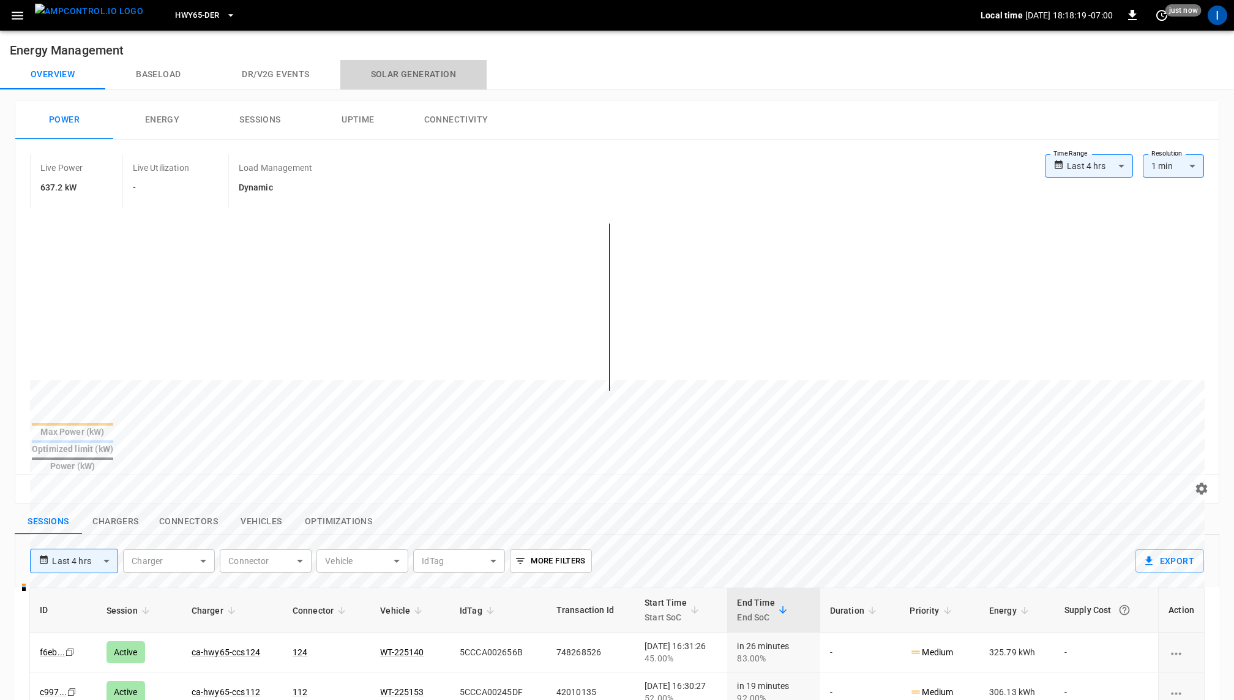
click at [424, 65] on button "Solar generation" at bounding box center [413, 74] width 146 height 29
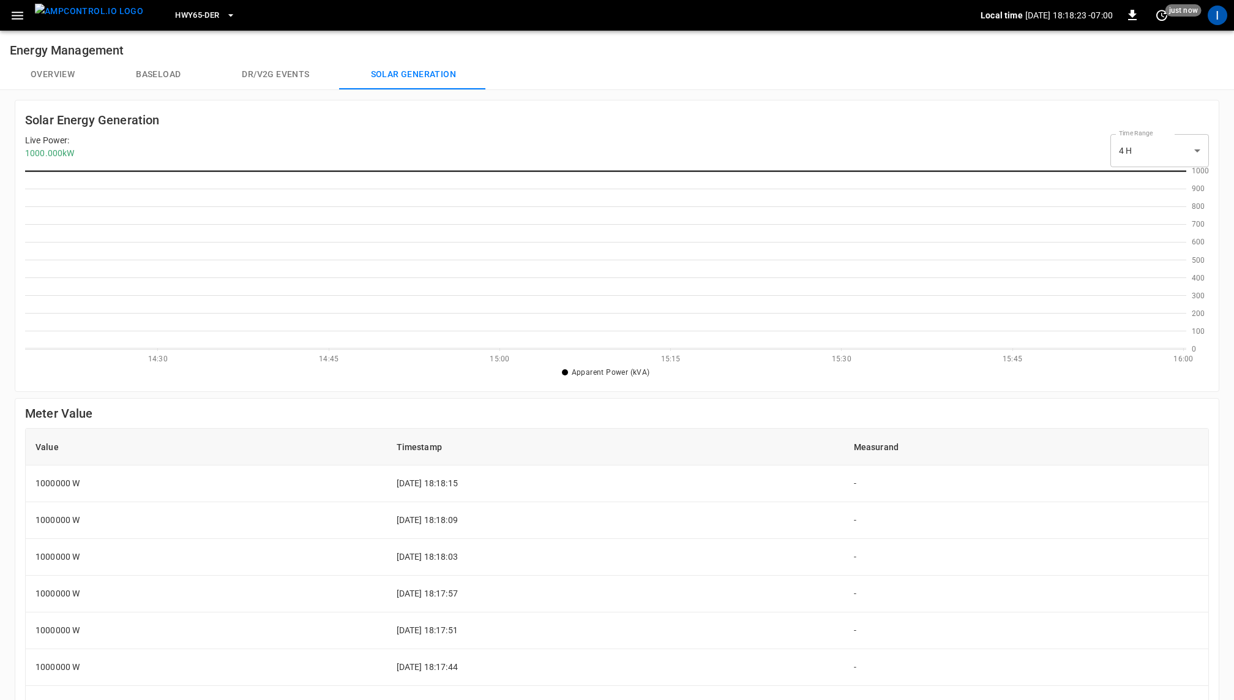
scroll to position [178, 1161]
click at [64, 75] on button "Overview" at bounding box center [52, 74] width 105 height 29
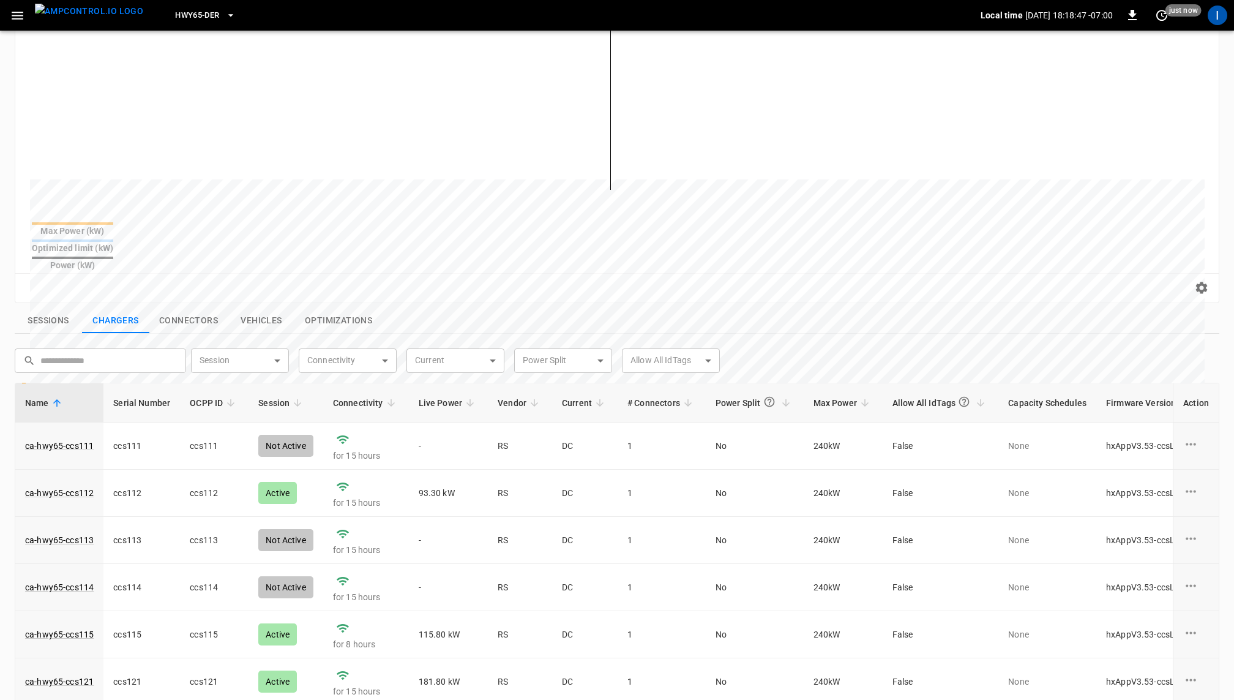
scroll to position [202, 0]
click at [45, 307] on button "Sessions" at bounding box center [48, 320] width 67 height 26
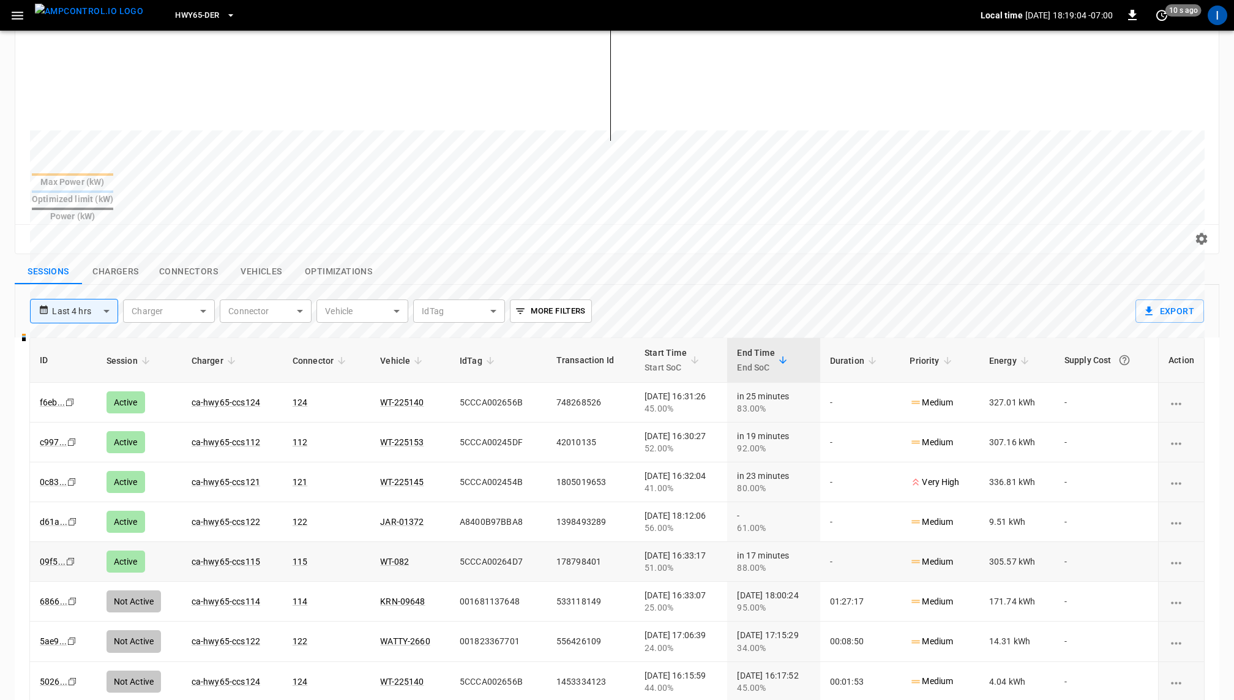
scroll to position [229, 0]
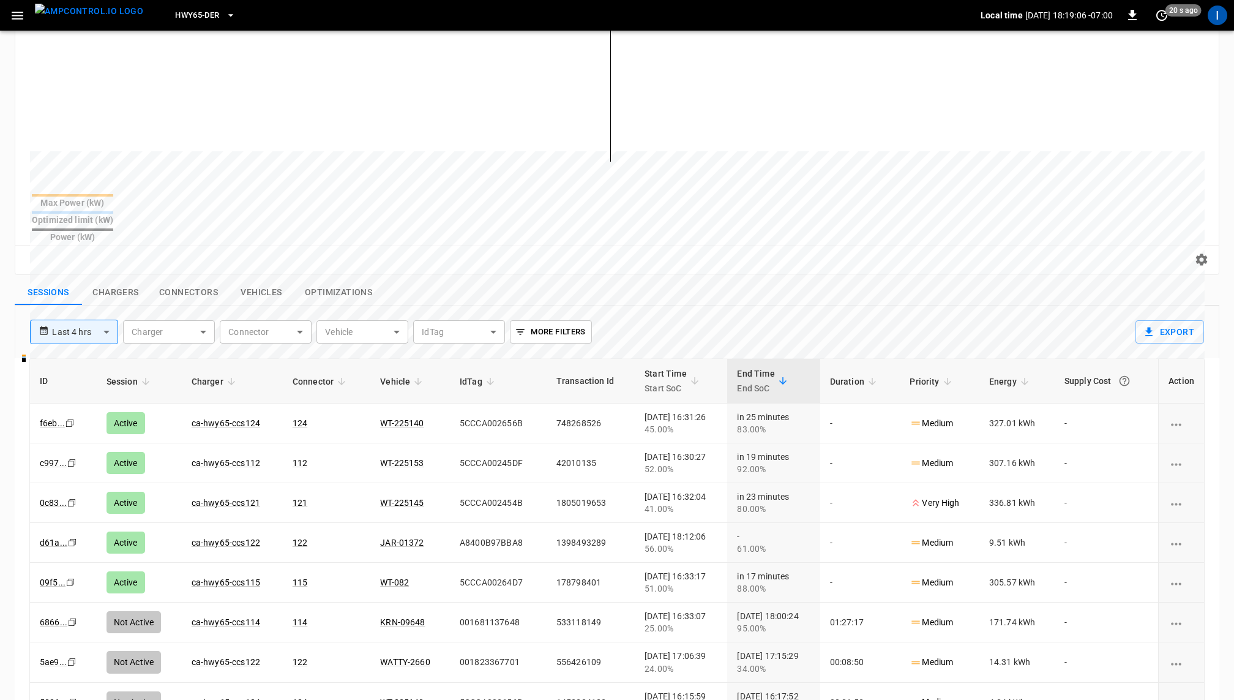
click at [120, 280] on button "Chargers" at bounding box center [115, 293] width 67 height 26
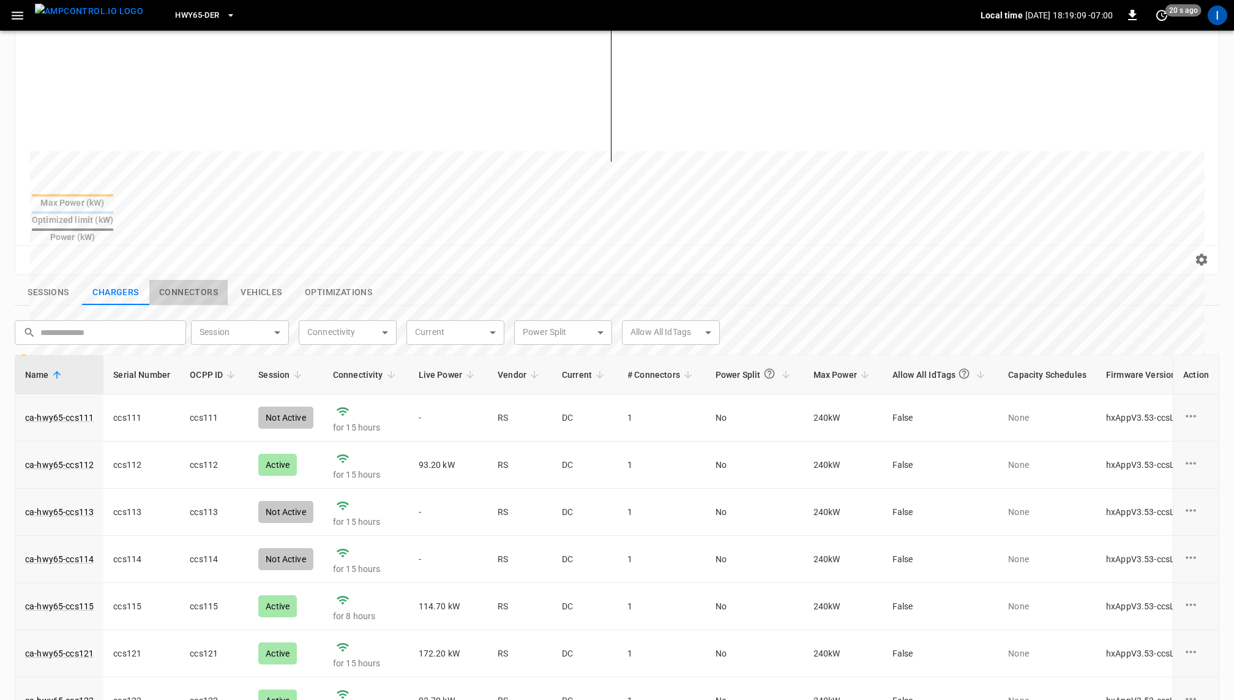
click at [198, 280] on button "Connectors" at bounding box center [188, 293] width 78 height 26
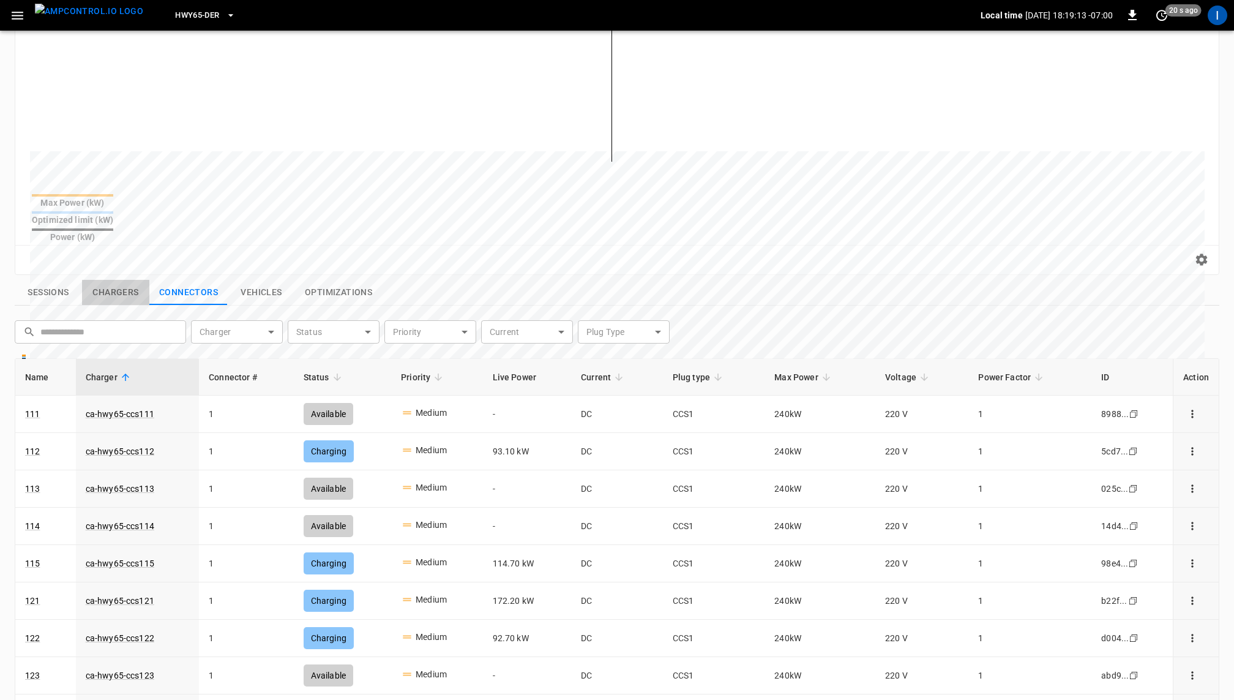
click at [119, 280] on button "Chargers" at bounding box center [115, 293] width 67 height 26
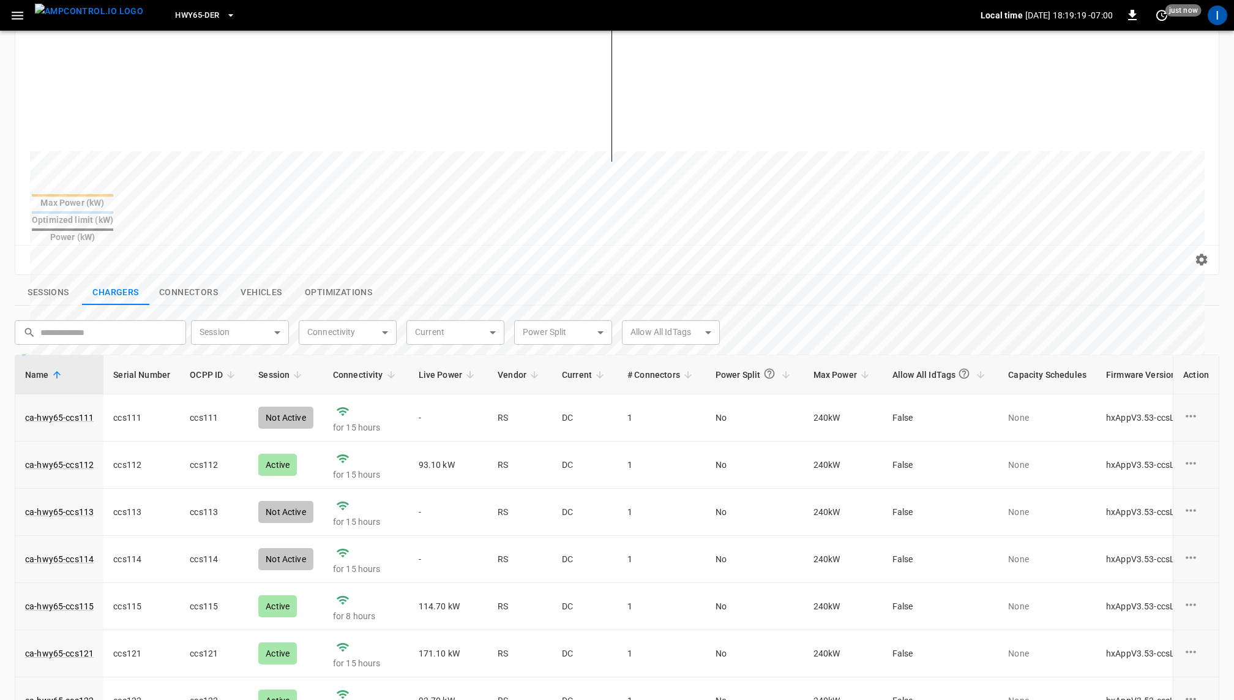
click at [278, 302] on body "**********" at bounding box center [617, 329] width 1234 height 1116
click at [239, 329] on li "Active" at bounding box center [240, 338] width 98 height 30
type input "******"
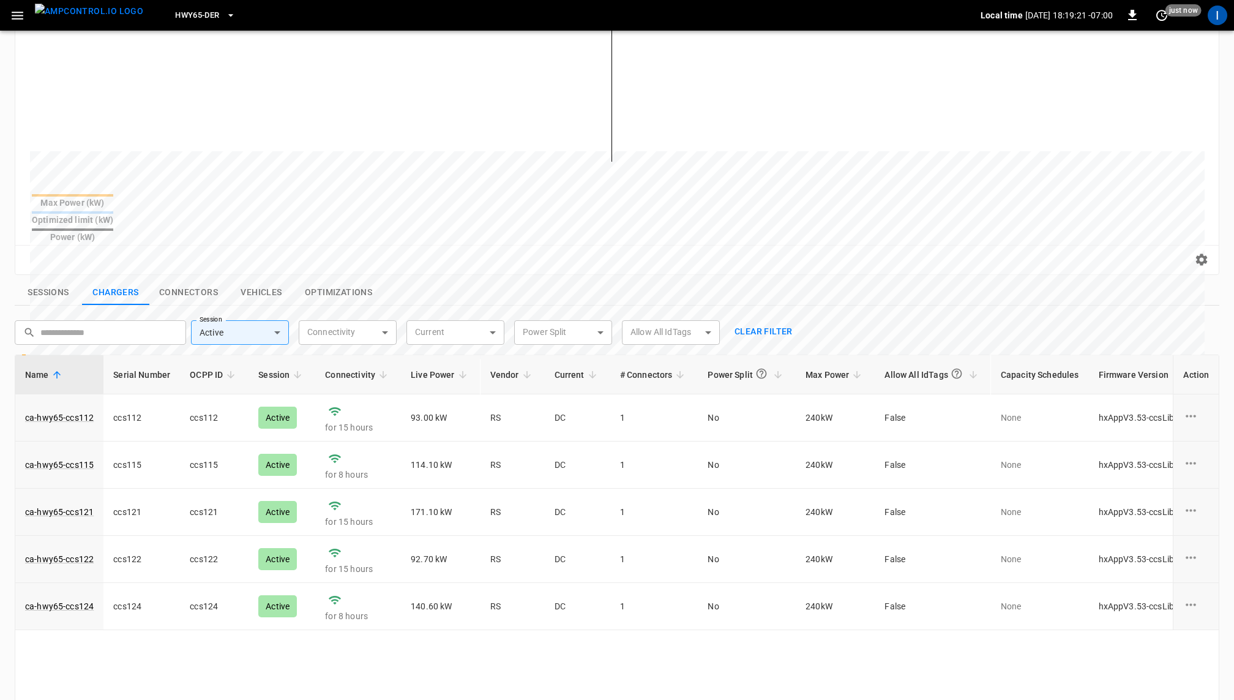
click at [565, 280] on div "Sessions Chargers Connectors Vehicles Optimizations" at bounding box center [617, 293] width 1205 height 26
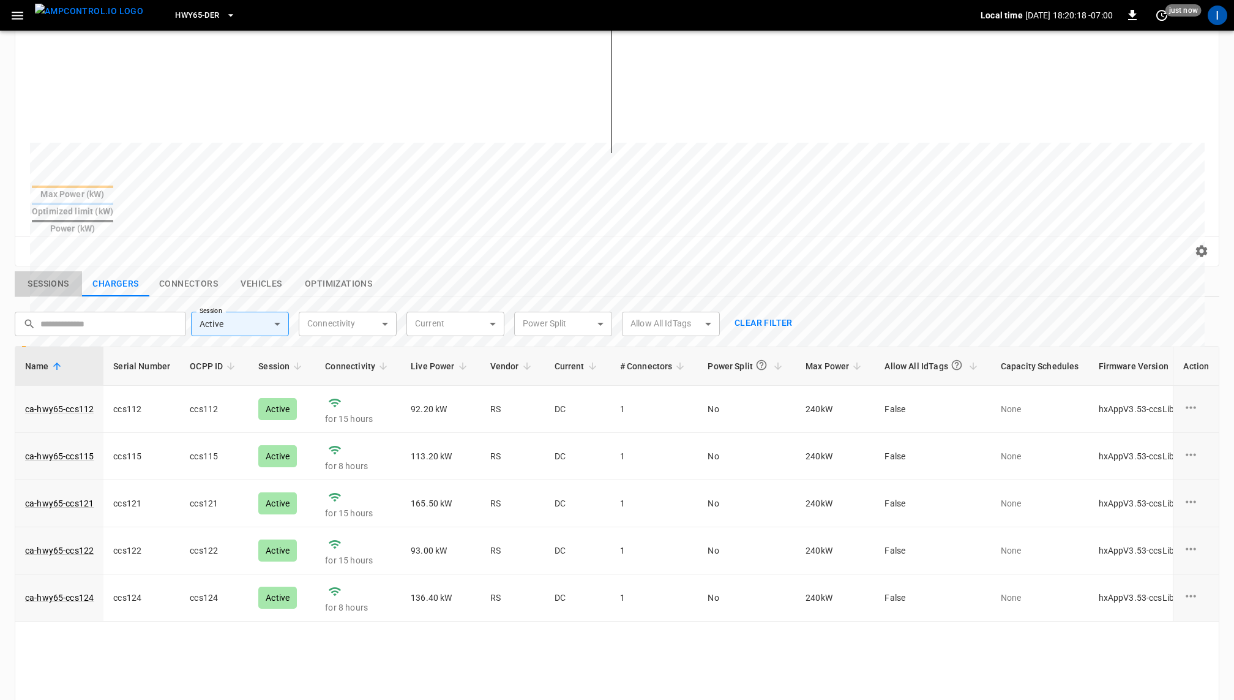
click at [47, 271] on button "Sessions" at bounding box center [48, 284] width 67 height 26
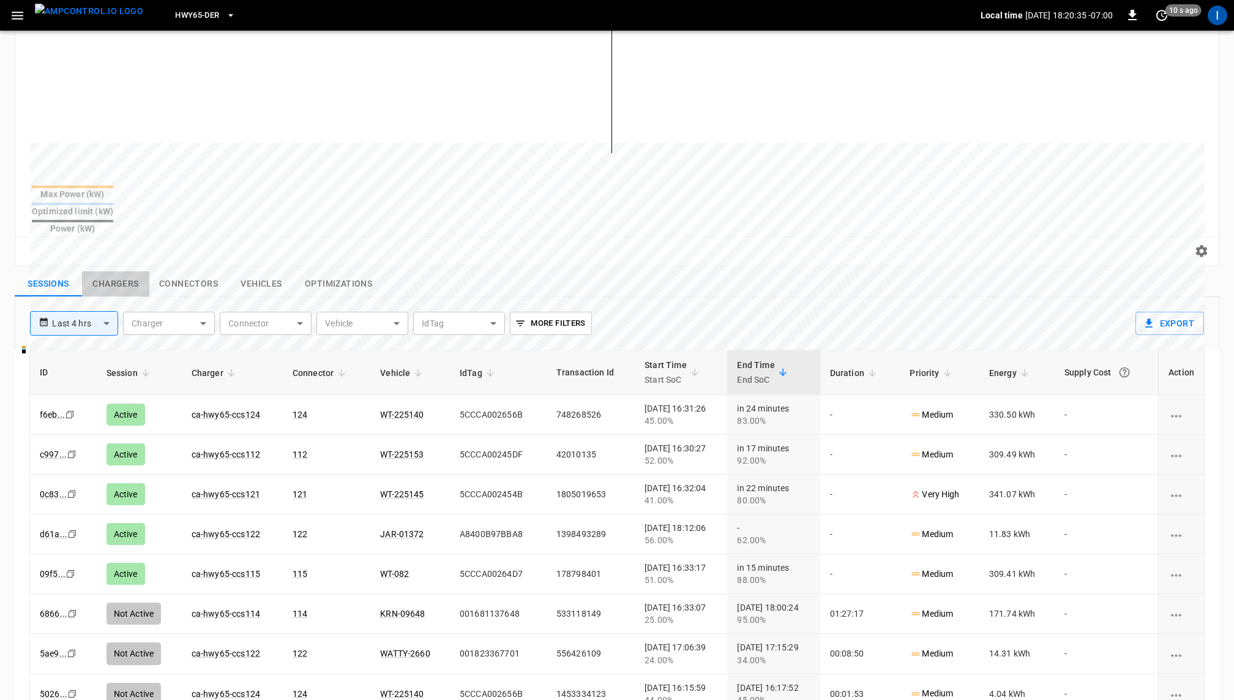
click at [120, 271] on button "Chargers" at bounding box center [115, 284] width 67 height 26
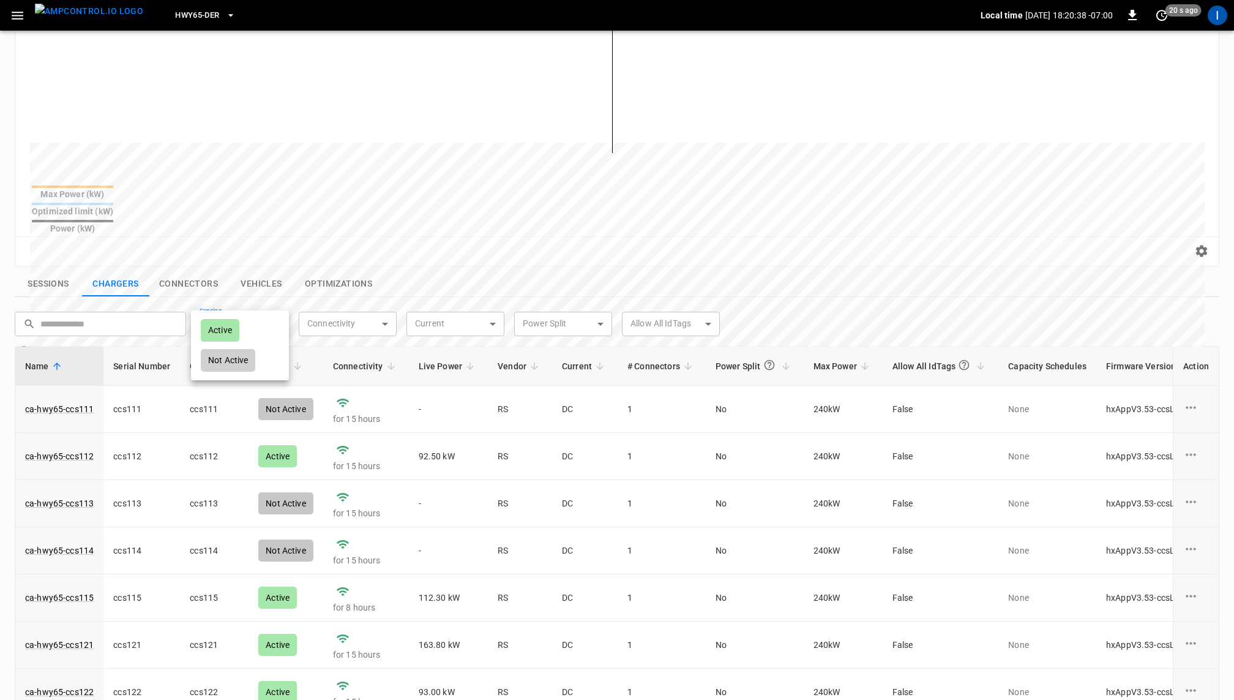
click at [279, 299] on body "**********" at bounding box center [617, 320] width 1234 height 1116
click at [253, 322] on li "Active" at bounding box center [240, 330] width 98 height 30
type input "******"
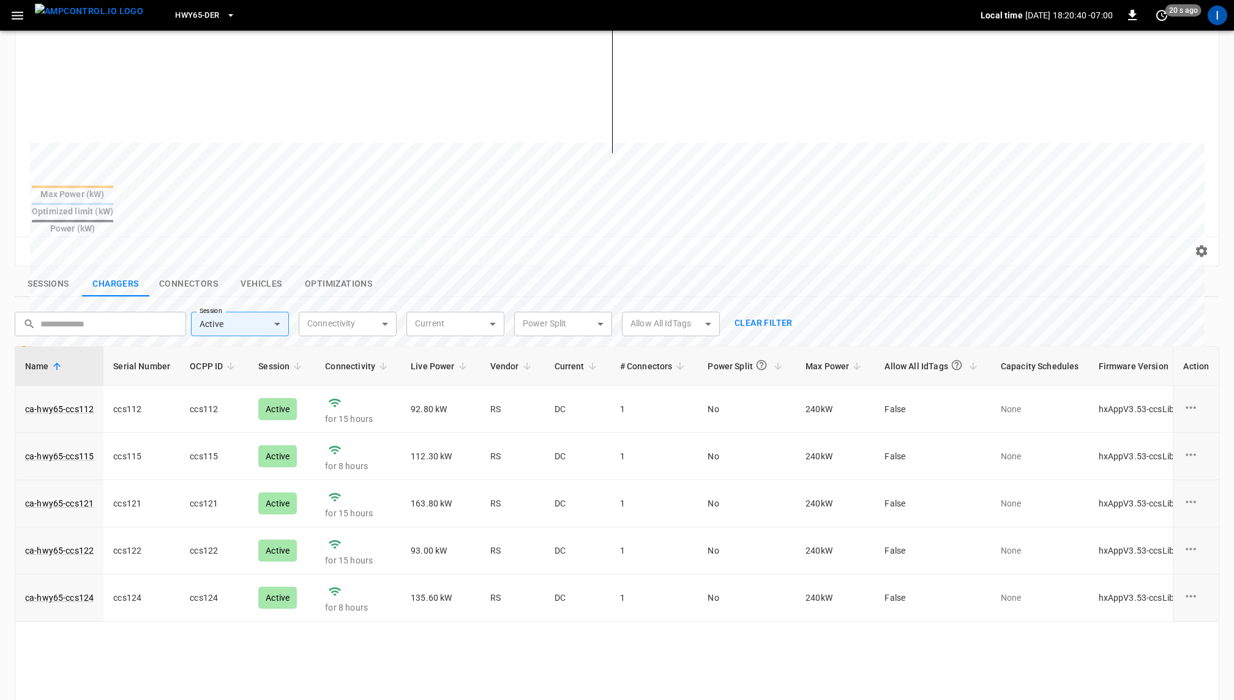
click at [711, 271] on div "Sessions Chargers Connectors Vehicles Optimizations" at bounding box center [617, 284] width 1205 height 26
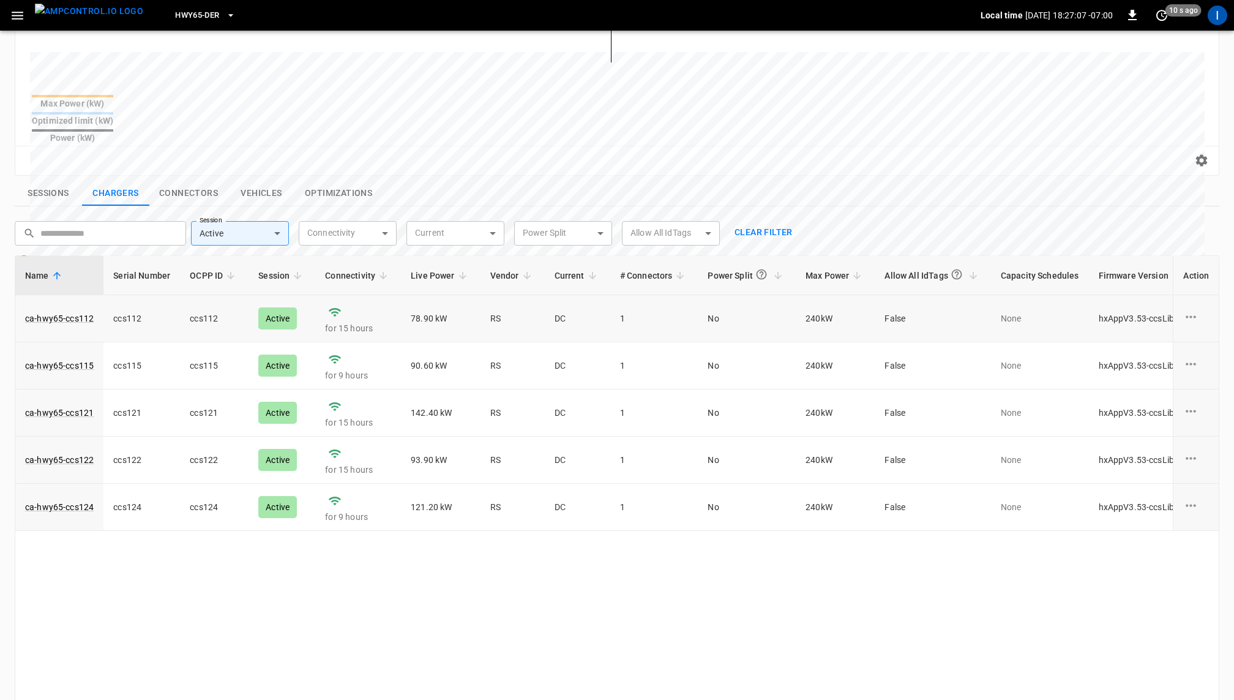
scroll to position [315, 0]
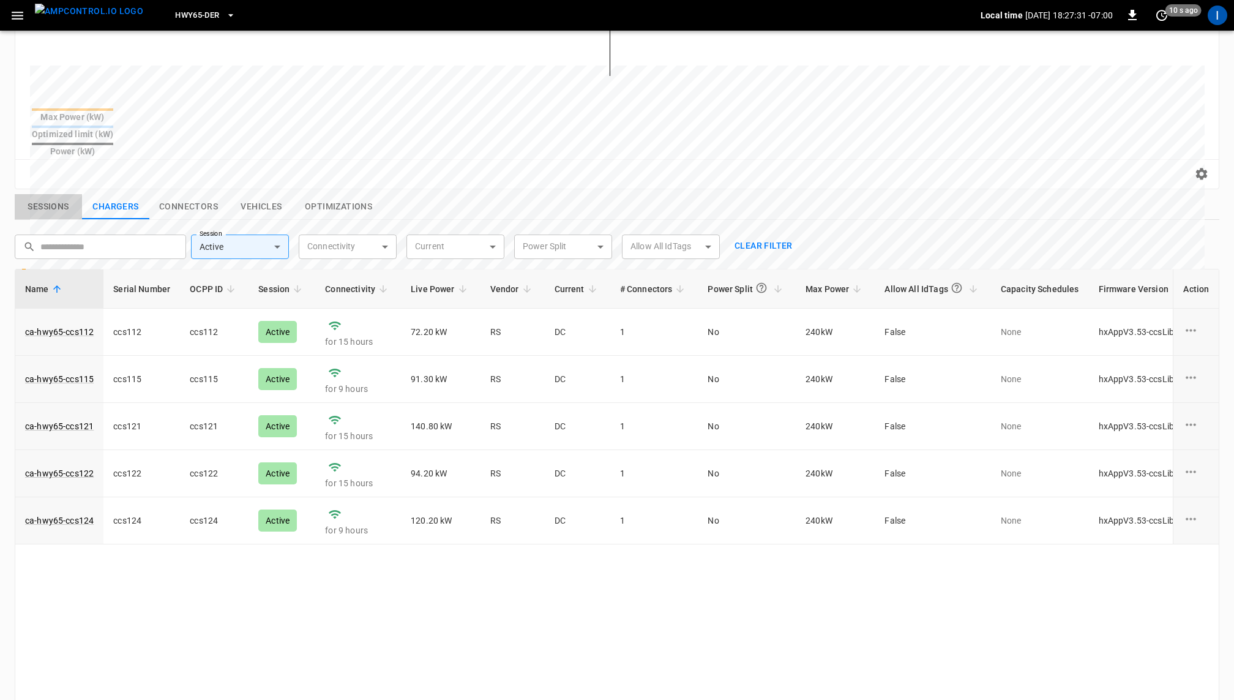
click at [54, 194] on button "Sessions" at bounding box center [48, 207] width 67 height 26
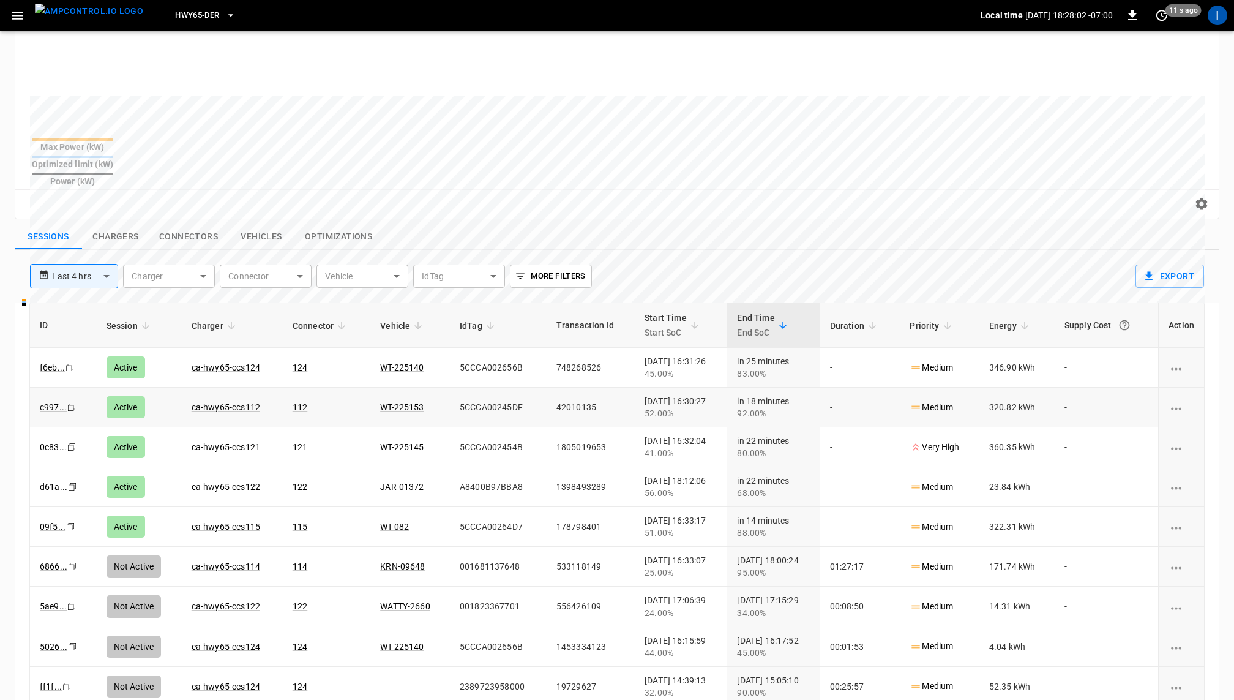
scroll to position [260, 0]
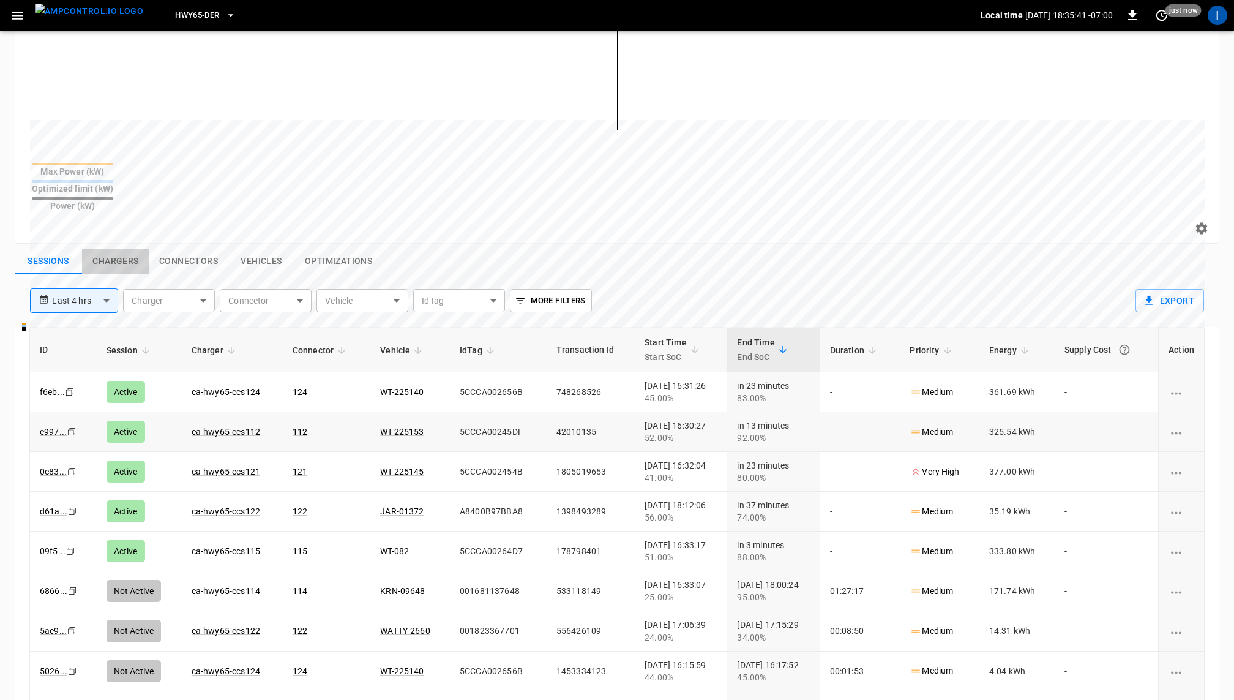
click at [127, 249] on button "Chargers" at bounding box center [115, 262] width 67 height 26
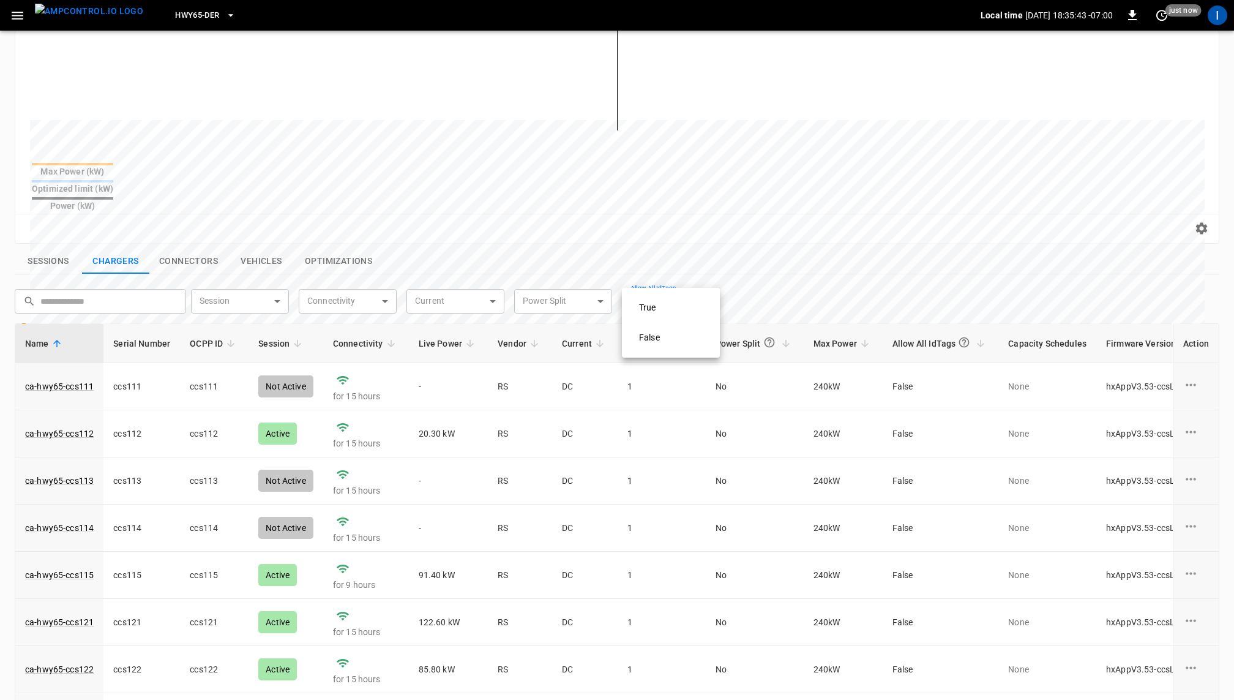
click at [676, 282] on body "**********" at bounding box center [617, 298] width 1234 height 1116
click at [476, 247] on div at bounding box center [617, 350] width 1234 height 700
click at [277, 275] on body "**********" at bounding box center [617, 298] width 1234 height 1116
click at [238, 309] on div "Active" at bounding box center [220, 307] width 39 height 23
type input "******"
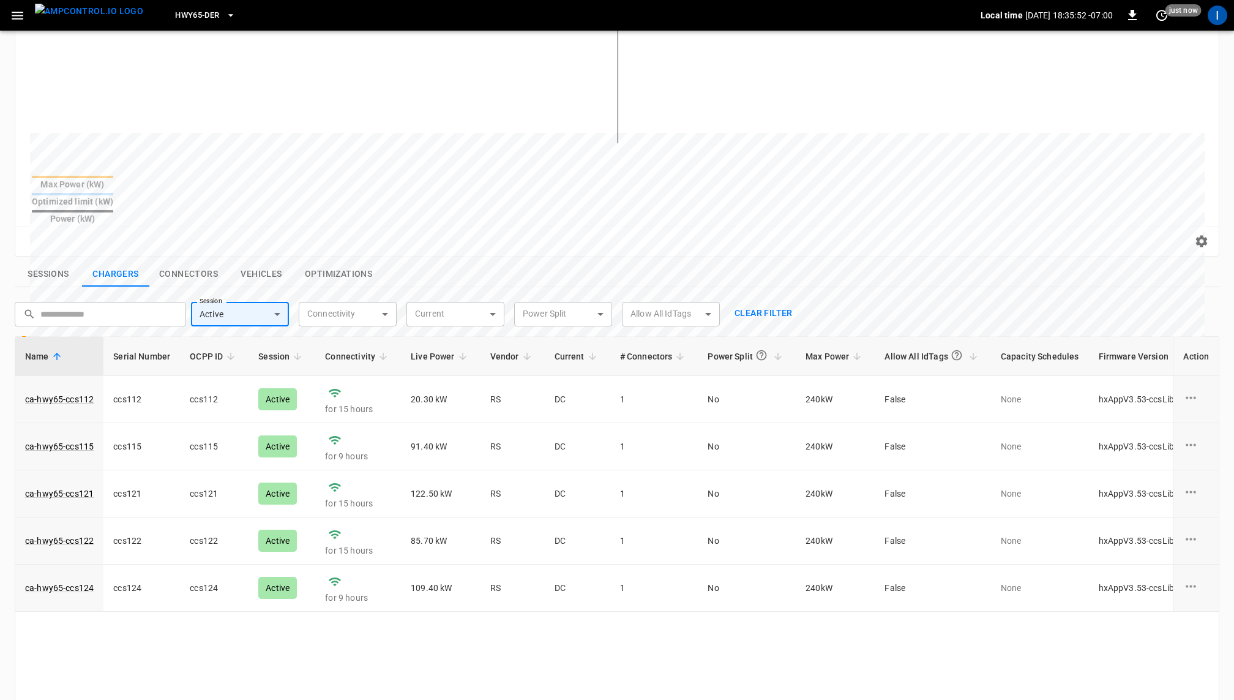
scroll to position [251, 0]
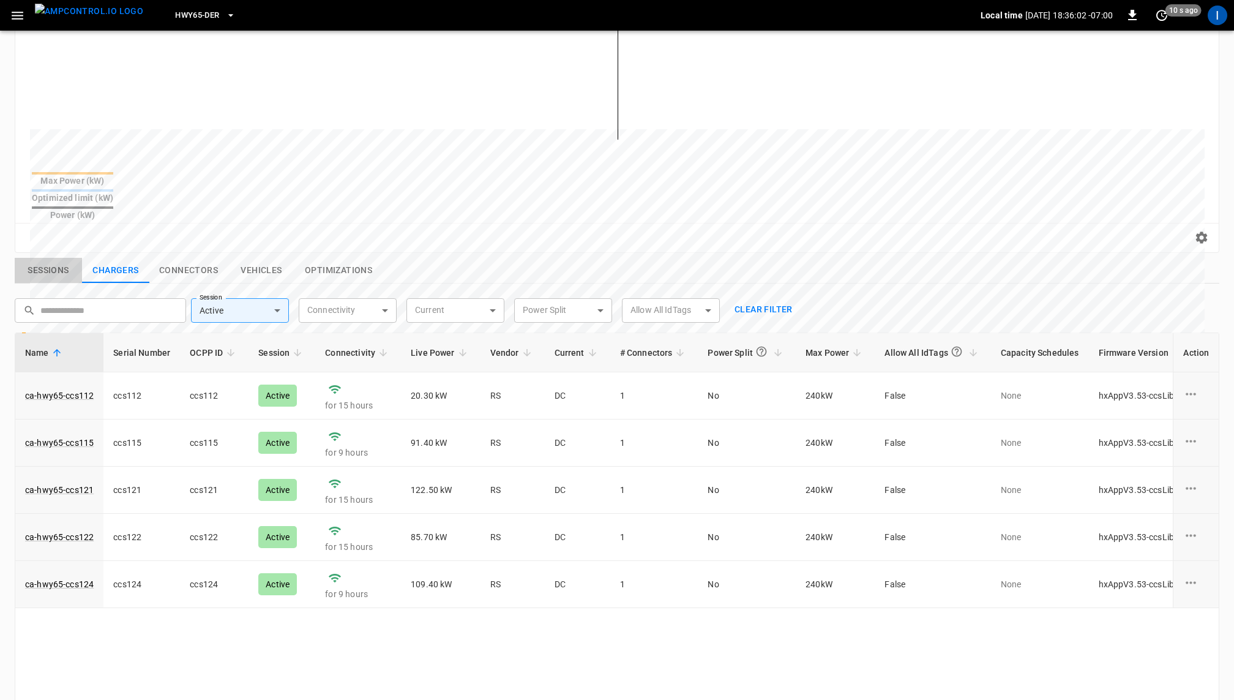
click at [51, 258] on button "Sessions" at bounding box center [48, 271] width 67 height 26
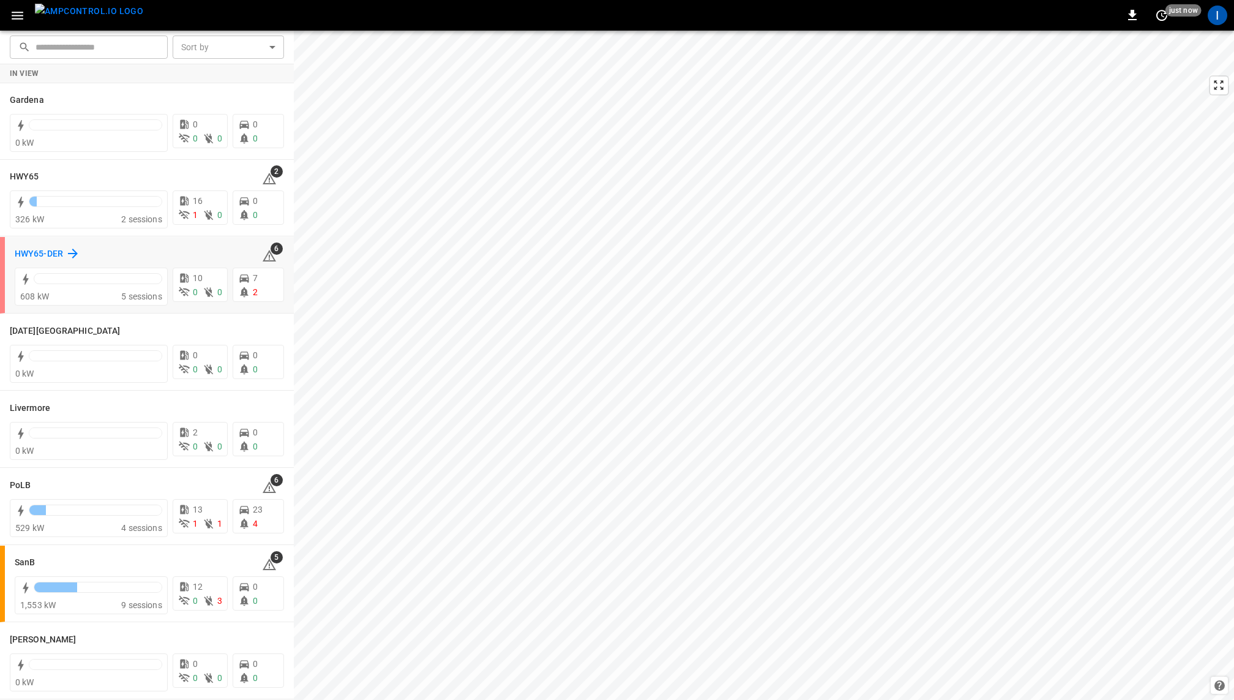
click at [62, 251] on h6 "HWY65-DER" at bounding box center [39, 253] width 48 height 13
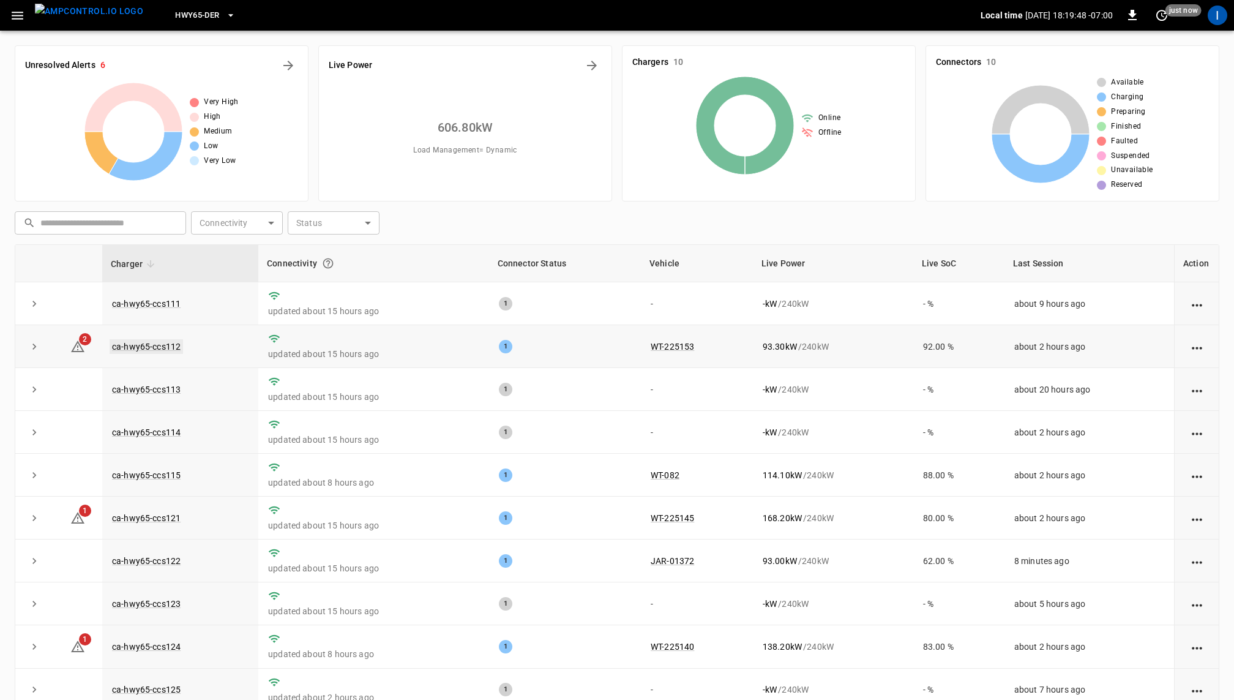
click at [163, 346] on link "ca-hwy65-ccs112" at bounding box center [146, 346] width 73 height 15
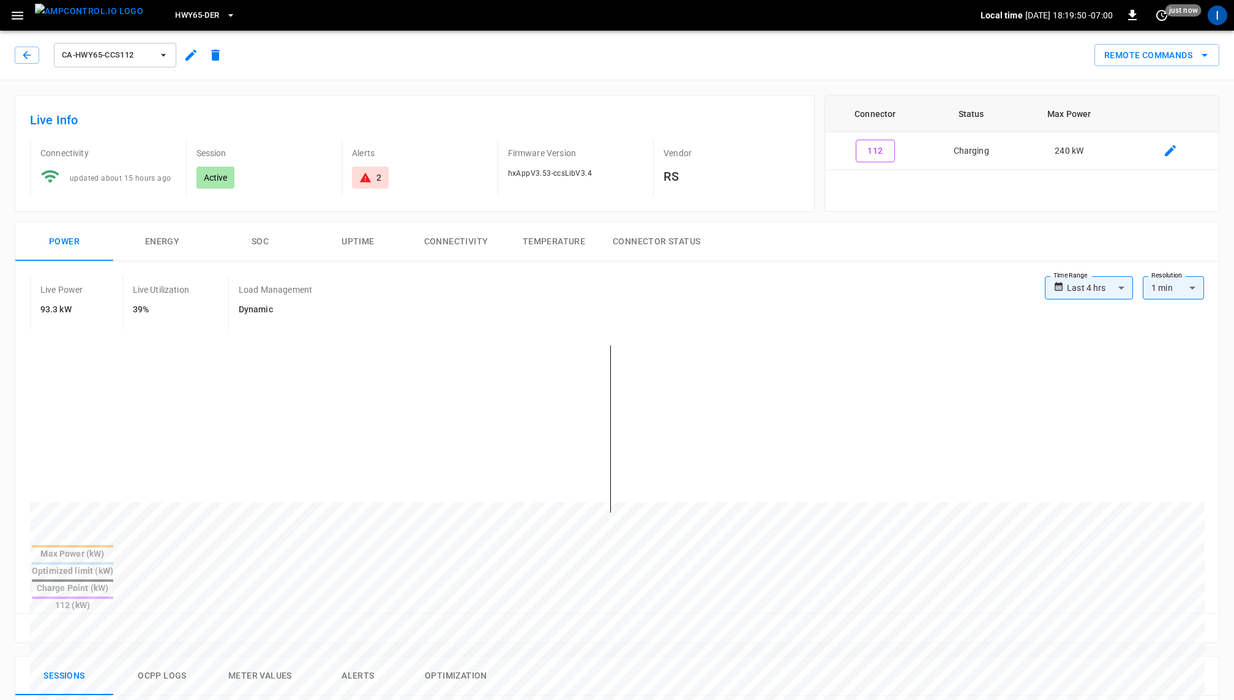
scroll to position [5, 0]
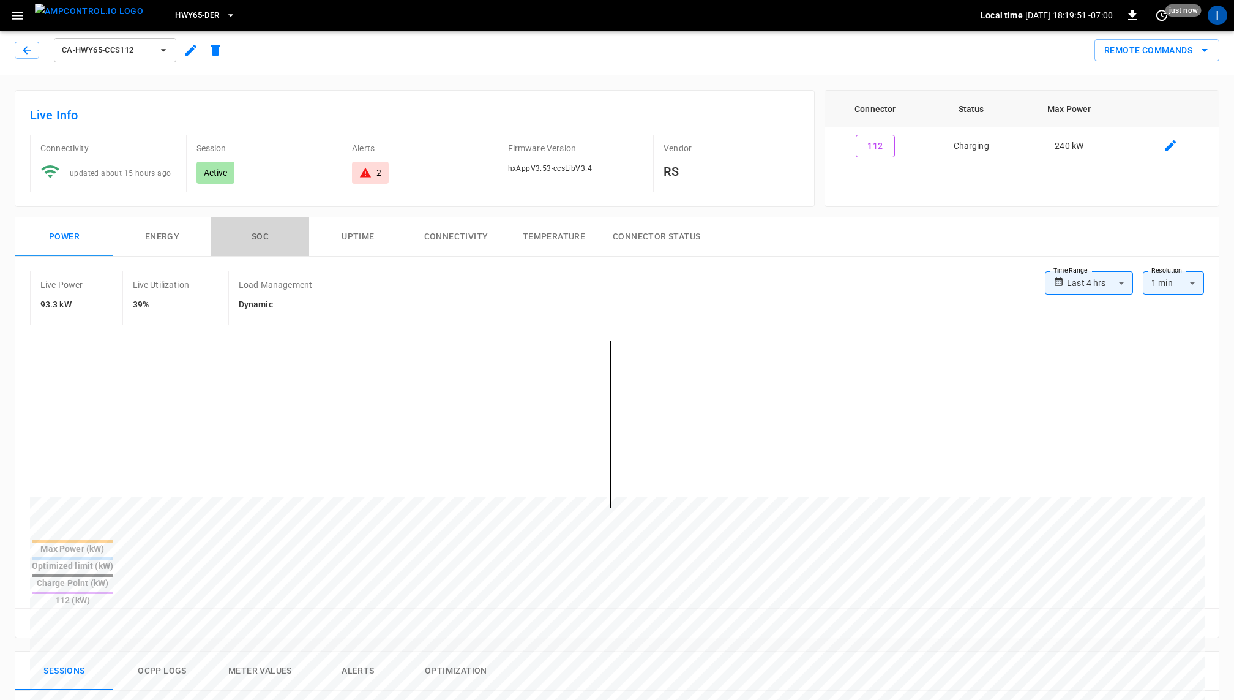
click at [261, 228] on button "SOC" at bounding box center [260, 236] width 98 height 39
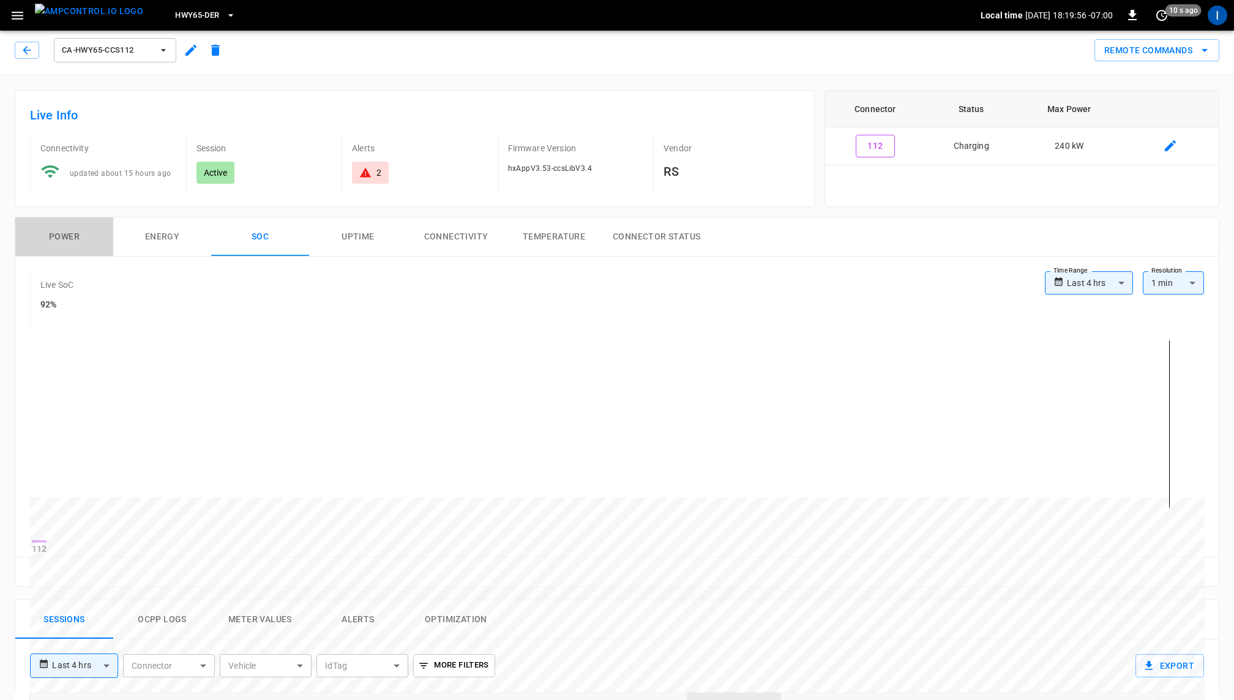
click at [69, 237] on button "Power" at bounding box center [64, 236] width 98 height 39
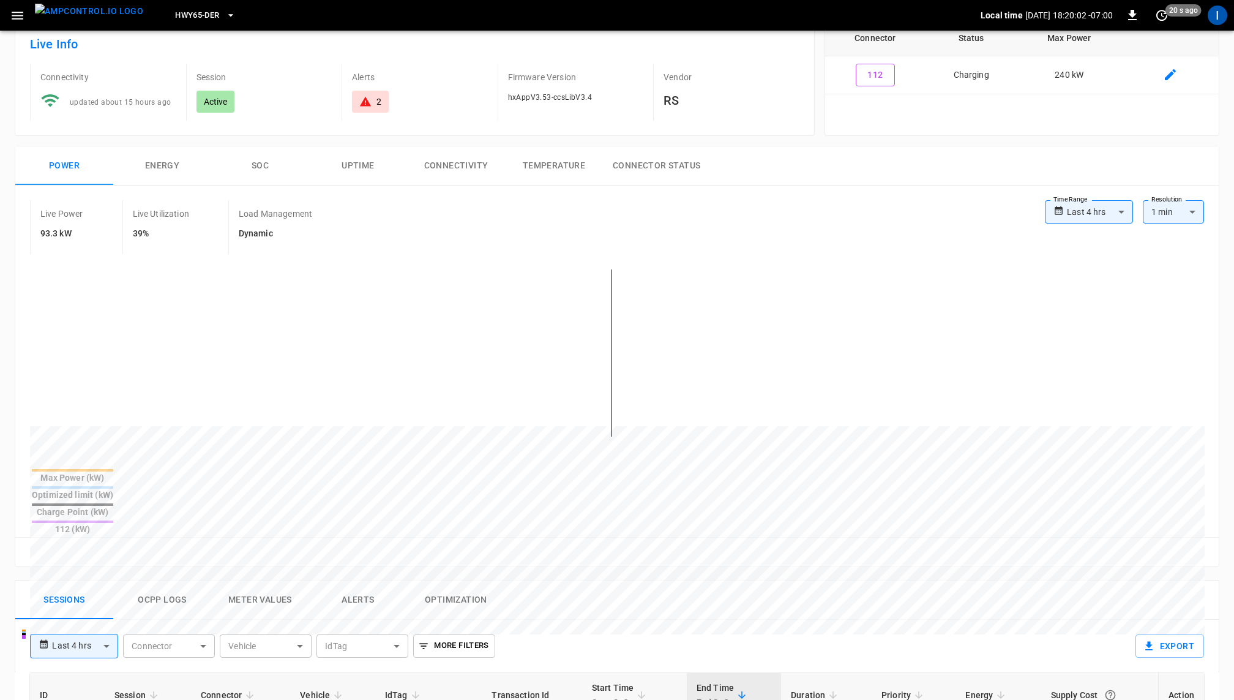
scroll to position [0, 0]
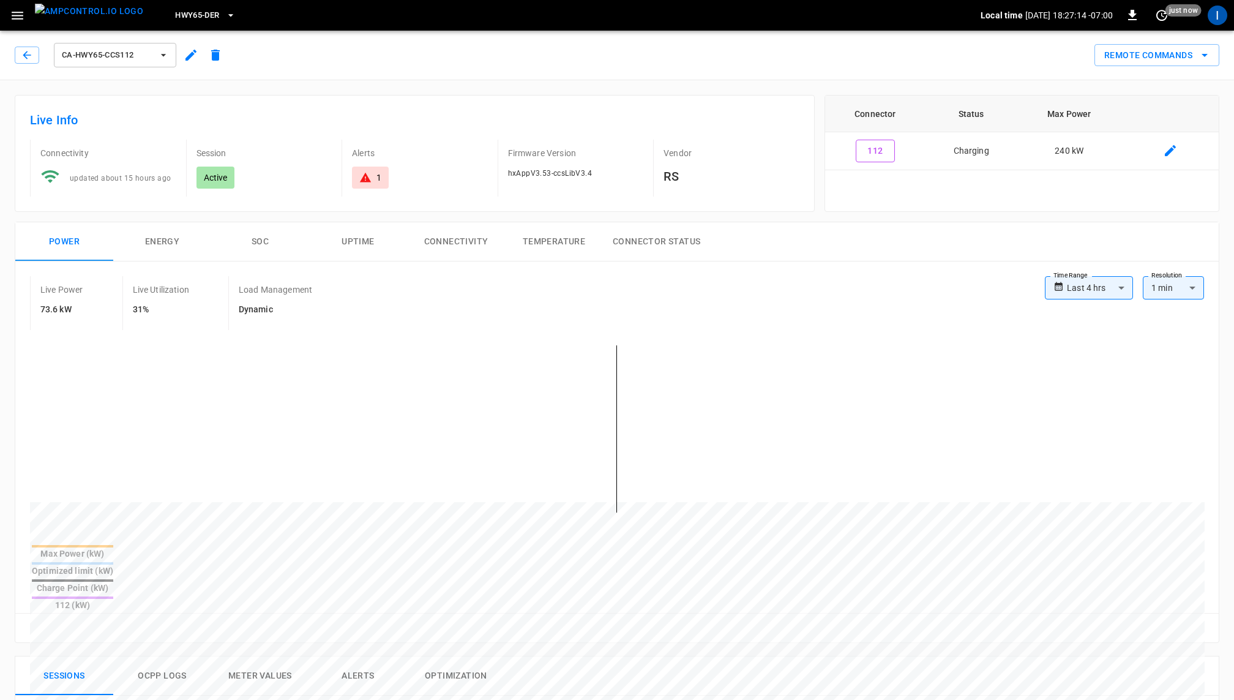
click at [258, 242] on button "SOC" at bounding box center [260, 241] width 98 height 39
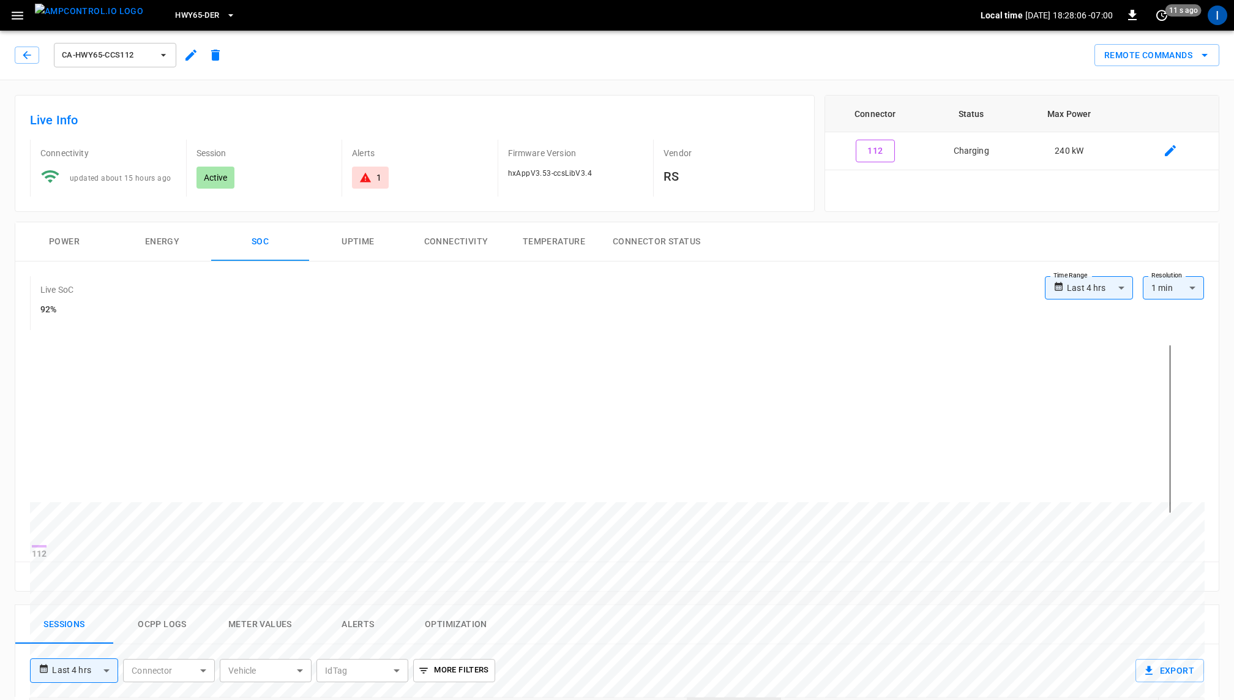
click at [173, 236] on button "Energy" at bounding box center [162, 241] width 98 height 39
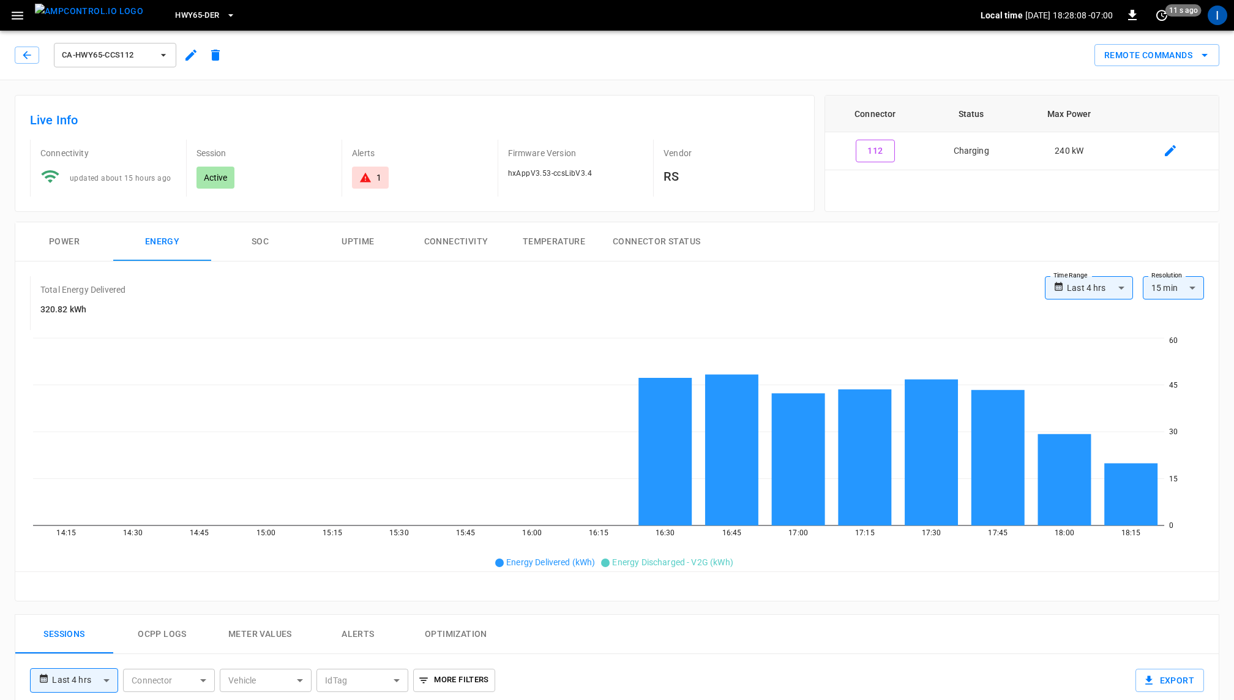
click at [54, 234] on button "Power" at bounding box center [64, 241] width 98 height 39
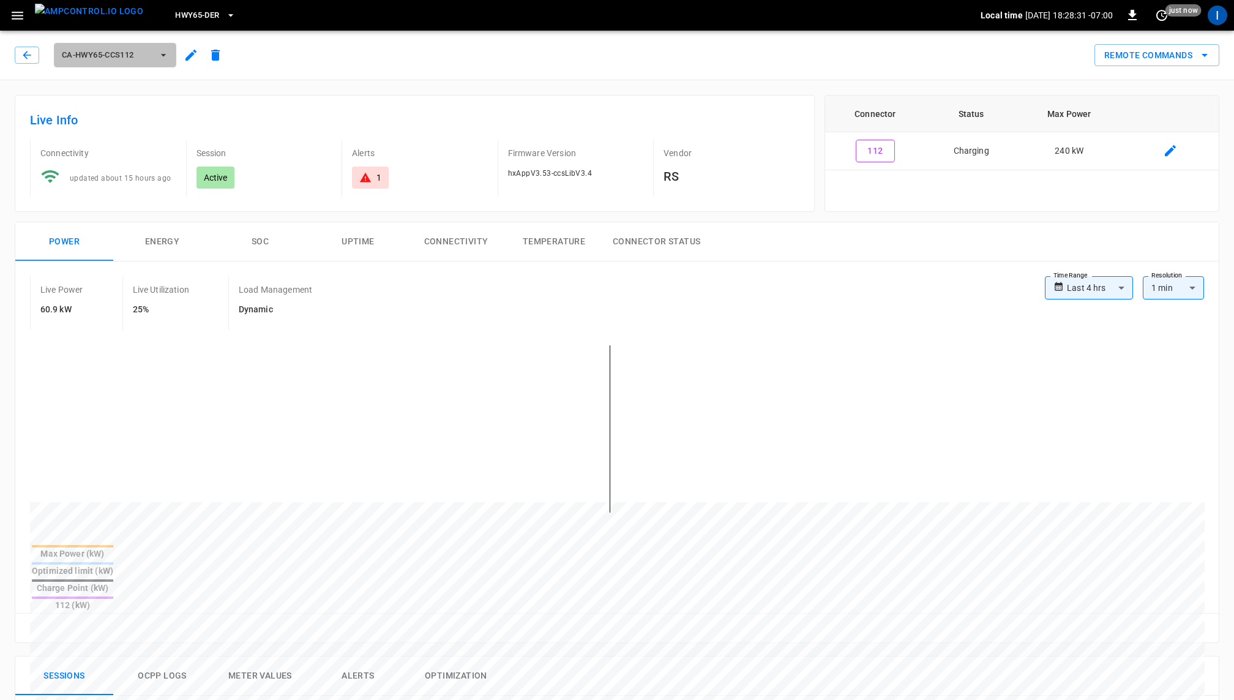
click at [146, 56] on span "ca-hwy65-ccs112" at bounding box center [107, 55] width 91 height 14
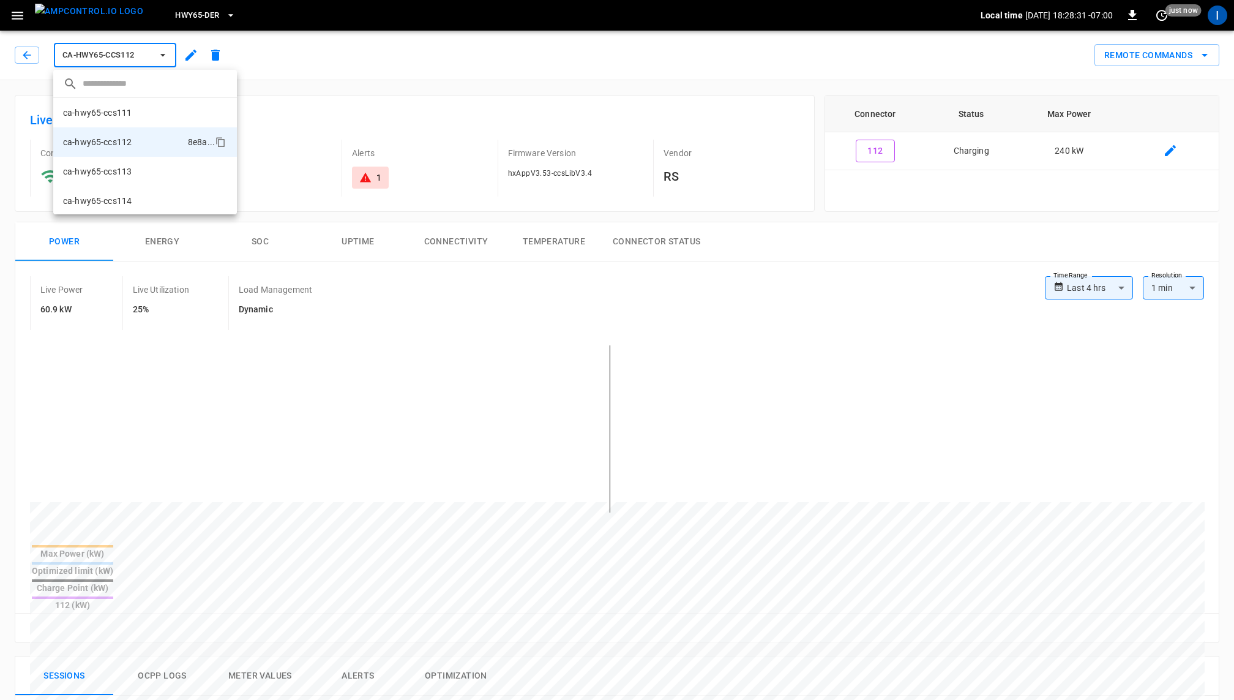
scroll to position [21, 0]
click at [138, 181] on li "ca-hwy65-ccs114 4598 ..." at bounding box center [145, 179] width 184 height 29
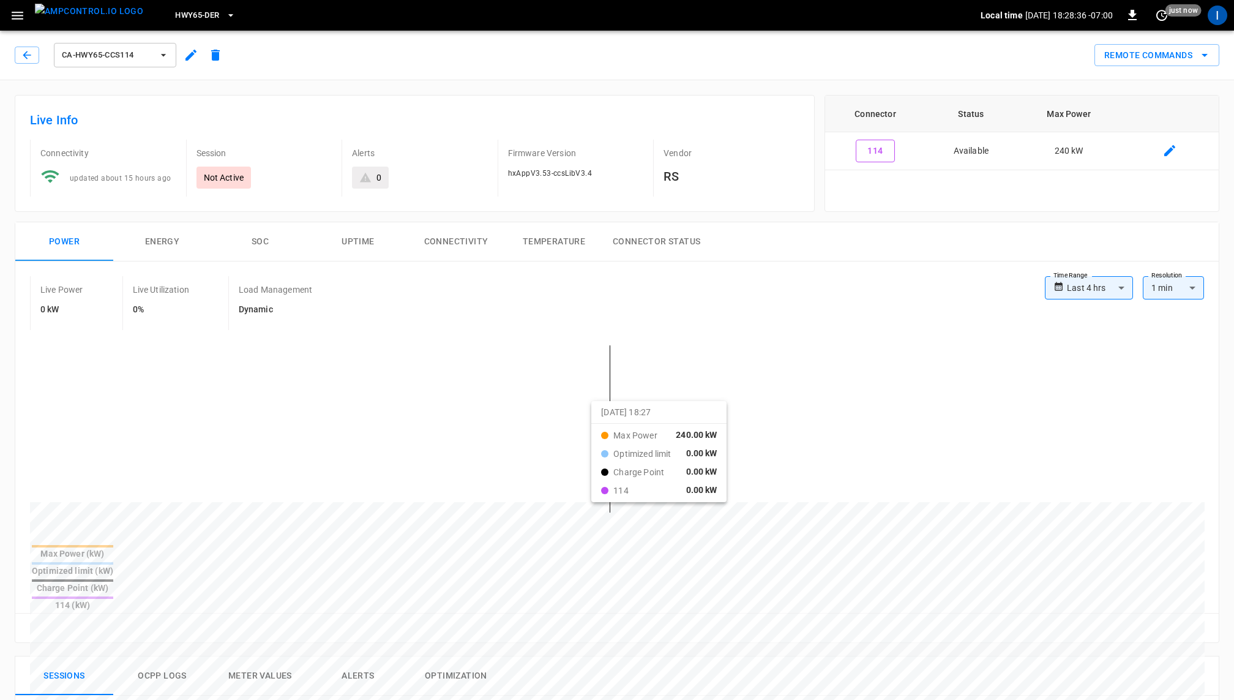
drag, startPoint x: 290, startPoint y: 394, endPoint x: 605, endPoint y: 411, distance: 315.7
click at [129, 60] on span "ca-hwy65-ccs114" at bounding box center [107, 55] width 91 height 14
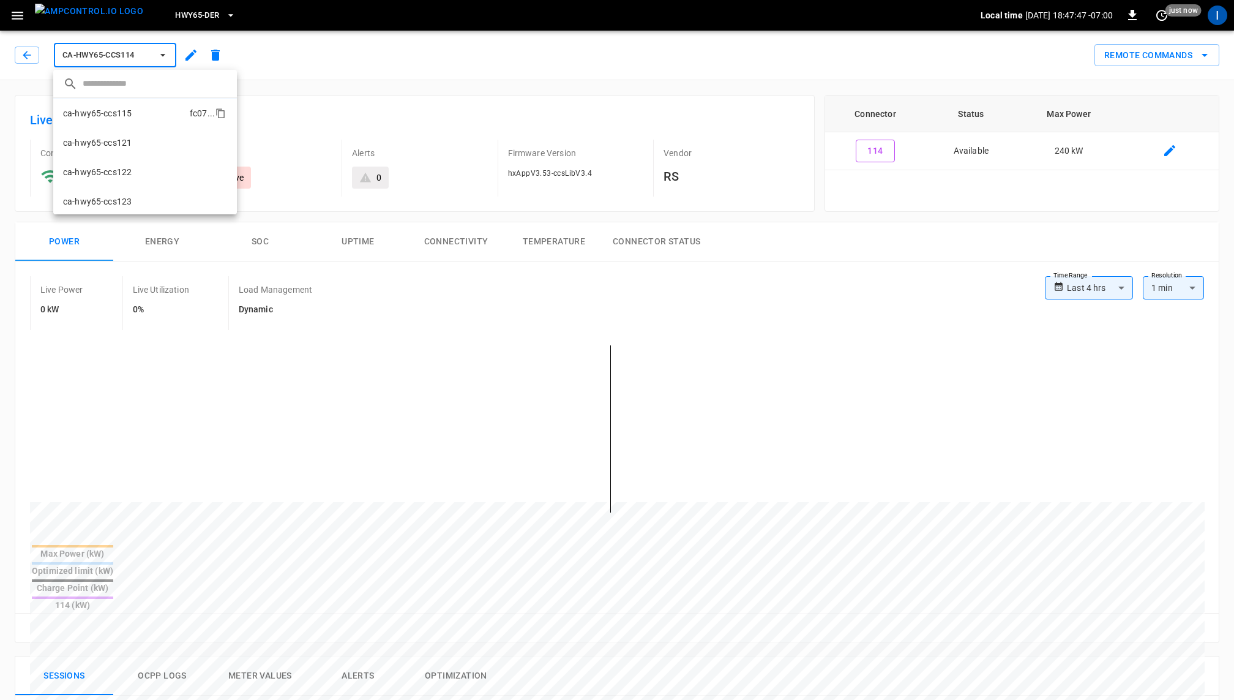
scroll to position [122, 0]
click at [135, 158] on li "ca-hwy65-ccs122 24d3 ..." at bounding box center [145, 166] width 184 height 29
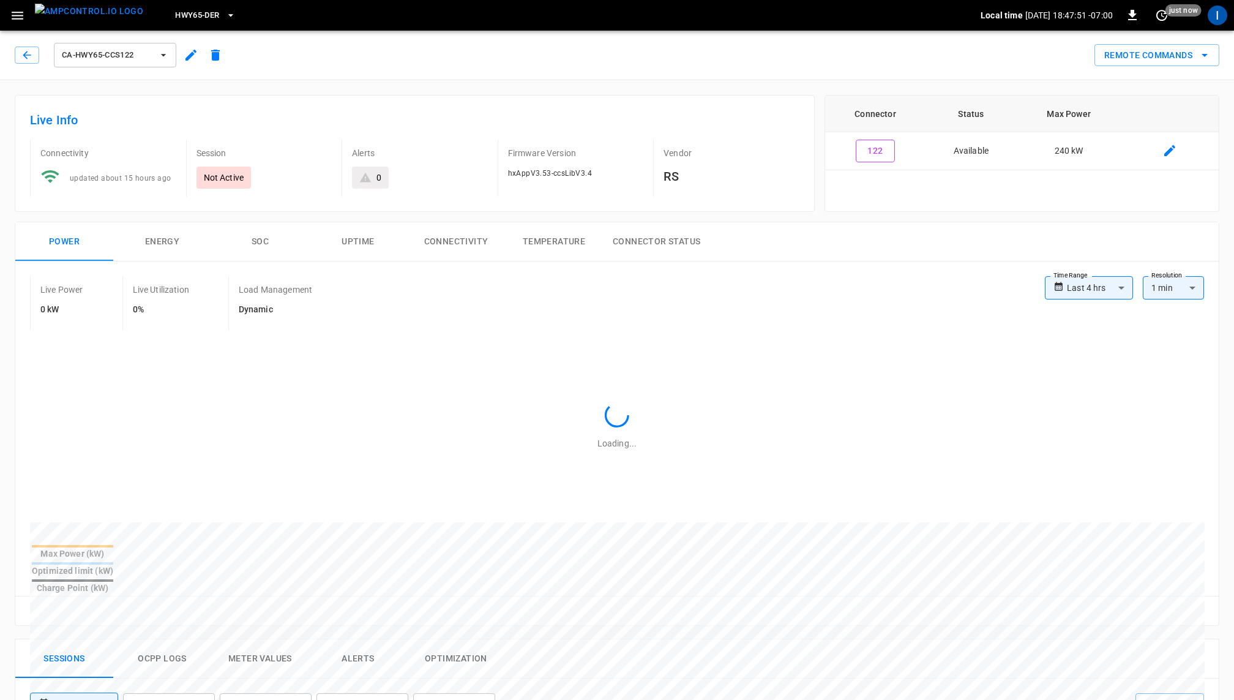
scroll to position [7, 0]
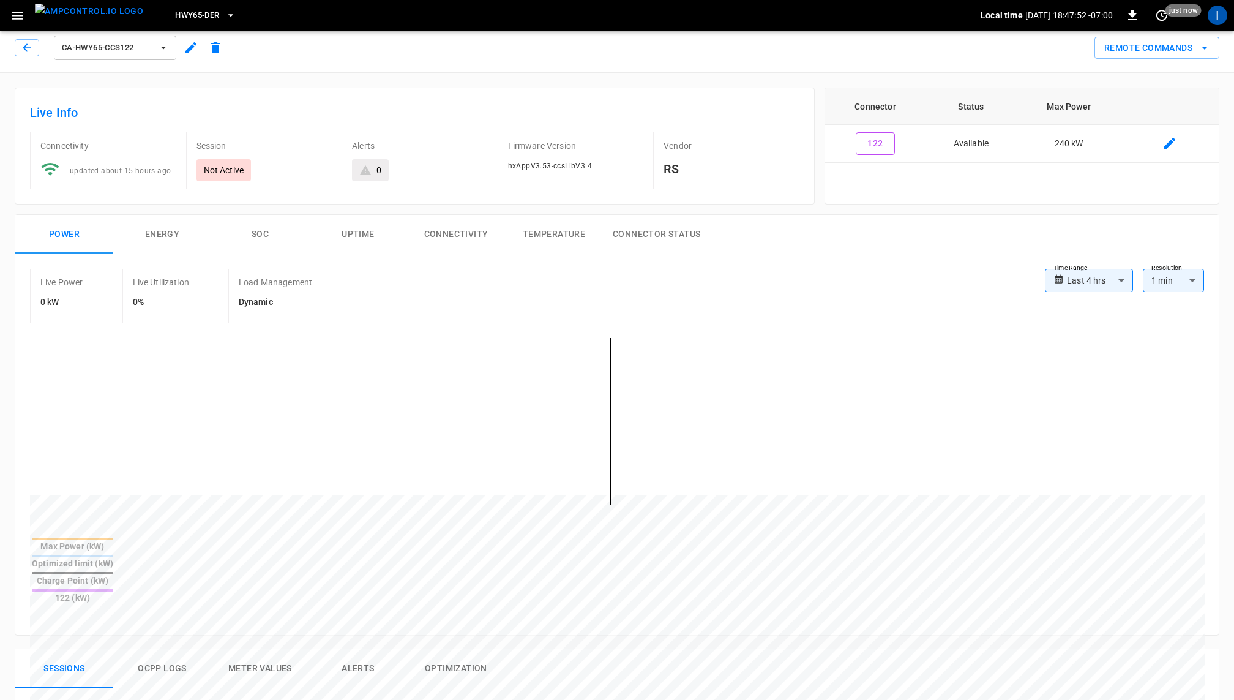
click at [258, 226] on button "SOC" at bounding box center [260, 234] width 98 height 39
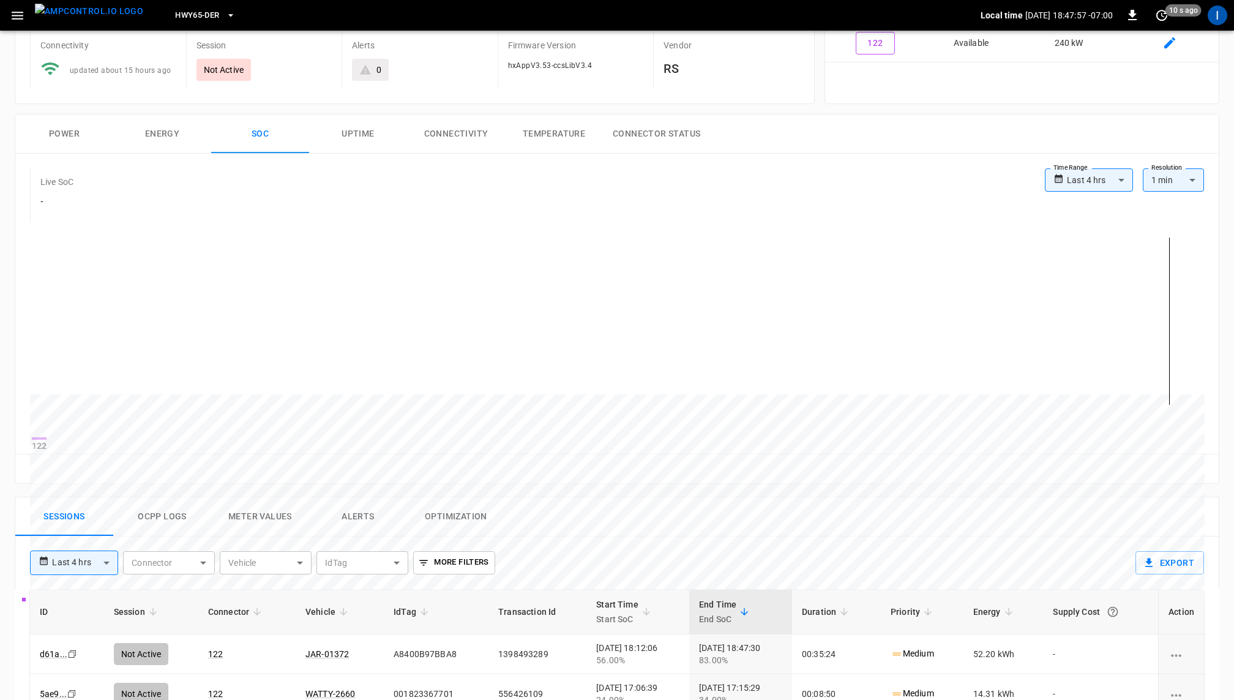
scroll to position [176, 0]
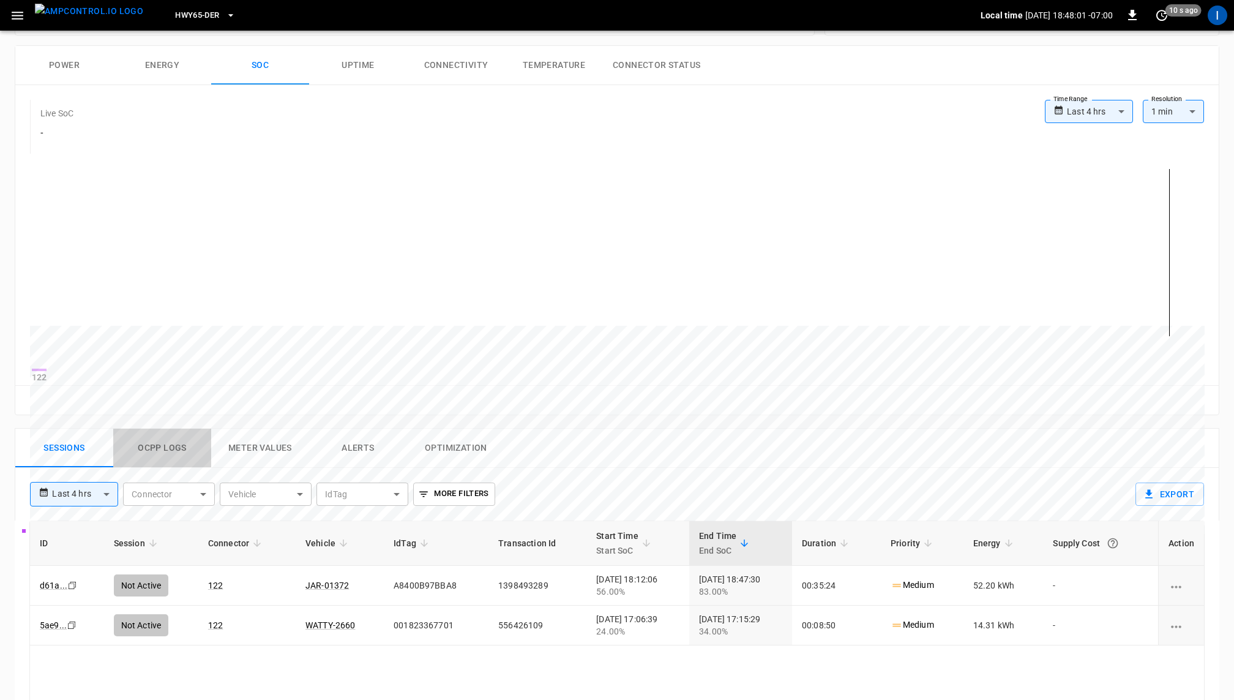
click at [172, 451] on button "Ocpp logs" at bounding box center [162, 447] width 98 height 39
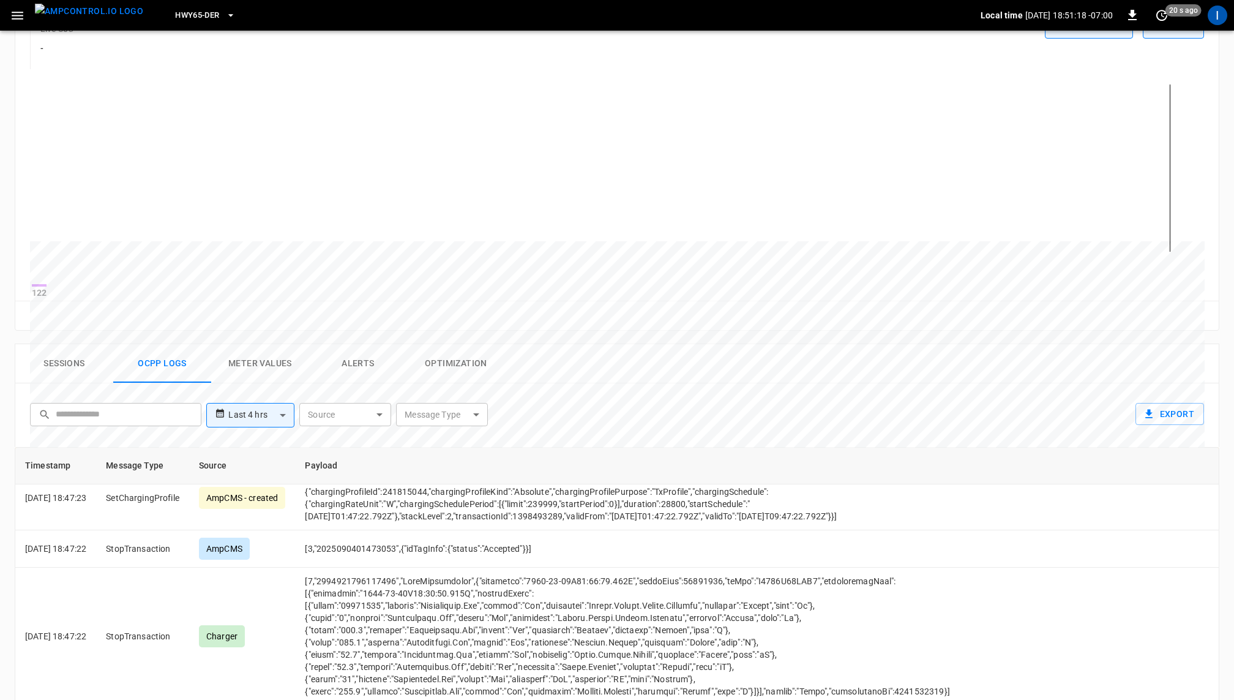
scroll to position [0, 0]
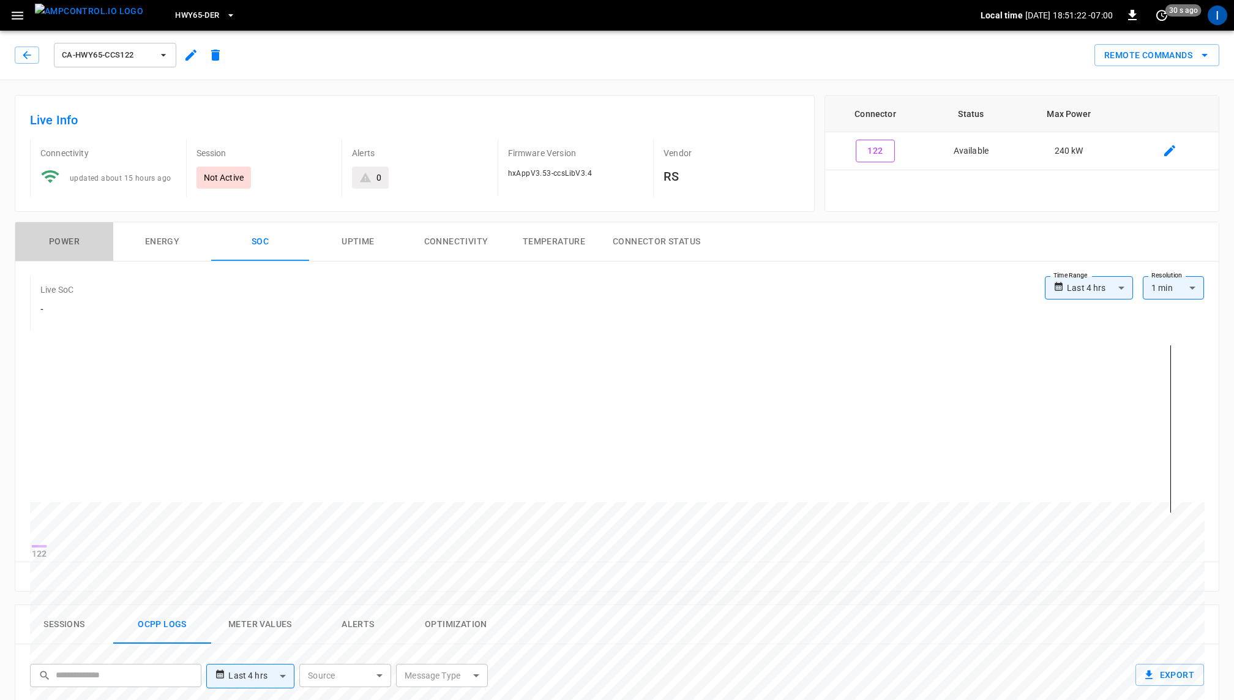
click at [73, 247] on button "Power" at bounding box center [64, 241] width 98 height 39
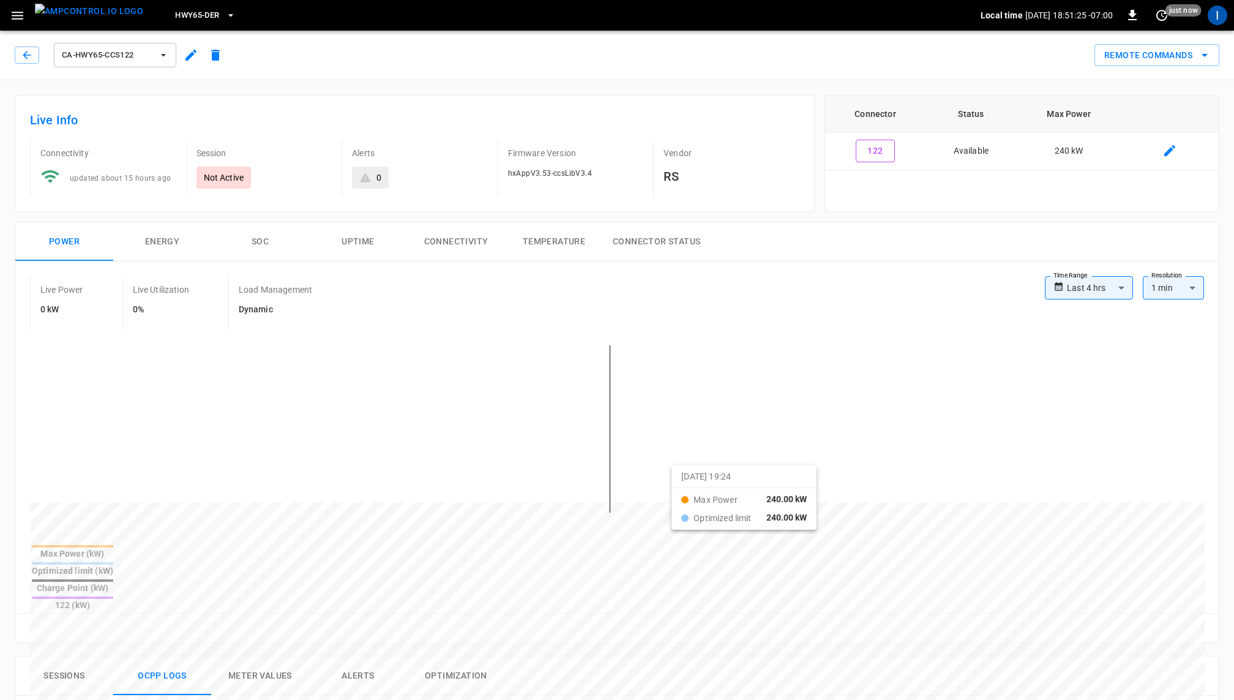
drag, startPoint x: 448, startPoint y: 359, endPoint x: 687, endPoint y: 475, distance: 265.6
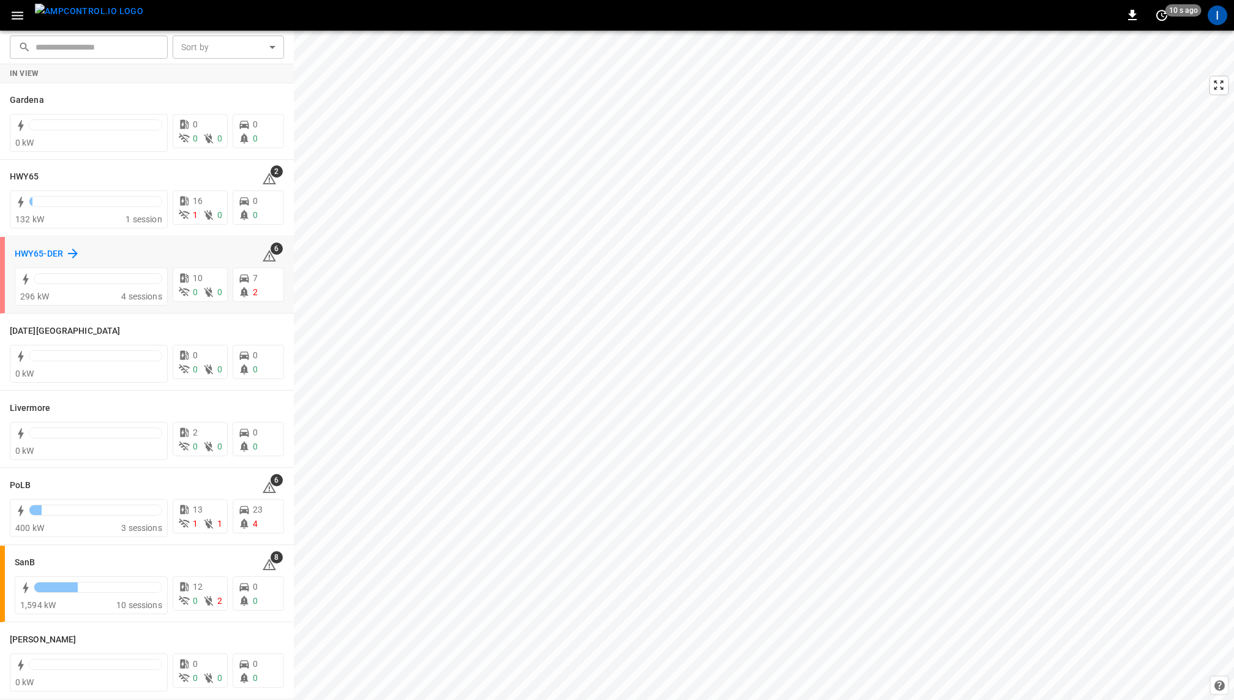
click at [75, 256] on icon at bounding box center [72, 253] width 15 height 15
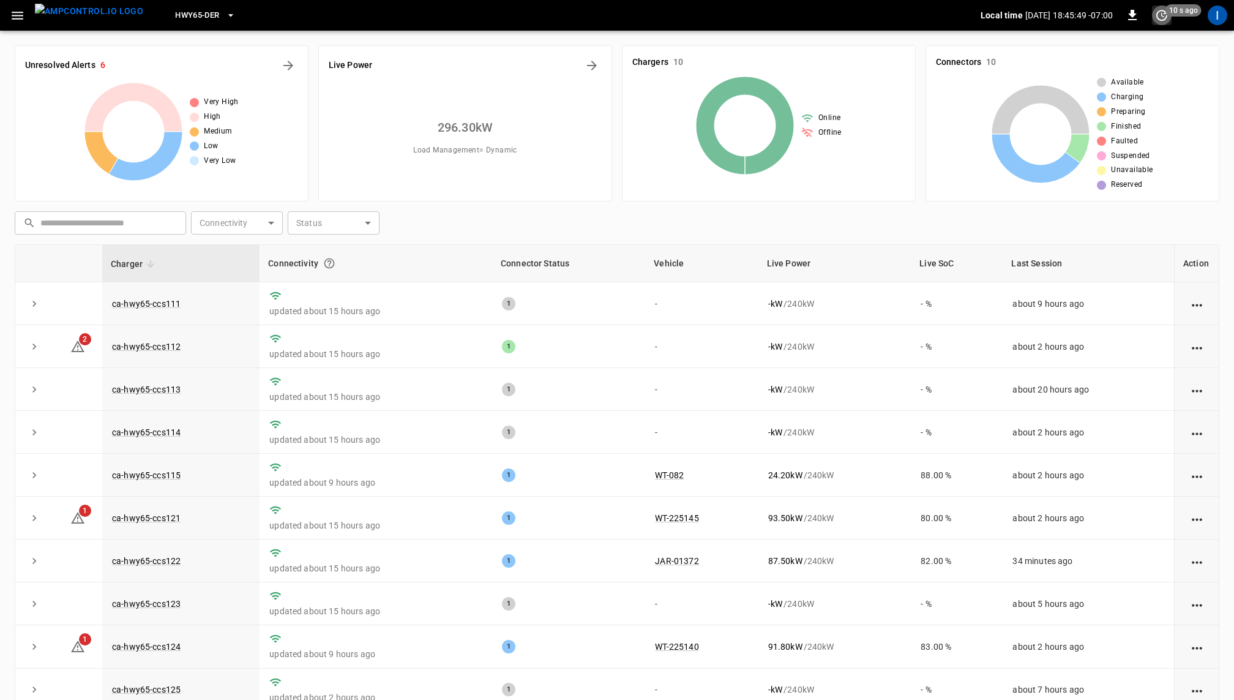
click at [1162, 17] on icon "set refresh interval" at bounding box center [1161, 15] width 15 height 15
click at [1128, 53] on li "Update every 5 sec" at bounding box center [1122, 60] width 97 height 20
click at [591, 67] on icon "Energy Overview" at bounding box center [592, 65] width 15 height 15
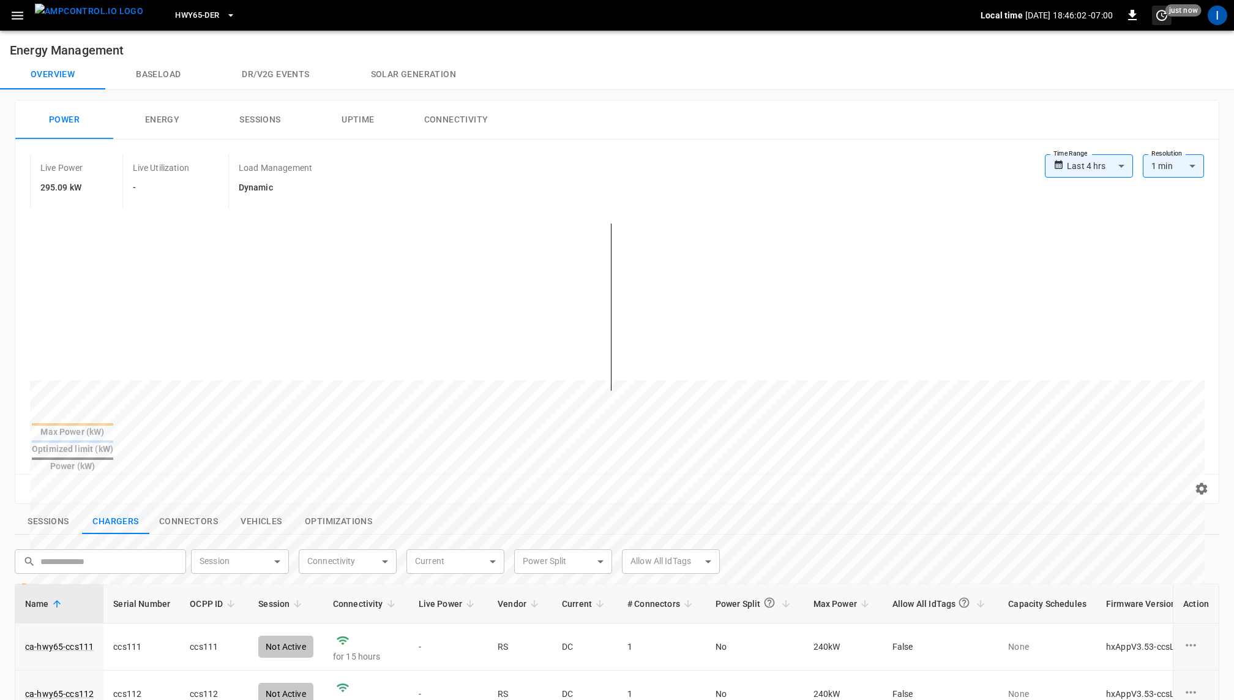
click at [1164, 19] on icon "set refresh interval" at bounding box center [1161, 15] width 11 height 11
click at [1124, 62] on li "Update every 5 sec" at bounding box center [1122, 60] width 97 height 20
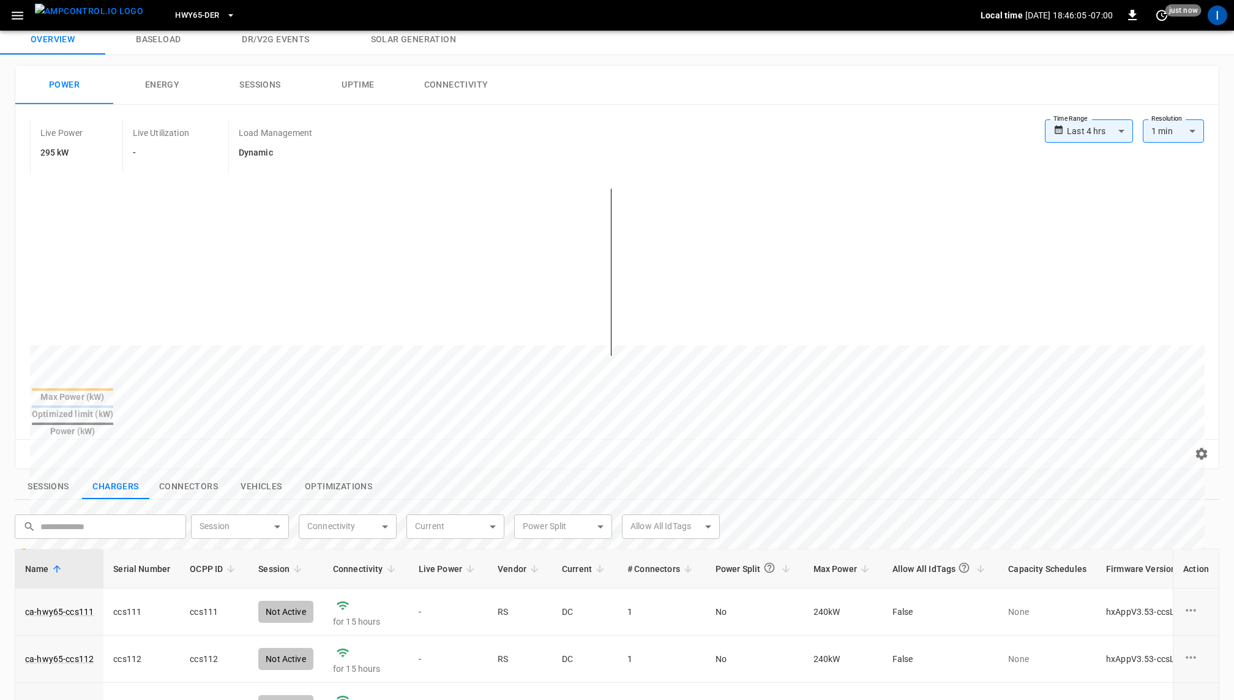
scroll to position [55, 0]
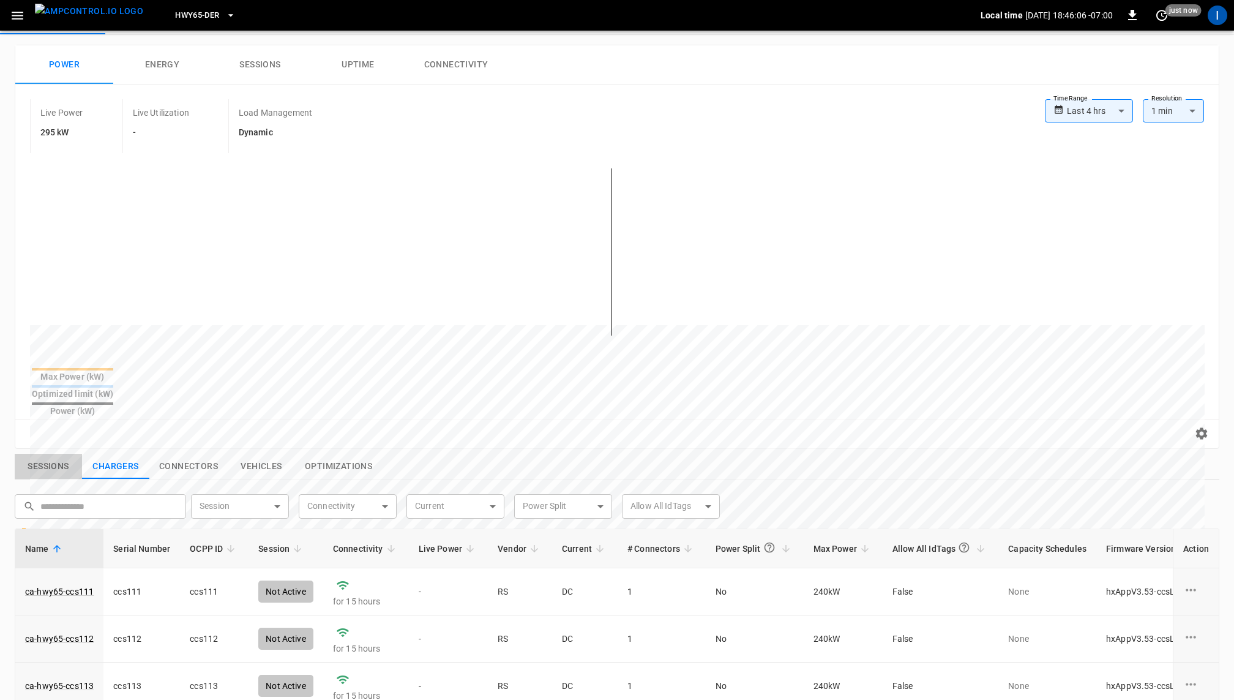
click at [58, 454] on button "Sessions" at bounding box center [48, 467] width 67 height 26
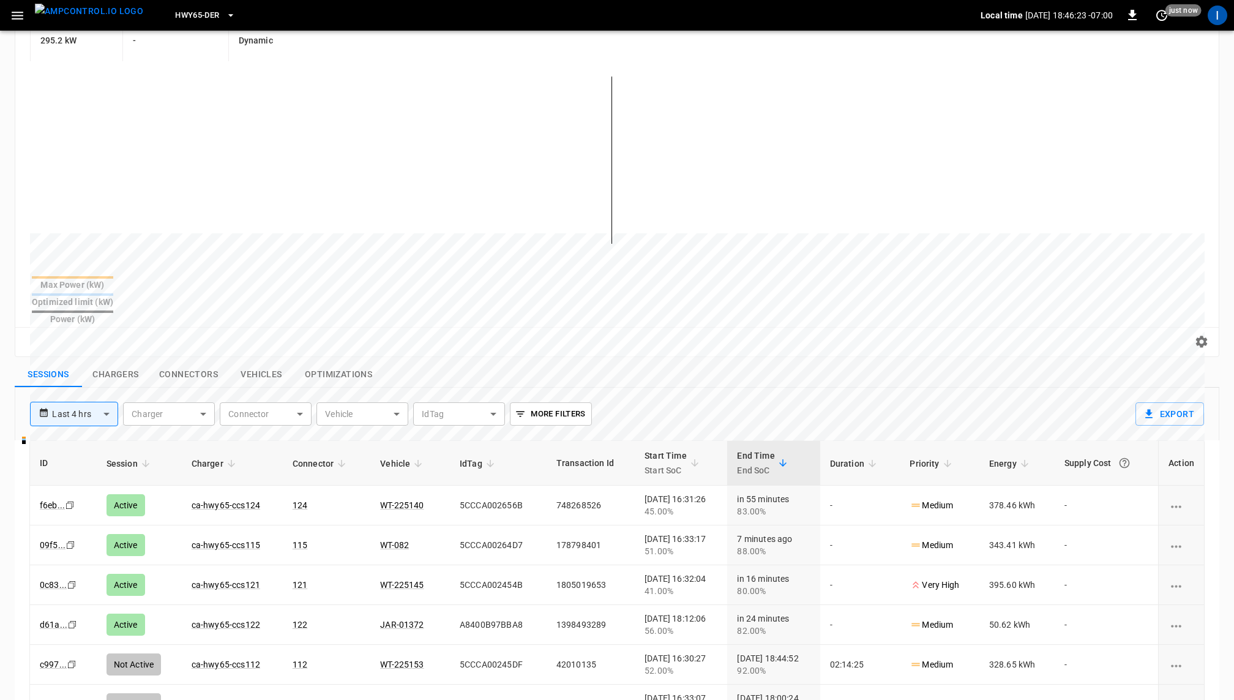
scroll to position [0, 0]
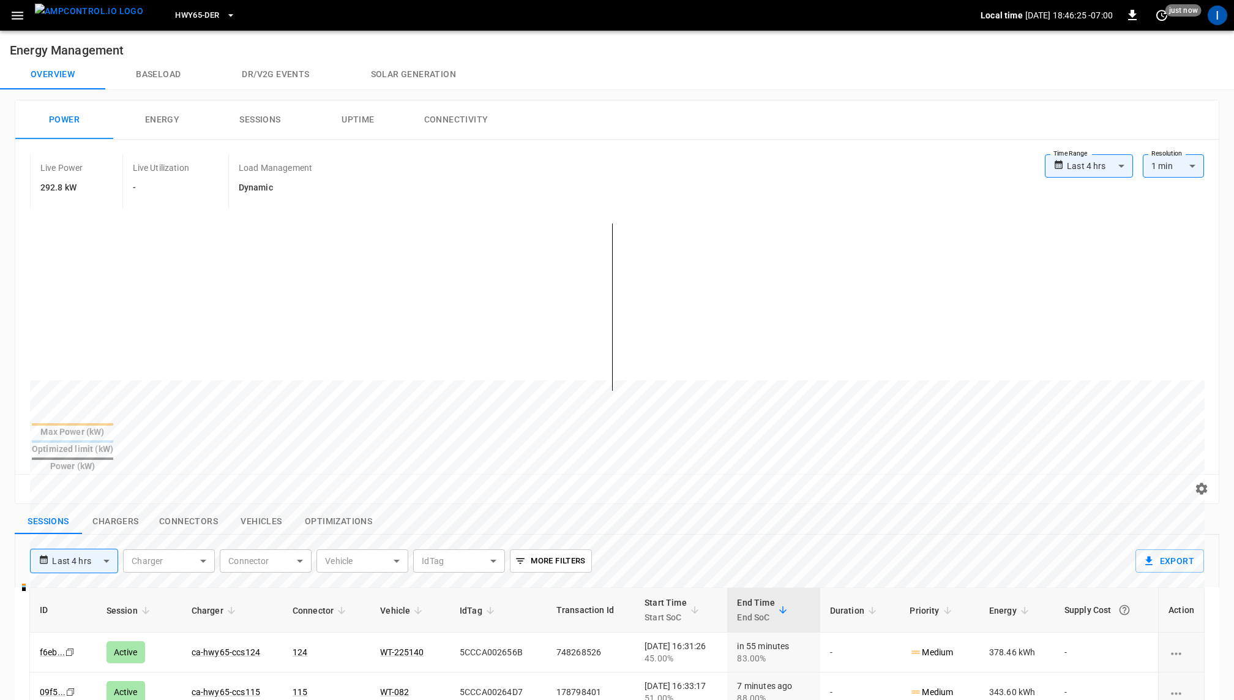
click at [126, 509] on button "Chargers" at bounding box center [115, 522] width 67 height 26
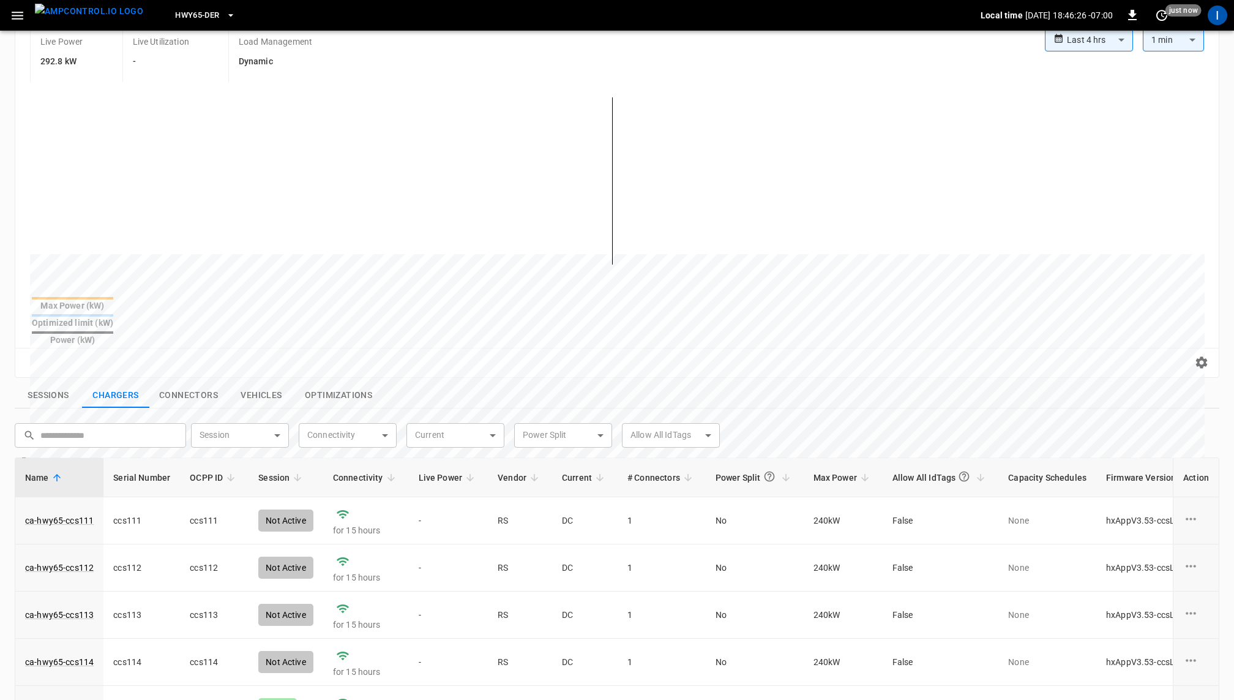
scroll to position [149, 0]
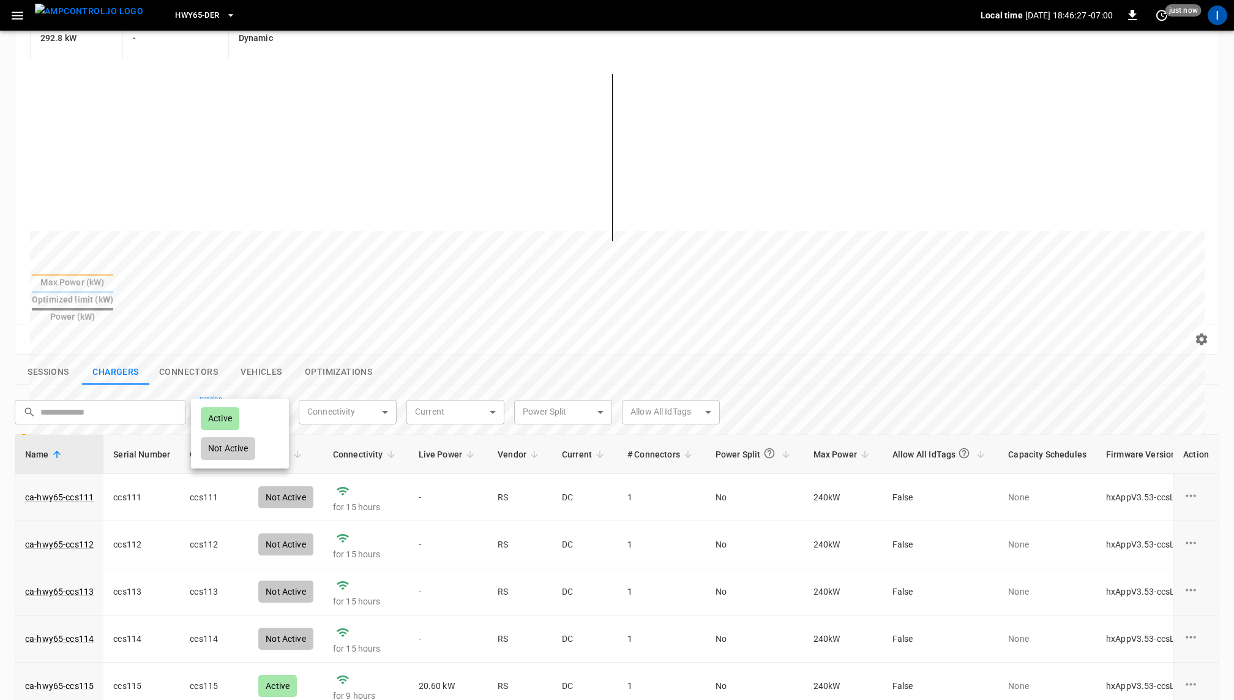
click at [256, 388] on body "**********" at bounding box center [617, 409] width 1234 height 1116
click at [223, 410] on div "Active" at bounding box center [220, 418] width 39 height 23
type input "******"
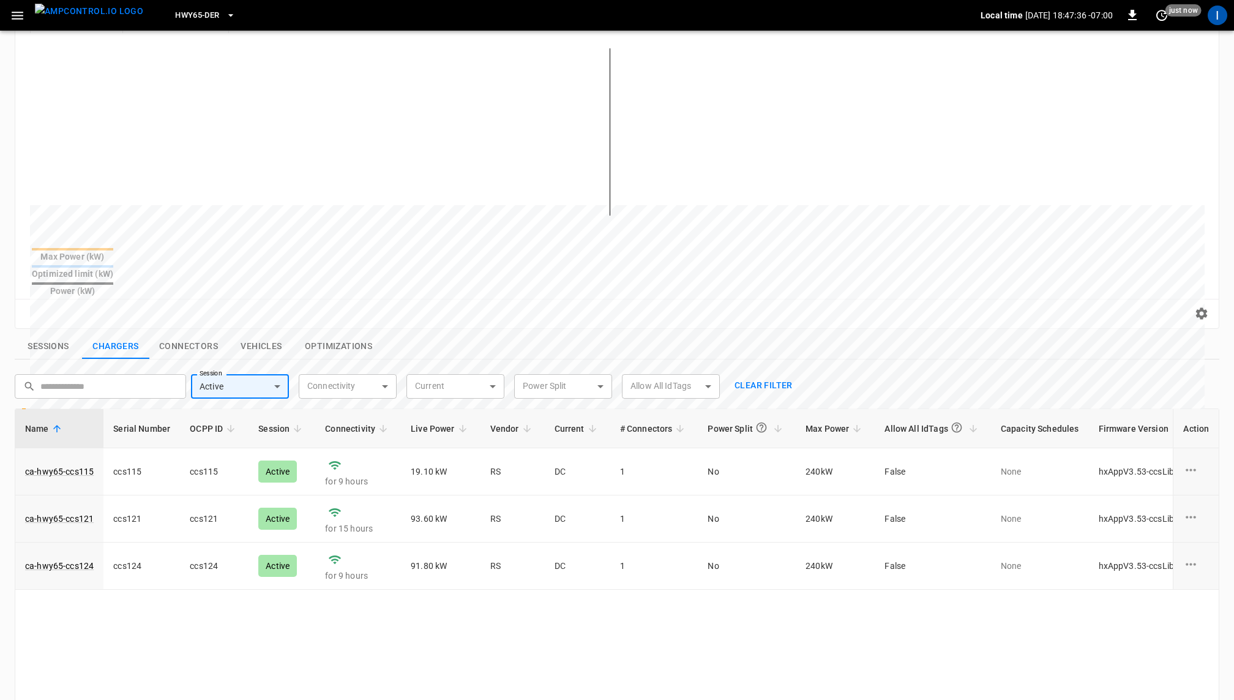
scroll to position [182, 0]
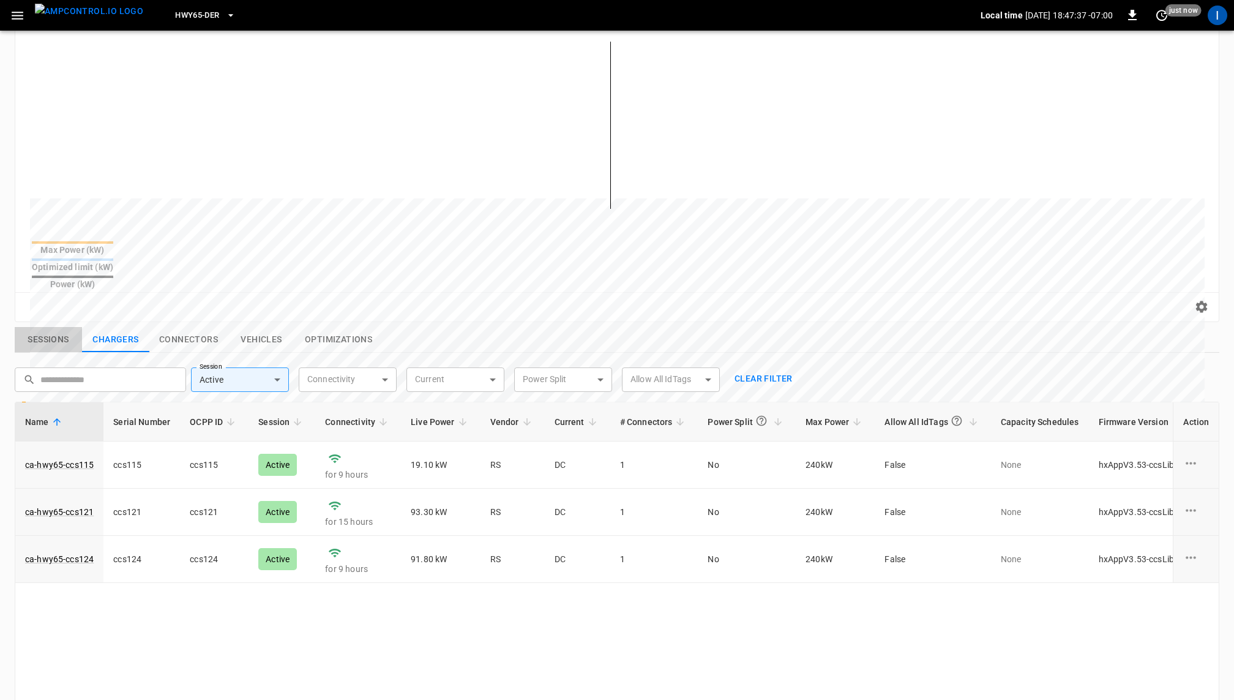
click at [50, 327] on button "Sessions" at bounding box center [48, 340] width 67 height 26
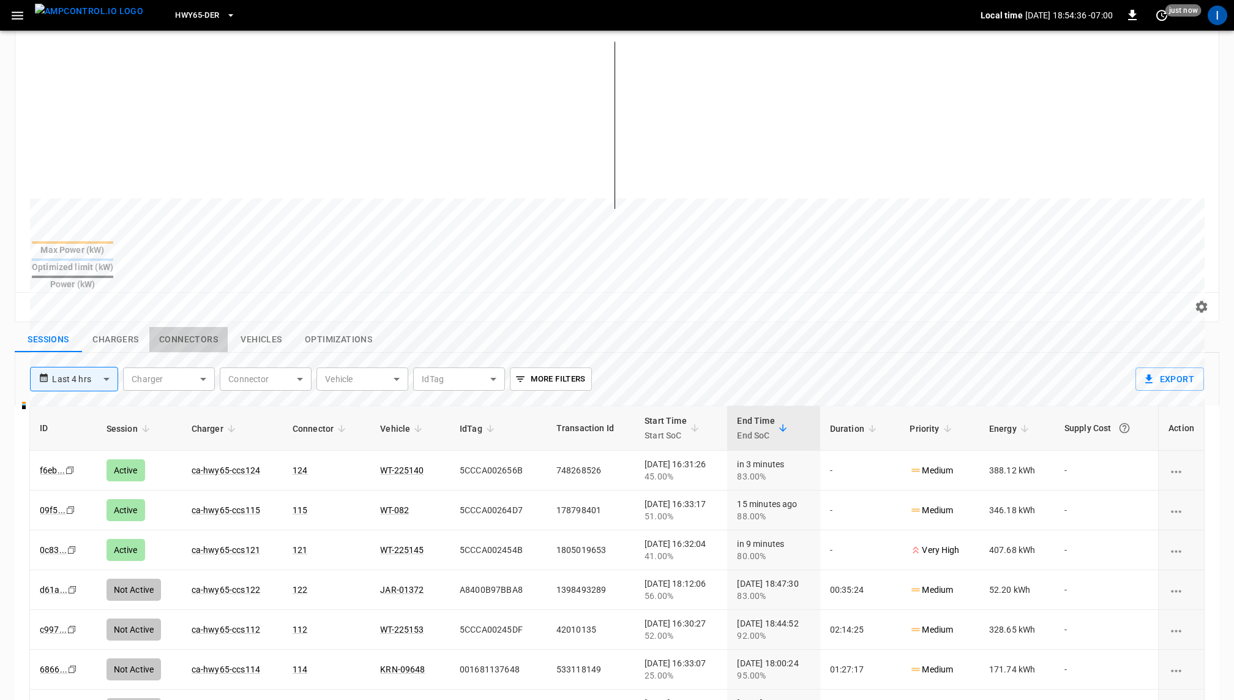
click at [203, 327] on button "Connectors" at bounding box center [188, 340] width 78 height 26
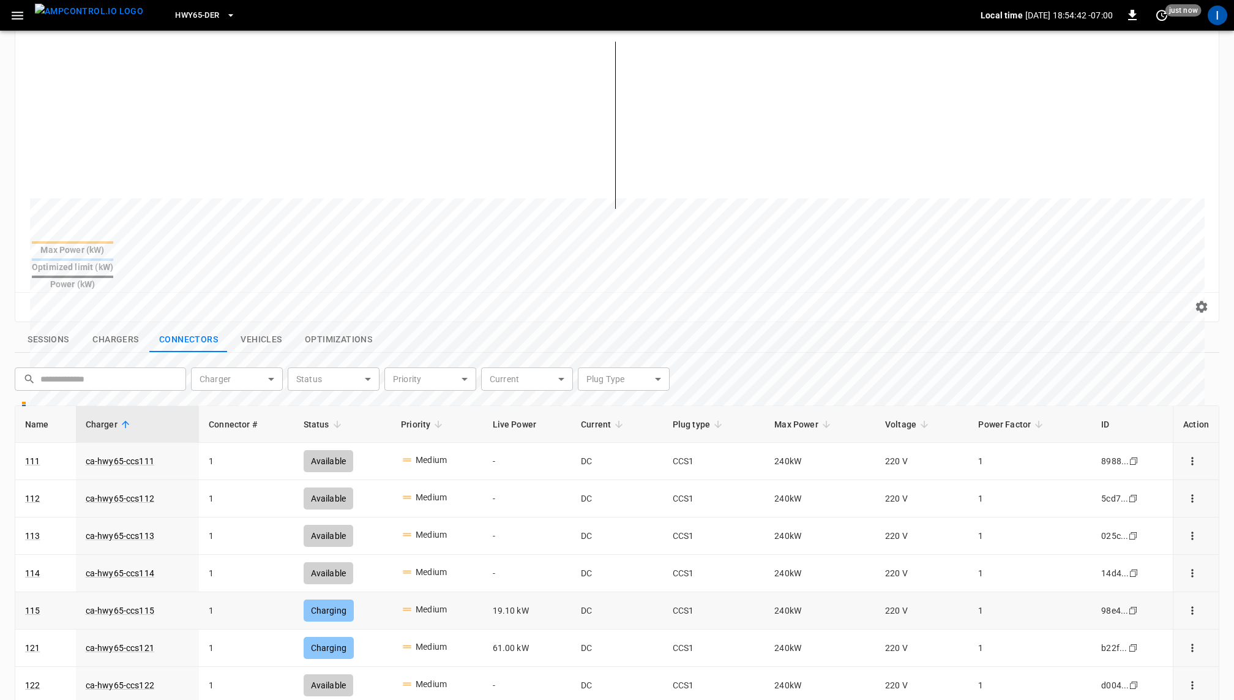
click at [1135, 605] on icon "Copy" at bounding box center [1133, 610] width 10 height 10
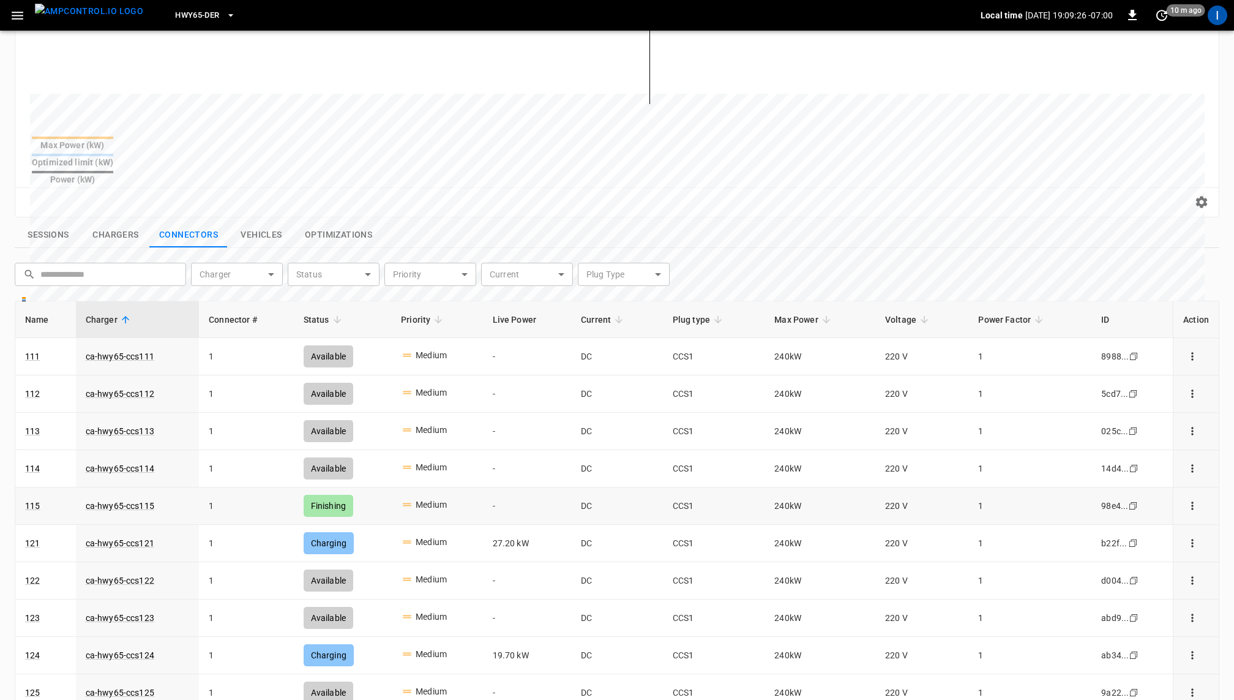
scroll to position [300, 0]
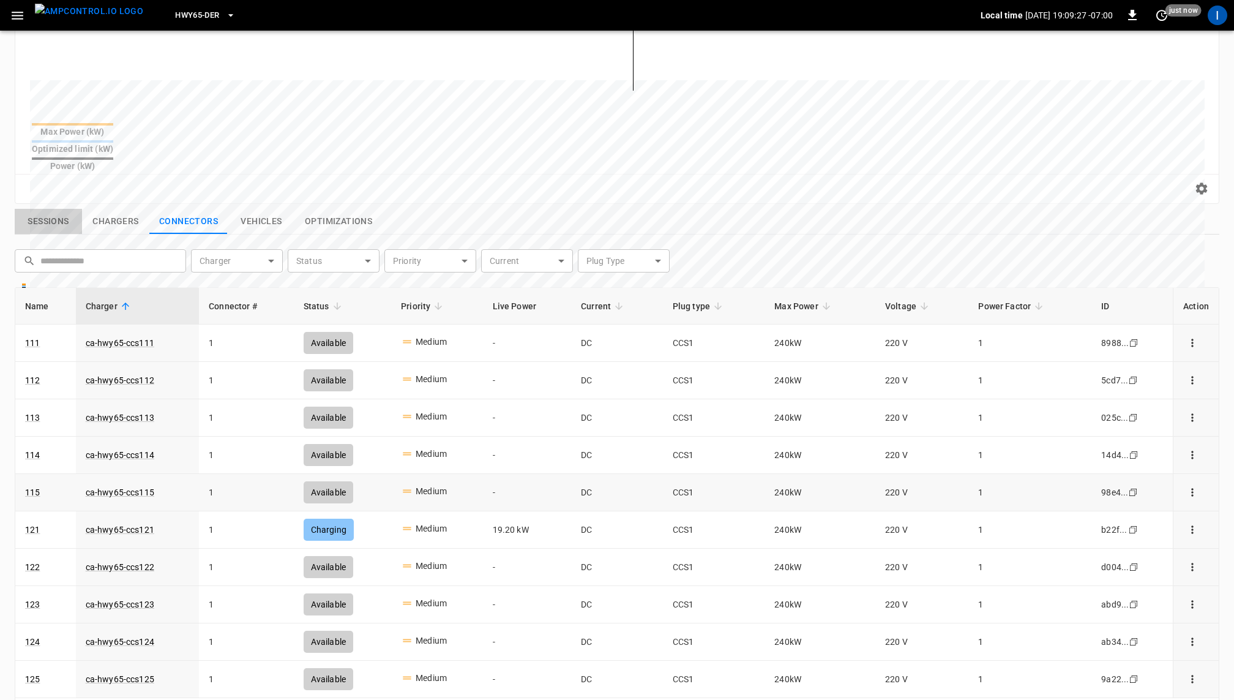
click at [60, 209] on button "Sessions" at bounding box center [48, 222] width 67 height 26
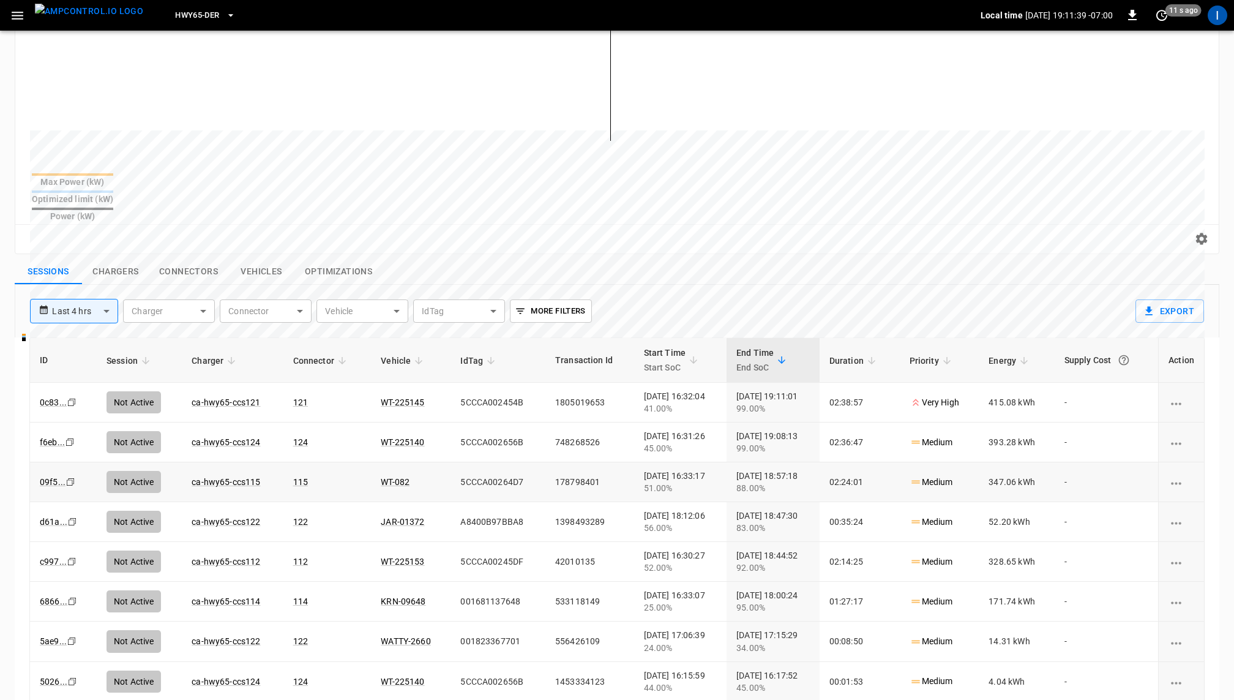
scroll to position [211, 0]
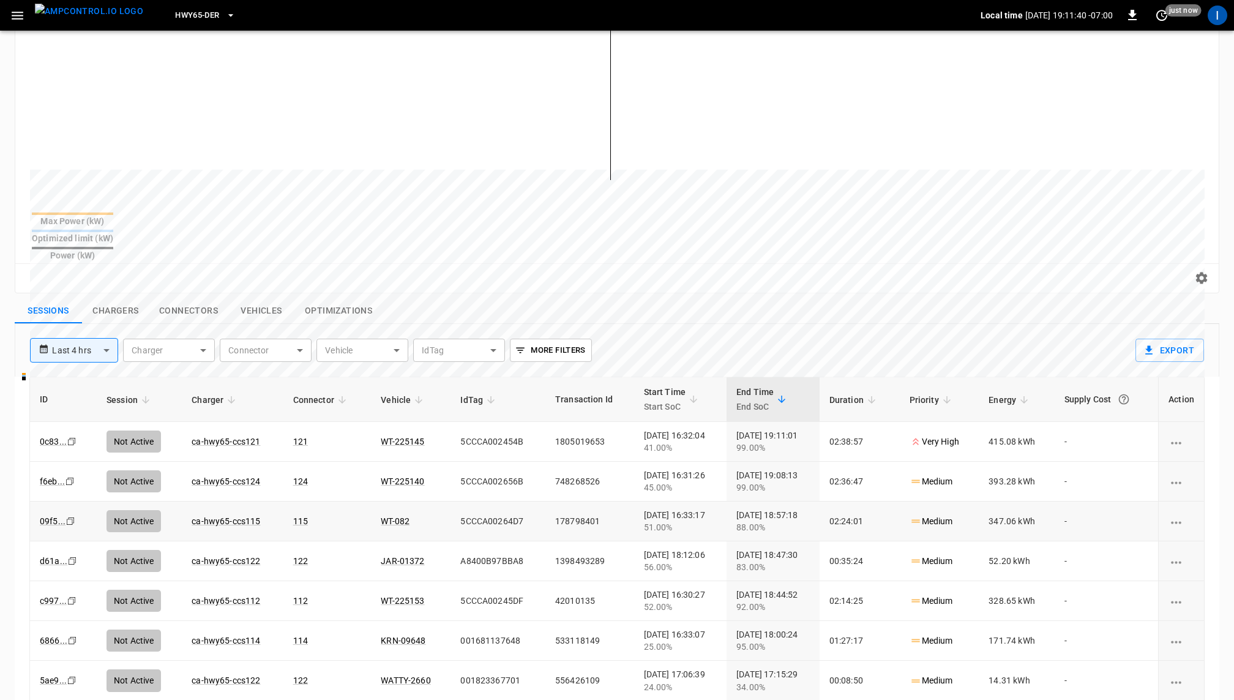
click at [118, 298] on button "Chargers" at bounding box center [115, 311] width 67 height 26
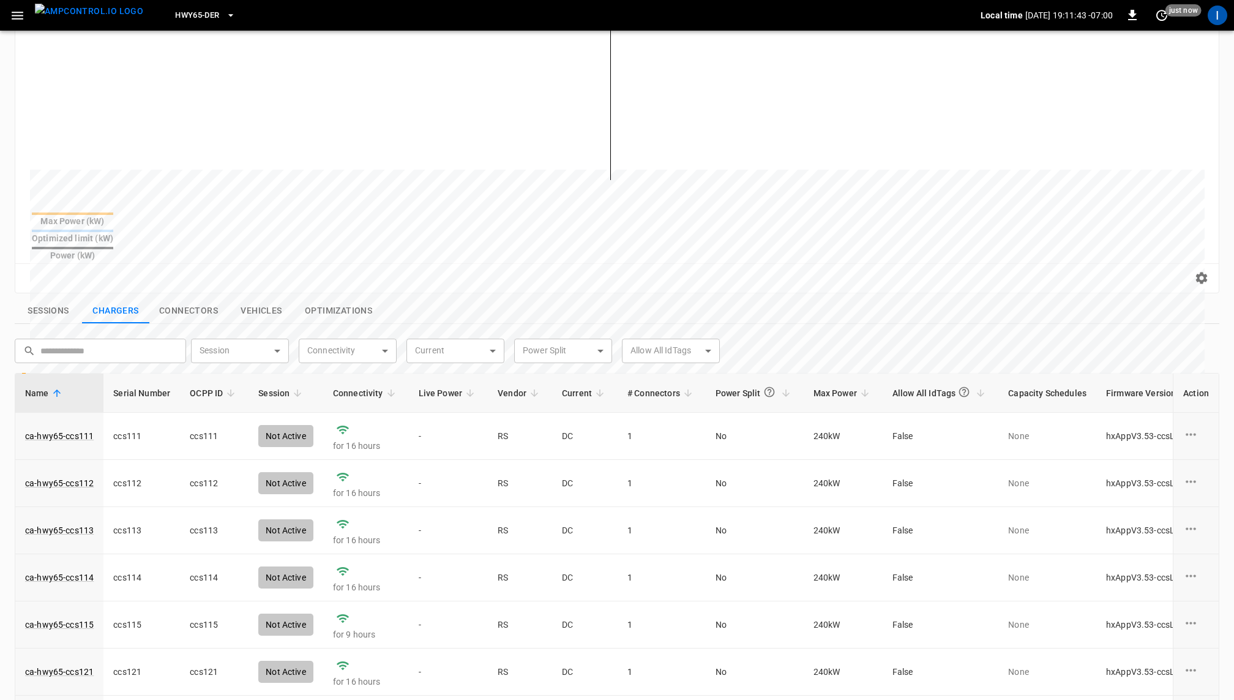
click at [53, 298] on button "Sessions" at bounding box center [48, 311] width 67 height 26
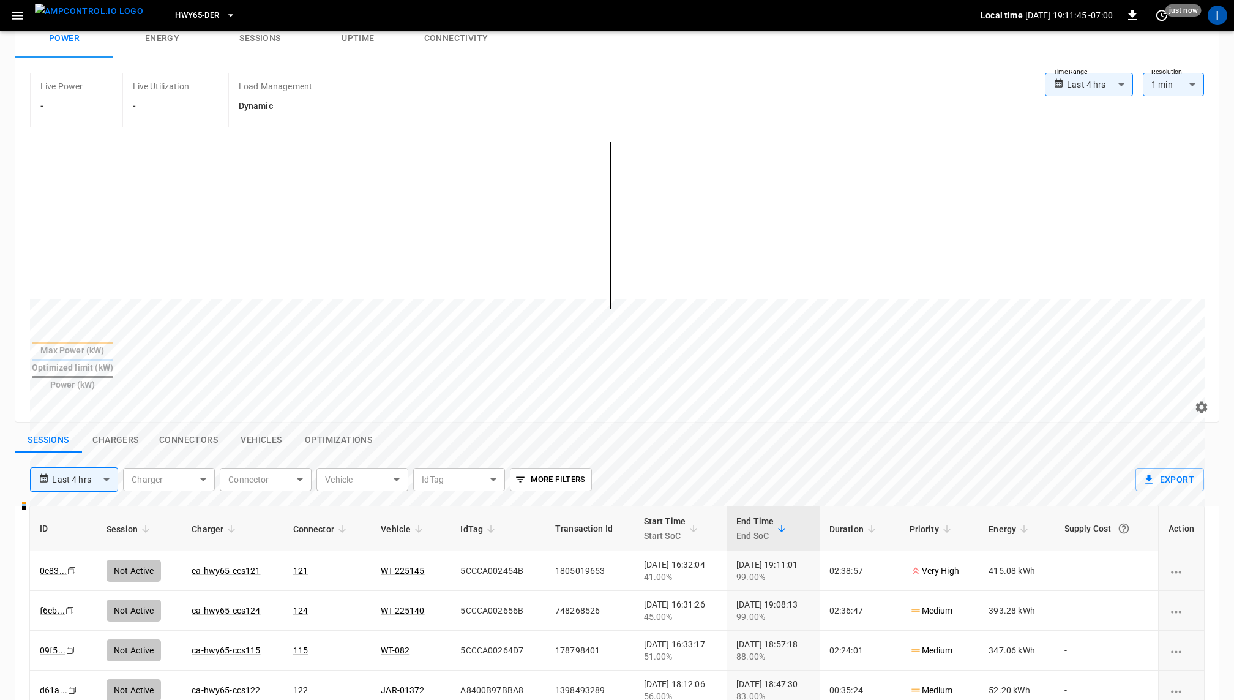
scroll to position [0, 0]
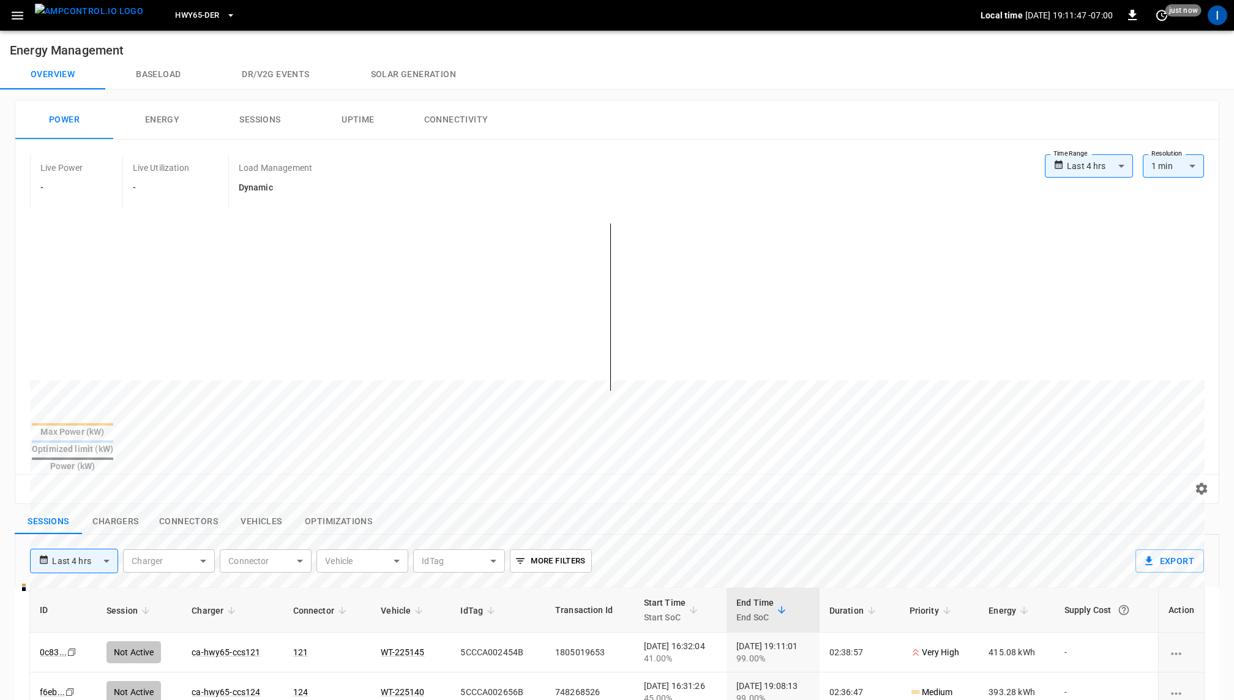
click at [422, 77] on button "Solar generation" at bounding box center [413, 74] width 146 height 29
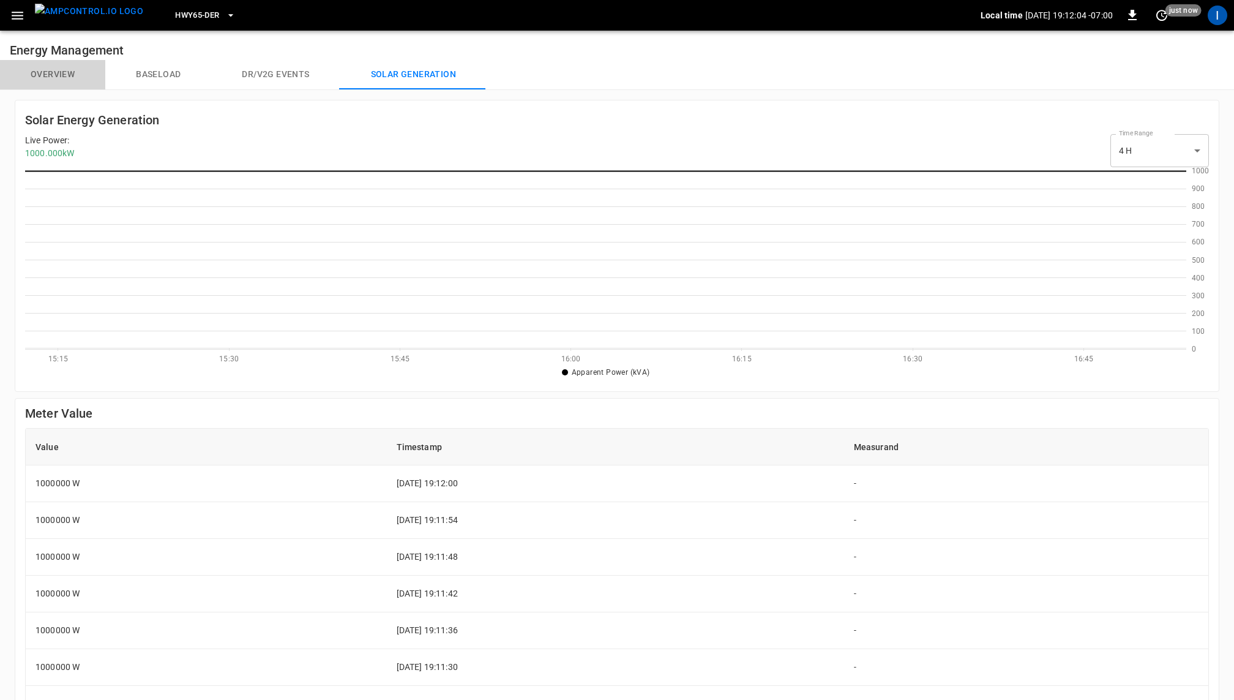
click at [56, 77] on button "Overview" at bounding box center [52, 74] width 105 height 29
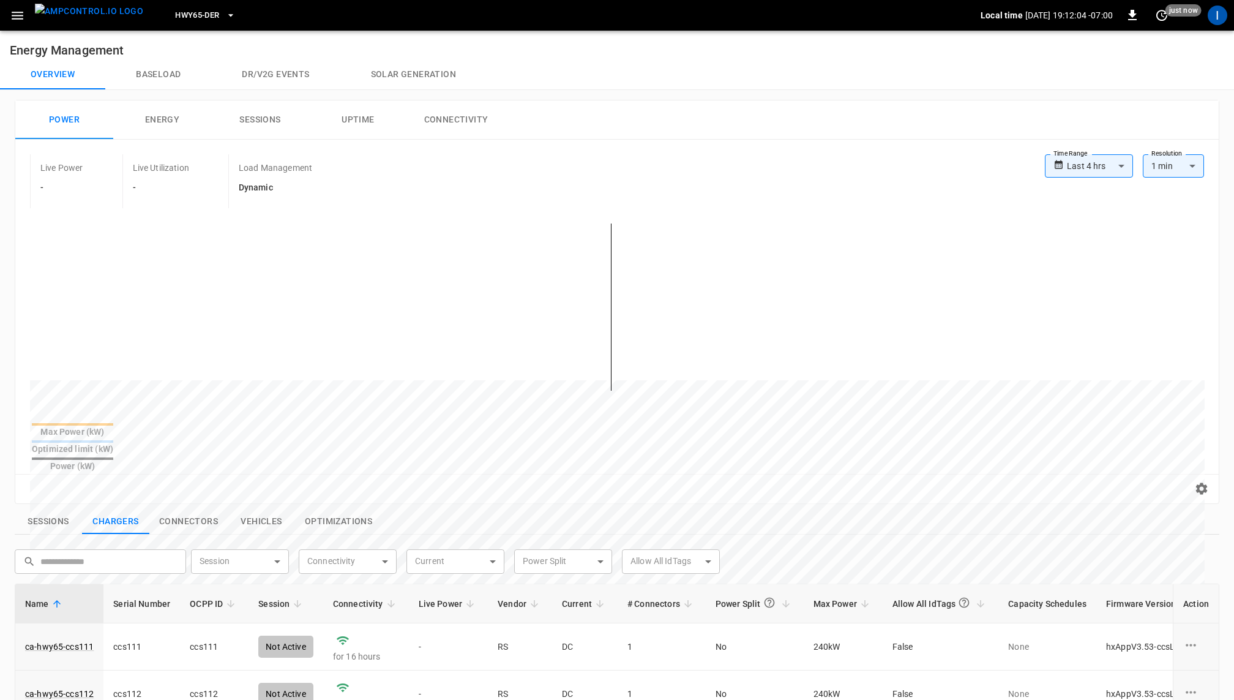
click at [148, 74] on button "Baseload" at bounding box center [158, 74] width 106 height 29
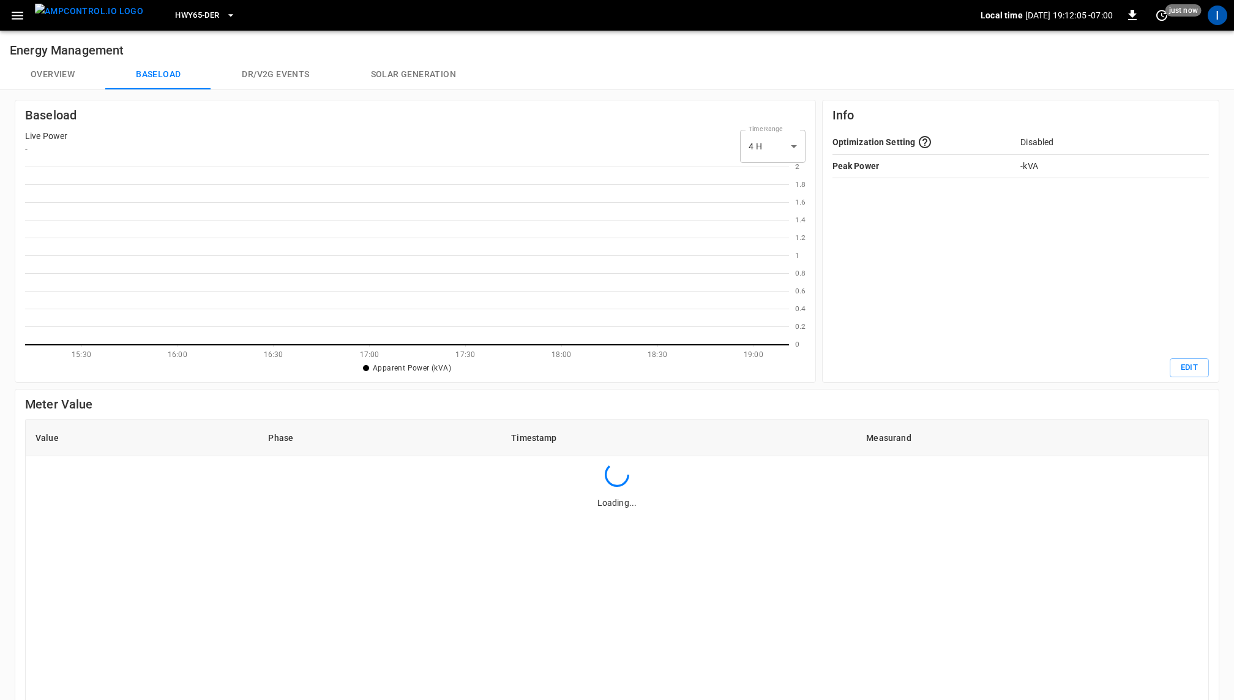
scroll to position [178, 764]
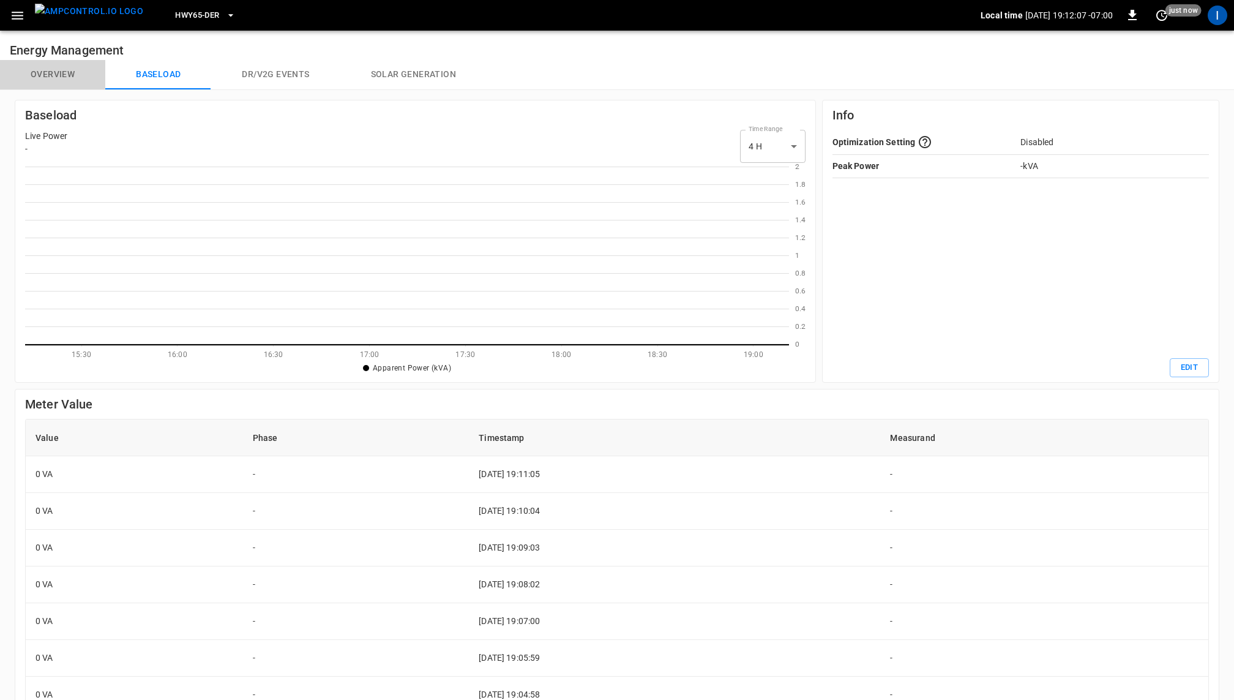
click at [41, 72] on button "Overview" at bounding box center [52, 74] width 105 height 29
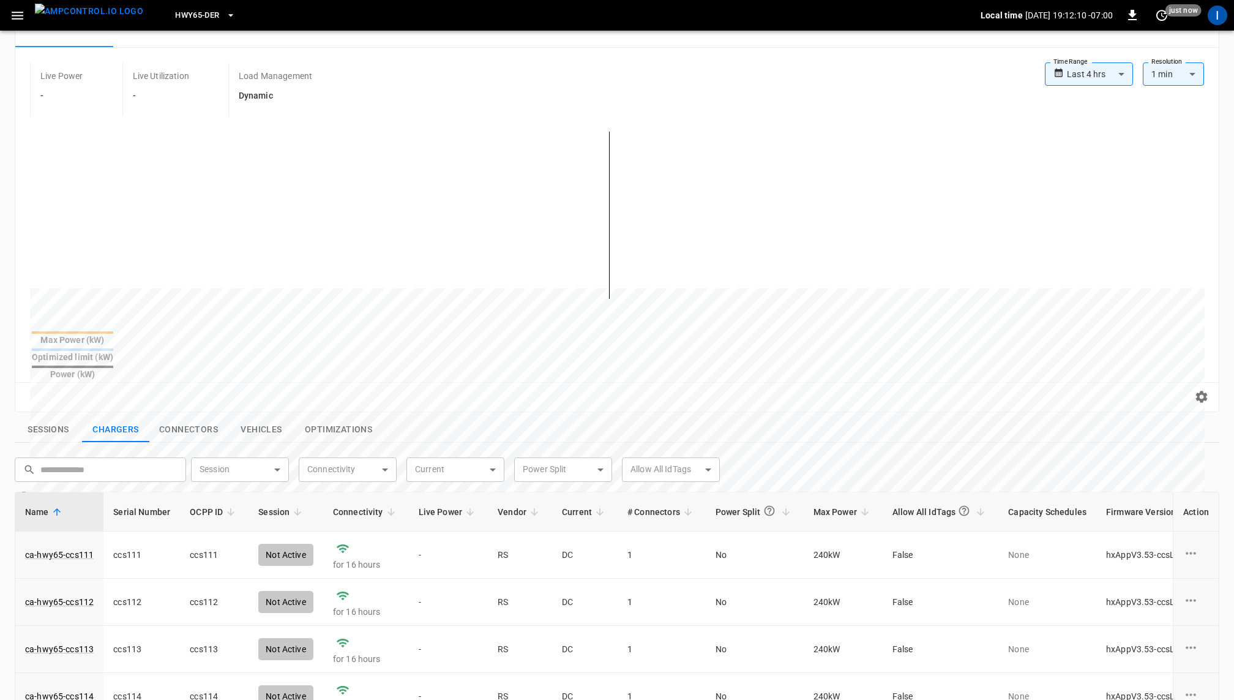
scroll to position [93, 0]
click at [45, 416] on button "Sessions" at bounding box center [48, 429] width 67 height 26
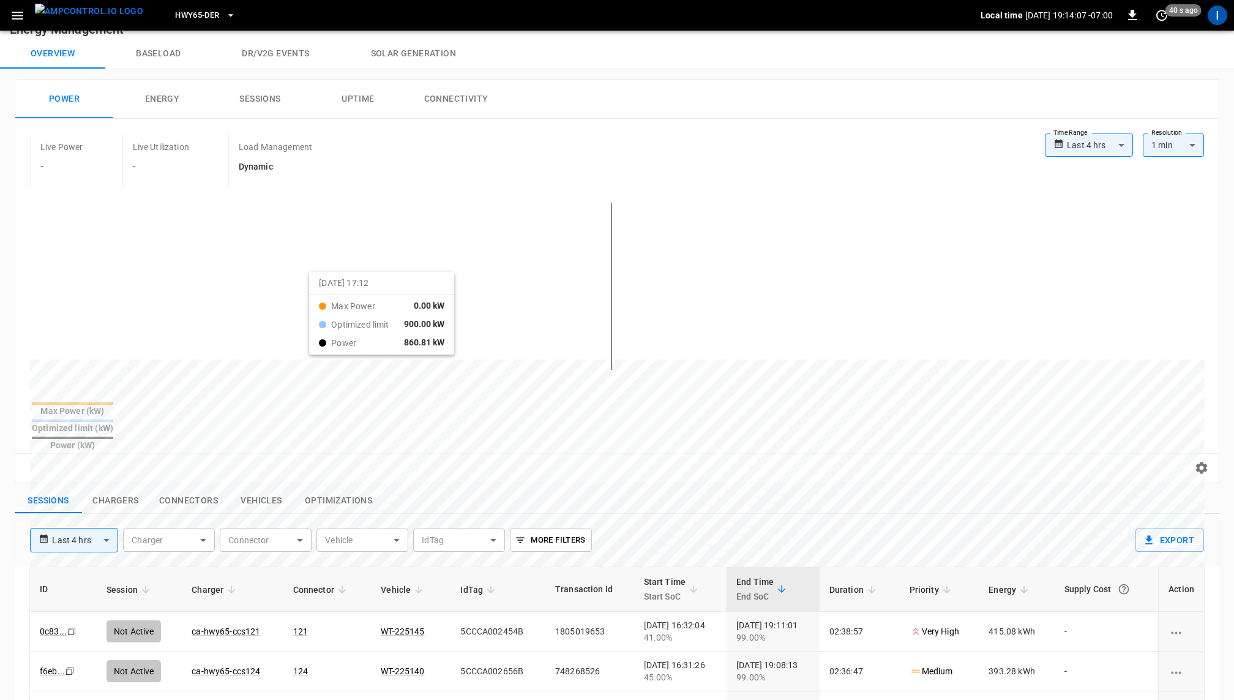
scroll to position [0, 0]
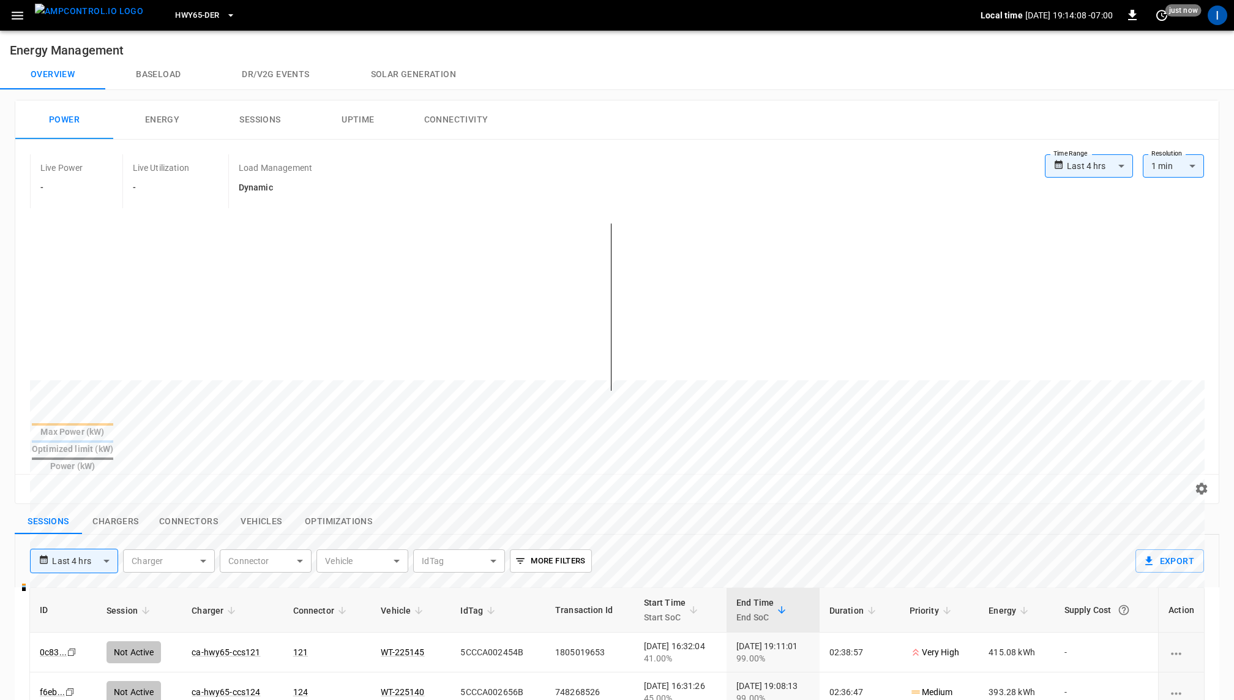
click at [20, 15] on icon "button" at bounding box center [18, 16] width 12 height 8
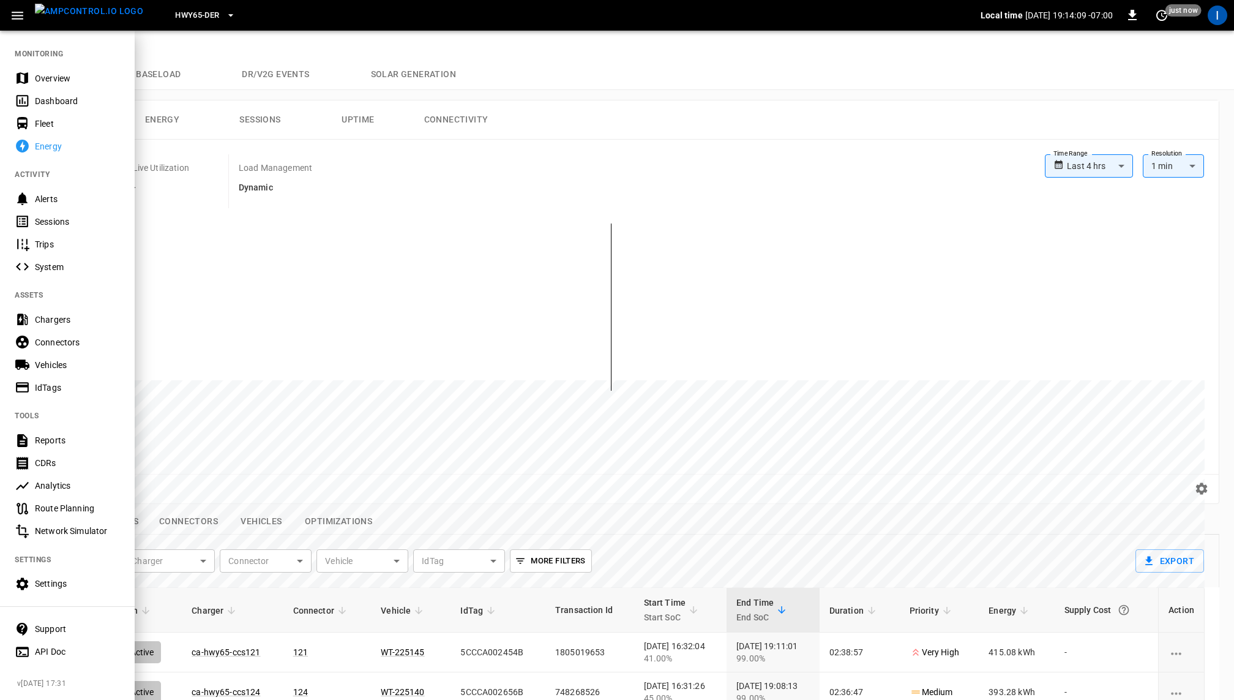
click at [50, 75] on div "Overview" at bounding box center [77, 78] width 85 height 12
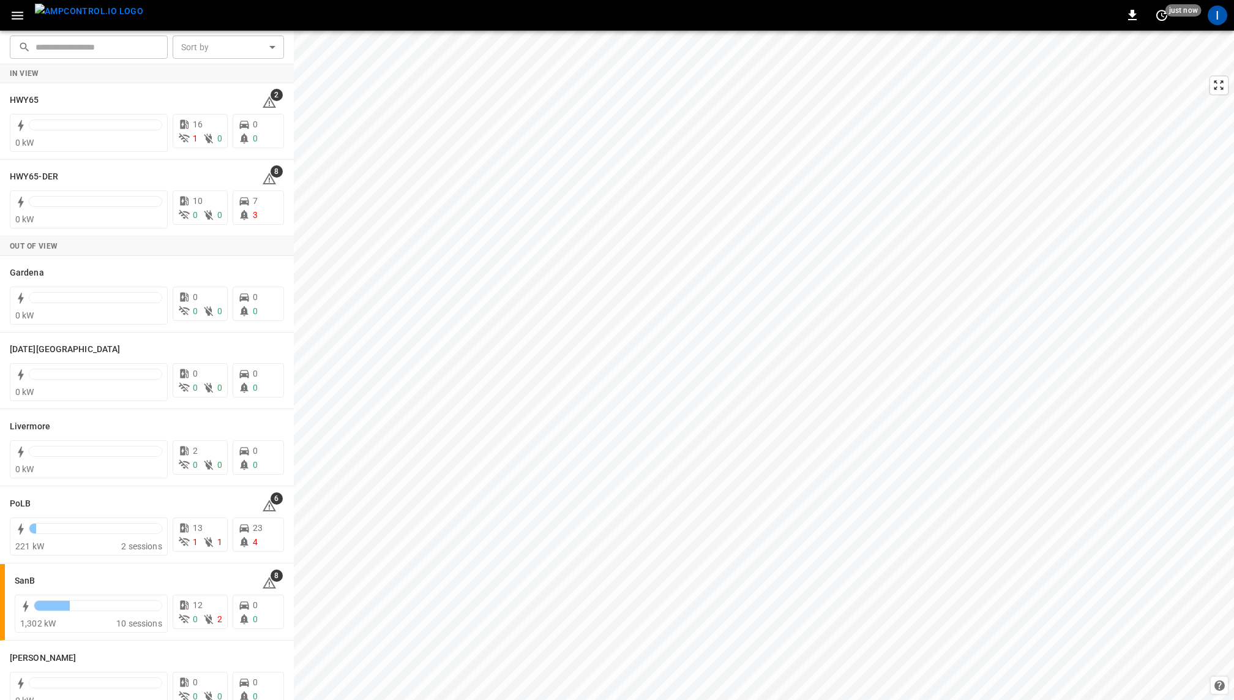
drag, startPoint x: 498, startPoint y: 168, endPoint x: 526, endPoint y: 168, distance: 27.5
copy div "WT-085"
click at [20, 13] on icon "button" at bounding box center [17, 15] width 15 height 15
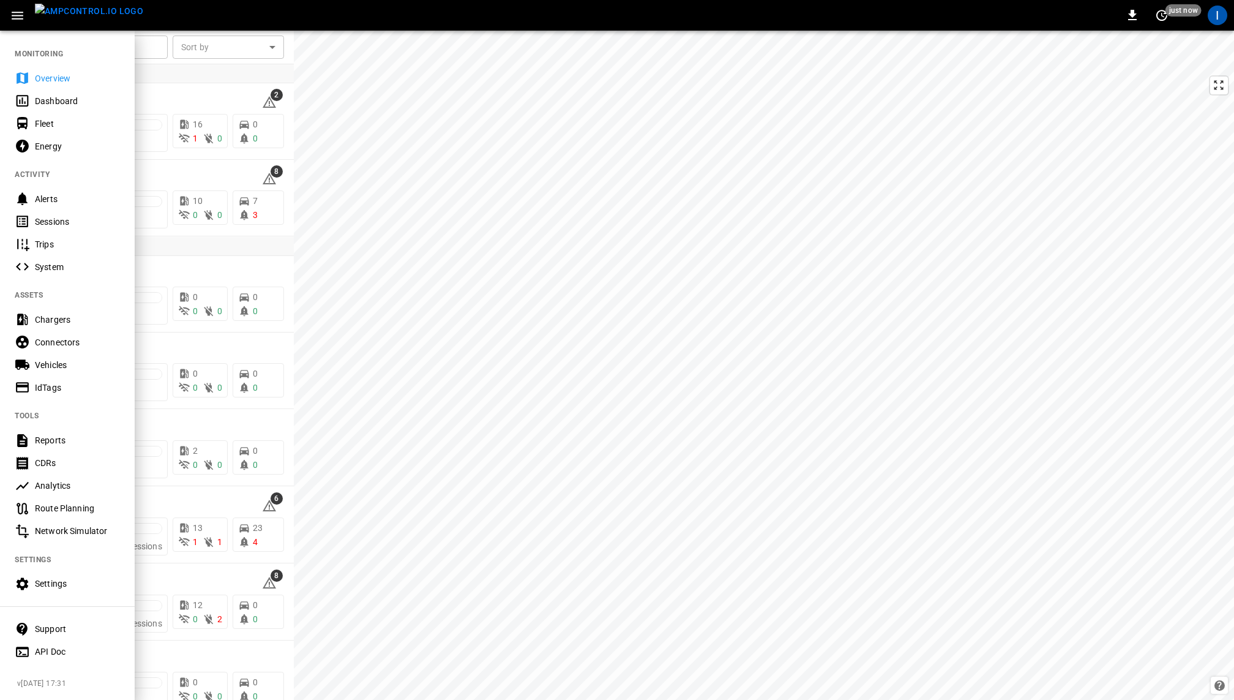
click at [66, 361] on div "Vehicles" at bounding box center [77, 365] width 85 height 12
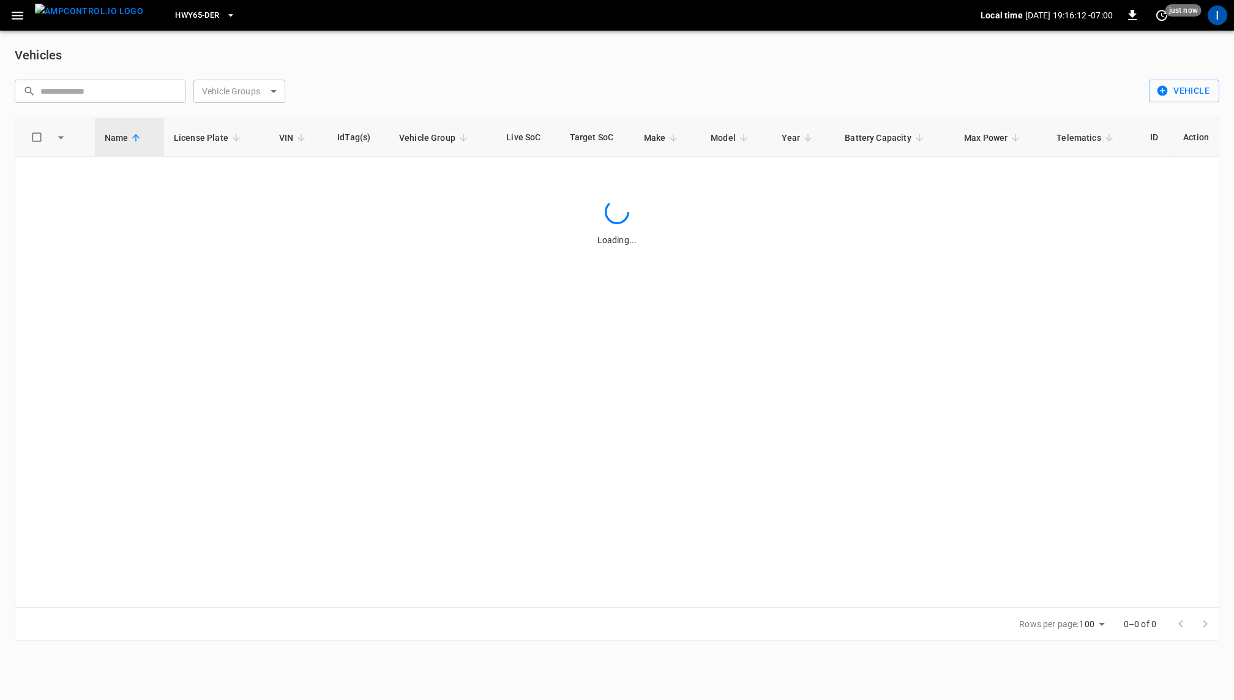
click at [134, 92] on input "text" at bounding box center [108, 91] width 137 height 23
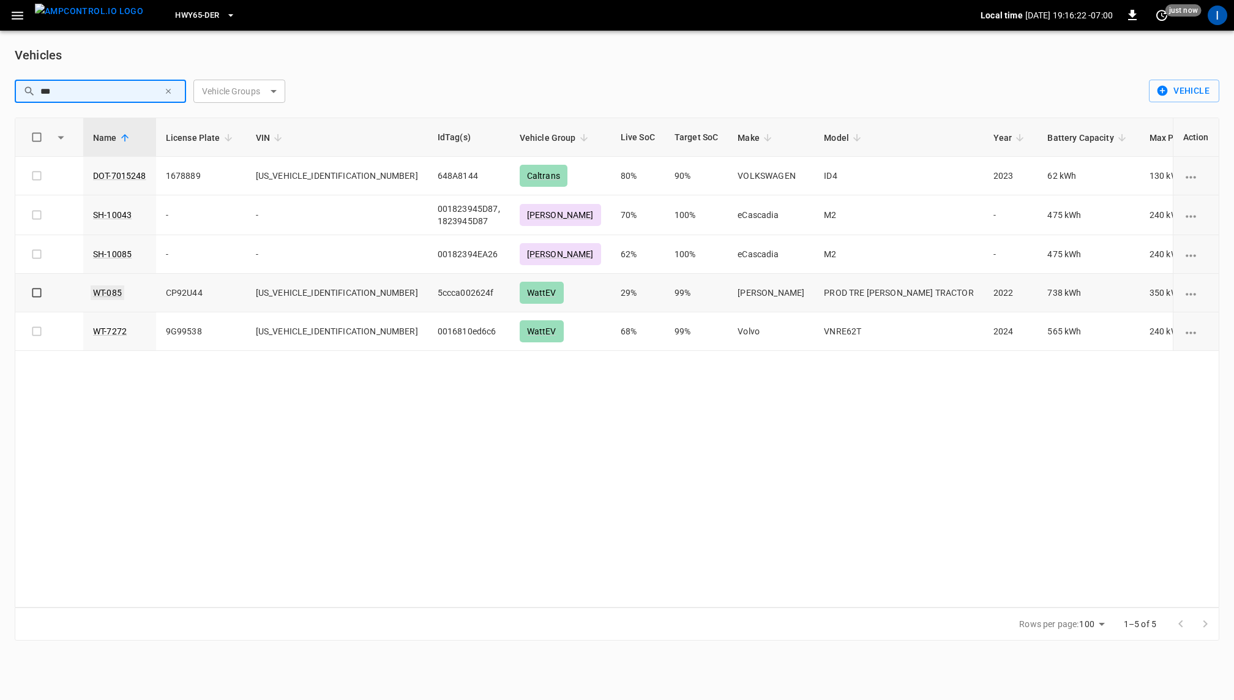
type input "***"
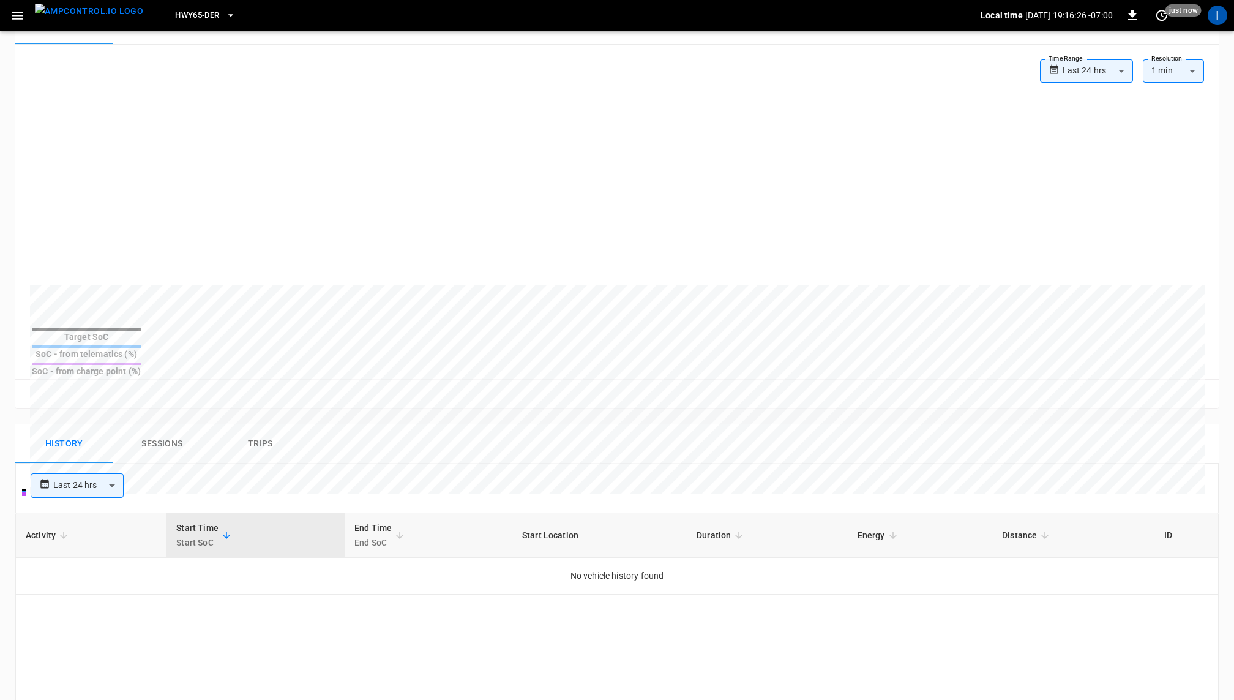
scroll to position [290, 0]
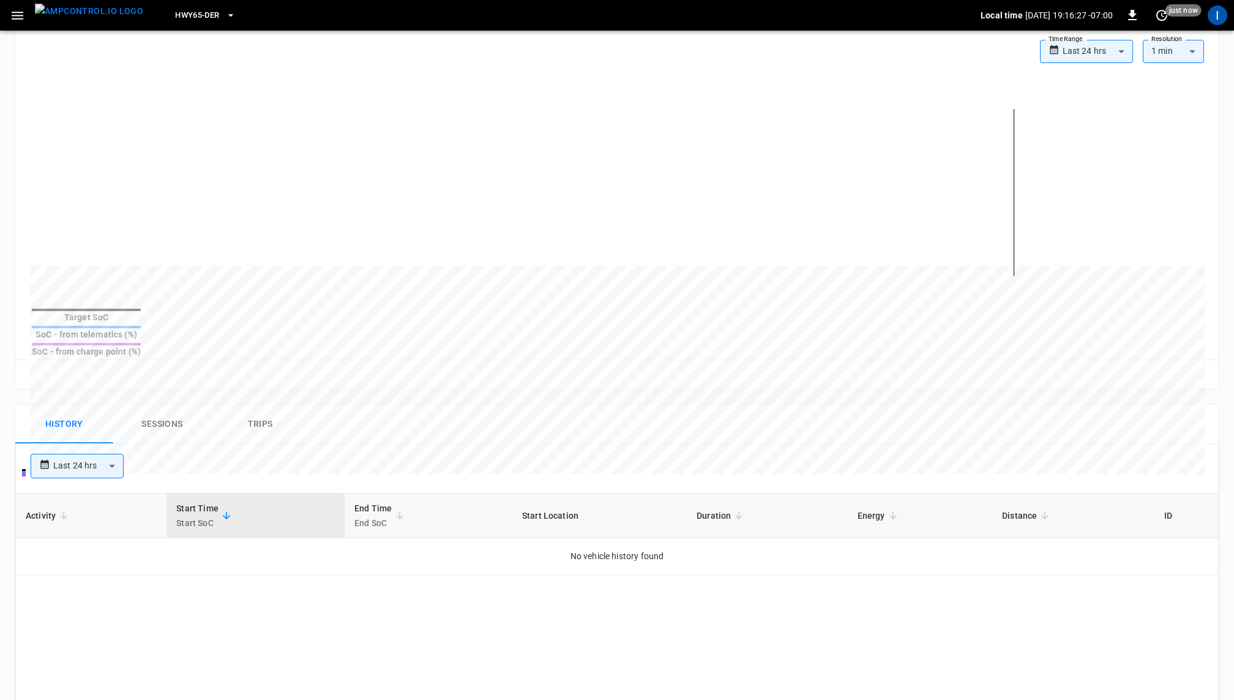
click at [94, 443] on body "**********" at bounding box center [617, 370] width 1234 height 1321
click at [80, 554] on li "Last 14 days" at bounding box center [76, 547] width 93 height 20
type input "**********"
type input "***"
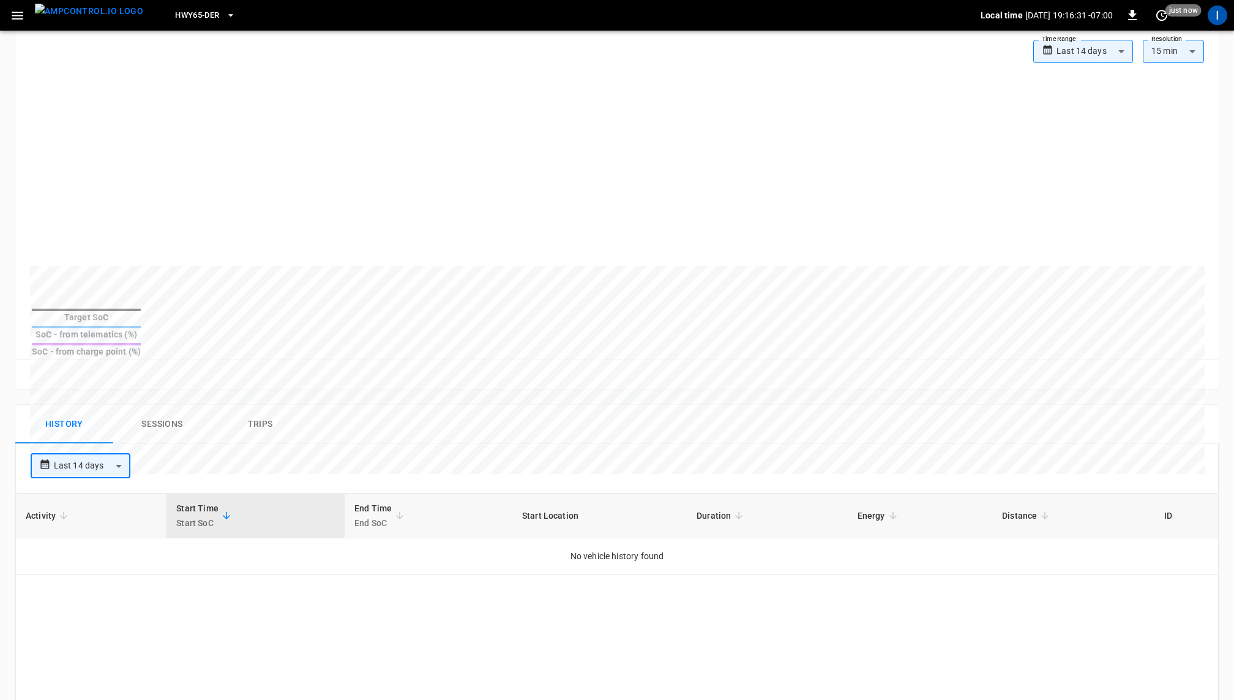
click at [171, 405] on button "Sessions" at bounding box center [162, 424] width 98 height 39
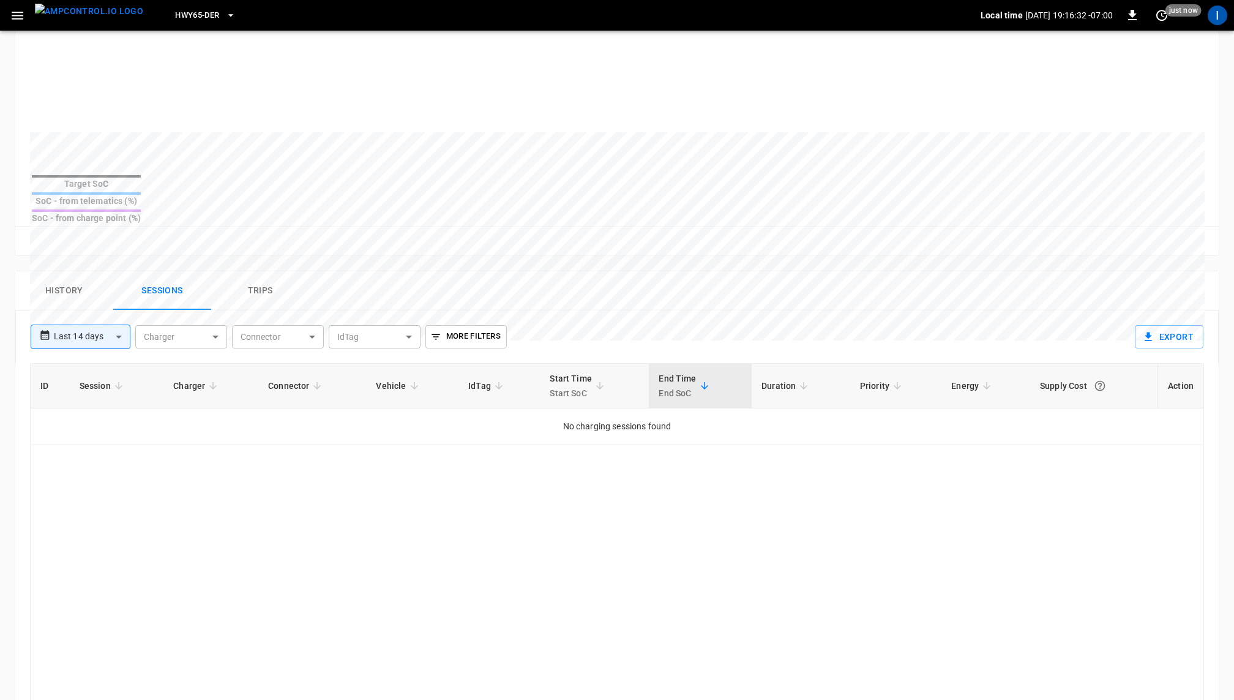
scroll to position [462, 0]
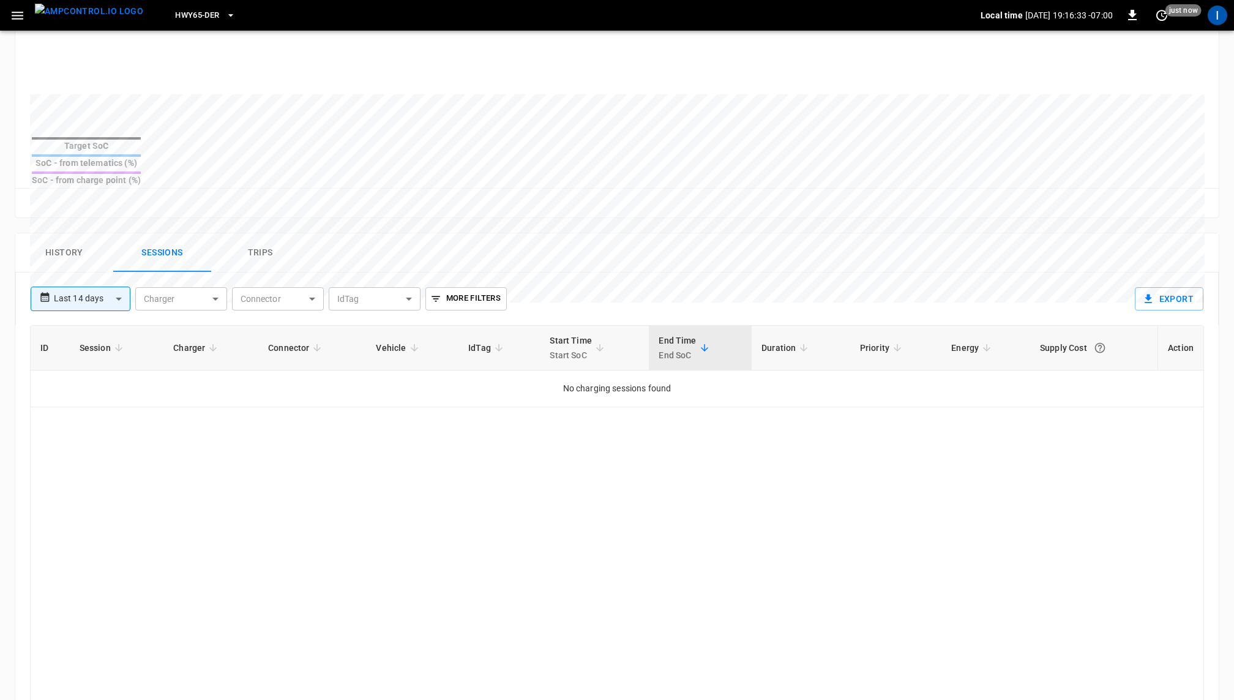
click at [103, 277] on body "**********" at bounding box center [617, 200] width 1234 height 1325
click at [71, 395] on li "Last 30 days" at bounding box center [80, 401] width 99 height 20
type input "**********"
type input "**"
type input "**********"
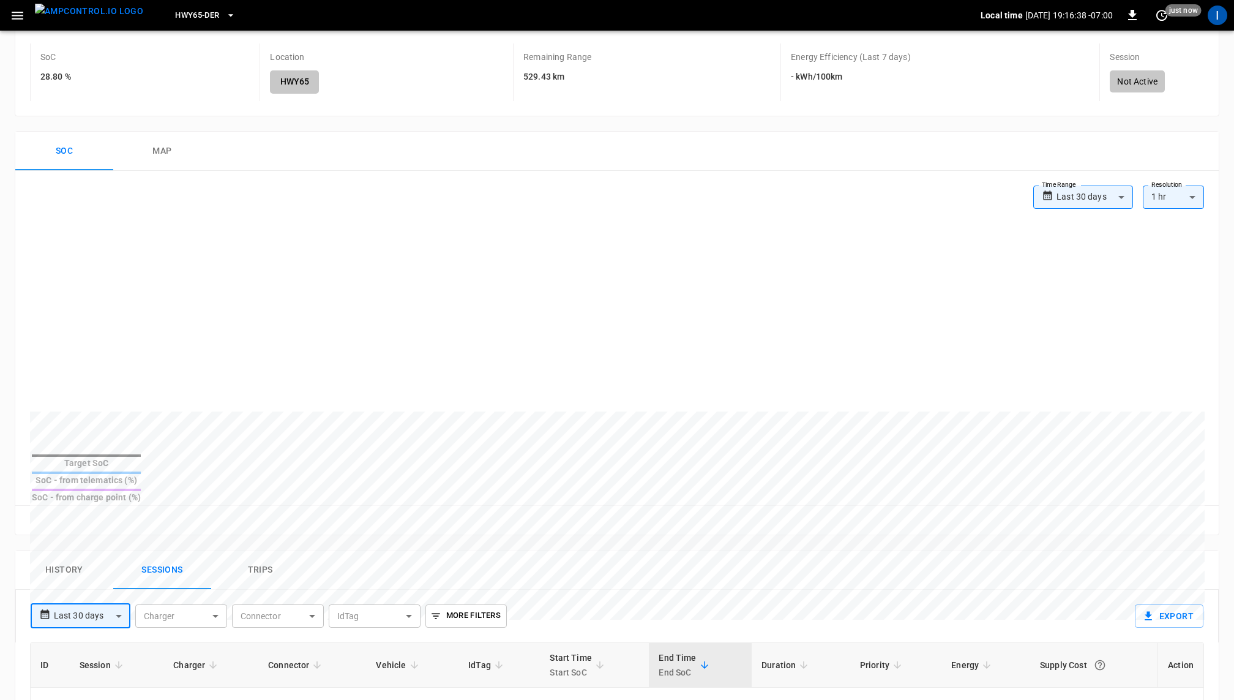
scroll to position [138, 0]
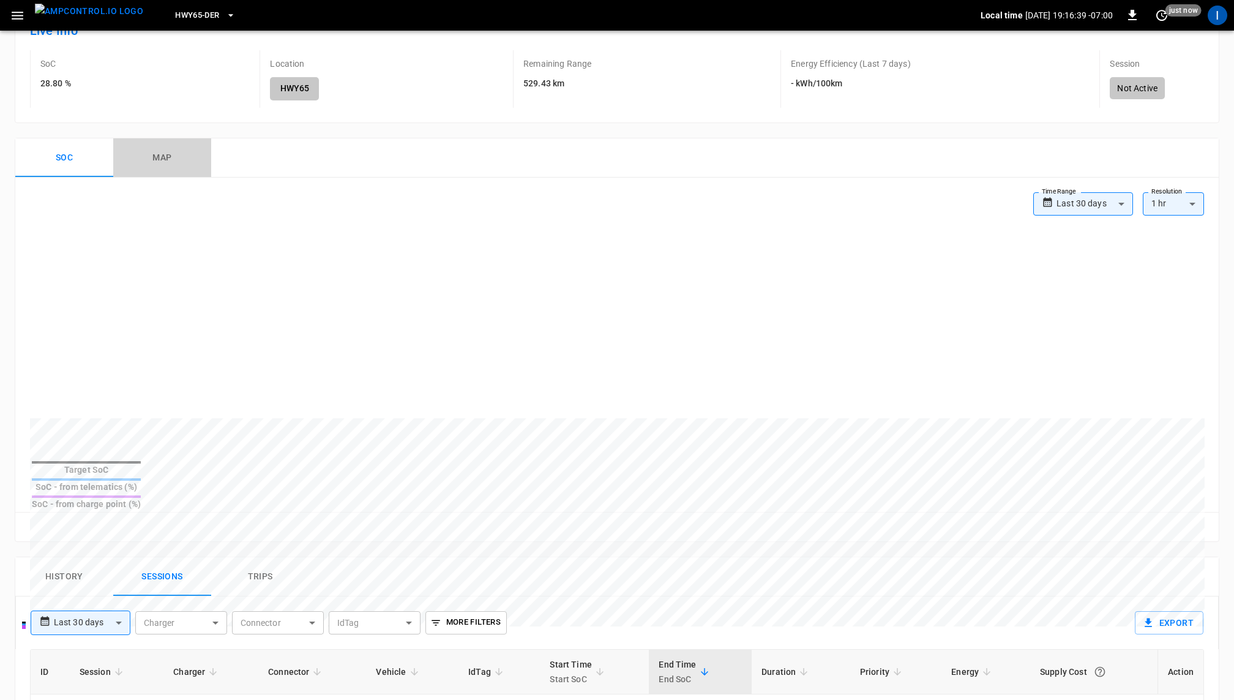
click at [164, 151] on button "map" at bounding box center [162, 157] width 98 height 39
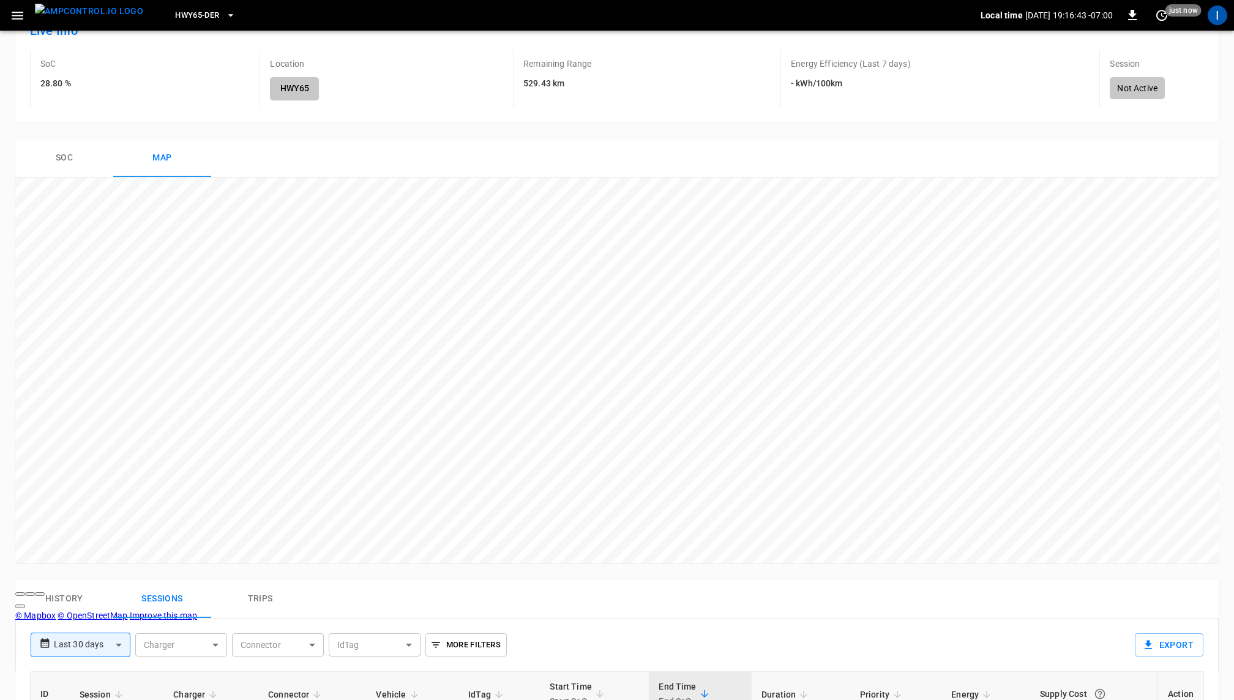
click at [30, 594] on span "Zoom out" at bounding box center [30, 594] width 0 height 0
click at [23, 15] on icon "button" at bounding box center [17, 15] width 15 height 15
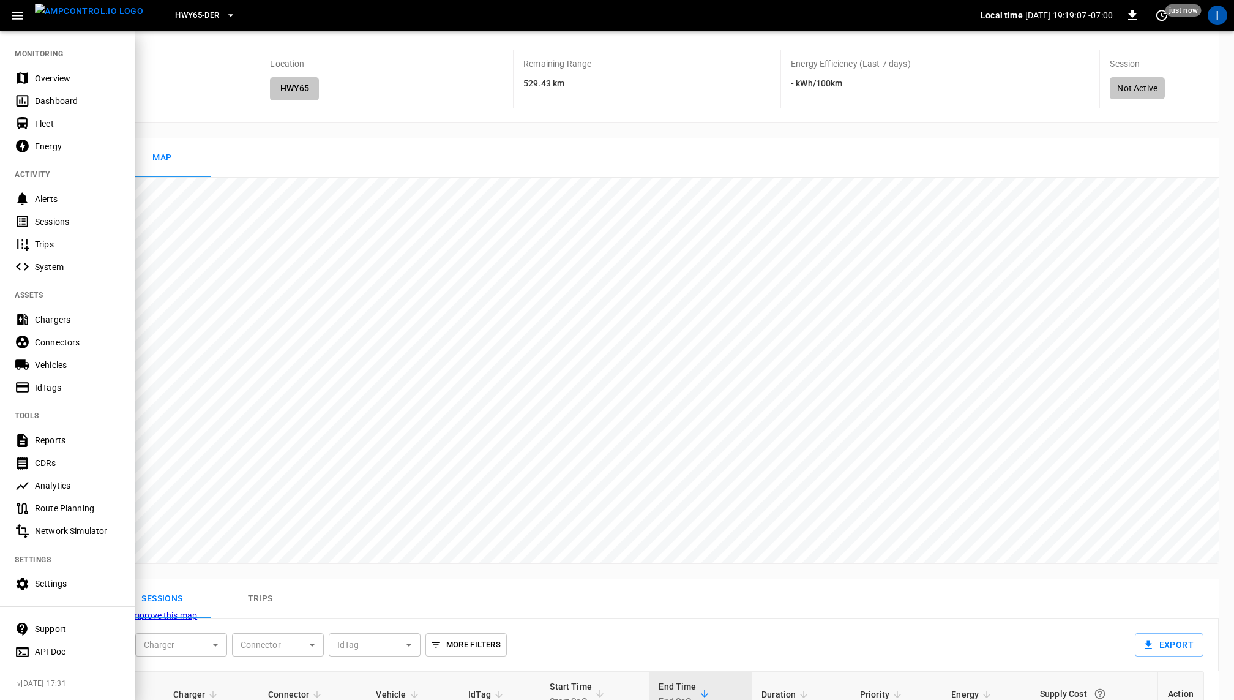
drag, startPoint x: 62, startPoint y: 367, endPoint x: 176, endPoint y: 173, distance: 224.7
click at [62, 367] on div "Vehicles" at bounding box center [77, 365] width 85 height 12
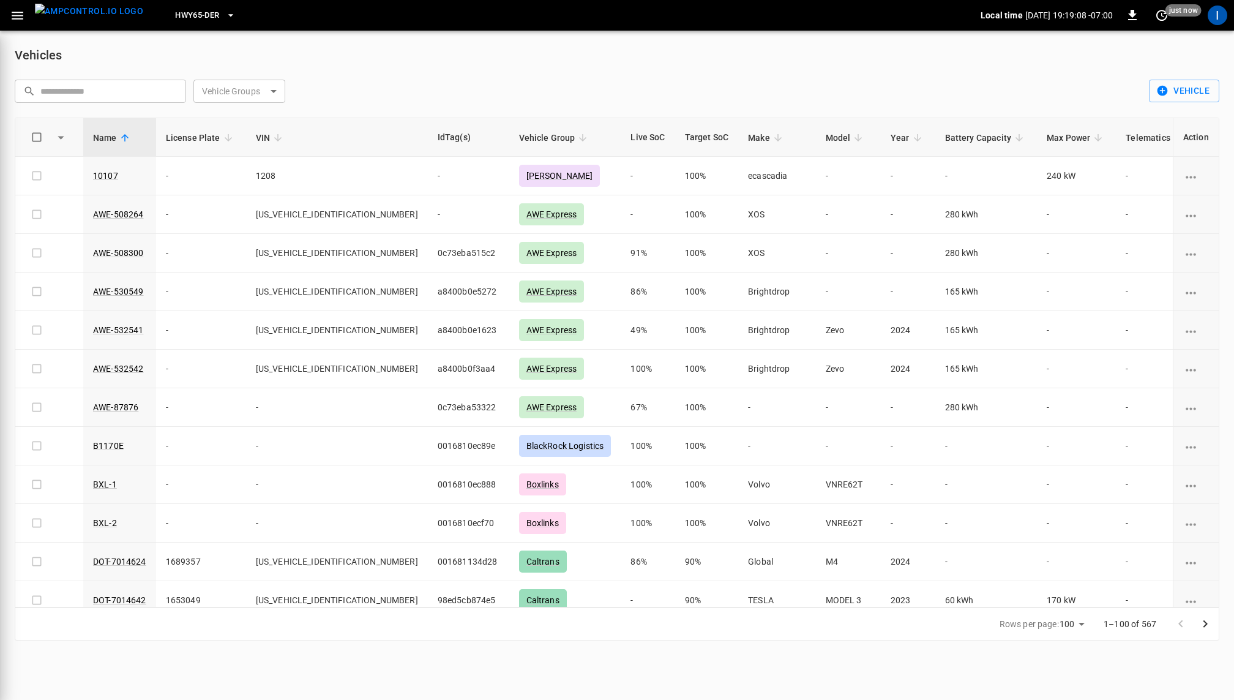
click at [103, 86] on input "text" at bounding box center [108, 91] width 137 height 23
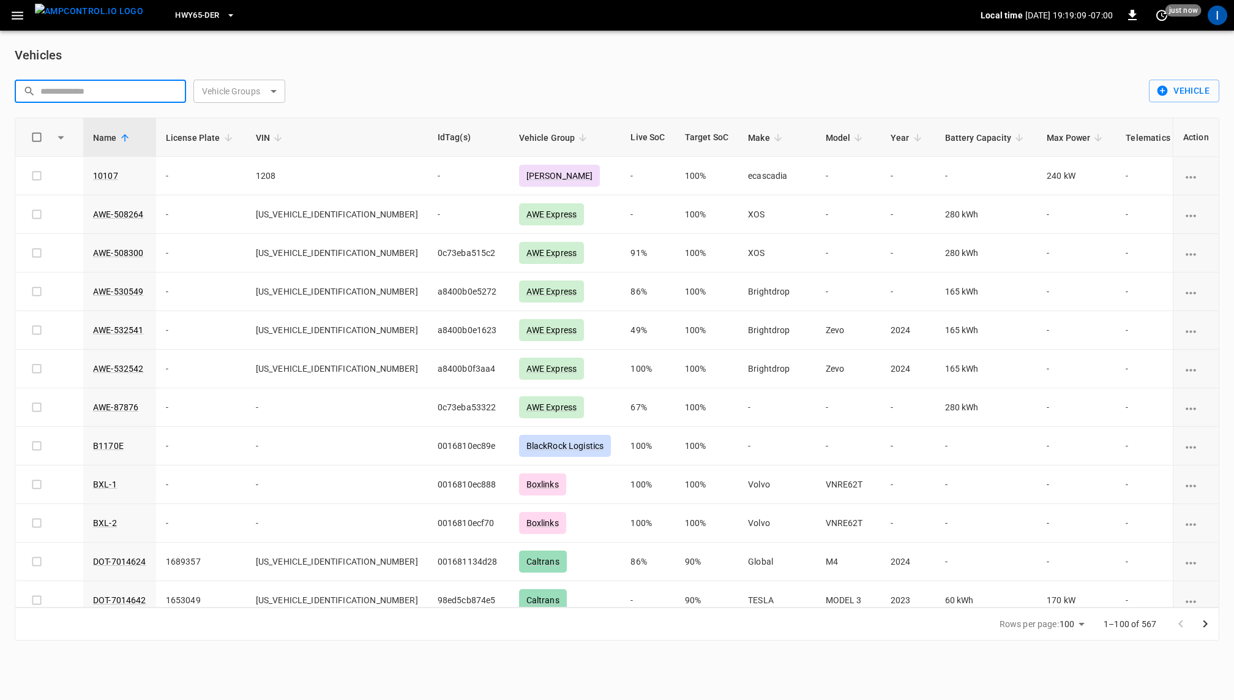
paste input "*********"
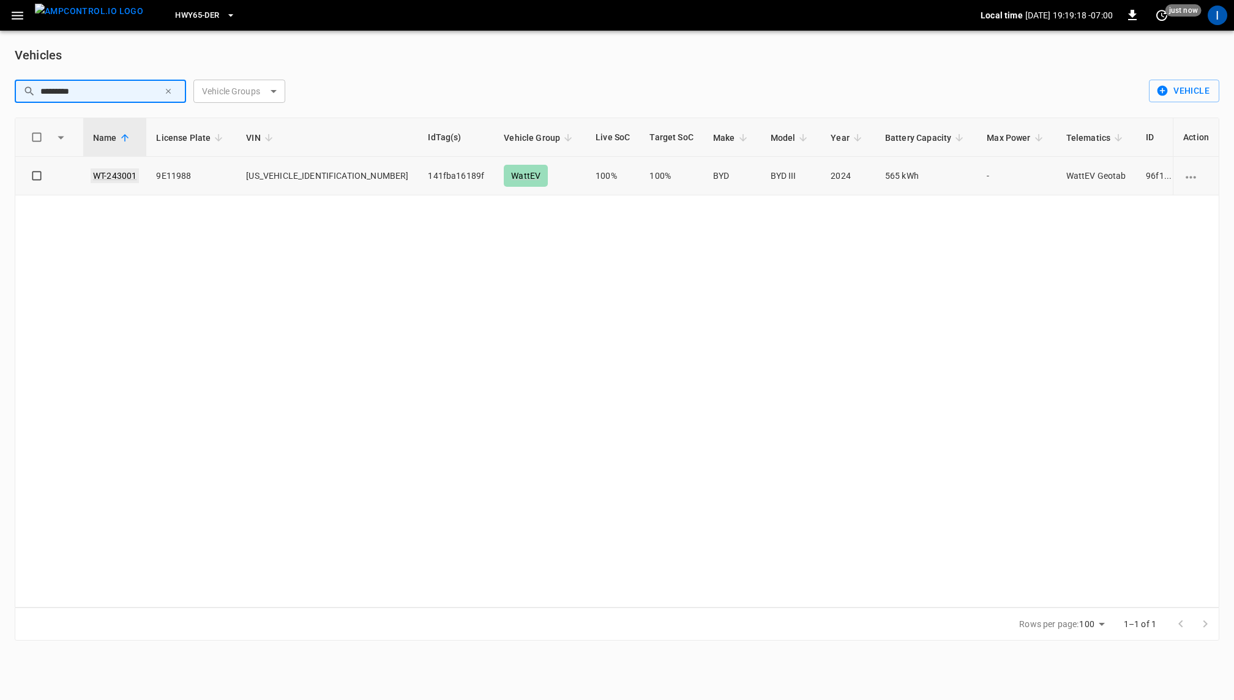
type input "*********"
click at [132, 176] on link "WT-243001" at bounding box center [115, 175] width 48 height 15
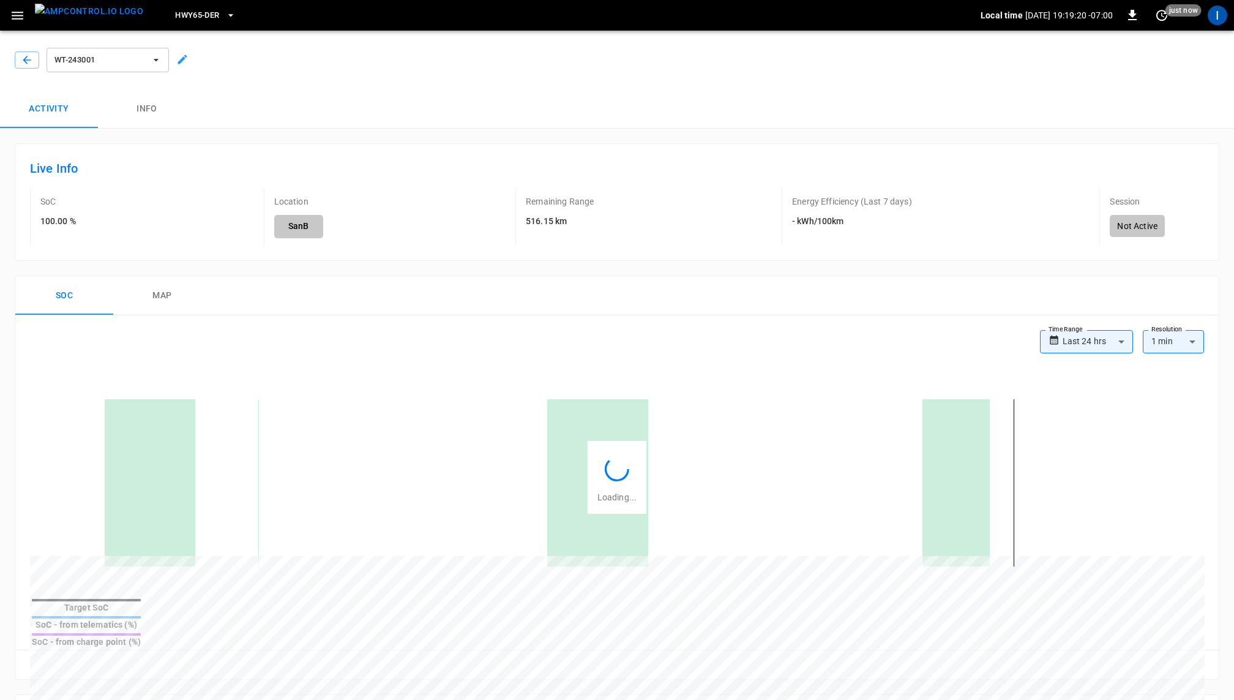
click at [182, 62] on icon at bounding box center [182, 59] width 12 height 12
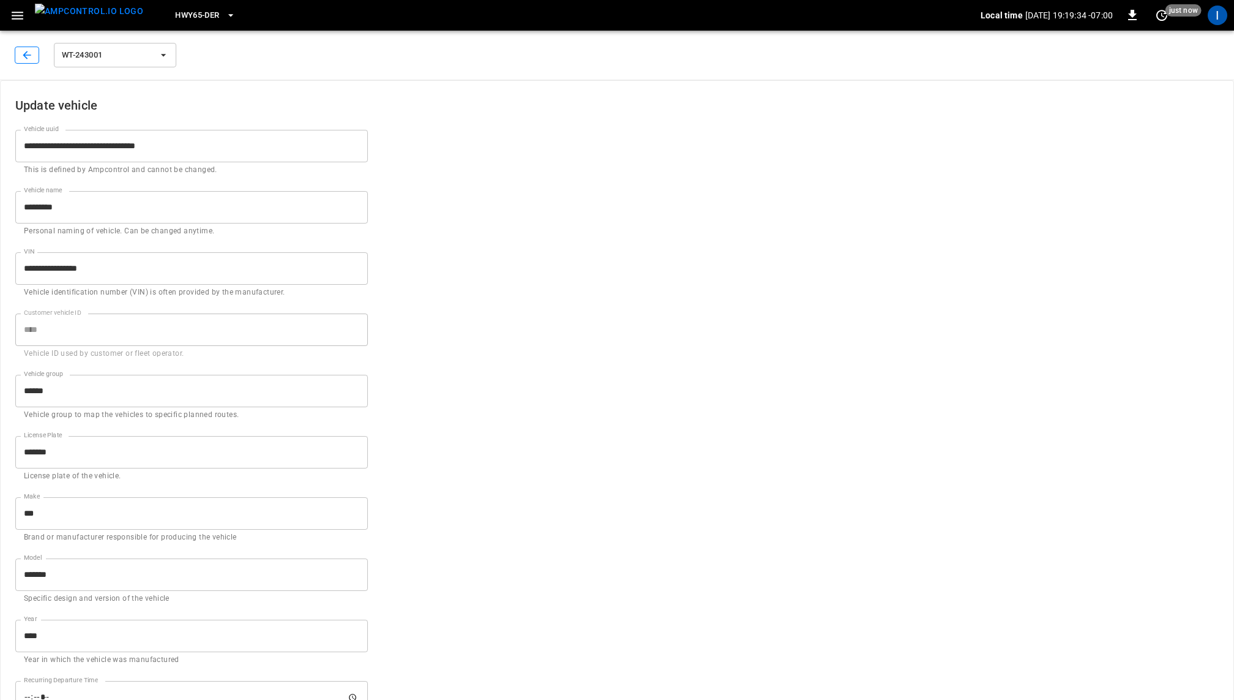
click at [30, 53] on icon "button" at bounding box center [27, 55] width 12 height 12
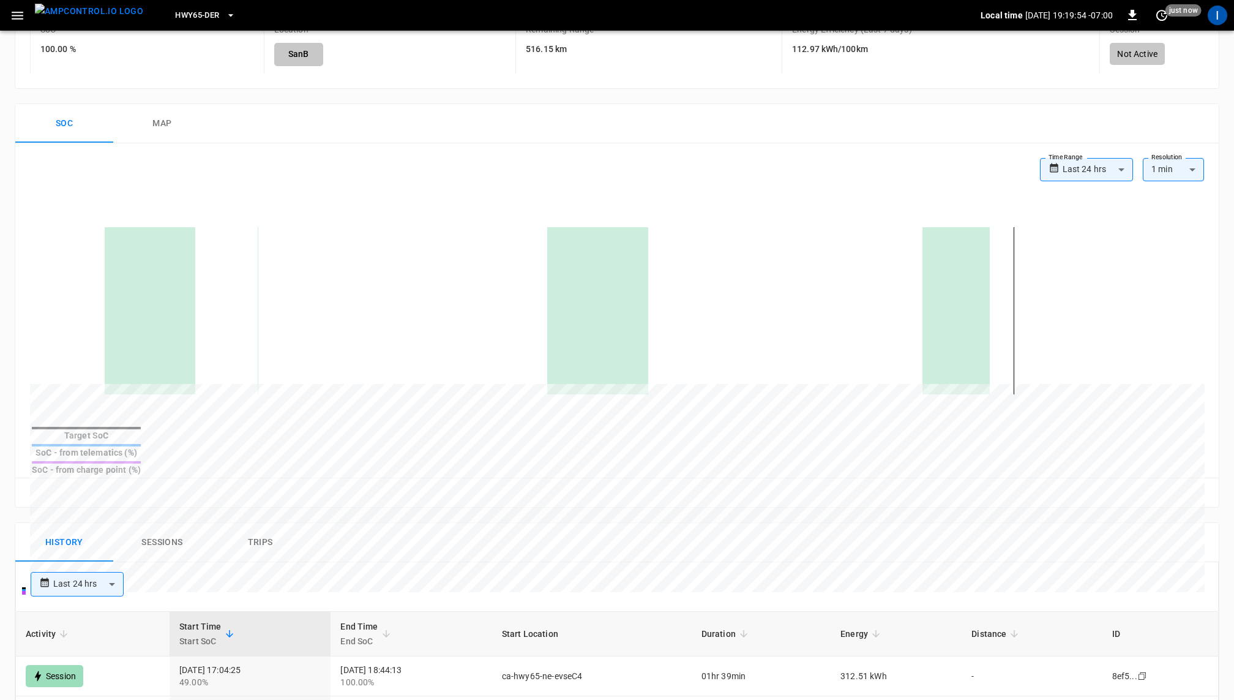
scroll to position [217, 0]
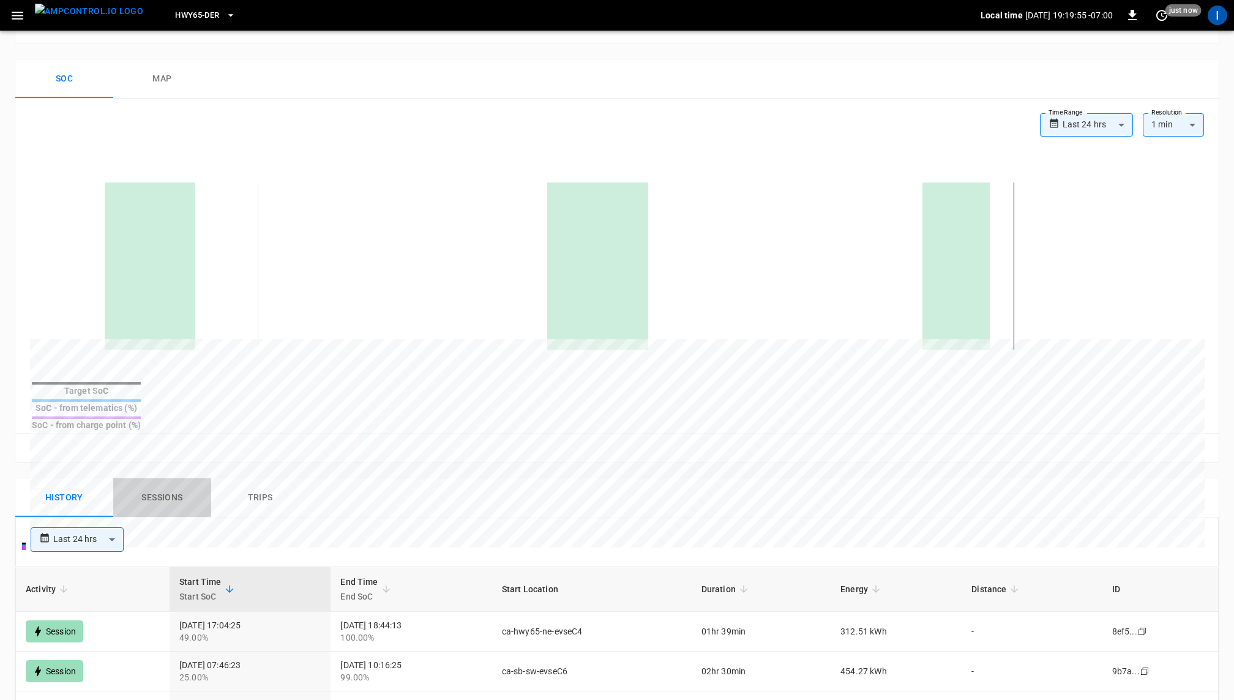
click at [172, 478] on button "Sessions" at bounding box center [162, 497] width 98 height 39
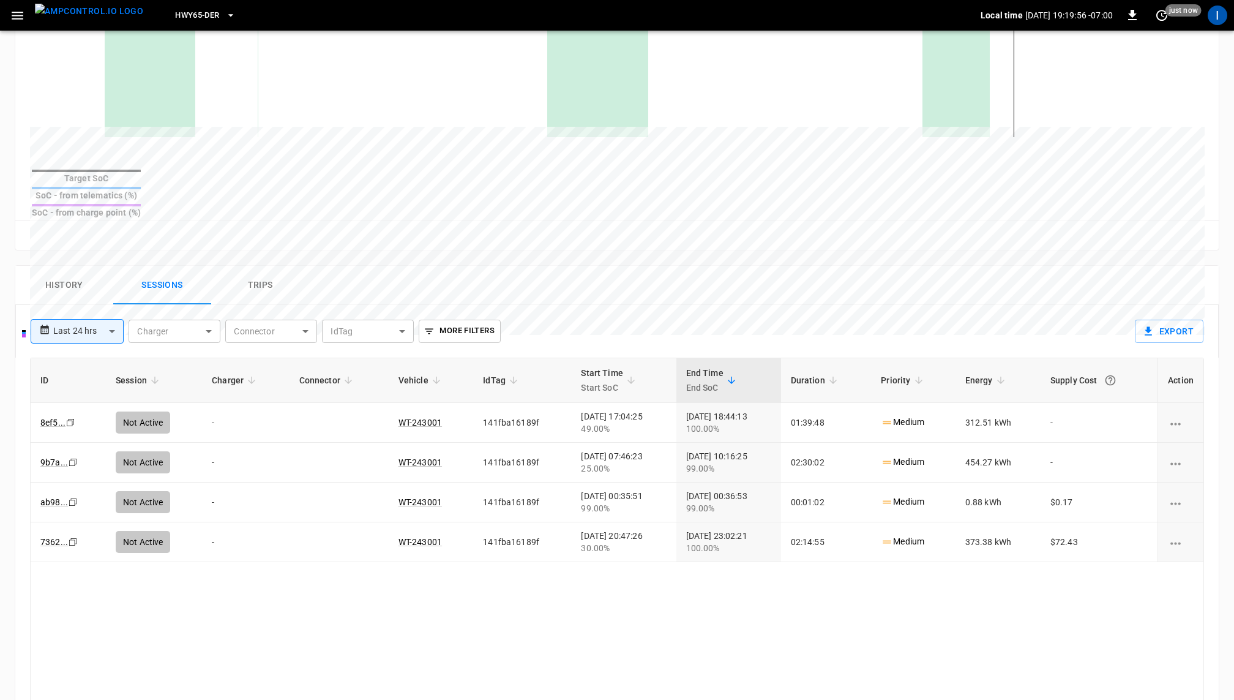
scroll to position [473, 0]
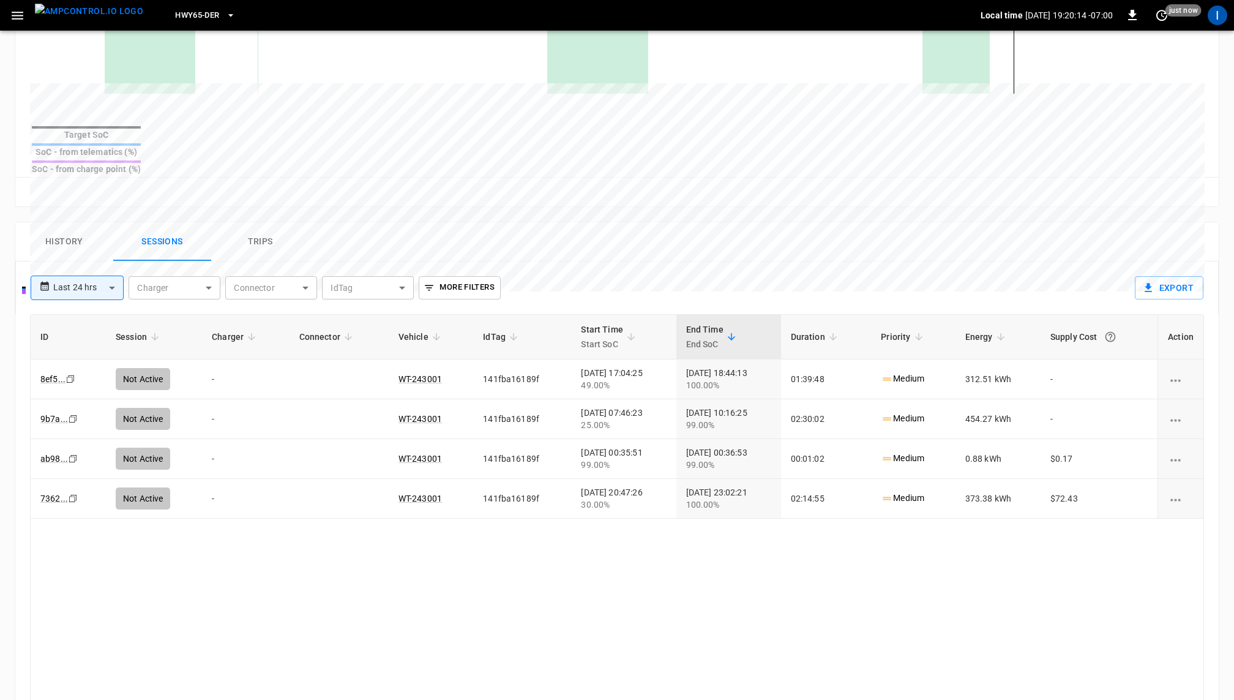
click at [196, 17] on span "HWY65-DER" at bounding box center [197, 16] width 44 height 14
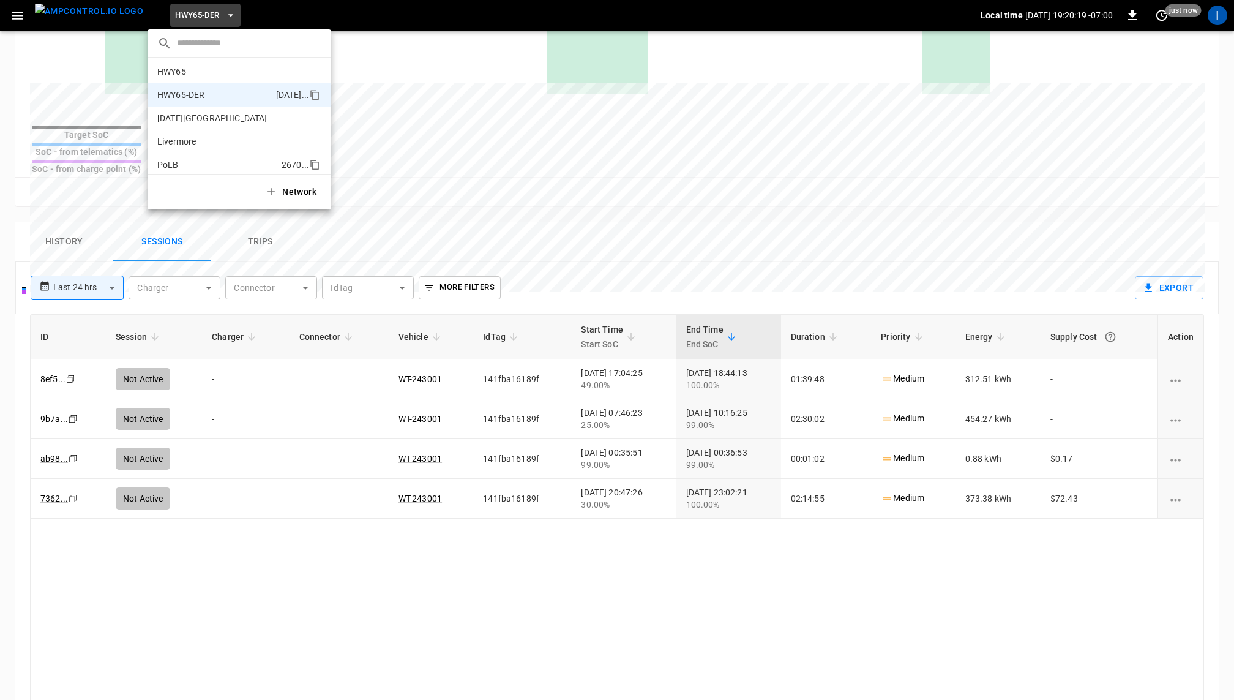
scroll to position [0, 0]
click at [195, 93] on p "HWY65" at bounding box center [217, 97] width 121 height 12
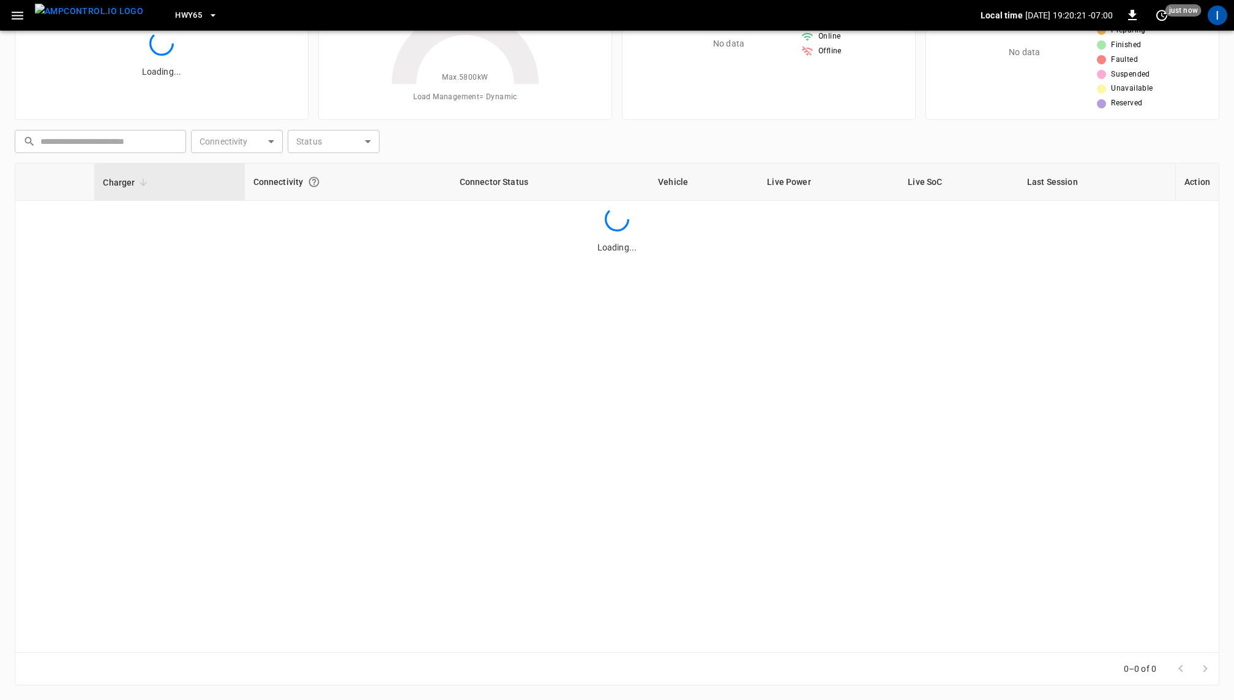
scroll to position [81, 0]
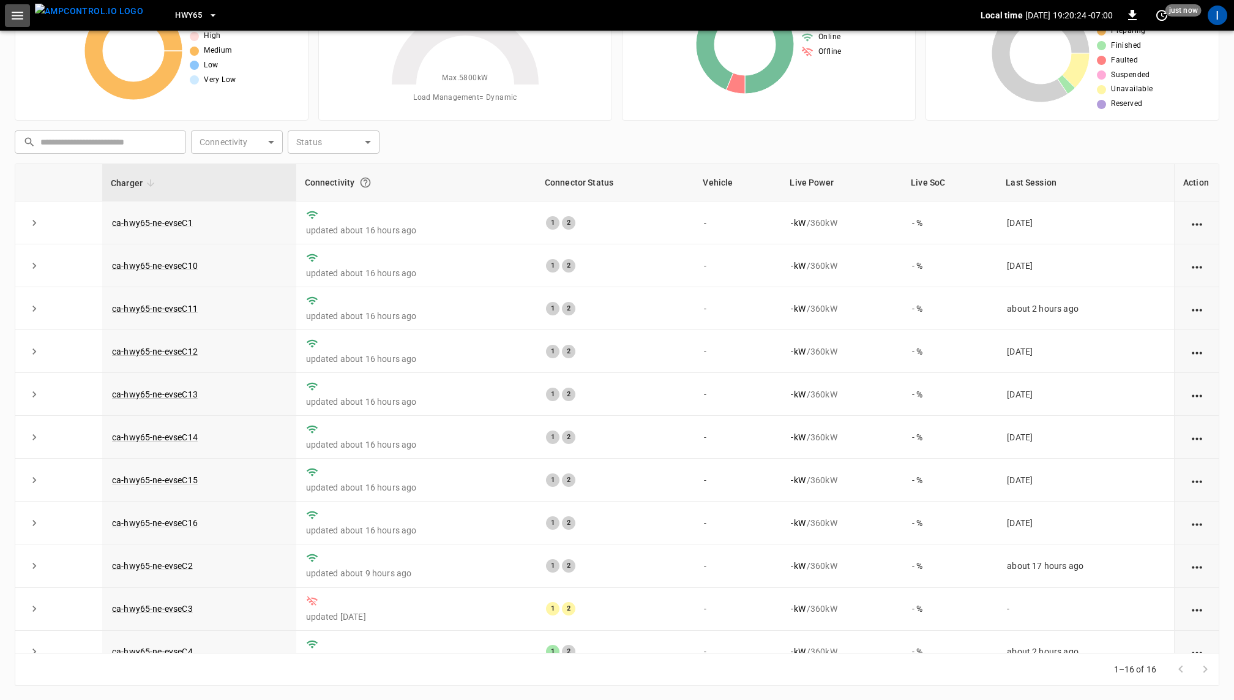
click at [19, 9] on icon "button" at bounding box center [17, 15] width 15 height 15
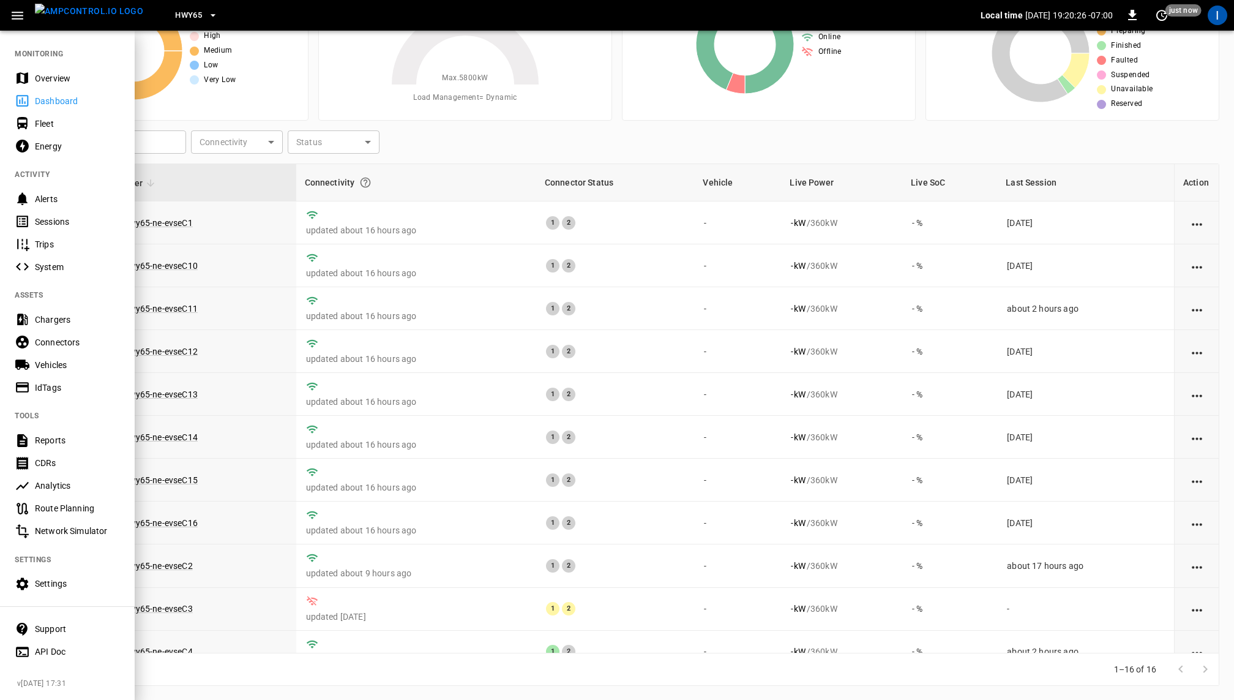
click at [71, 361] on div "Vehicles" at bounding box center [77, 365] width 85 height 12
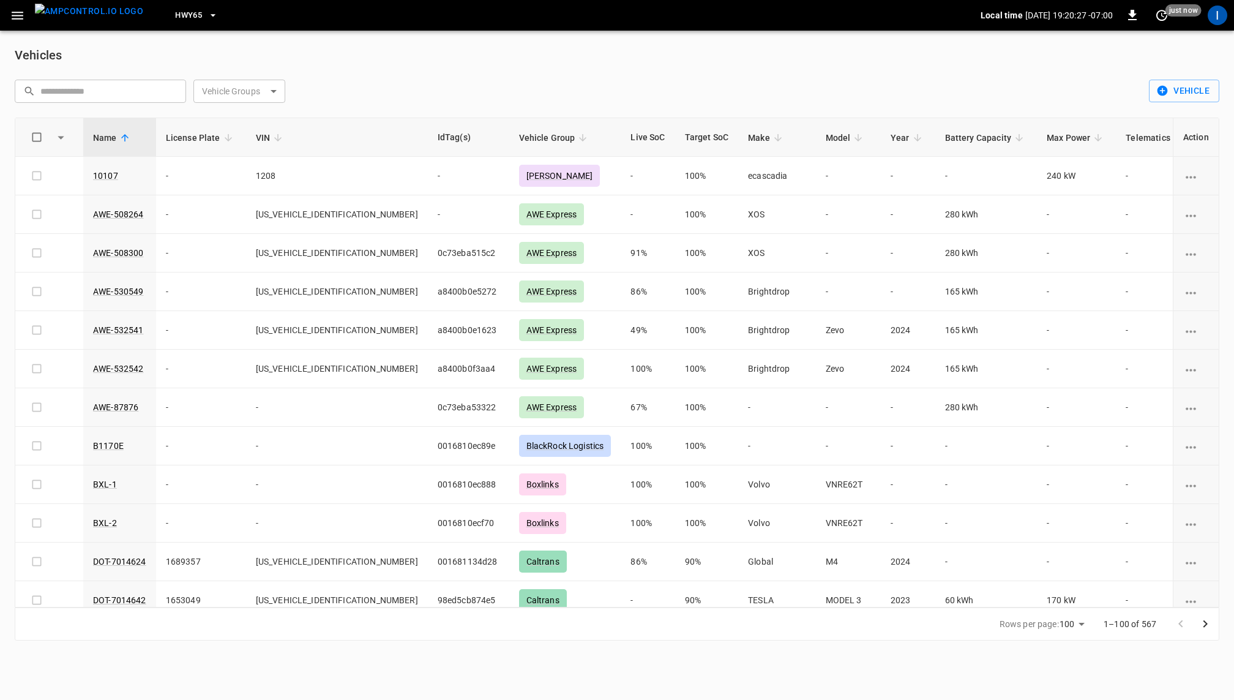
click at [134, 92] on input "text" at bounding box center [108, 91] width 137 height 23
paste input "*********"
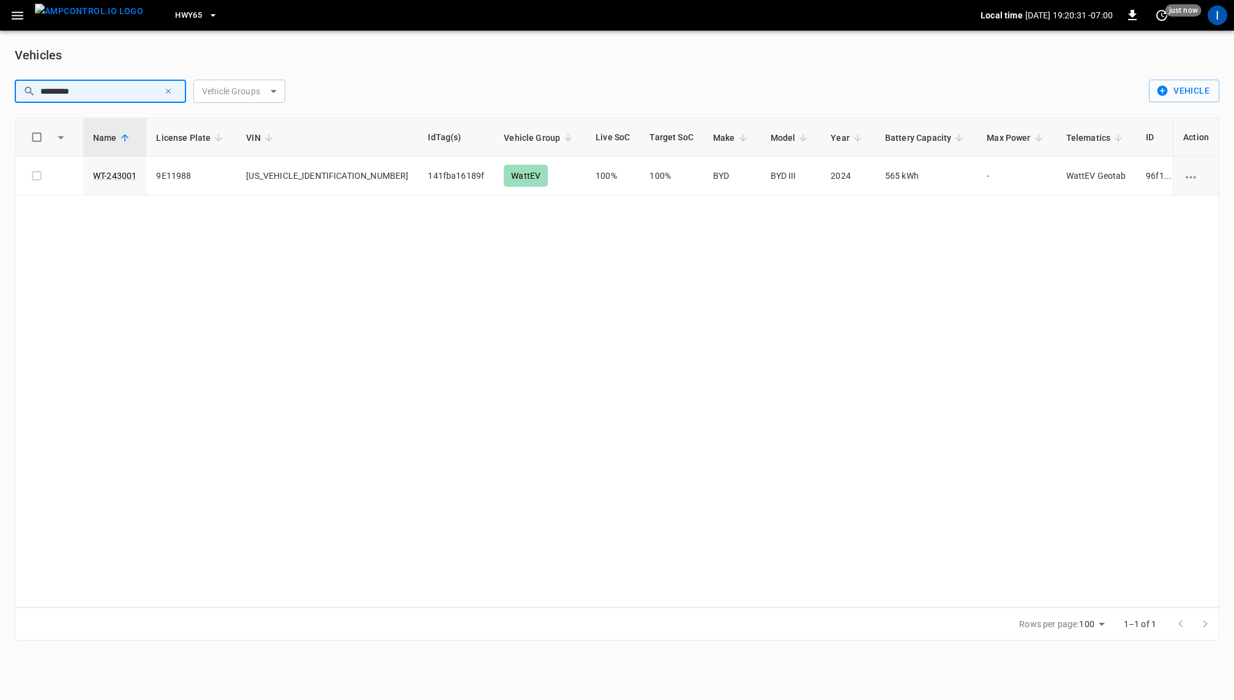
type input "*********"
click at [593, 232] on div "Name License Plate VIN IdTag(s) Vehicle Group Live SoC Target SoC Make Model Ye…" at bounding box center [617, 363] width 1205 height 490
click at [127, 175] on link "WT-243001" at bounding box center [114, 176] width 43 height 10
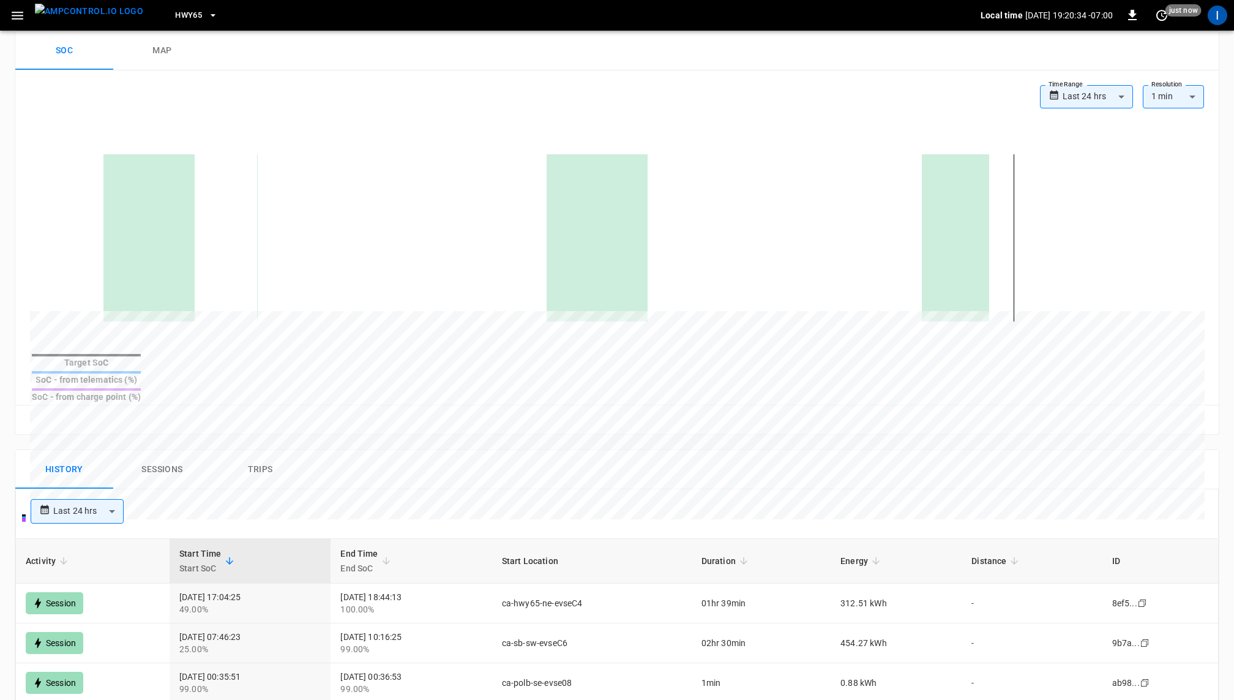
scroll to position [275, 0]
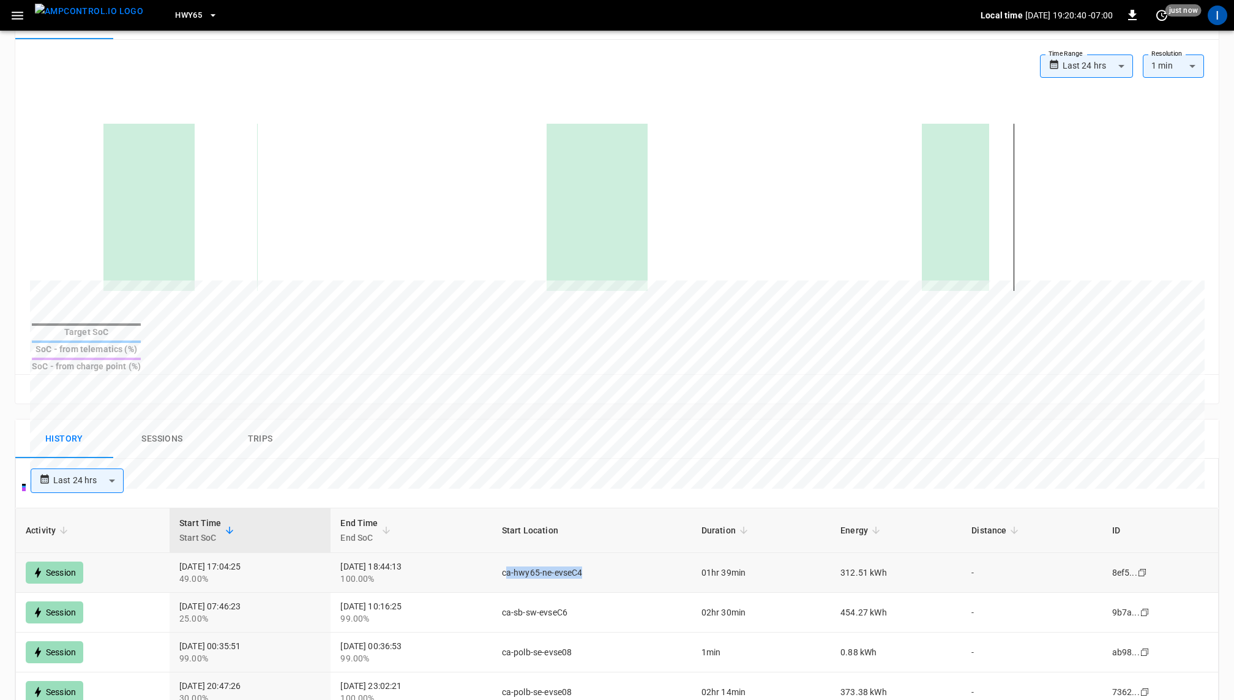
drag, startPoint x: 642, startPoint y: 542, endPoint x: 551, endPoint y: 542, distance: 90.6
click at [551, 553] on td "ca-hwy65-ne-evseC4" at bounding box center [592, 573] width 200 height 40
click at [411, 572] on div "100.00%" at bounding box center [410, 578] width 141 height 12
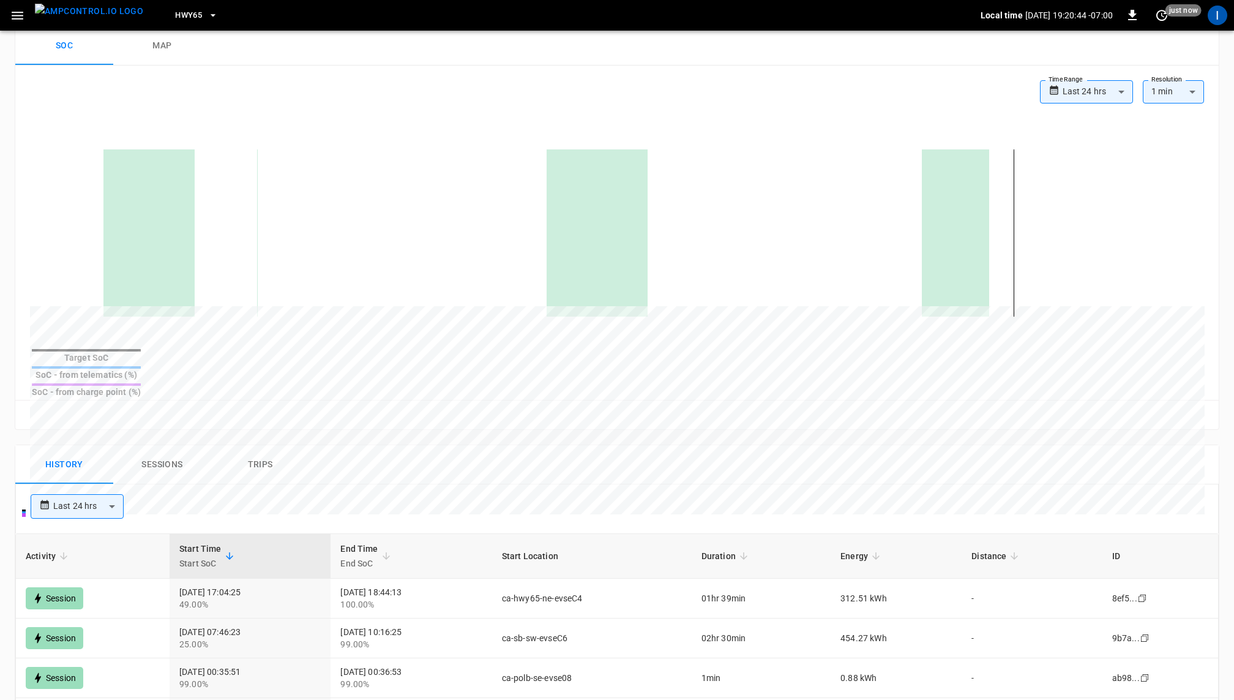
scroll to position [248, 0]
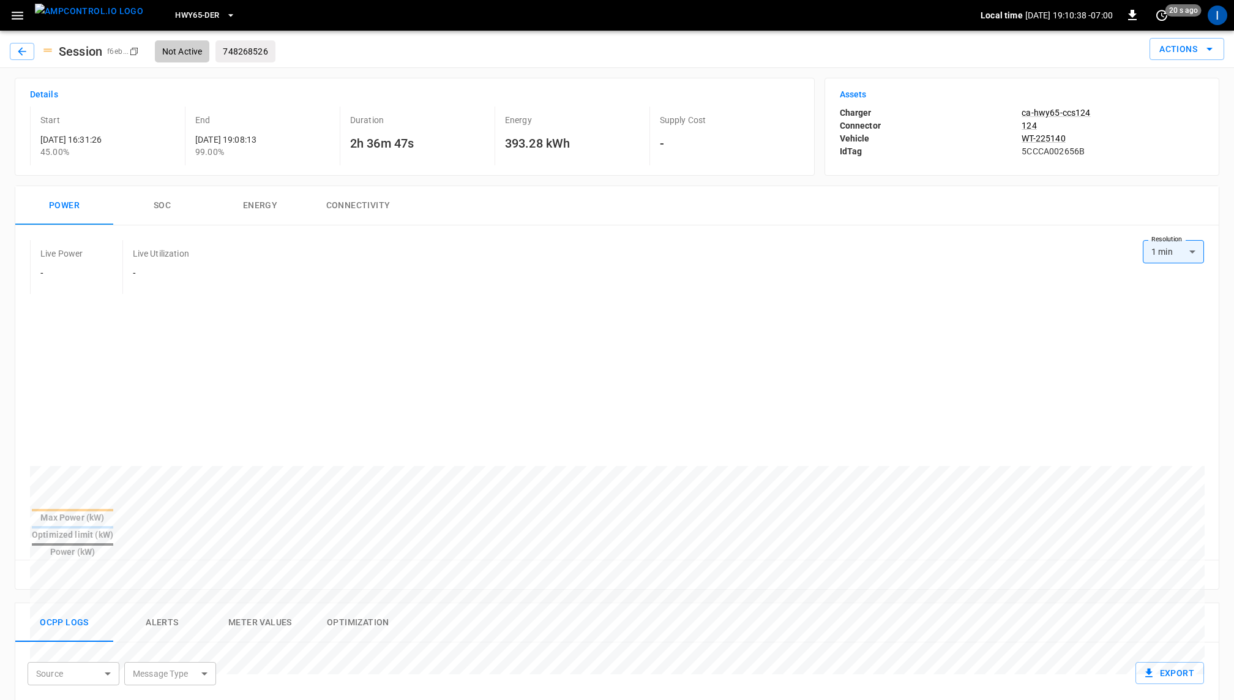
click at [163, 204] on button "SOC" at bounding box center [162, 205] width 98 height 39
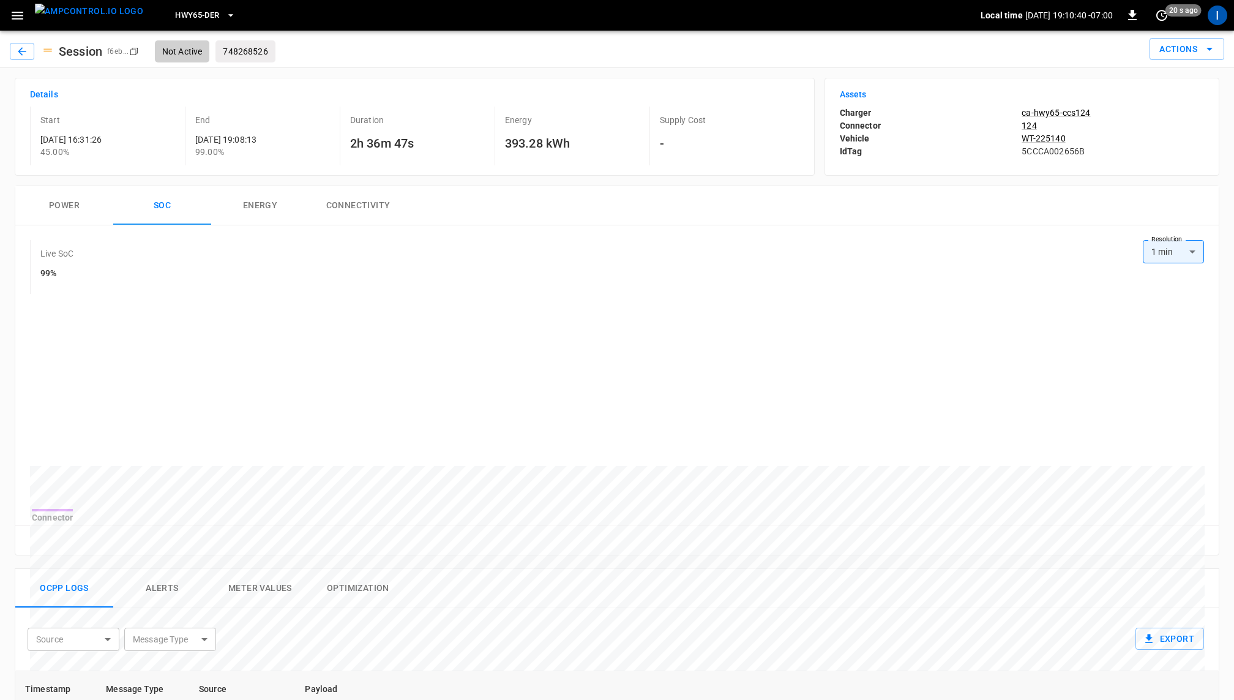
click at [77, 205] on button "Power" at bounding box center [64, 205] width 98 height 39
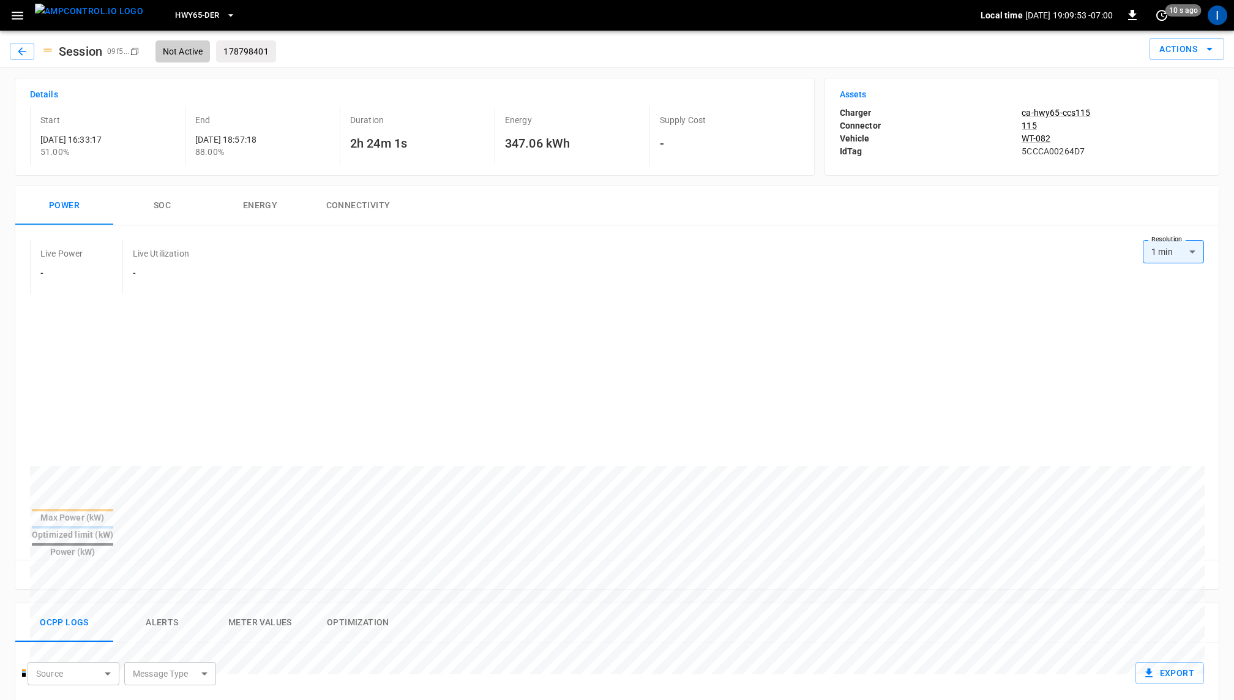
click at [165, 204] on button "SOC" at bounding box center [162, 205] width 98 height 39
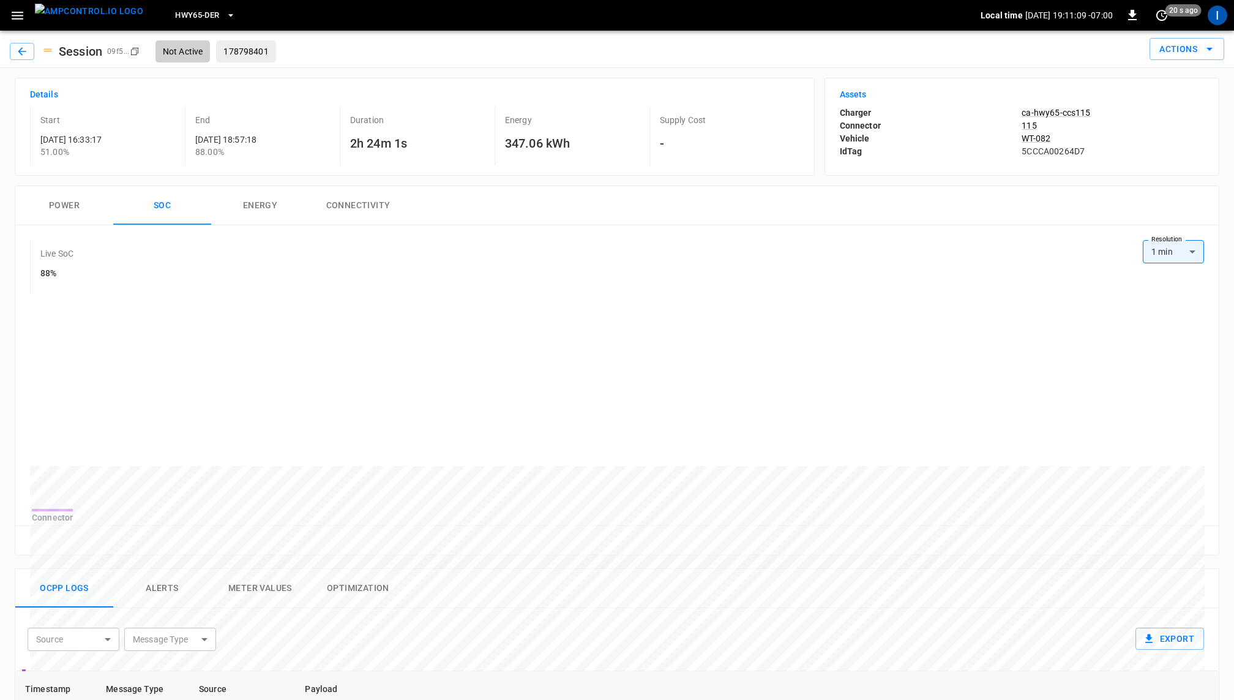
click at [70, 208] on button "Power" at bounding box center [64, 205] width 98 height 39
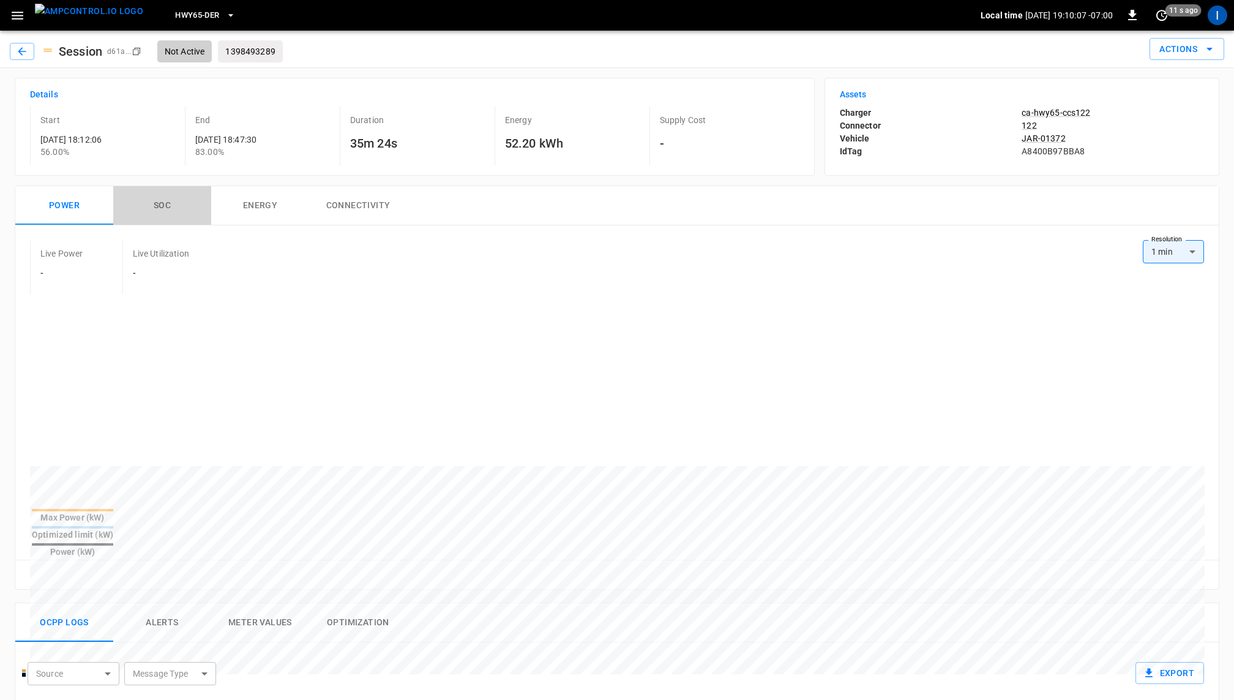
click at [176, 202] on button "SOC" at bounding box center [162, 205] width 98 height 39
click at [173, 196] on button "SOC" at bounding box center [162, 205] width 98 height 39
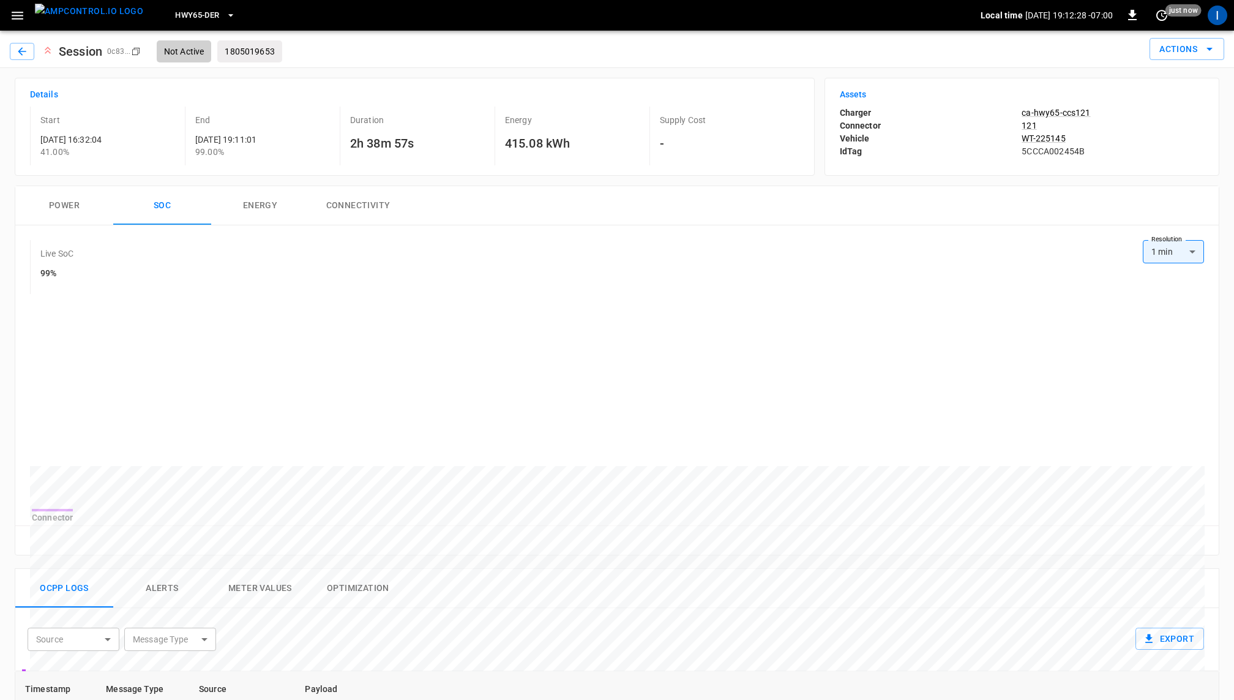
click at [62, 200] on button "Power" at bounding box center [64, 205] width 98 height 39
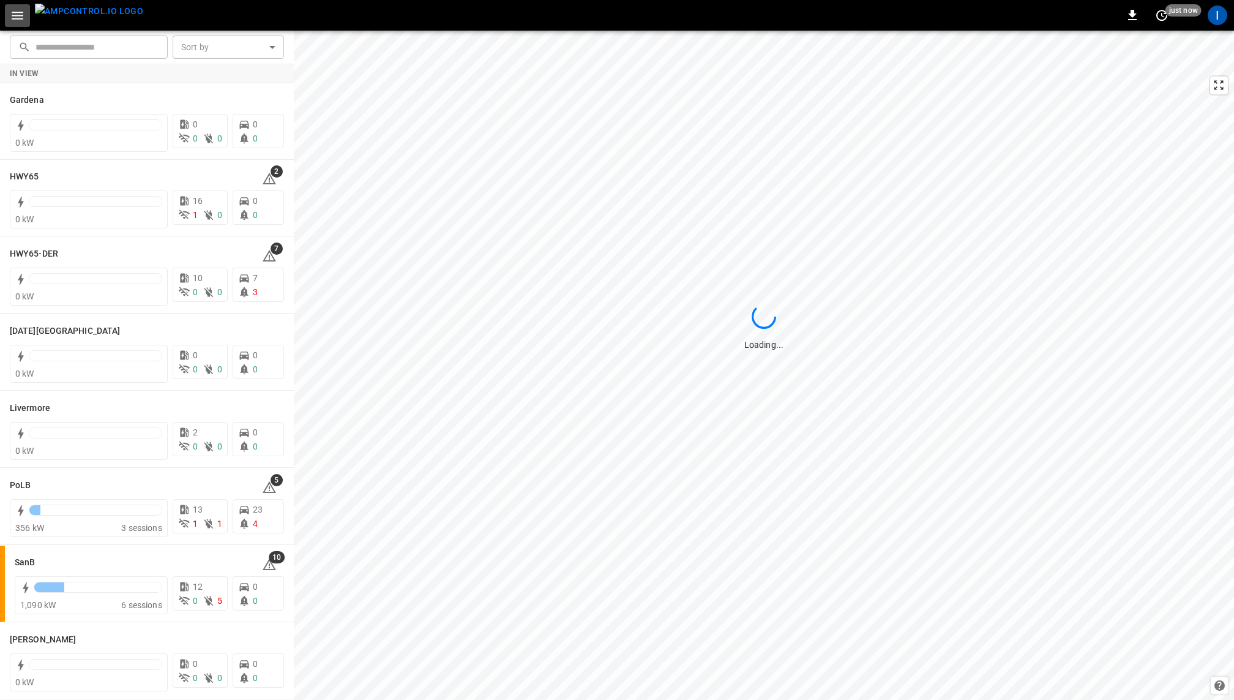
click at [25, 15] on button "button" at bounding box center [17, 15] width 25 height 23
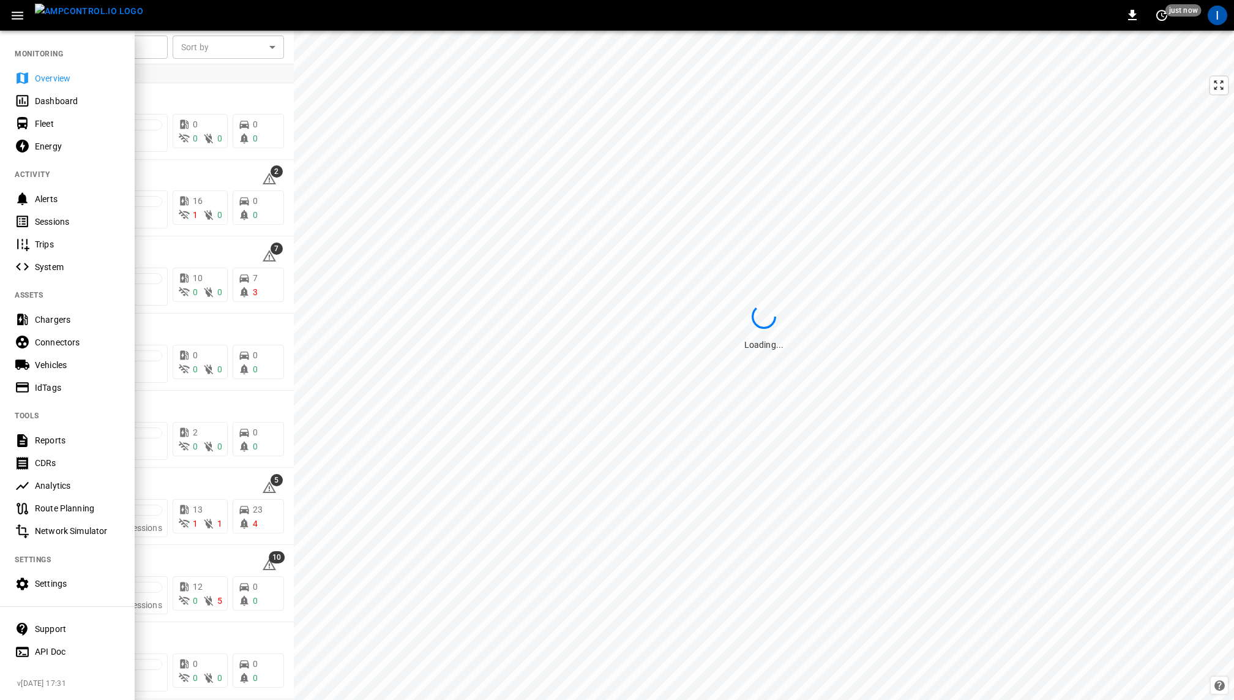
click at [383, 264] on div at bounding box center [617, 350] width 1234 height 700
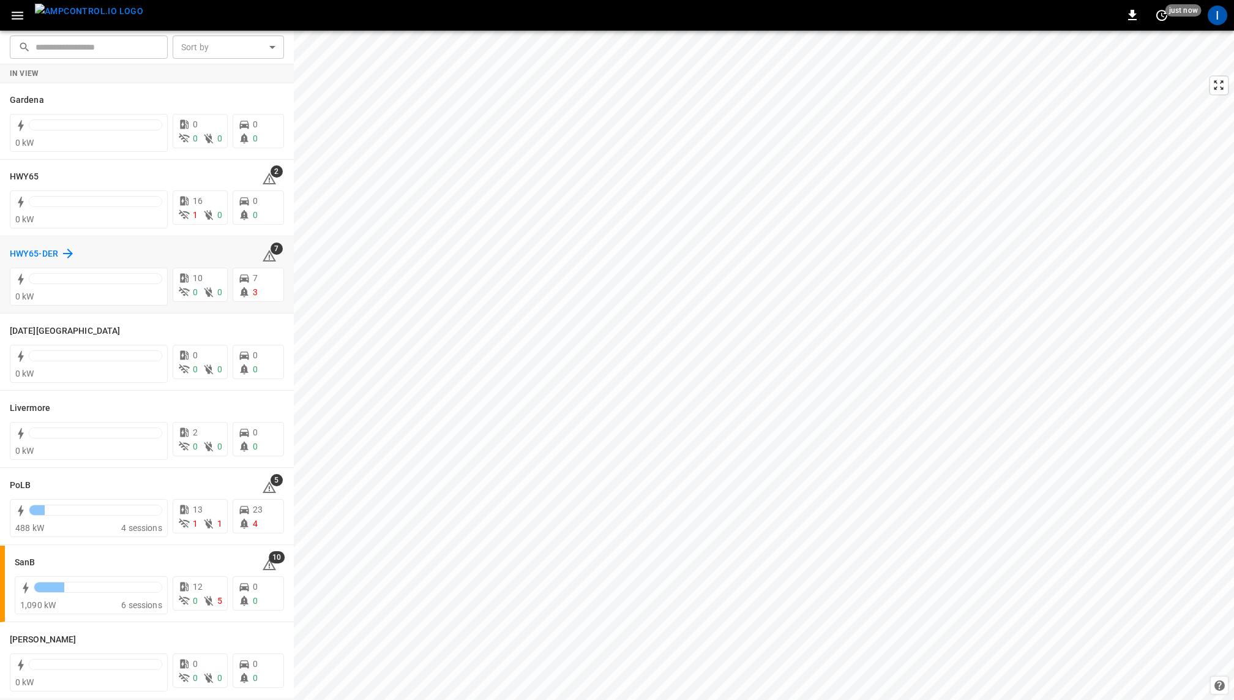
click at [59, 253] on div "HWY65-DER" at bounding box center [42, 253] width 65 height 15
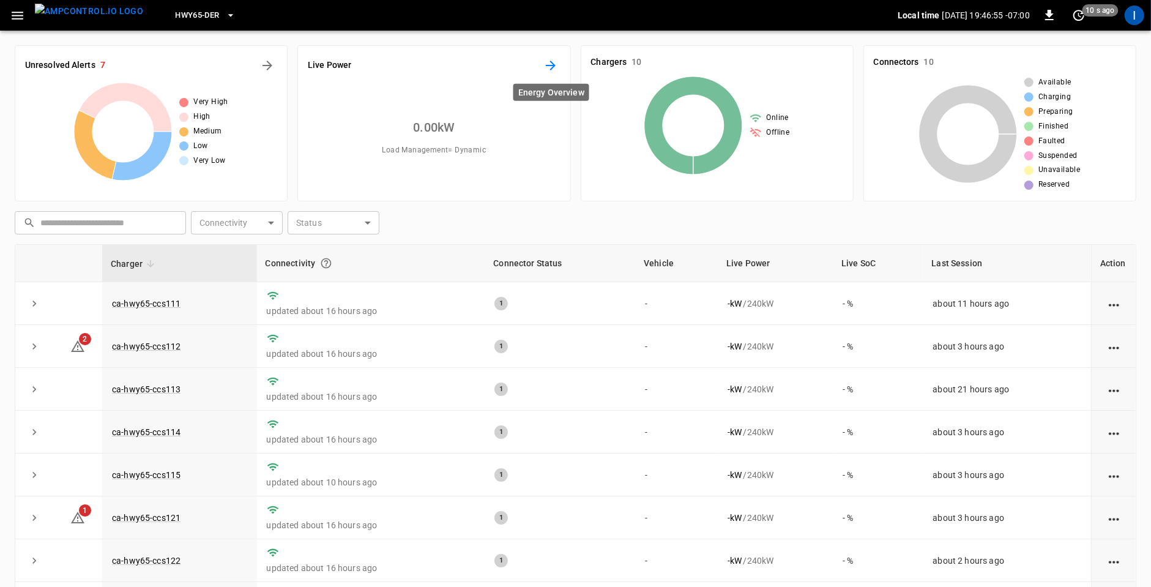
click at [550, 62] on icon "Energy Overview" at bounding box center [551, 65] width 15 height 15
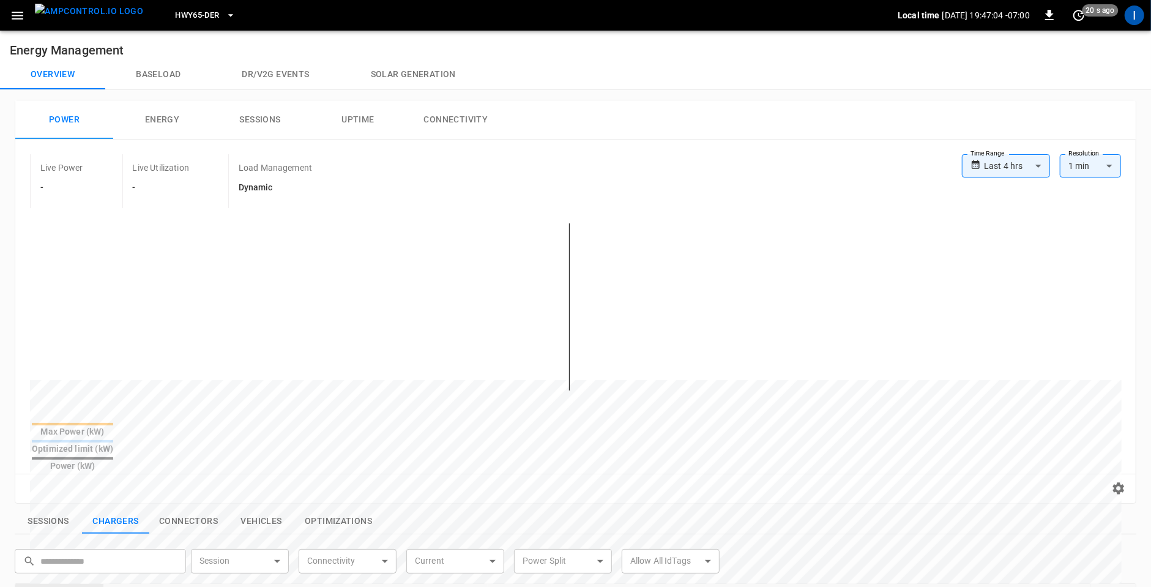
click at [410, 72] on button "Solar generation" at bounding box center [413, 74] width 146 height 29
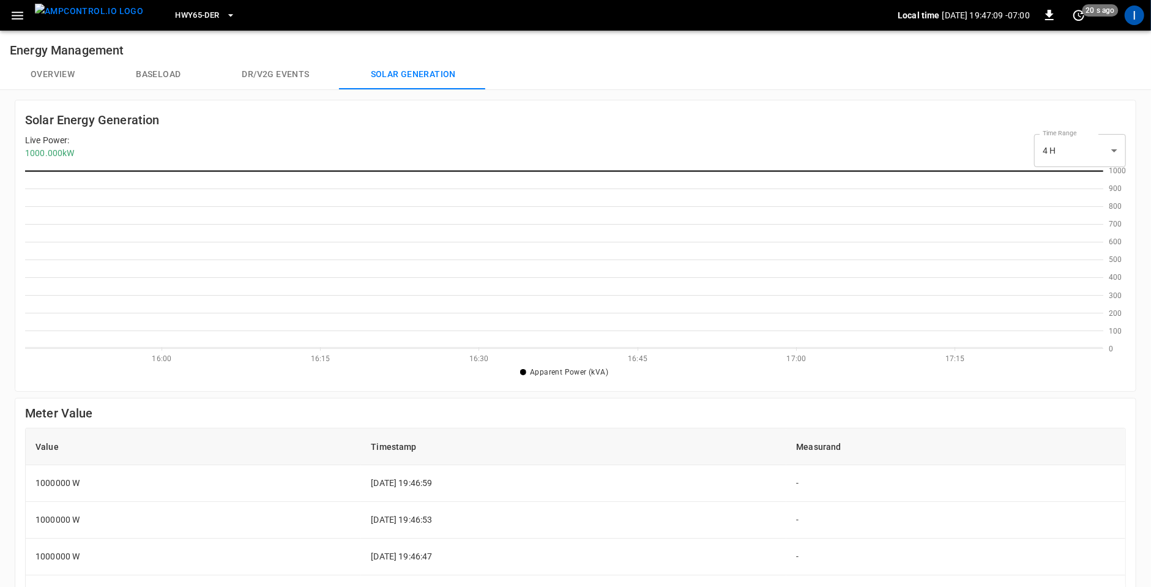
click at [280, 73] on button "Dr/V2G events" at bounding box center [275, 74] width 129 height 29
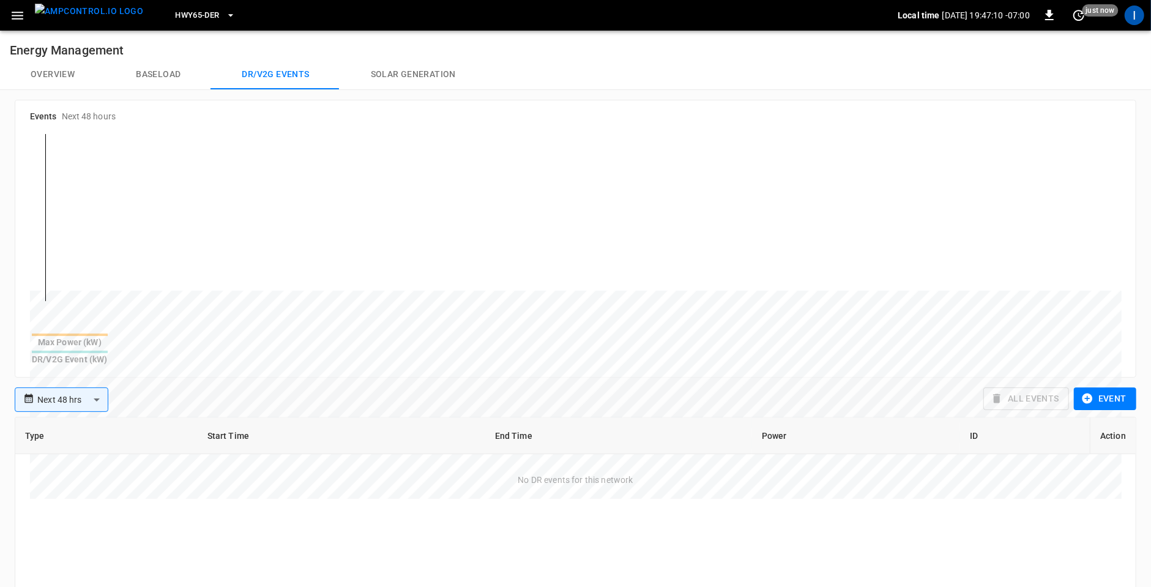
click at [157, 78] on button "Baseload" at bounding box center [158, 74] width 106 height 29
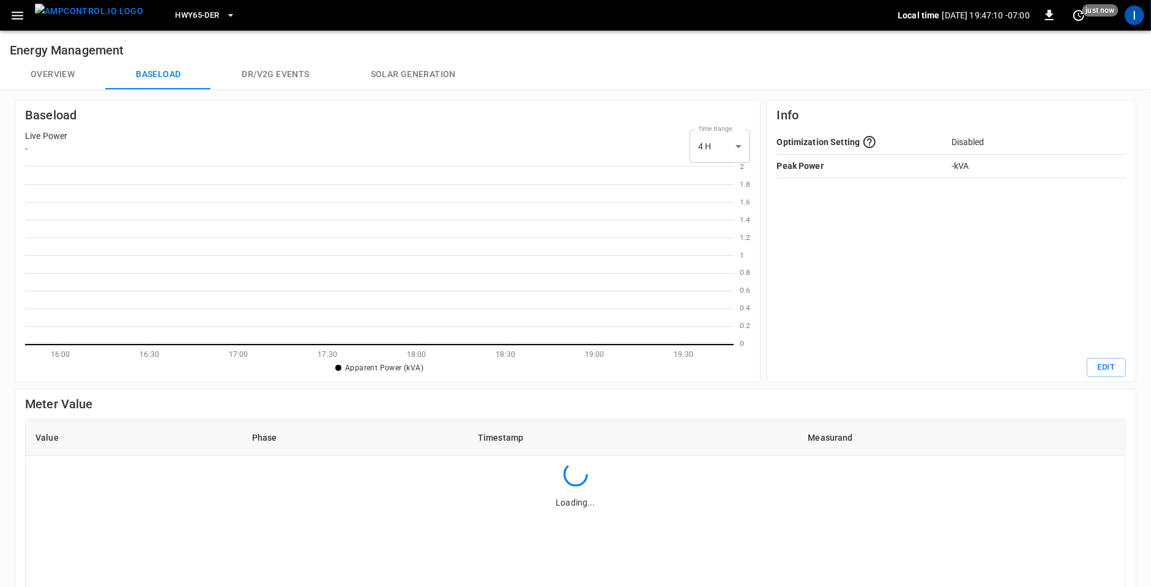
scroll to position [1, 1]
click at [69, 78] on button "Overview" at bounding box center [52, 74] width 105 height 29
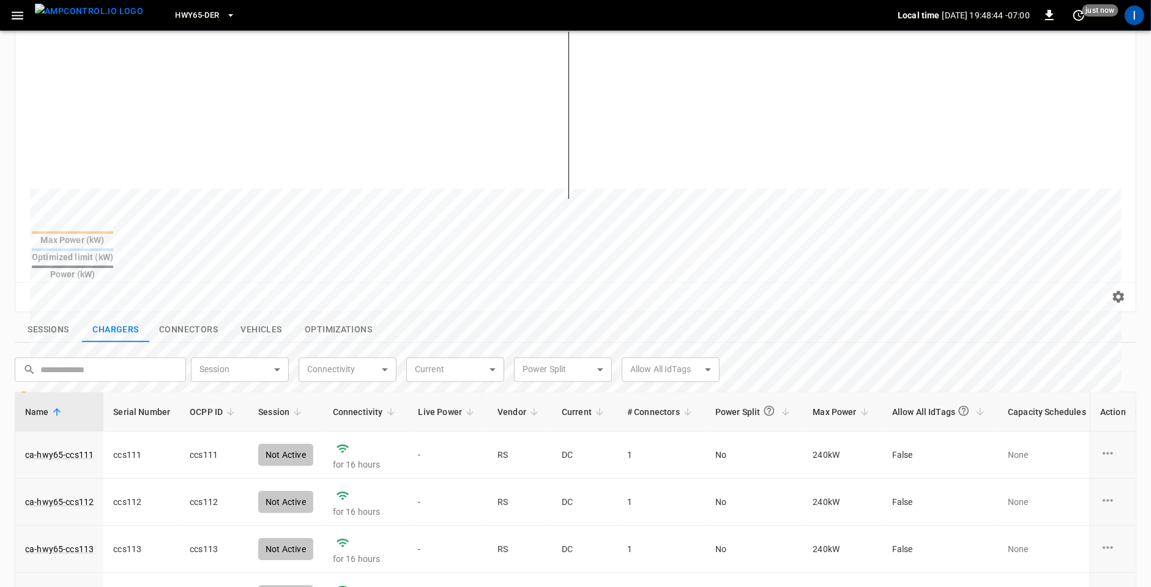
scroll to position [304, 0]
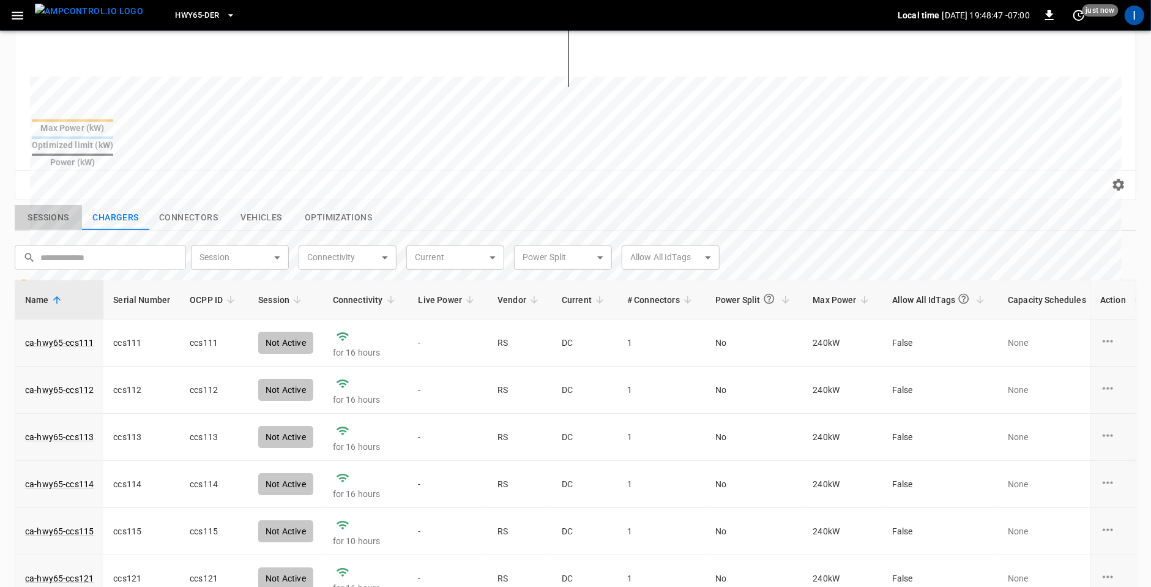
click at [64, 205] on button "Sessions" at bounding box center [48, 218] width 67 height 26
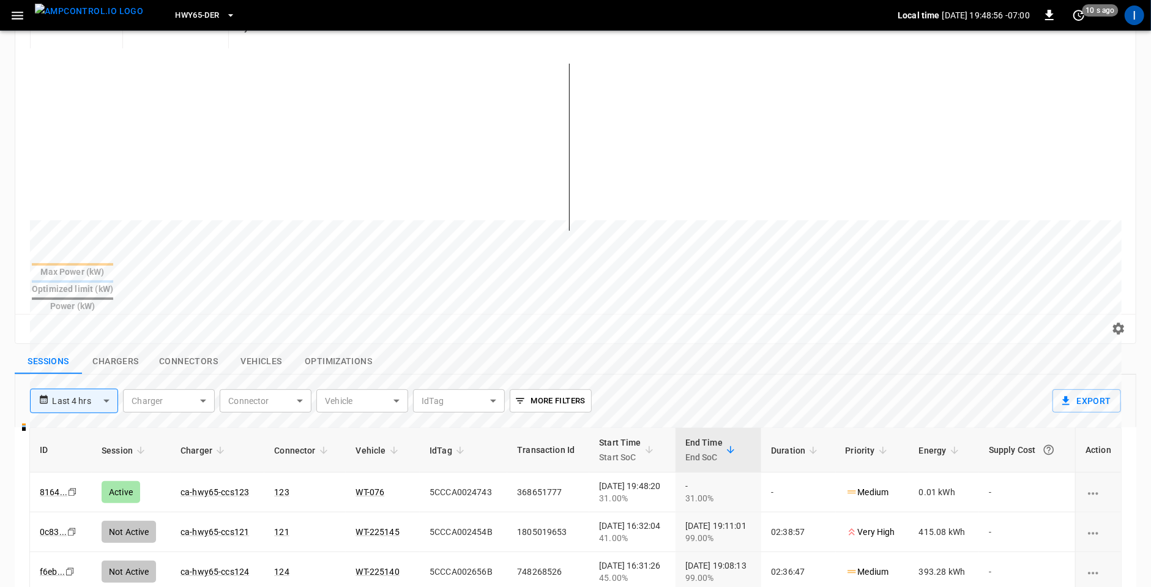
scroll to position [170, 0]
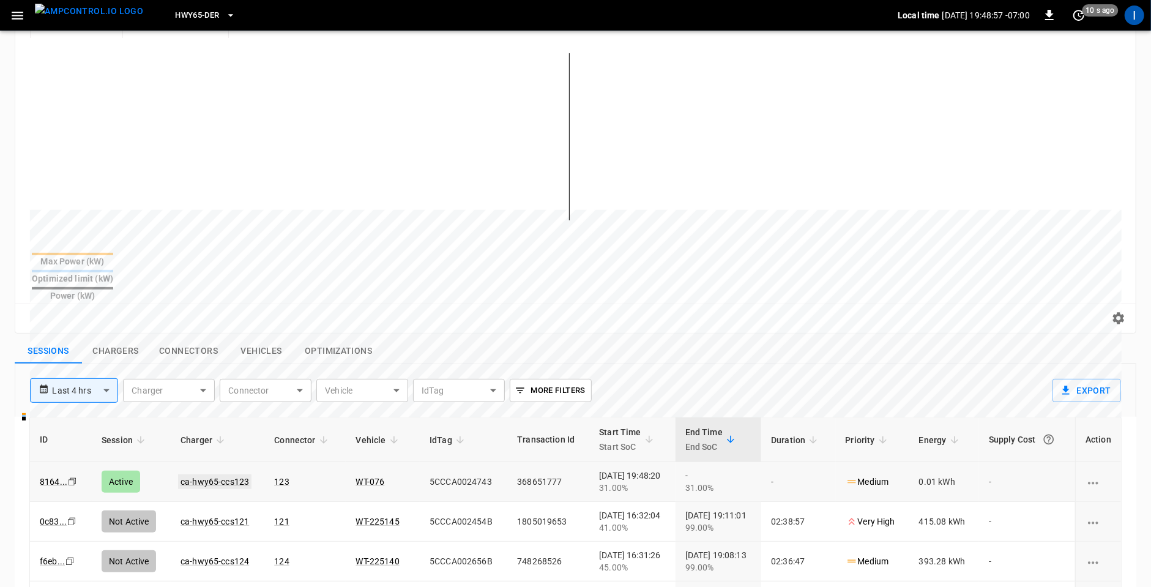
click at [212, 474] on link "ca-hwy65-ccs123" at bounding box center [214, 481] width 73 height 15
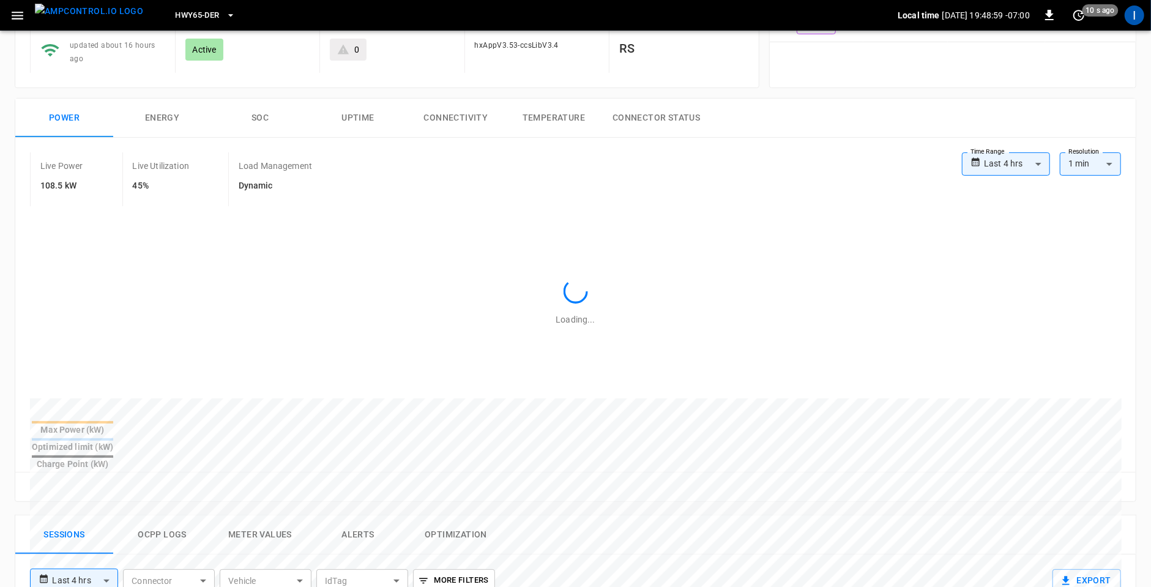
scroll to position [192, 0]
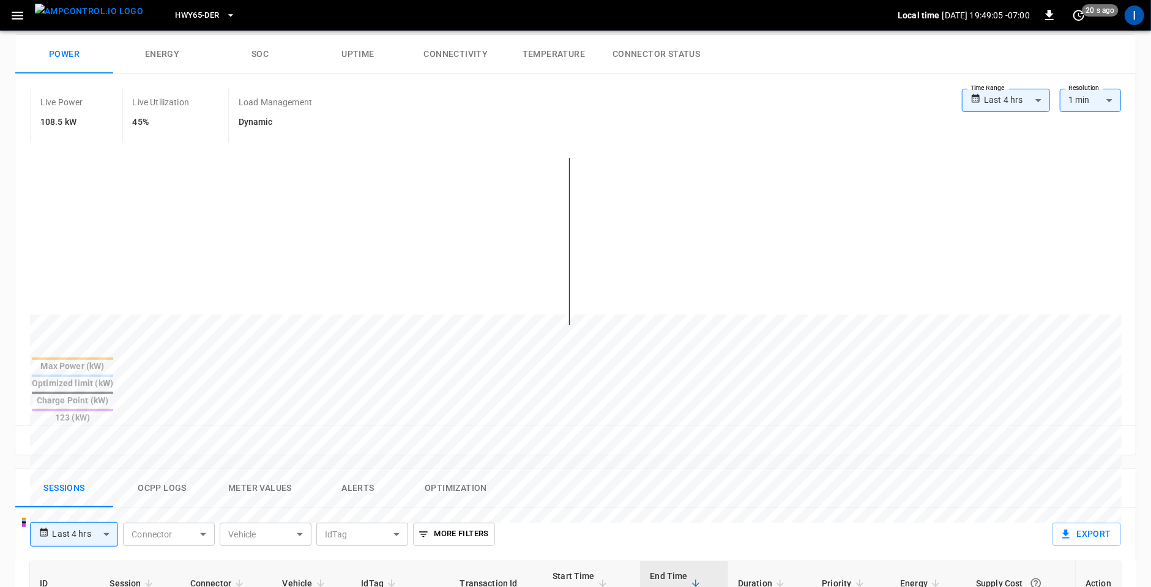
click at [683, 97] on div "Live Power 108.5 kW Live Utilization 45% Load Management Dynamic" at bounding box center [496, 116] width 932 height 54
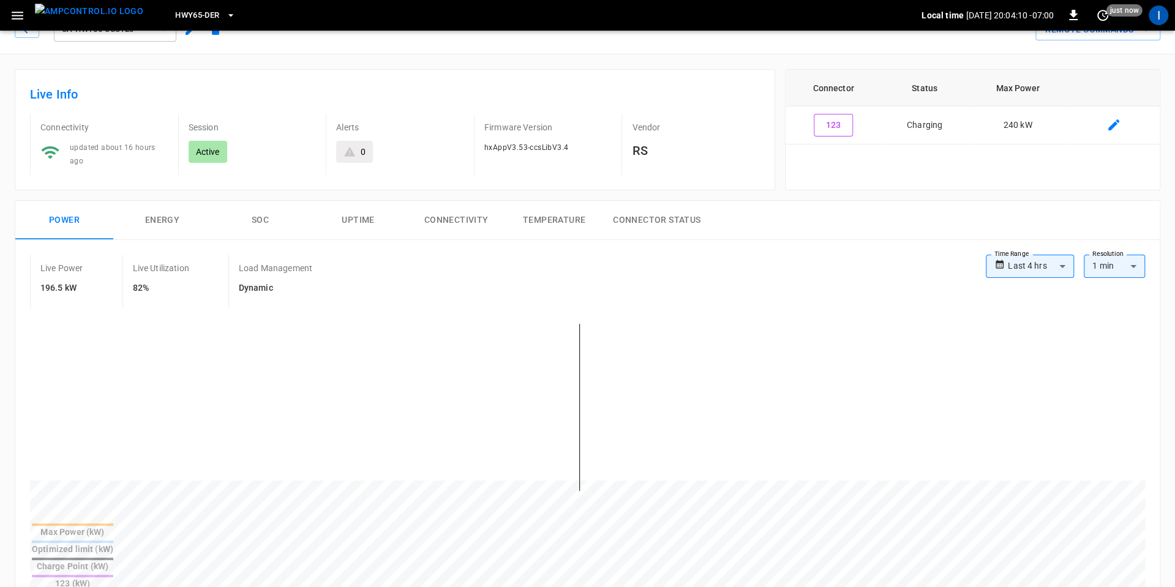
scroll to position [0, 0]
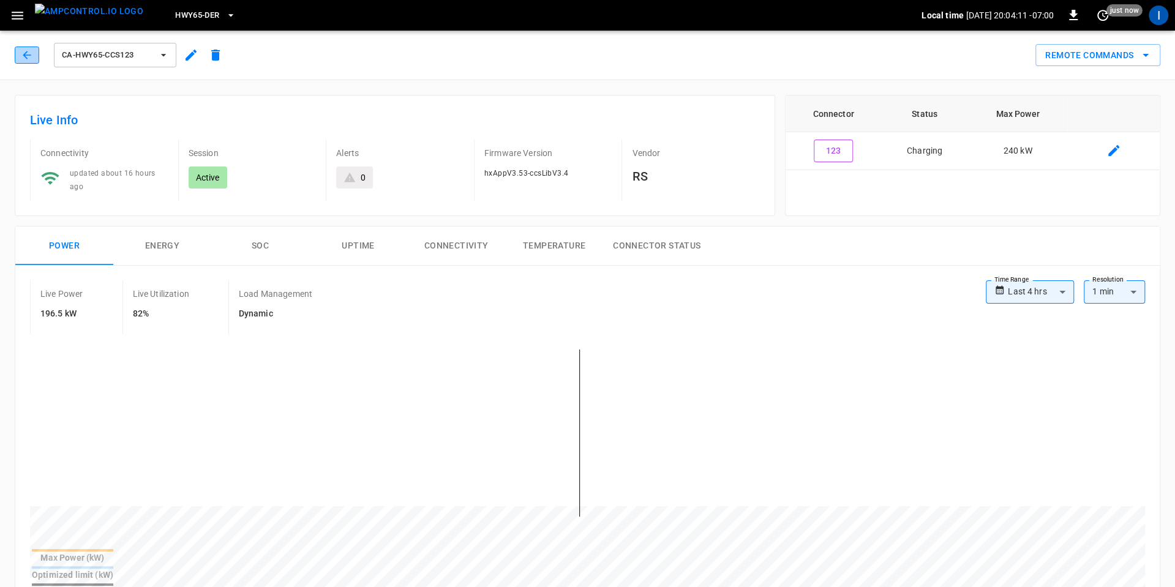
click at [25, 47] on button "button" at bounding box center [27, 55] width 24 height 17
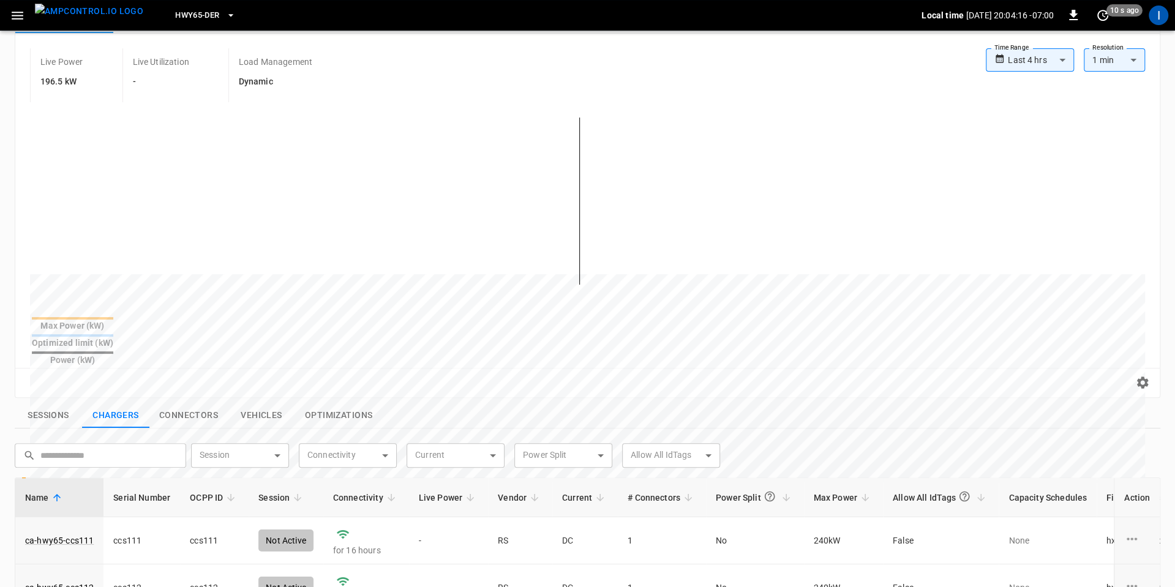
scroll to position [120, 0]
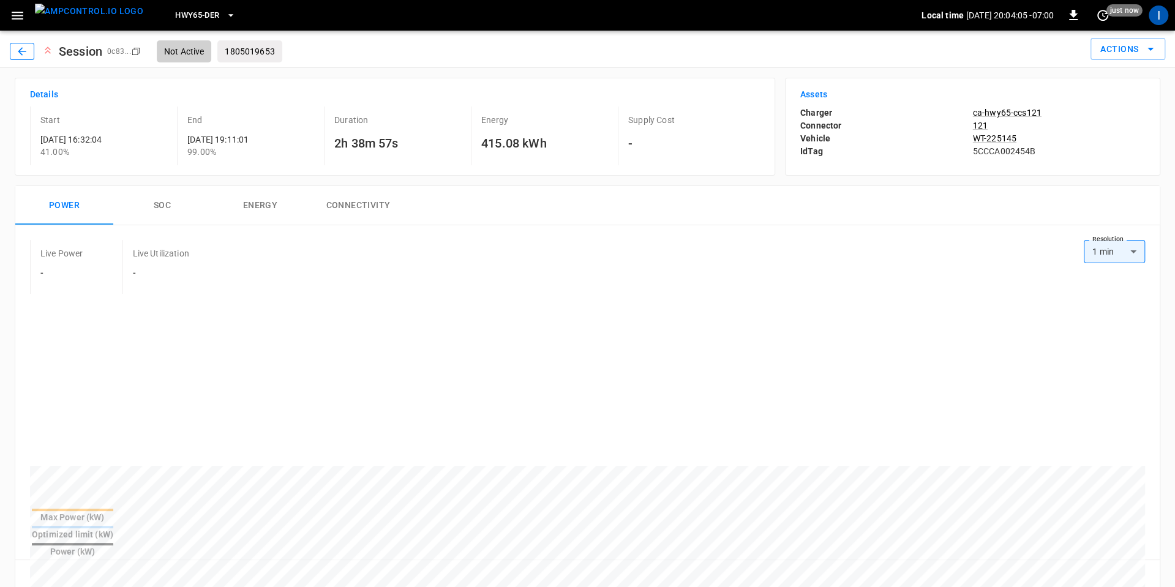
click at [19, 47] on icon "button" at bounding box center [22, 51] width 12 height 12
